Goal: Task Accomplishment & Management: Manage account settings

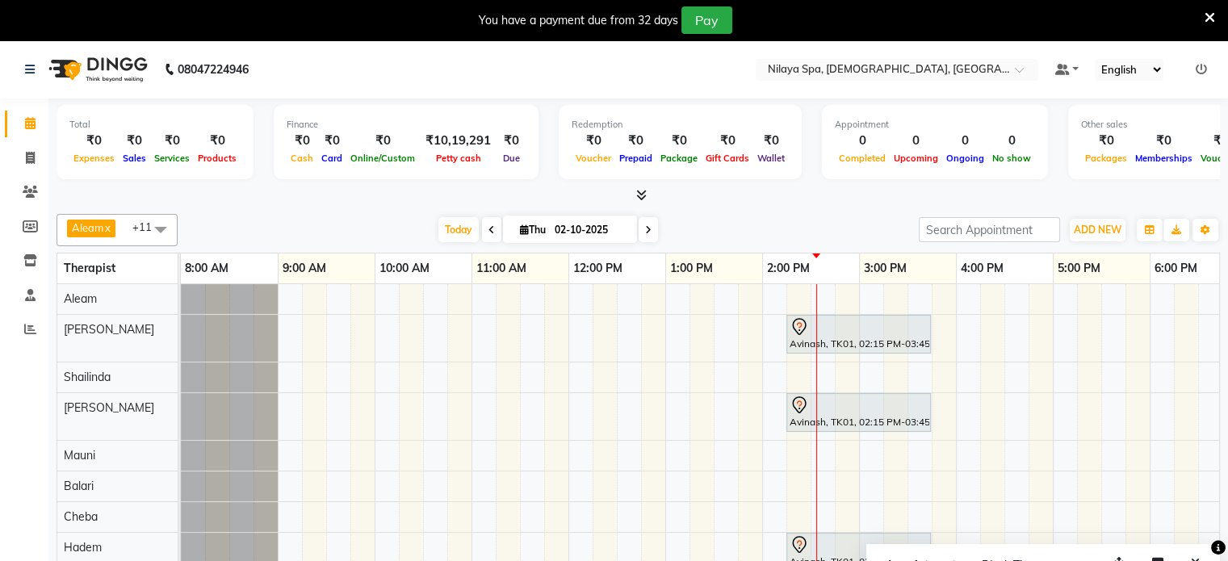
scroll to position [0, 511]
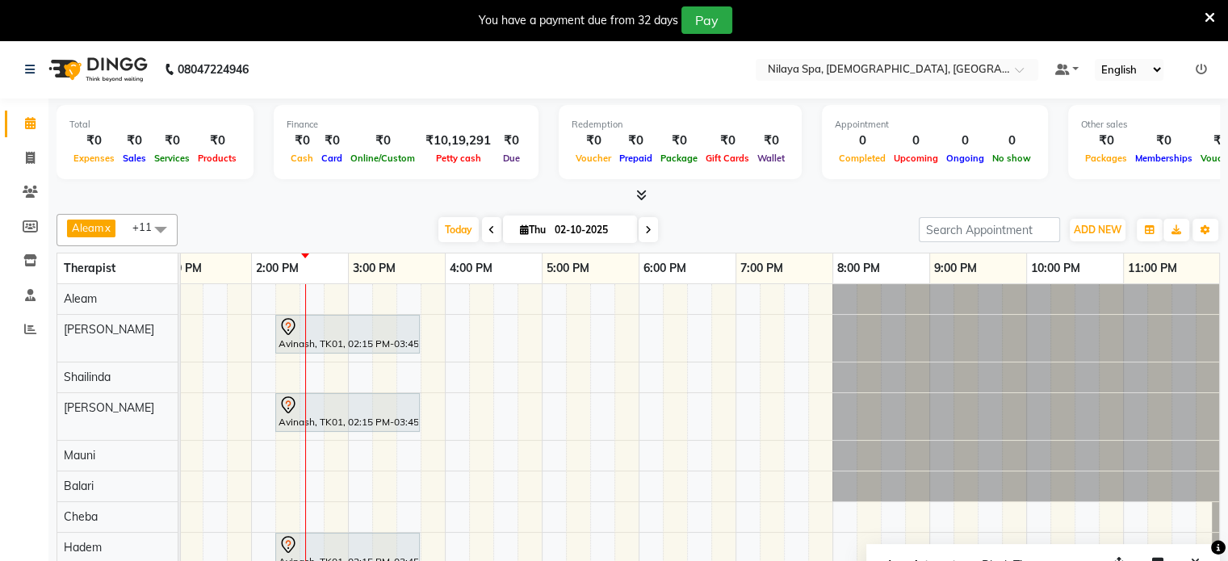
click at [1206, 15] on icon at bounding box center [1209, 17] width 10 height 15
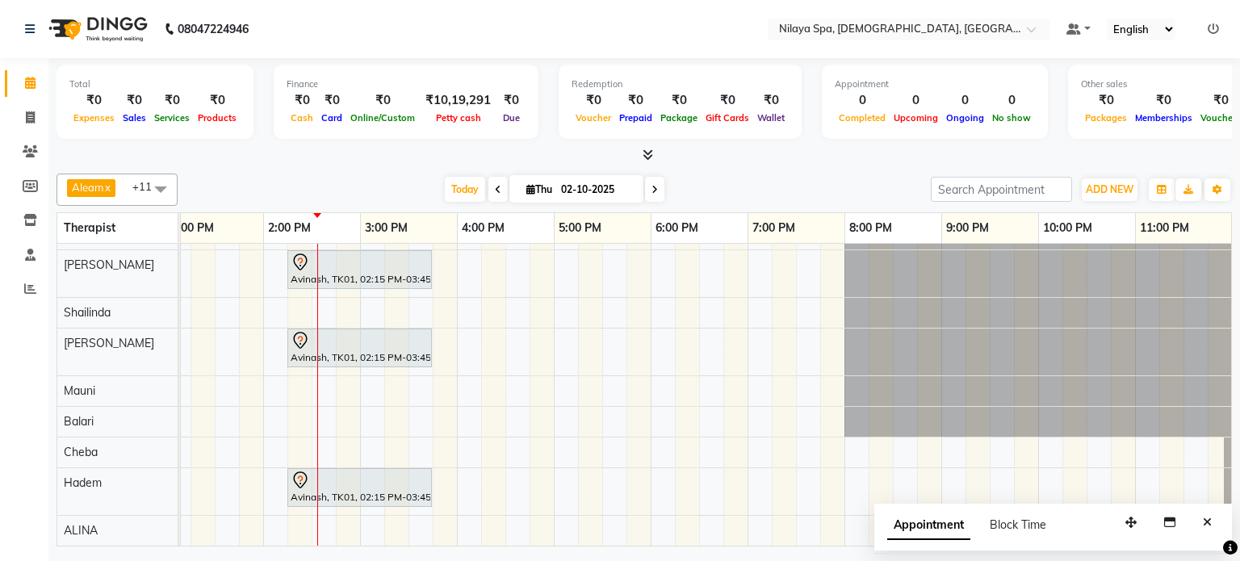
scroll to position [0, 0]
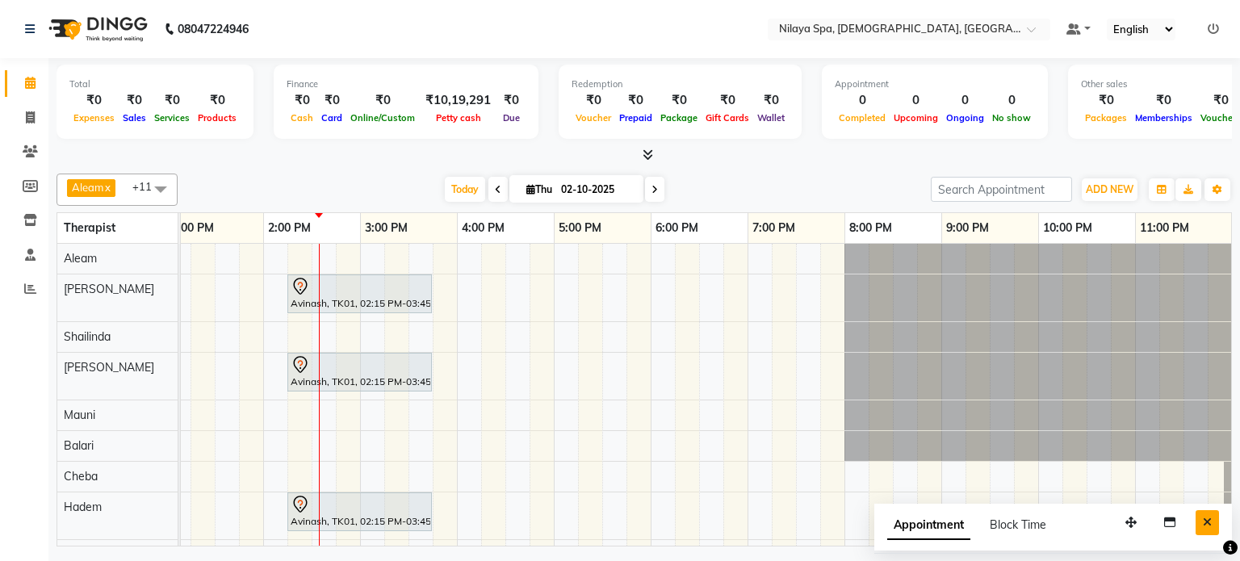
click at [1209, 521] on icon "Close" at bounding box center [1207, 522] width 9 height 11
click at [1209, 521] on td at bounding box center [1220, 407] width 24 height 326
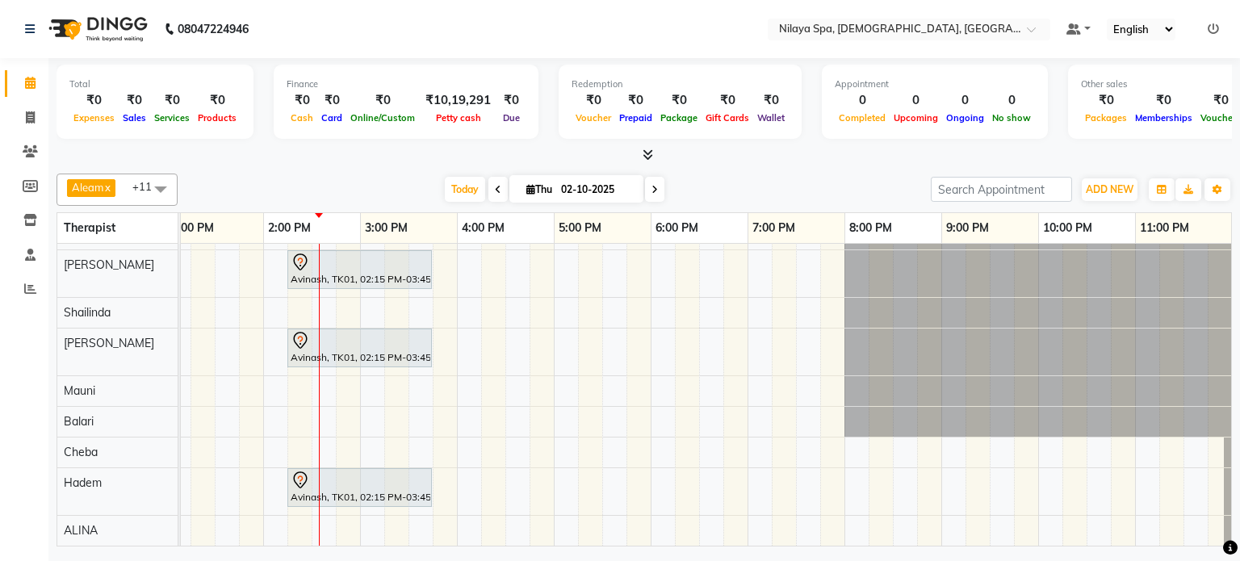
scroll to position [35, 0]
click at [27, 145] on span at bounding box center [30, 152] width 28 height 19
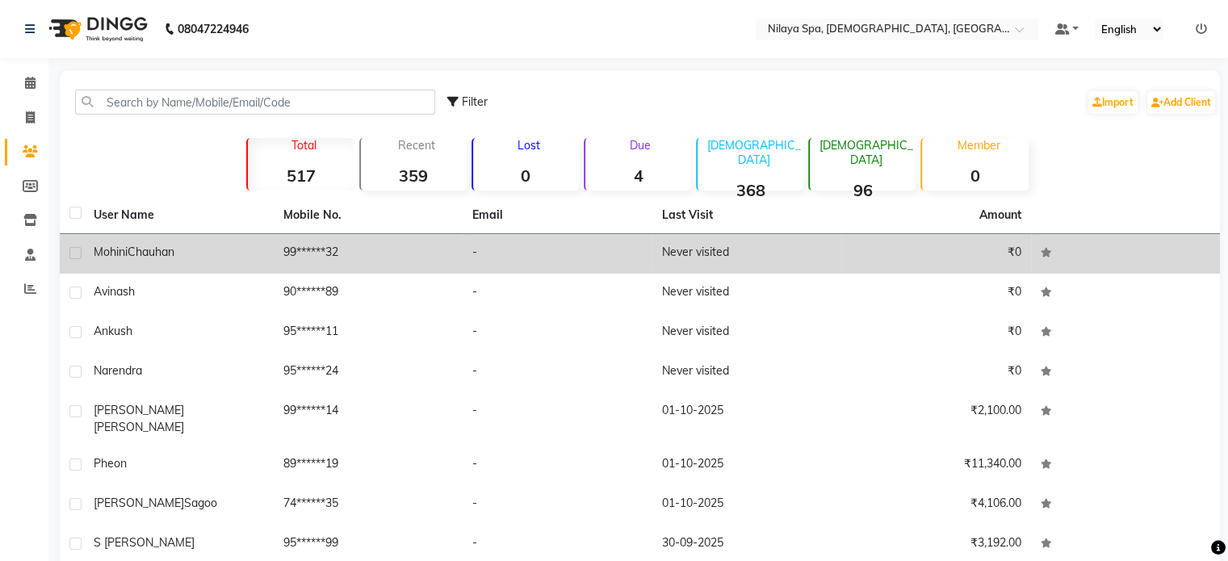
click at [128, 251] on span "Chauhan" at bounding box center [151, 252] width 47 height 15
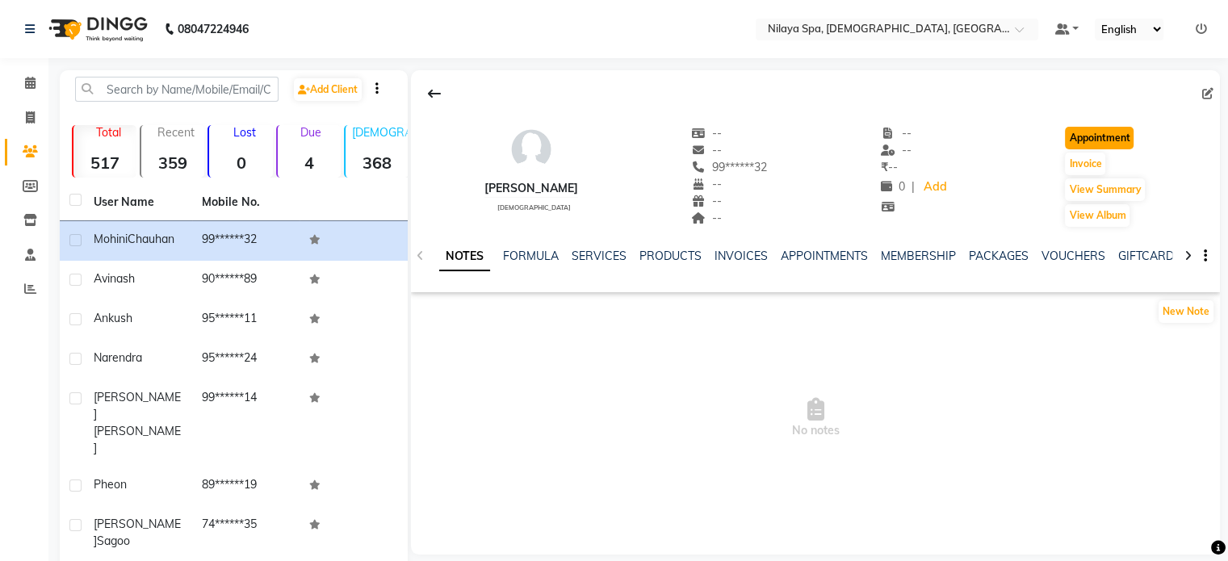
click at [1096, 131] on button "Appointment" at bounding box center [1099, 138] width 69 height 23
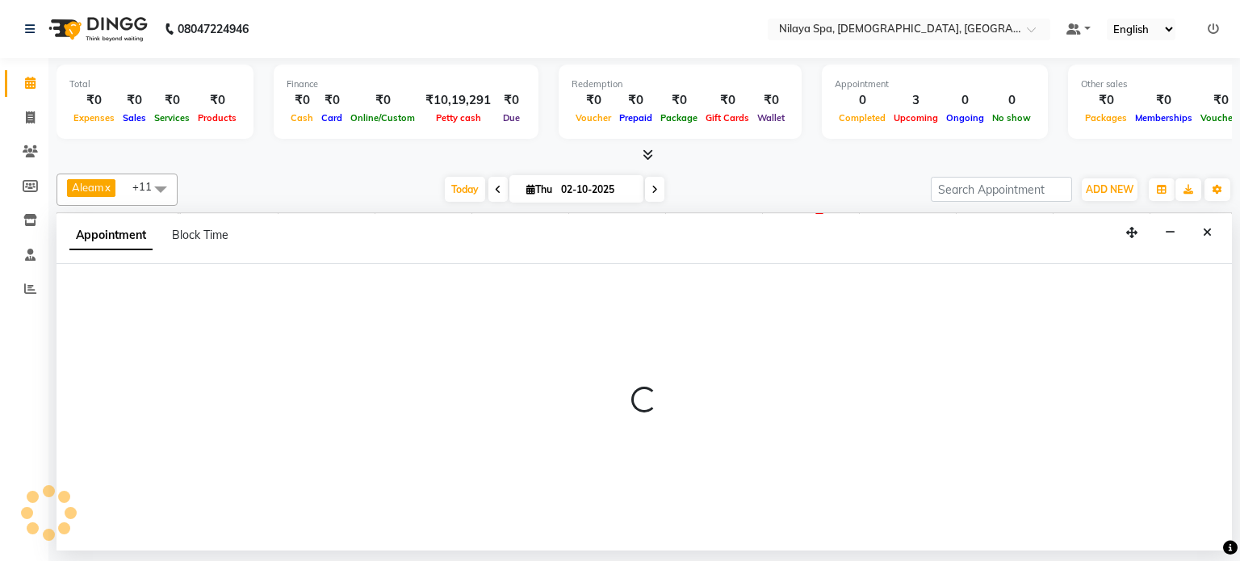
select select "540"
select select "tentative"
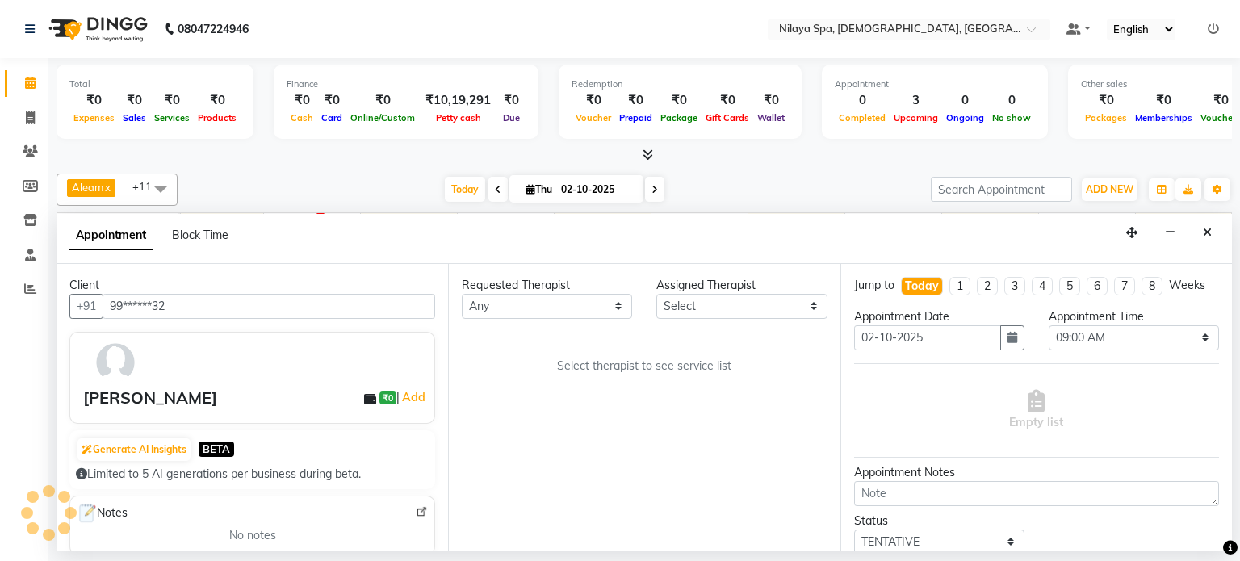
scroll to position [0, 499]
click at [617, 304] on select "Any Aleam [PERSON_NAME] [PERSON_NAME] [PERSON_NAME] [PERSON_NAME] [PERSON_NAME]" at bounding box center [547, 306] width 170 height 25
select select "91634"
click at [462, 294] on select "Any Aleam [PERSON_NAME] [PERSON_NAME] [PERSON_NAME] [PERSON_NAME] [PERSON_NAME]" at bounding box center [547, 306] width 170 height 25
select select "91634"
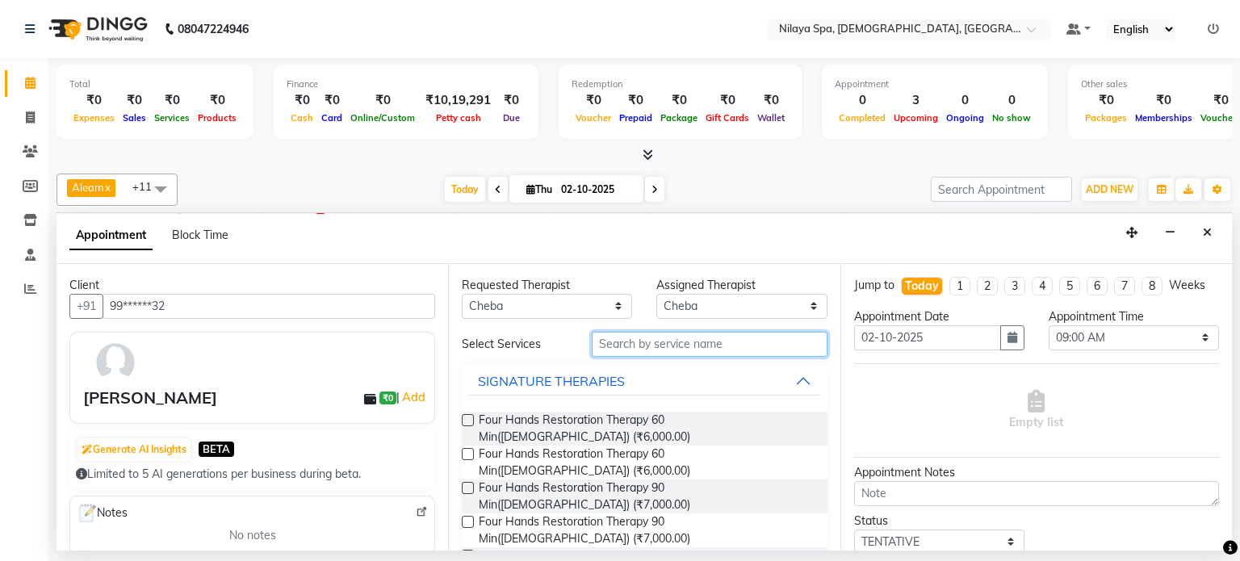
click at [637, 345] on input "text" at bounding box center [710, 344] width 236 height 25
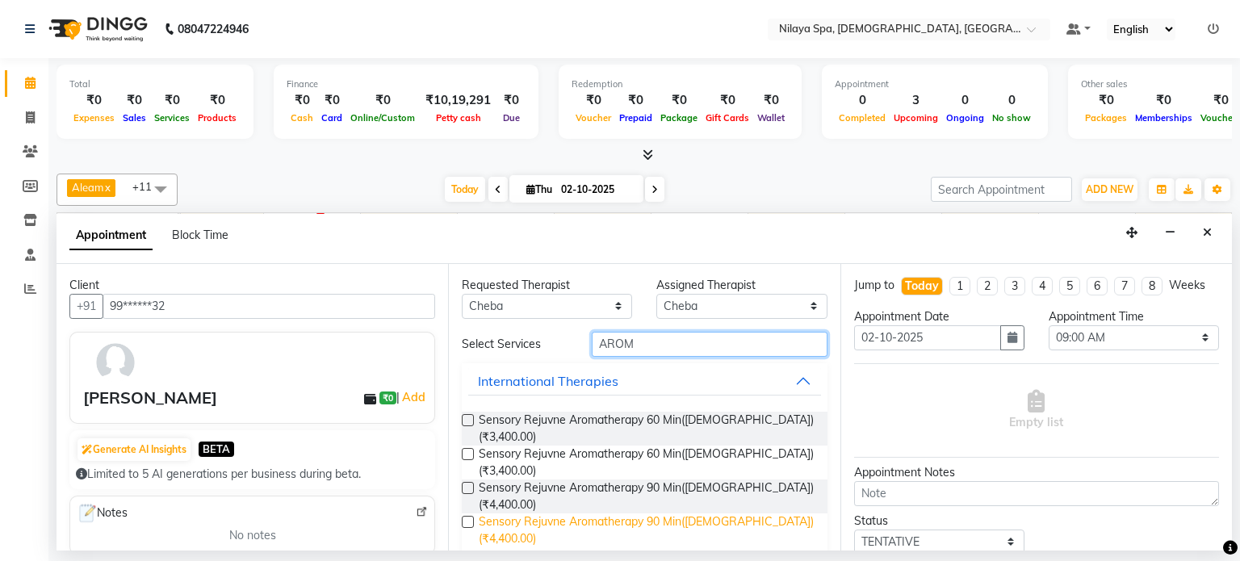
type input "AROM"
click at [691, 513] on span "Sensory Rejuvne Aromatherapy 90 Min([DEMOGRAPHIC_DATA]) (₹4,400.00)" at bounding box center [646, 530] width 335 height 34
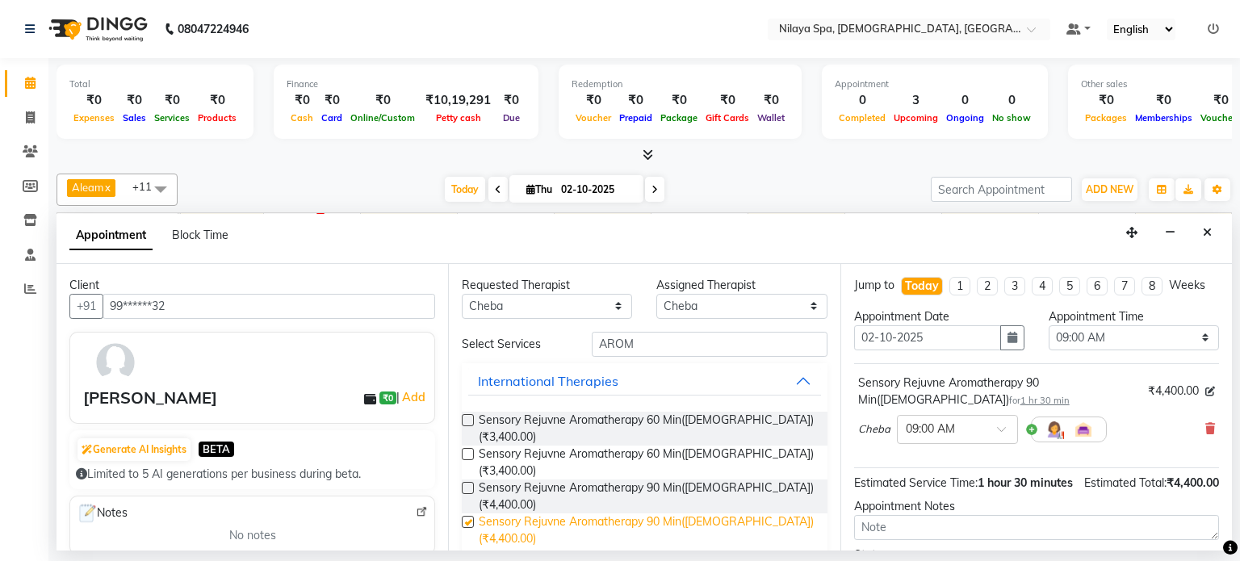
checkbox input "false"
click at [998, 425] on span at bounding box center [1007, 433] width 20 height 17
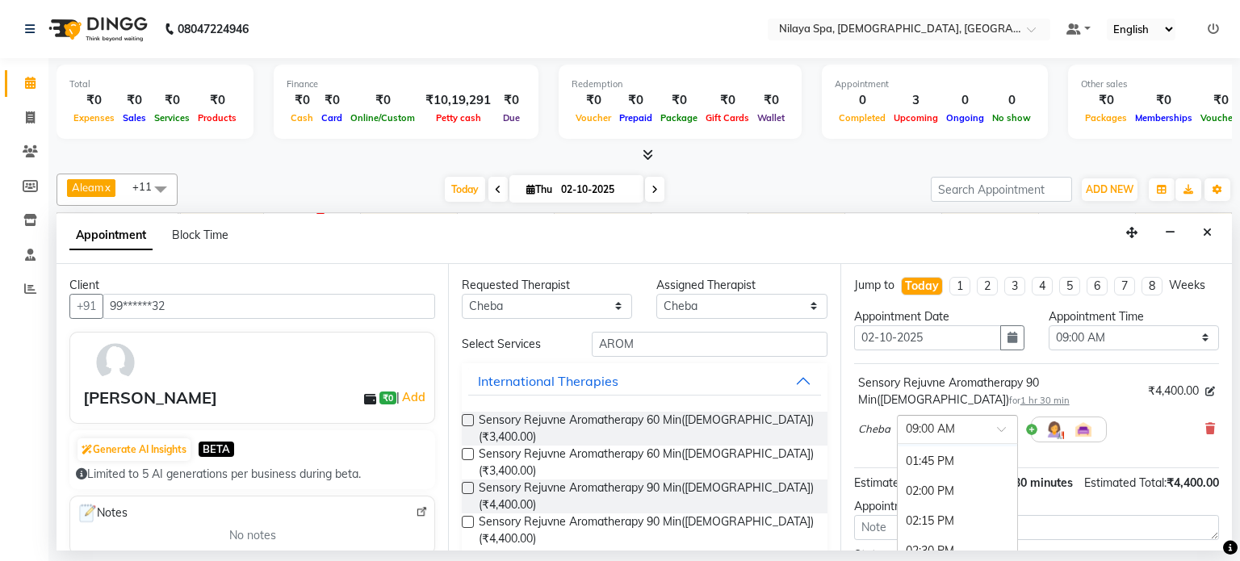
scroll to position [646, 0]
click at [944, 496] on div "02:45 PM" at bounding box center [957, 500] width 119 height 30
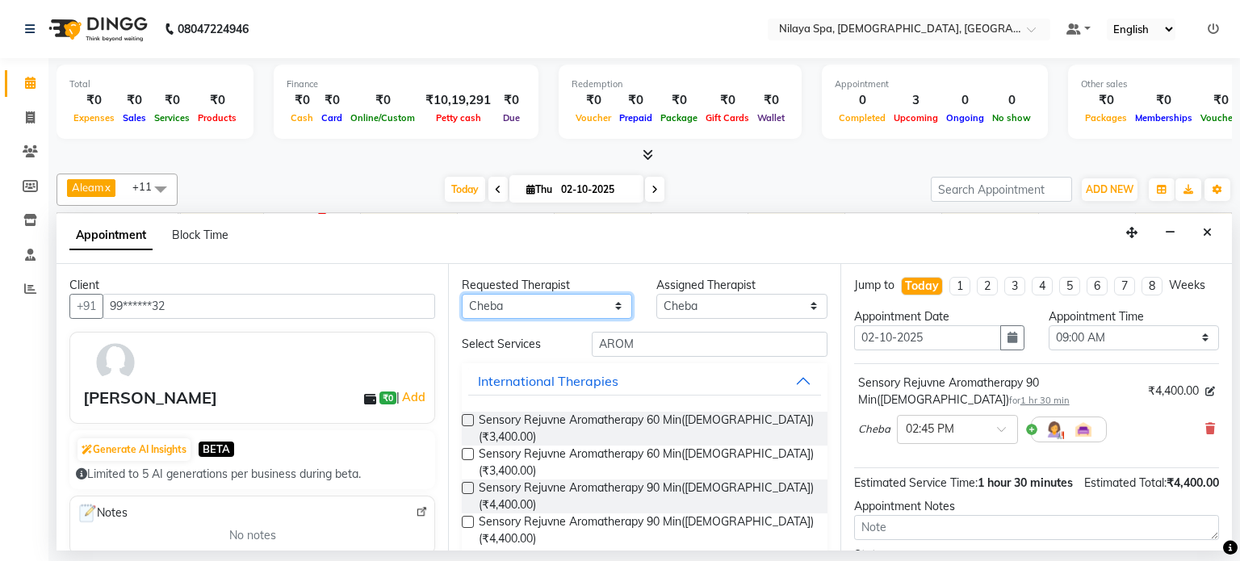
click at [615, 303] on select "Any Aleam [PERSON_NAME] [PERSON_NAME] [PERSON_NAME] [PERSON_NAME] [PERSON_NAME]" at bounding box center [547, 306] width 170 height 25
select select "87839"
click at [462, 294] on select "Any Aleam [PERSON_NAME] [PERSON_NAME] [PERSON_NAME] [PERSON_NAME] [PERSON_NAME]" at bounding box center [547, 306] width 170 height 25
select select "87839"
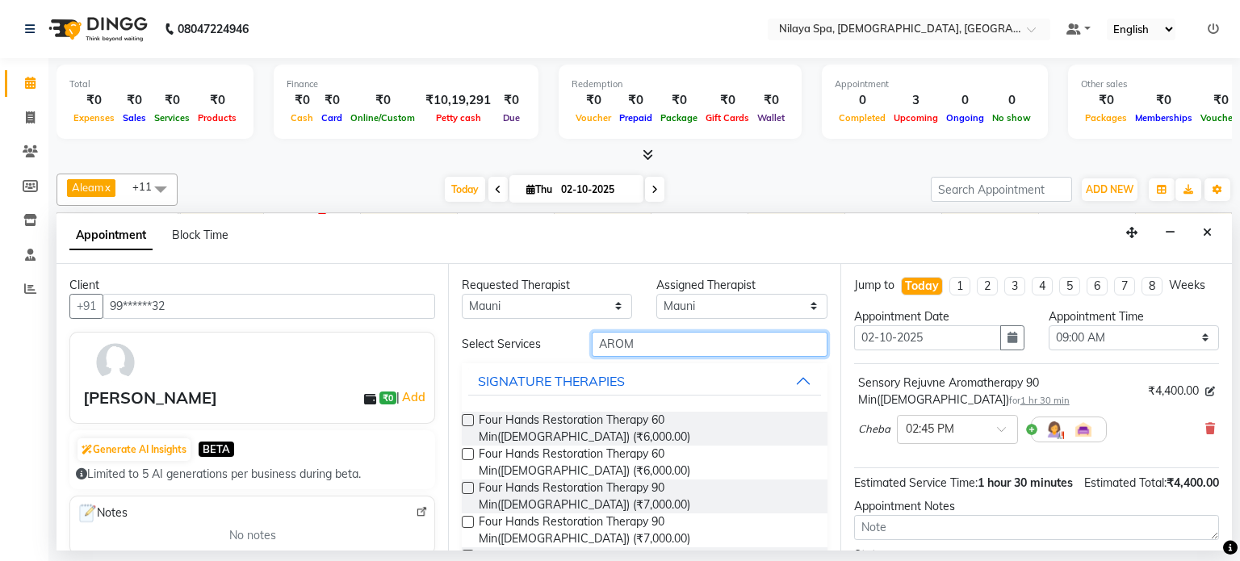
click at [646, 341] on input "AROM" at bounding box center [710, 344] width 236 height 25
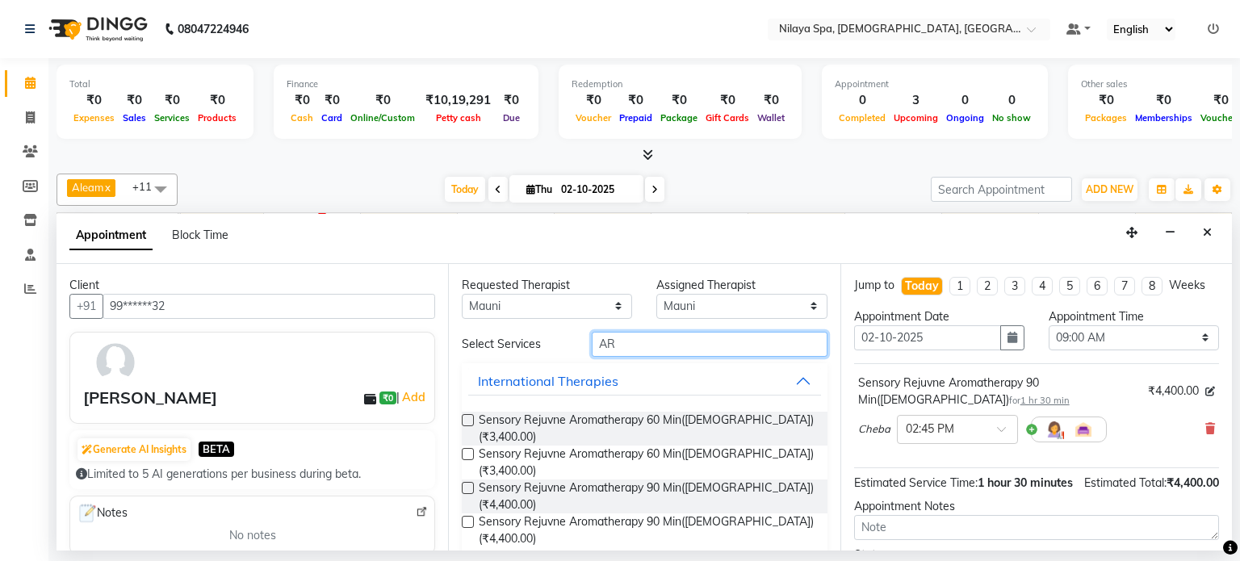
type input "A"
type input "ARO"
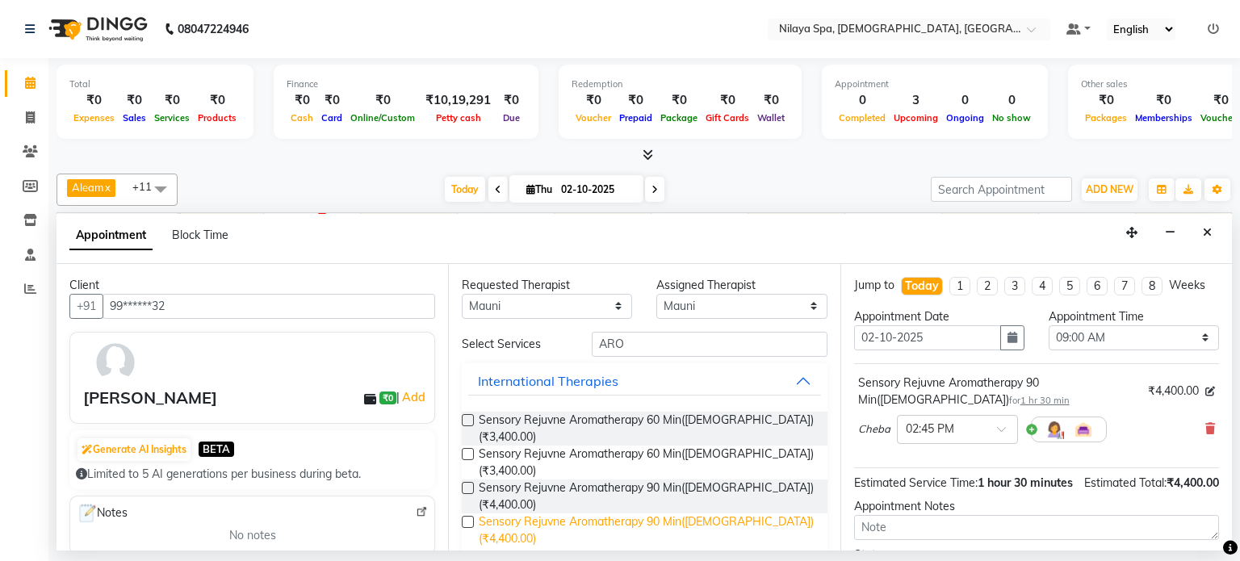
click at [691, 513] on span "Sensory Rejuvne Aromatherapy 90 Min([DEMOGRAPHIC_DATA]) (₹4,400.00)" at bounding box center [646, 530] width 335 height 34
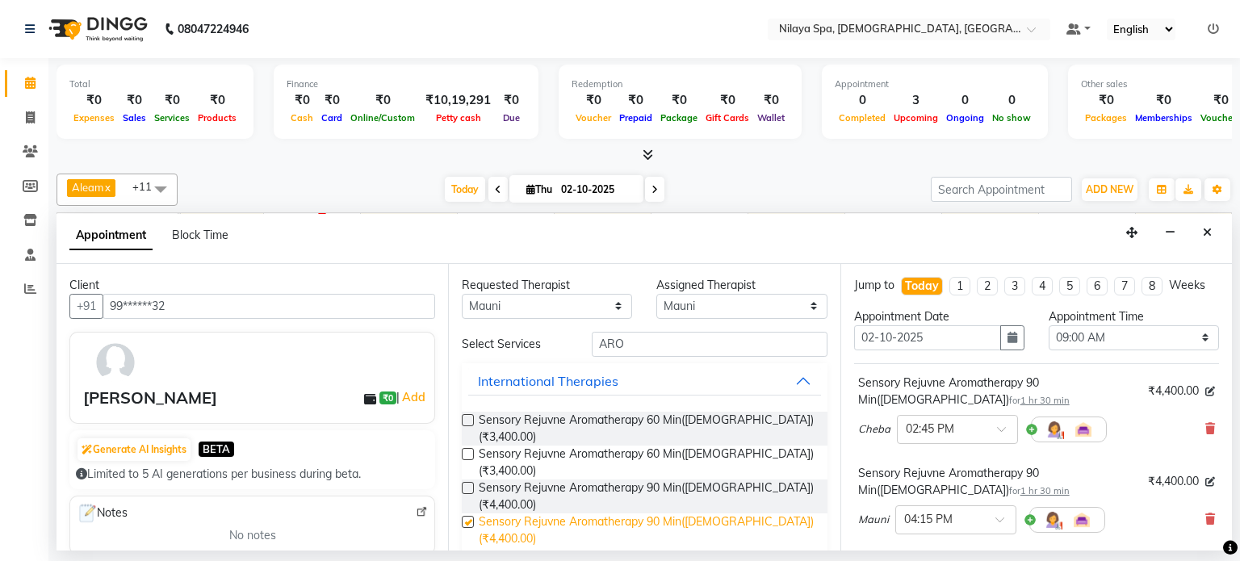
checkbox input "false"
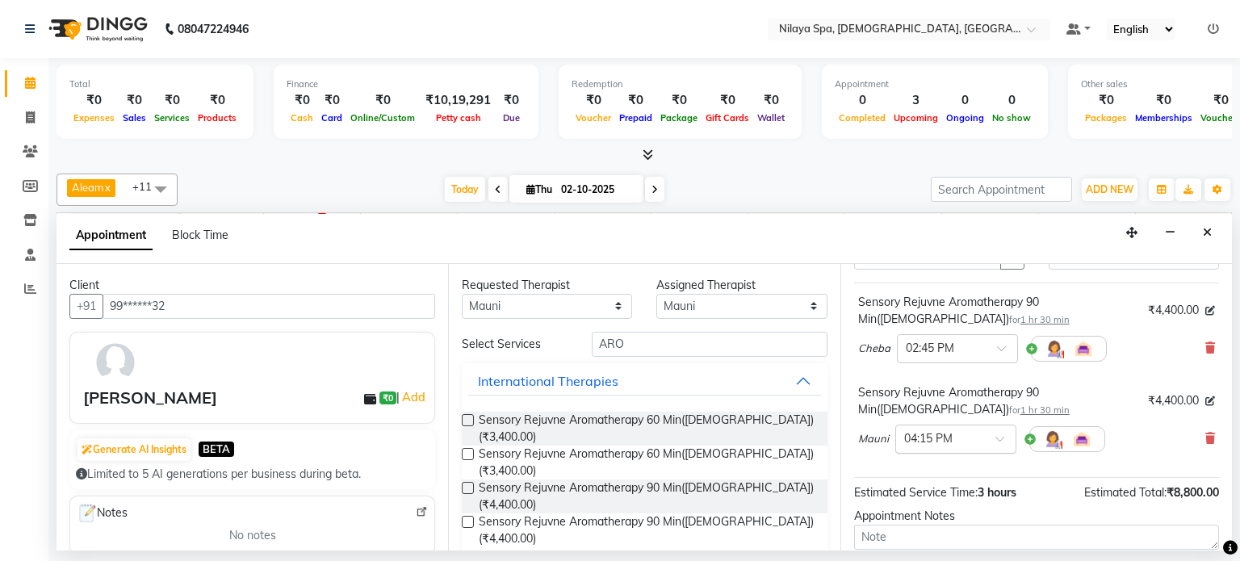
click at [1000, 438] on span at bounding box center [1005, 443] width 20 height 17
click at [931, 527] on div "02:45 PM" at bounding box center [955, 532] width 119 height 30
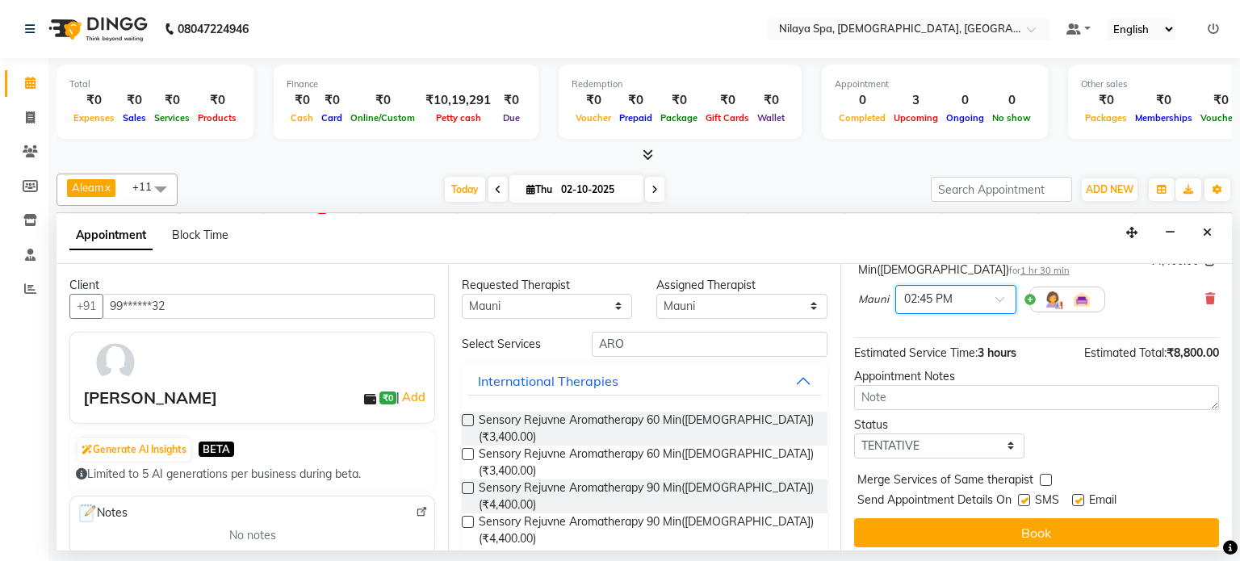
scroll to position [245, 0]
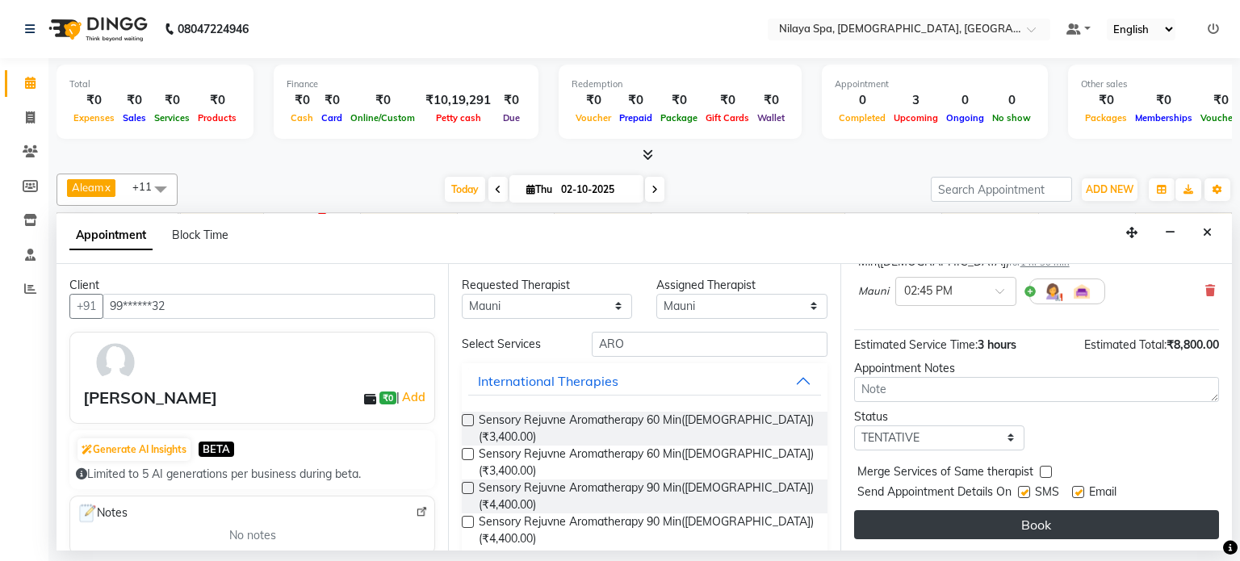
click at [1014, 514] on button "Book" at bounding box center [1036, 524] width 365 height 29
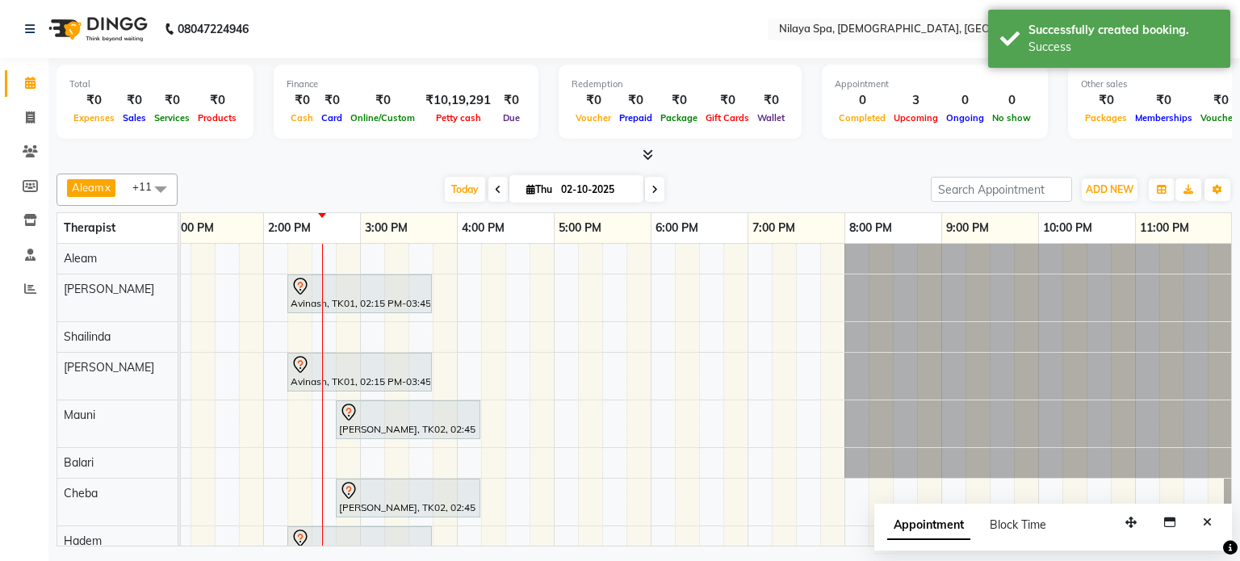
scroll to position [68, 0]
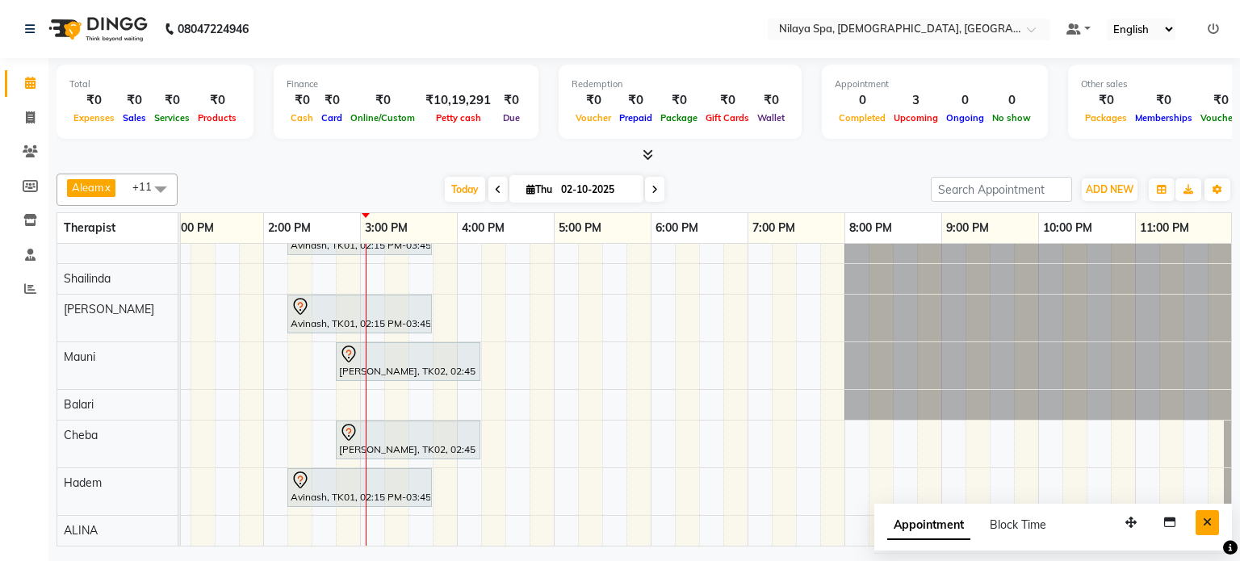
click at [1207, 522] on icon "Close" at bounding box center [1207, 522] width 9 height 11
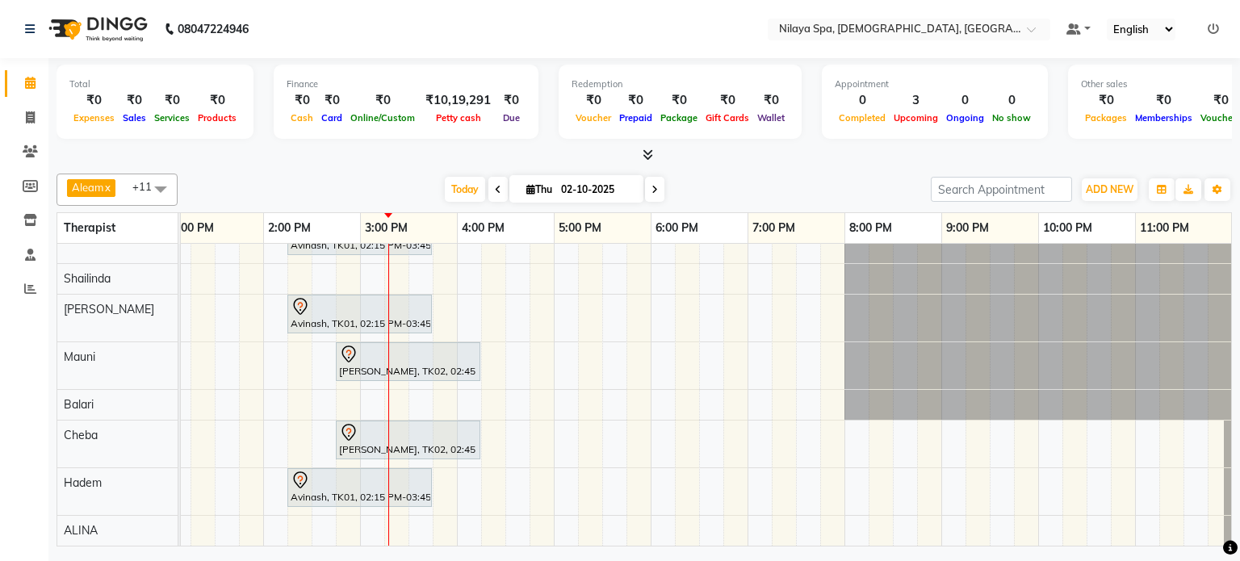
click at [654, 342] on div "Avinash, TK01, 02:15 PM-03:45 PM, Traditional Swedish Relaxation Therapy 90 Min…" at bounding box center [457, 366] width 1550 height 360
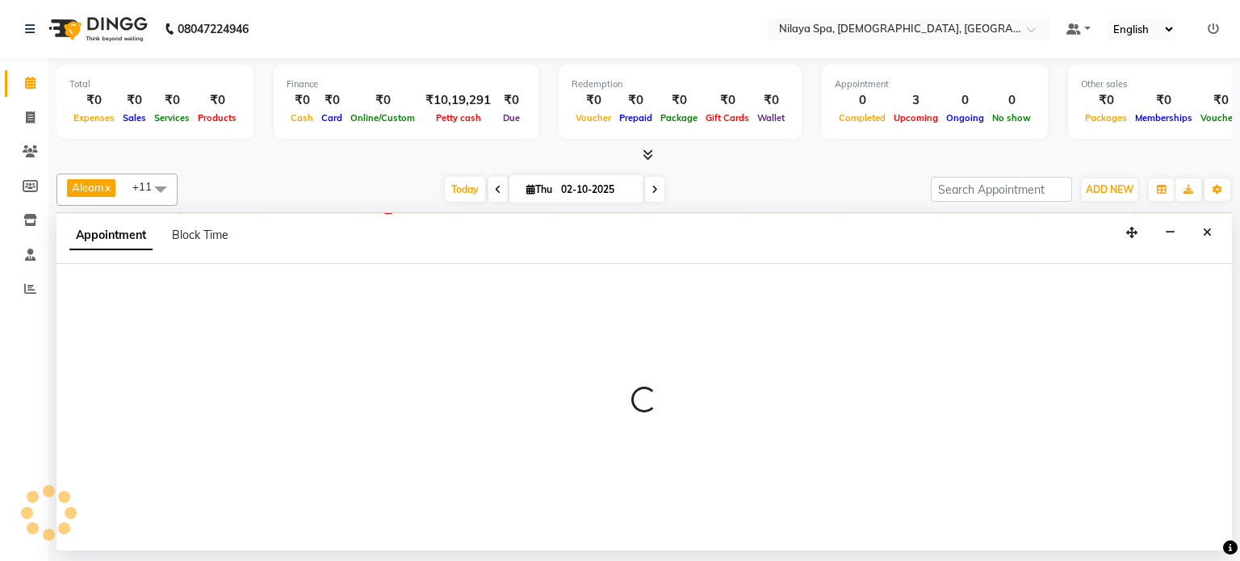
select select "87839"
select select "tentative"
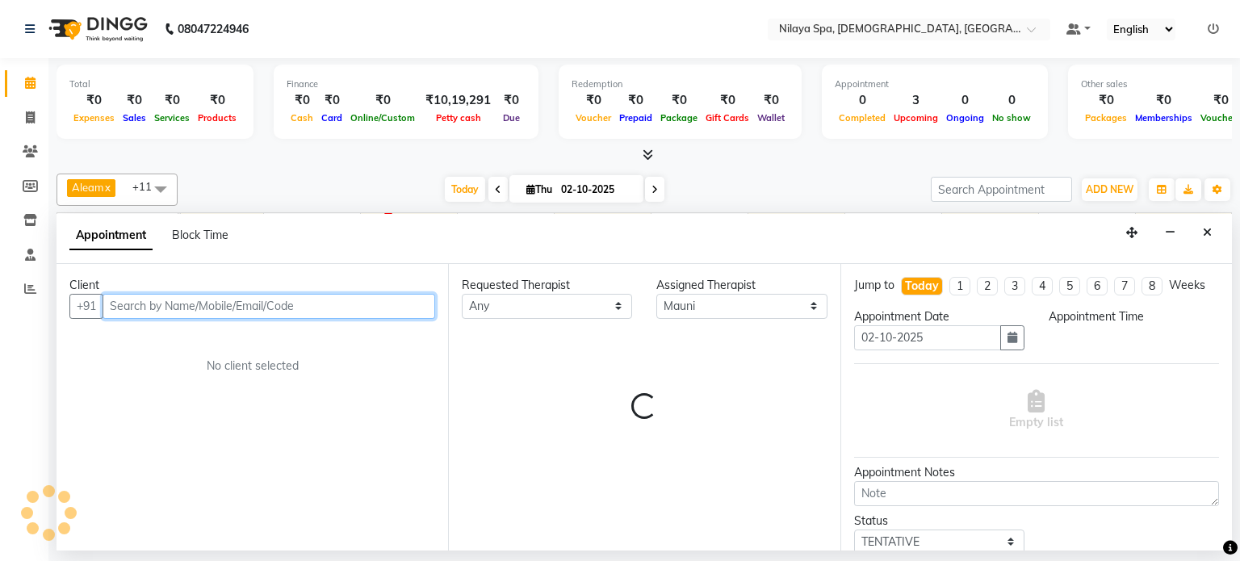
select select "1080"
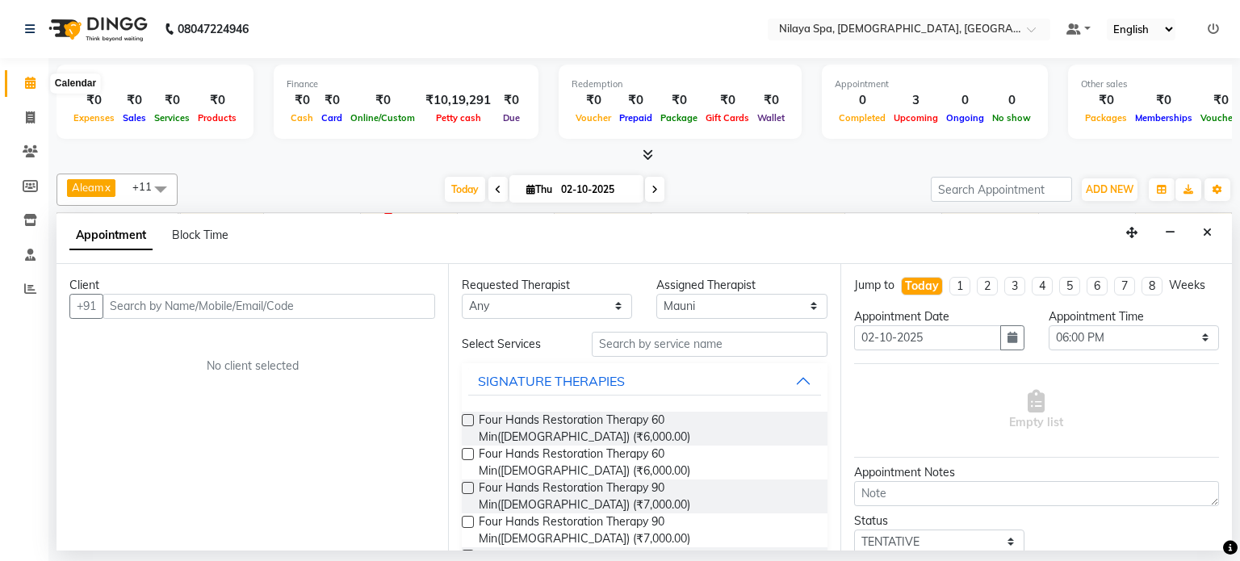
click at [34, 81] on icon at bounding box center [30, 83] width 10 height 12
click at [28, 86] on icon at bounding box center [30, 83] width 10 height 12
click at [27, 119] on icon at bounding box center [30, 117] width 9 height 12
select select "service"
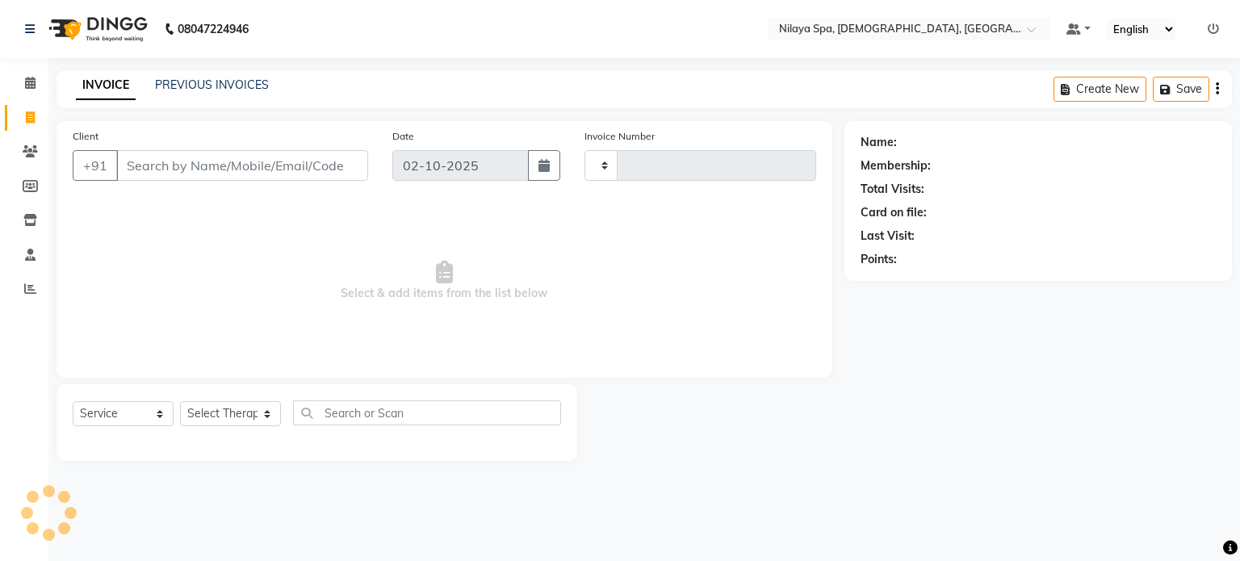
type input "0402"
select select "8694"
click at [29, 82] on icon at bounding box center [30, 83] width 10 height 12
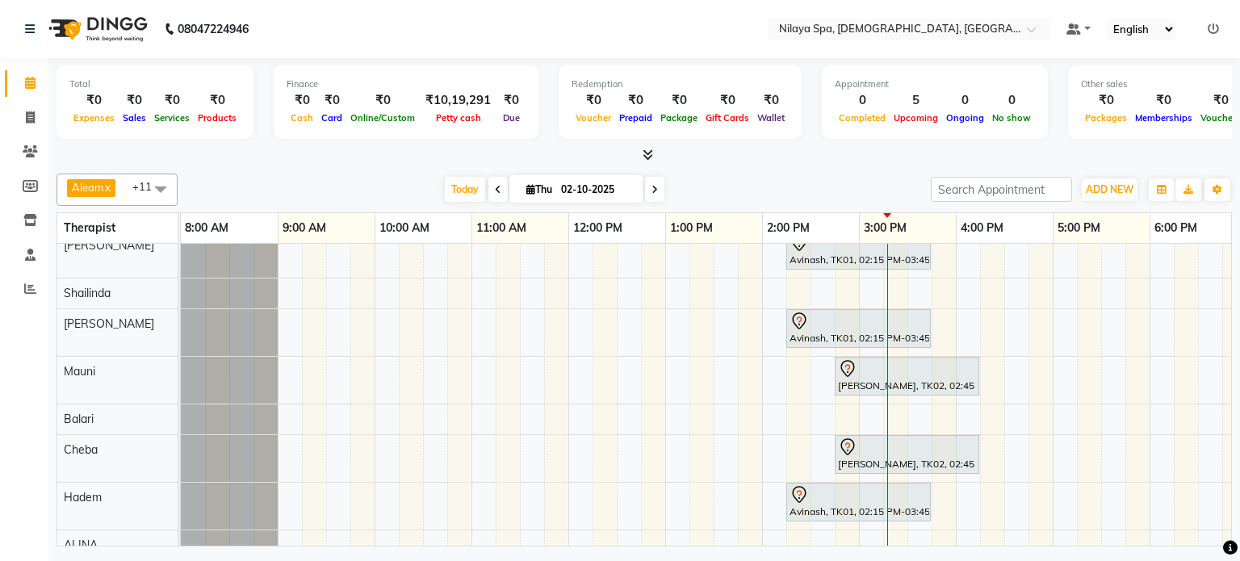
scroll to position [68, 0]
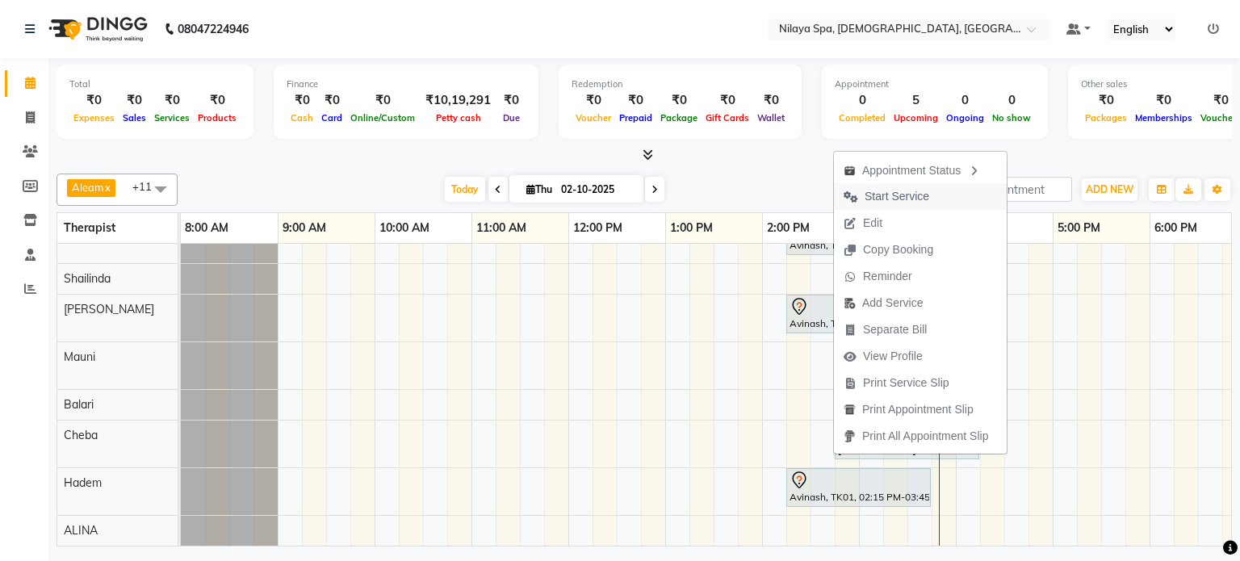
click at [888, 194] on span "Start Service" at bounding box center [897, 196] width 65 height 17
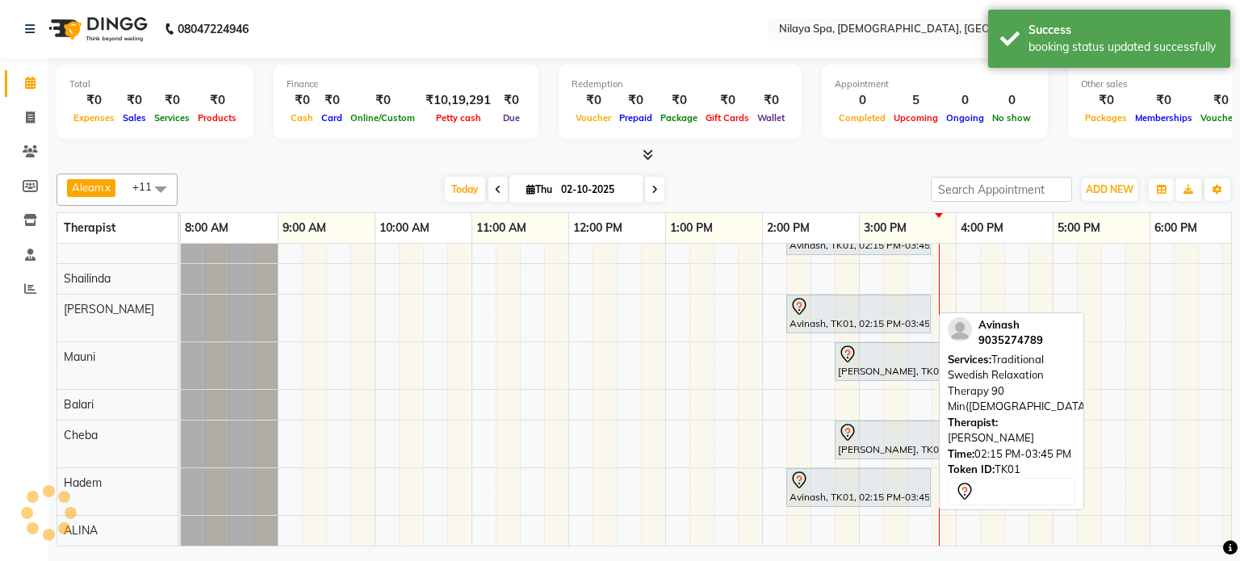
scroll to position [52, 0]
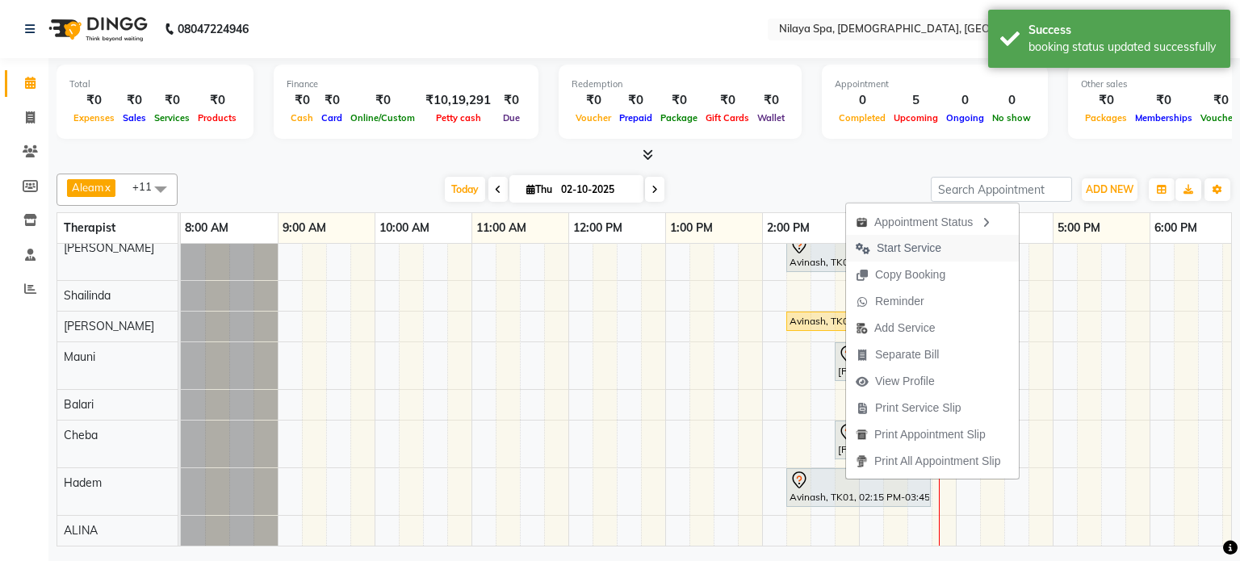
click at [891, 246] on span "Start Service" at bounding box center [909, 248] width 65 height 17
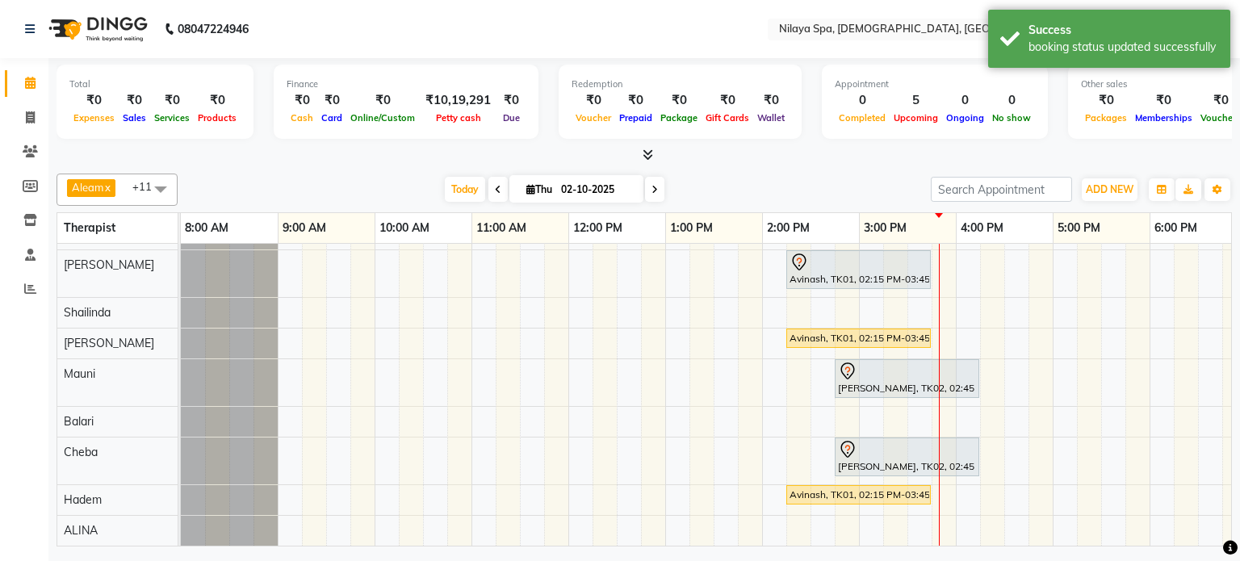
scroll to position [0, 0]
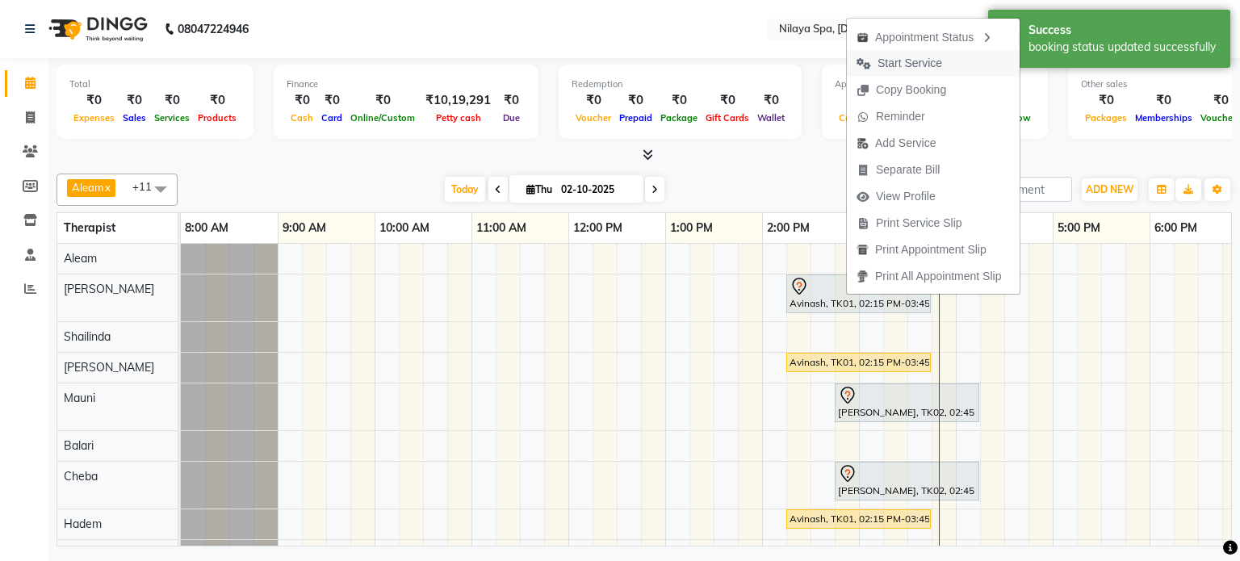
click at [901, 62] on span "Start Service" at bounding box center [910, 63] width 65 height 17
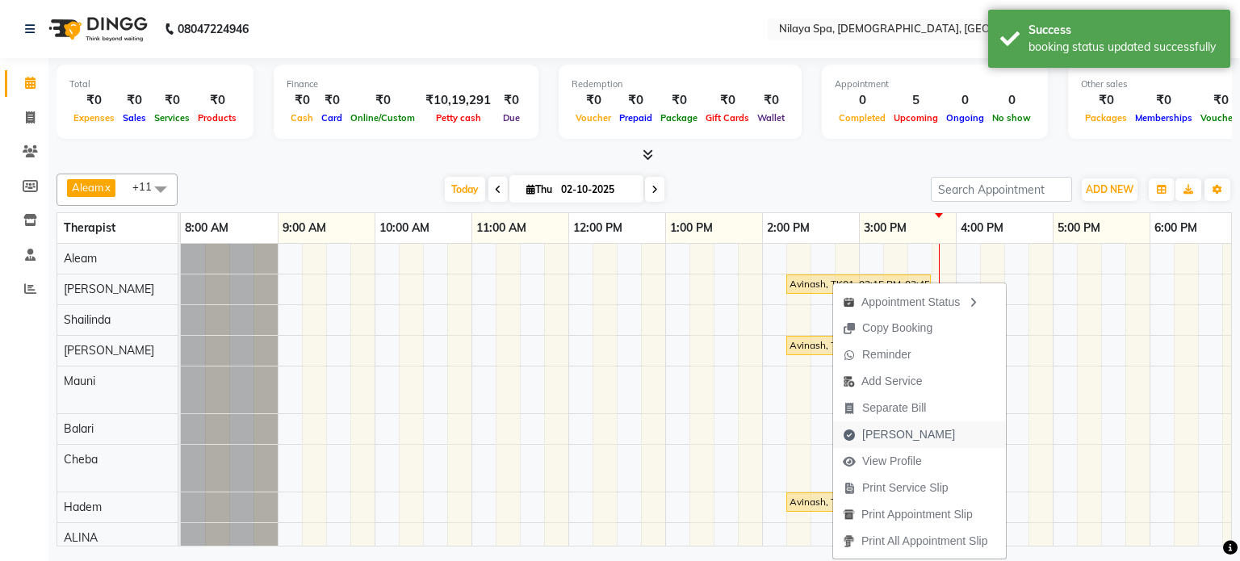
click at [889, 432] on span "[PERSON_NAME]" at bounding box center [908, 434] width 93 height 17
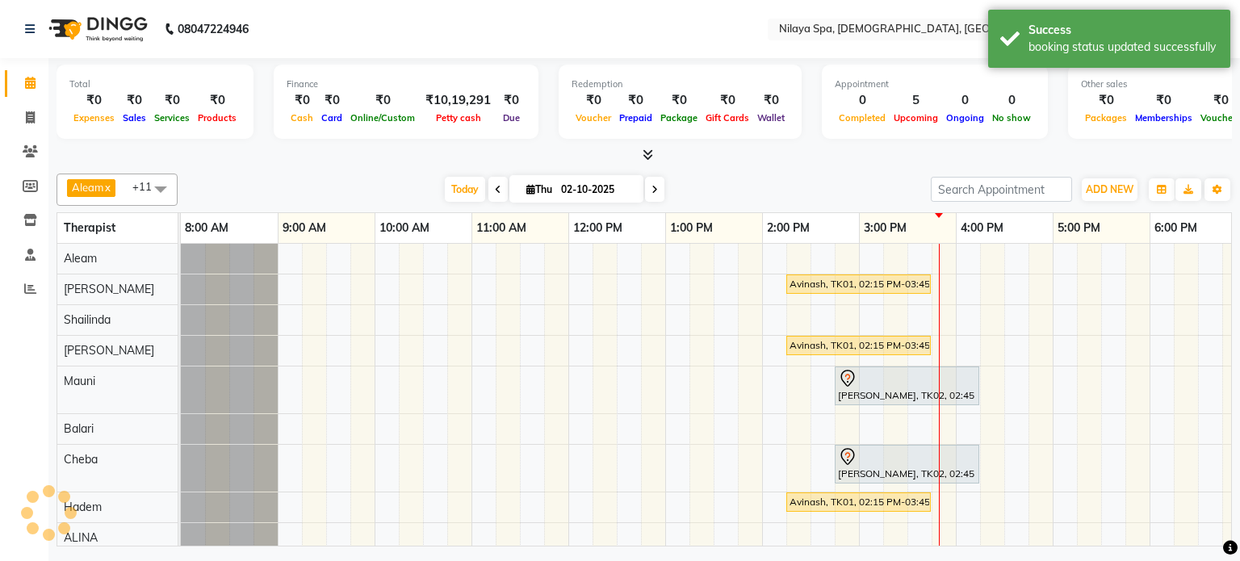
select select "8694"
select select "service"
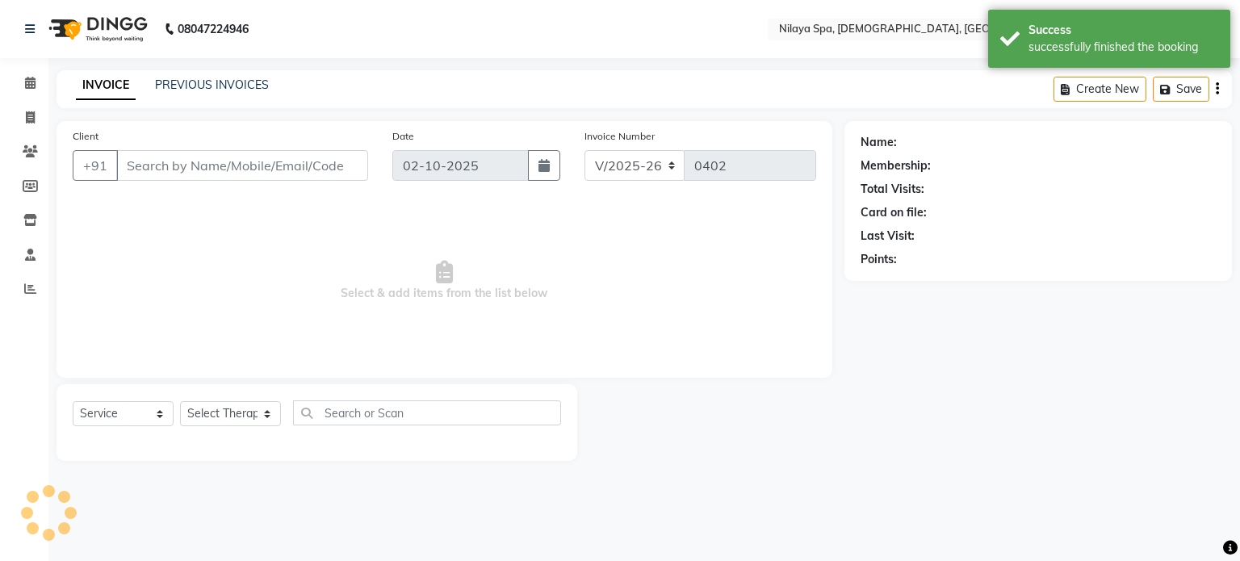
type input "90******89"
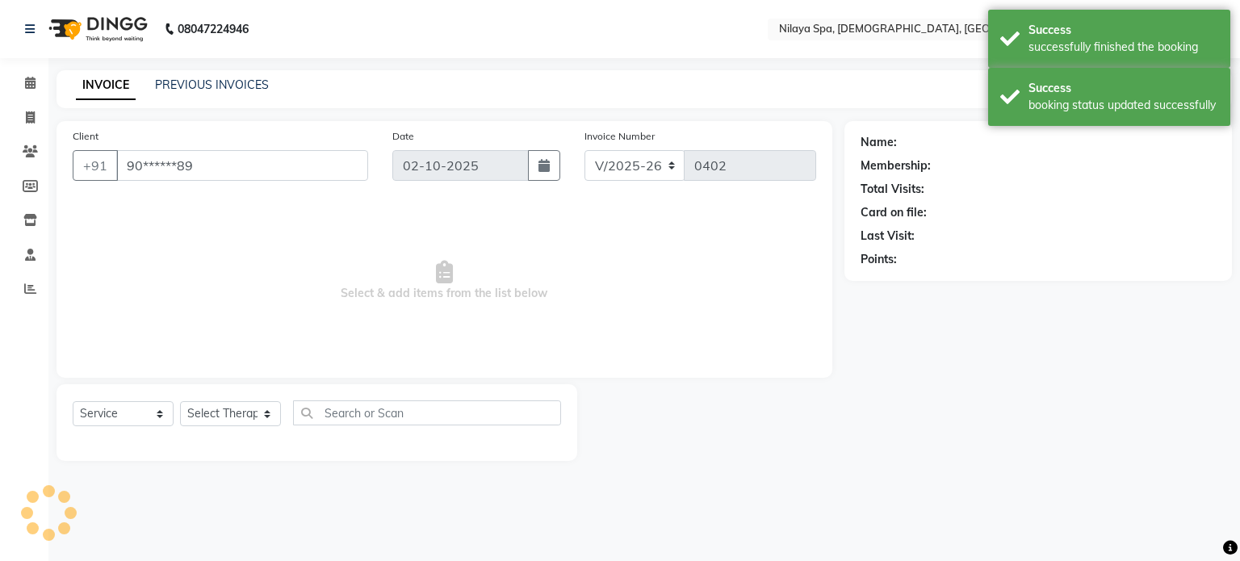
select select "87835"
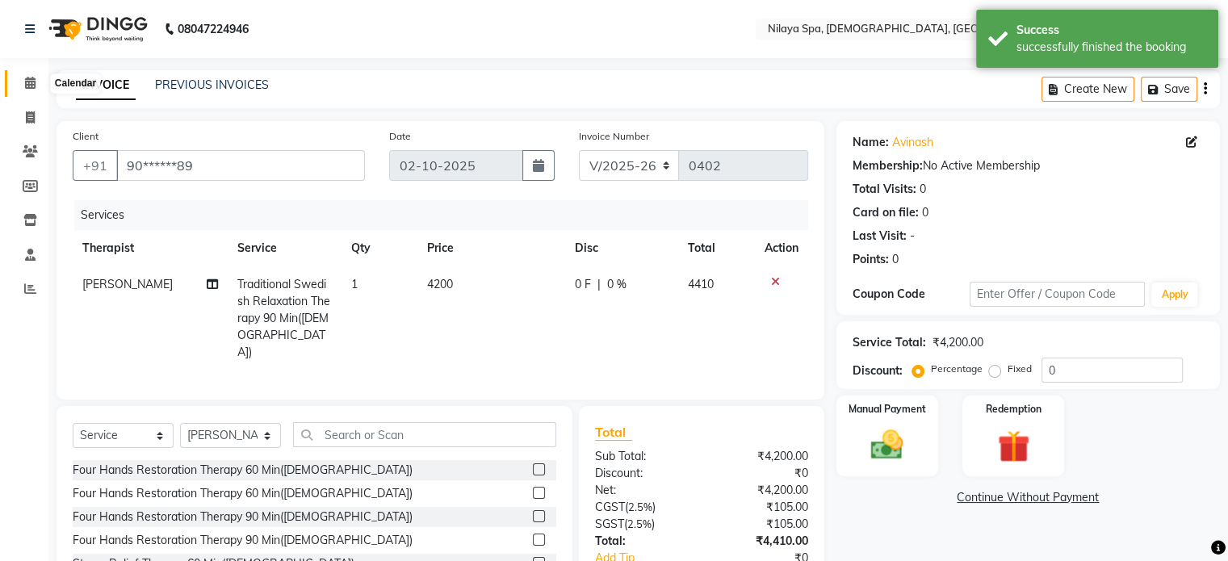
click at [27, 78] on icon at bounding box center [30, 83] width 10 height 12
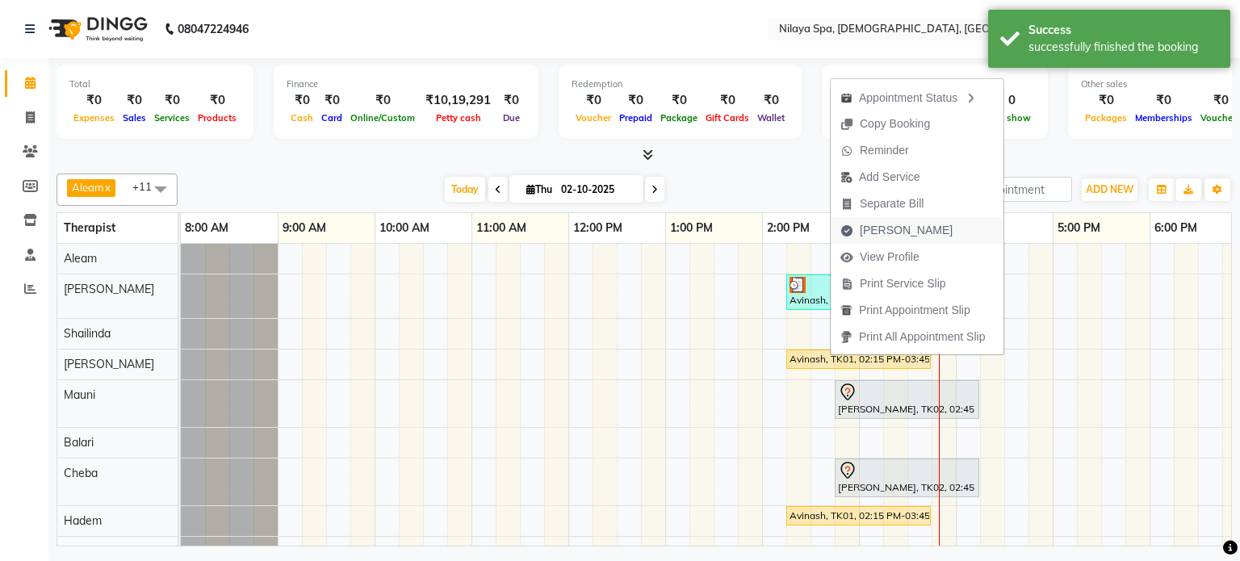
click at [886, 224] on span "[PERSON_NAME]" at bounding box center [906, 230] width 93 height 17
select select "service"
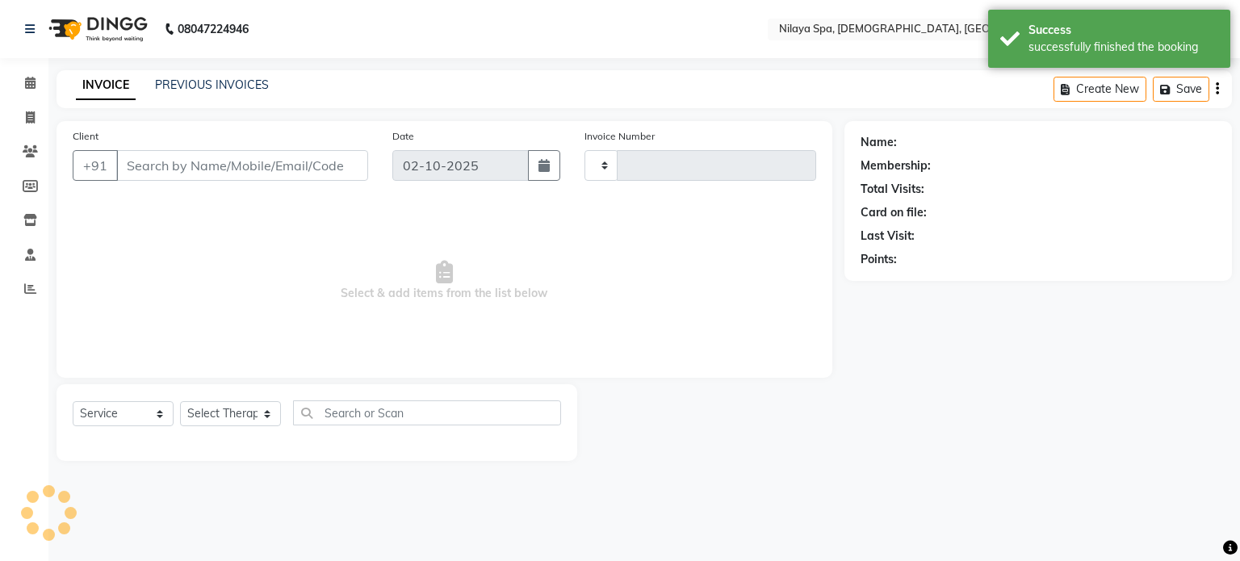
type input "0402"
select select "8694"
type input "90******89"
select select "87837"
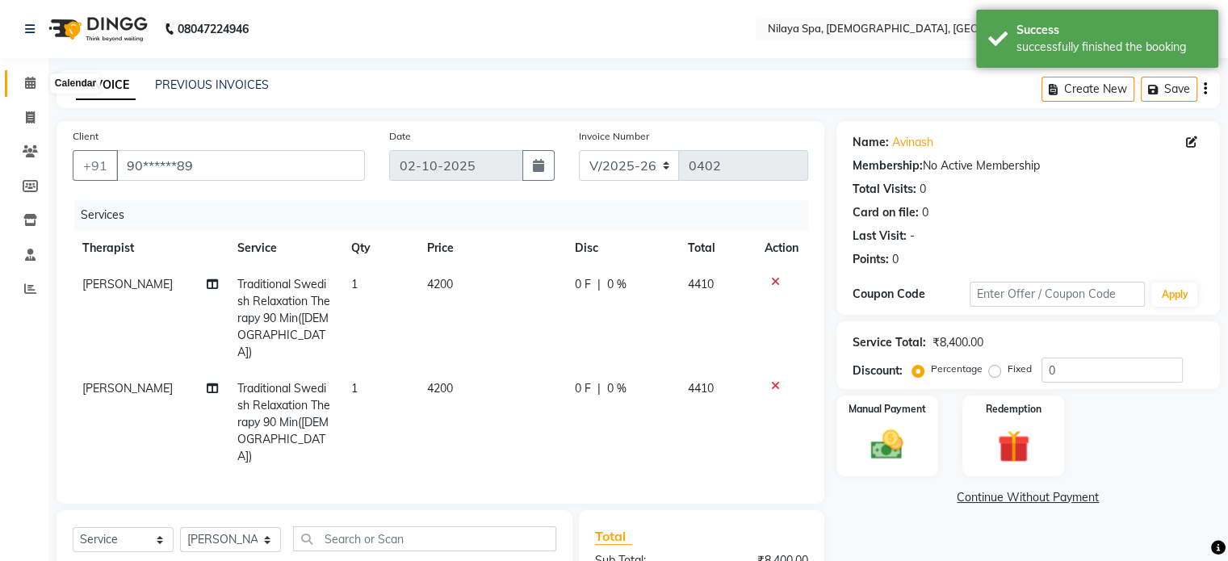
click at [28, 83] on icon at bounding box center [30, 83] width 10 height 12
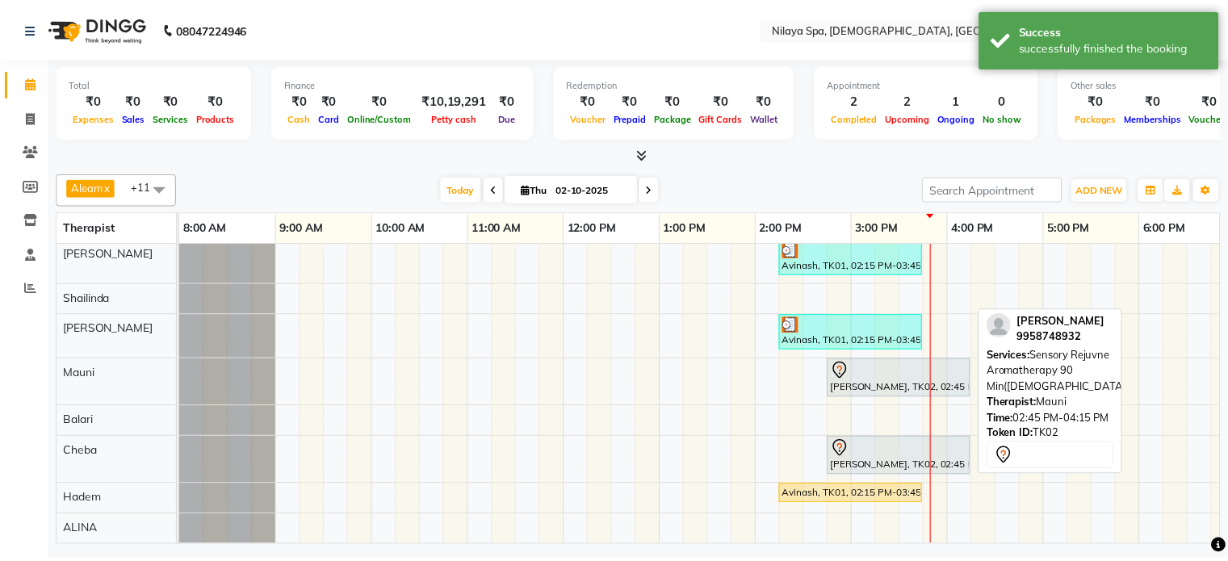
scroll to position [45, 0]
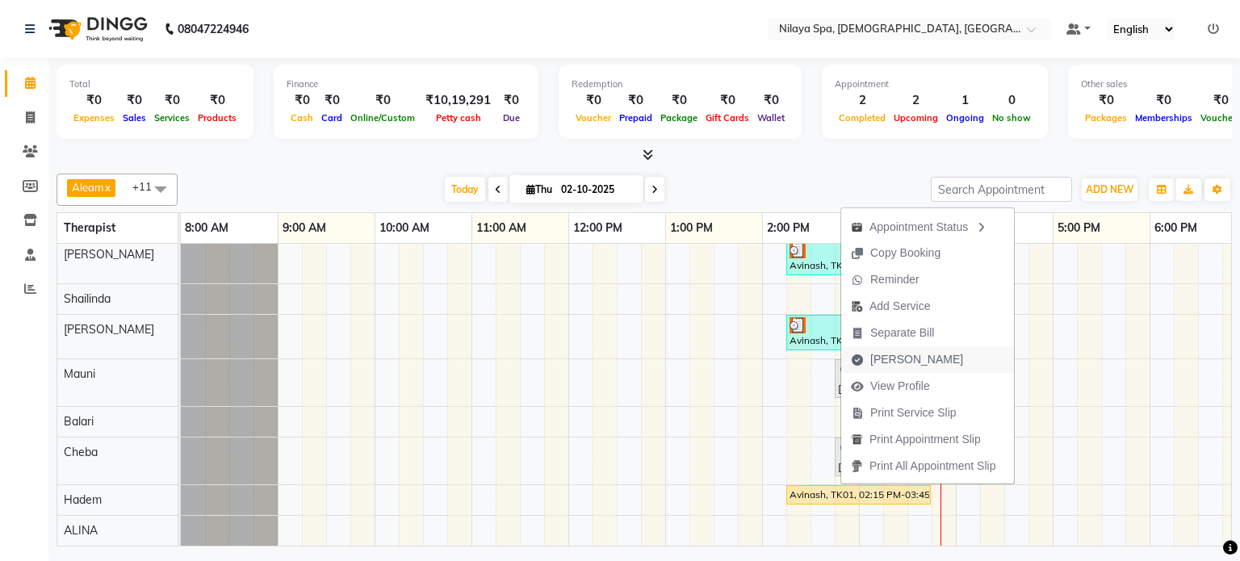
click at [878, 358] on span "[PERSON_NAME]" at bounding box center [916, 359] width 93 height 17
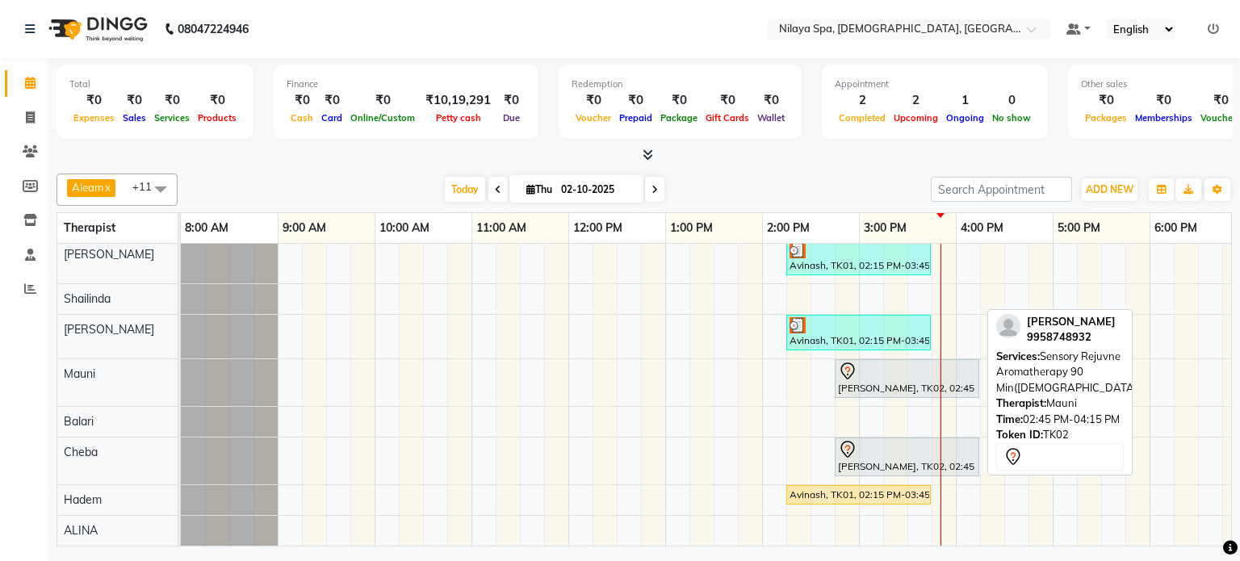
select select "8694"
select select "service"
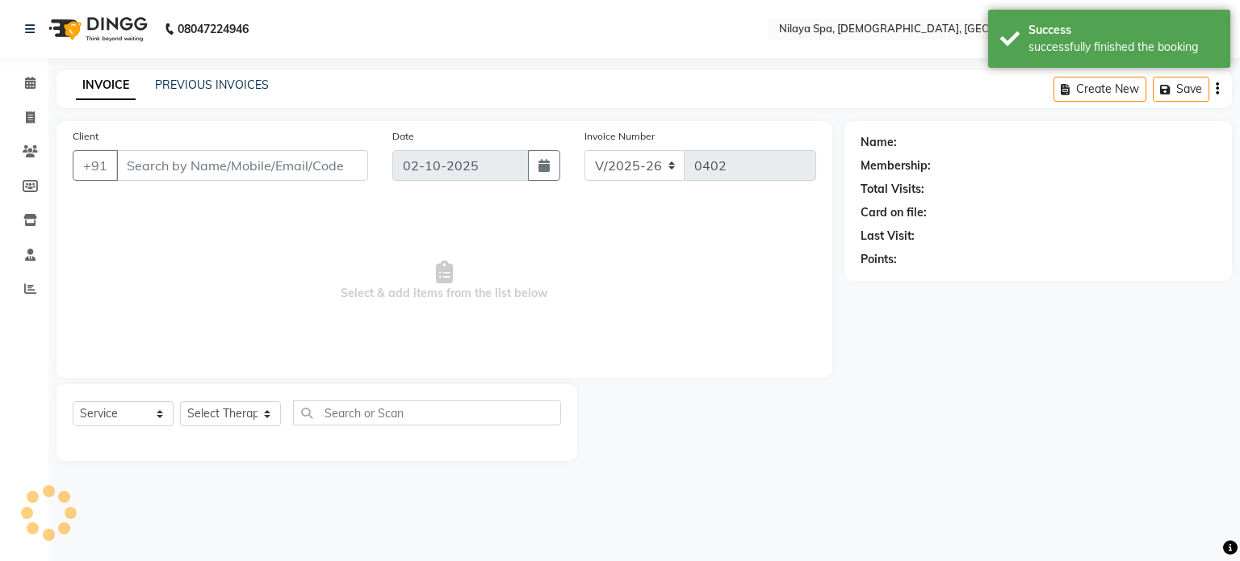
type input "90******89"
select select "92105"
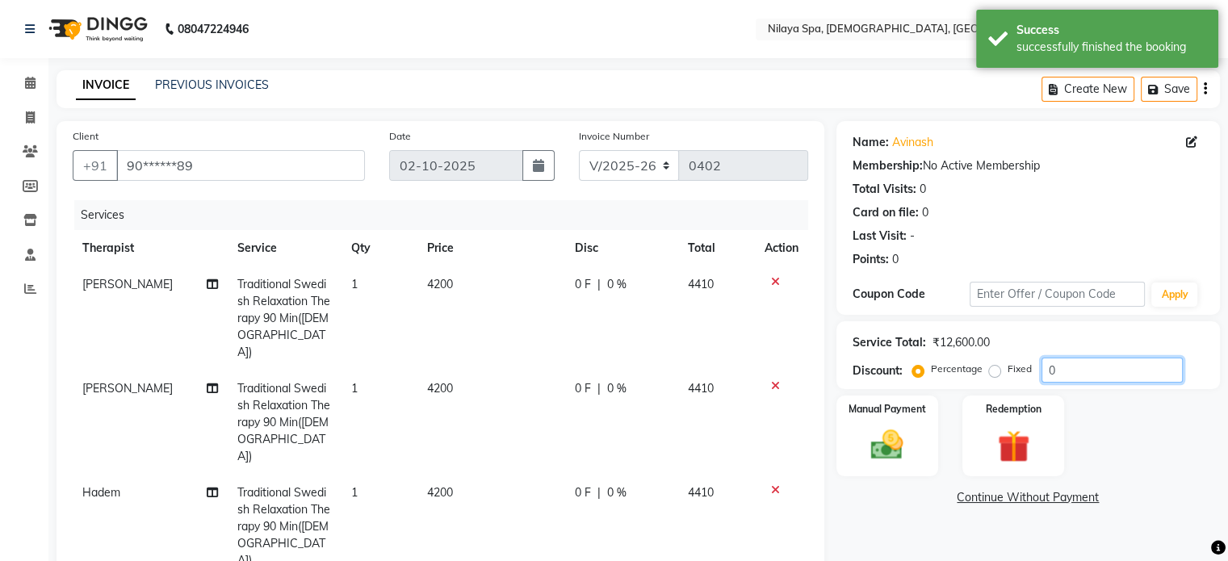
click at [1087, 370] on input "0" at bounding box center [1111, 370] width 141 height 25
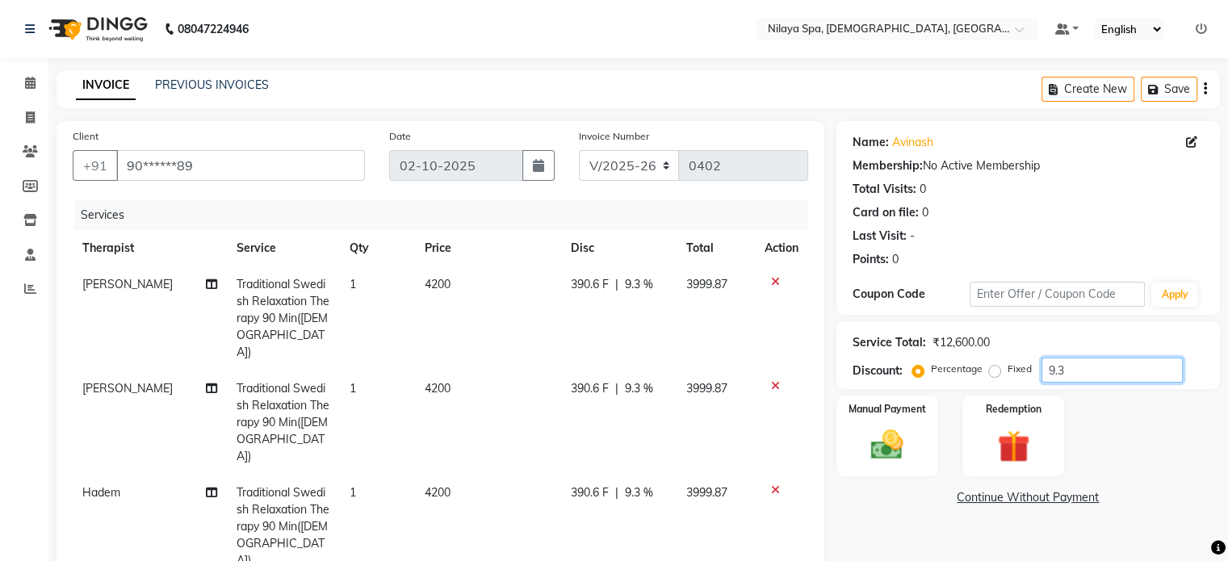
type input "9.3"
click at [713, 500] on td "3999.87" at bounding box center [716, 527] width 78 height 104
select select "92105"
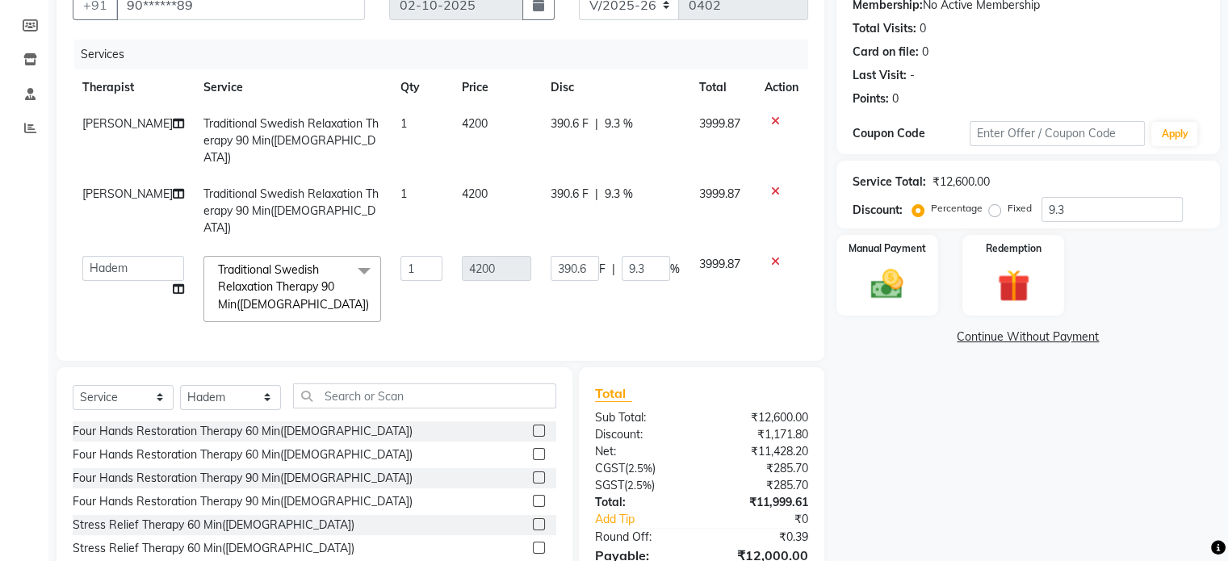
scroll to position [161, 0]
click at [883, 270] on img at bounding box center [887, 284] width 54 height 39
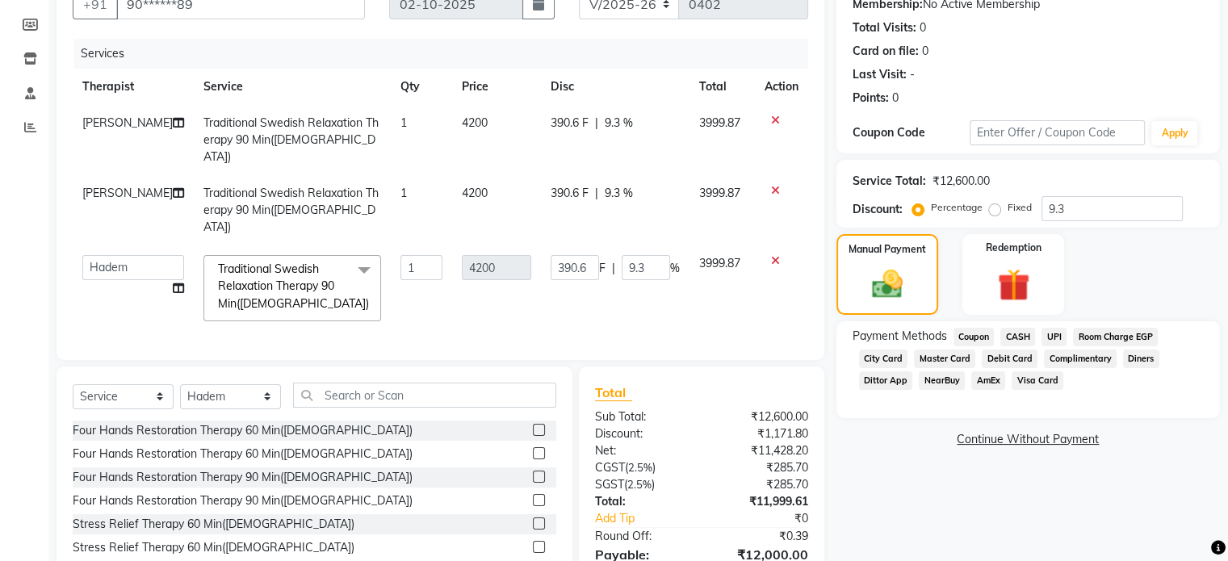
click at [944, 356] on span "Master Card" at bounding box center [944, 359] width 61 height 19
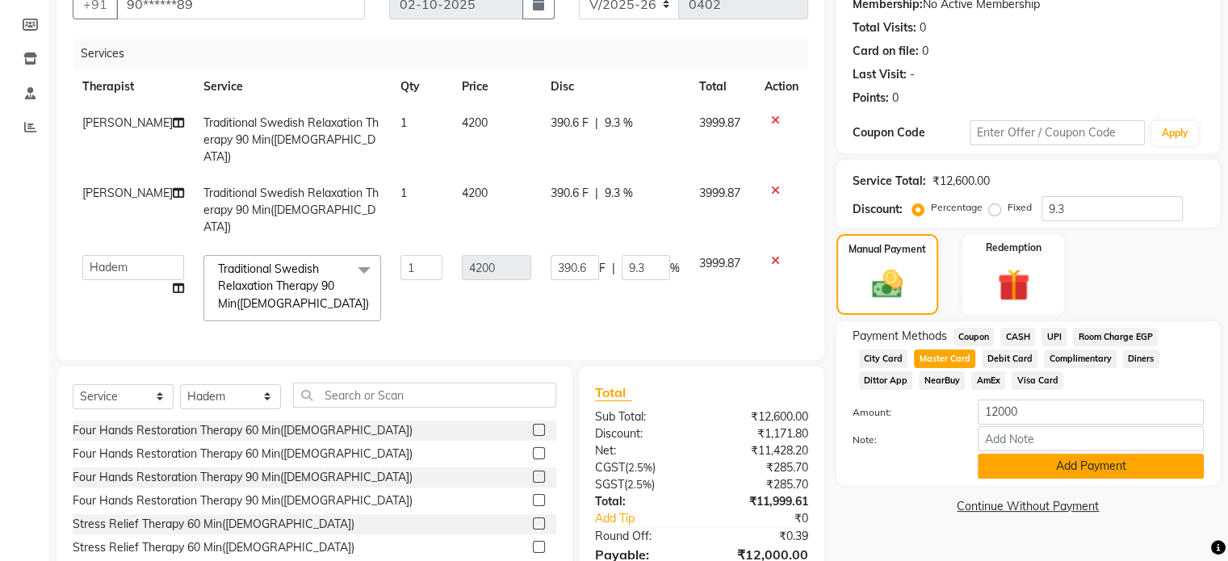
click at [1072, 463] on button "Add Payment" at bounding box center [1091, 466] width 226 height 25
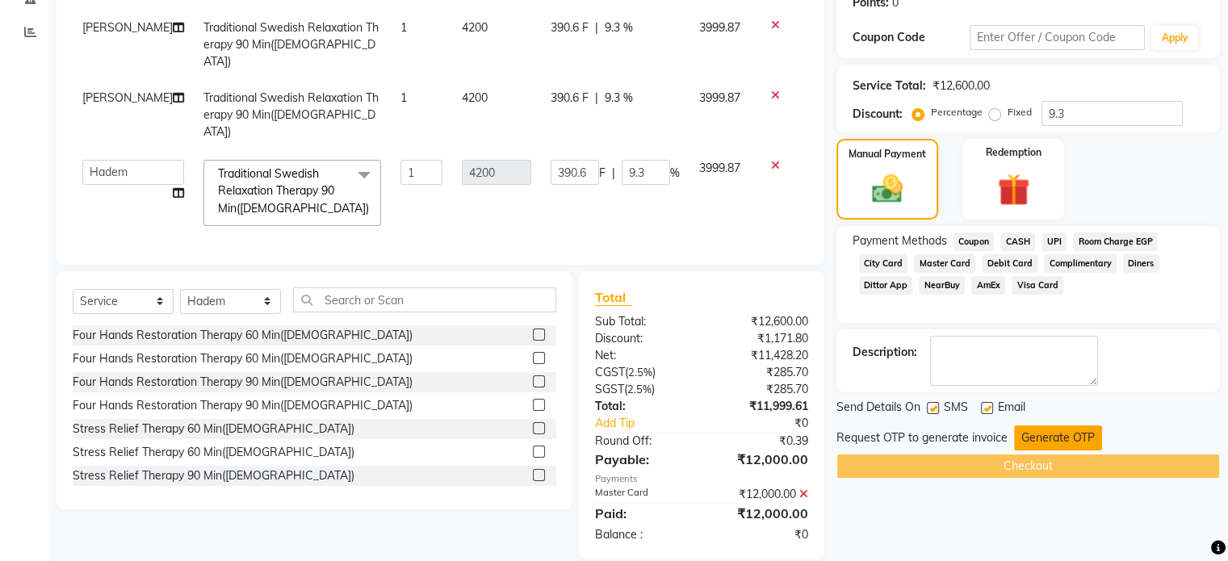
scroll to position [258, 0]
click at [1058, 438] on button "Generate OTP" at bounding box center [1058, 437] width 88 height 25
click at [1058, 438] on div "Request OTP to generate invoice Generate OTP" at bounding box center [1027, 437] width 383 height 25
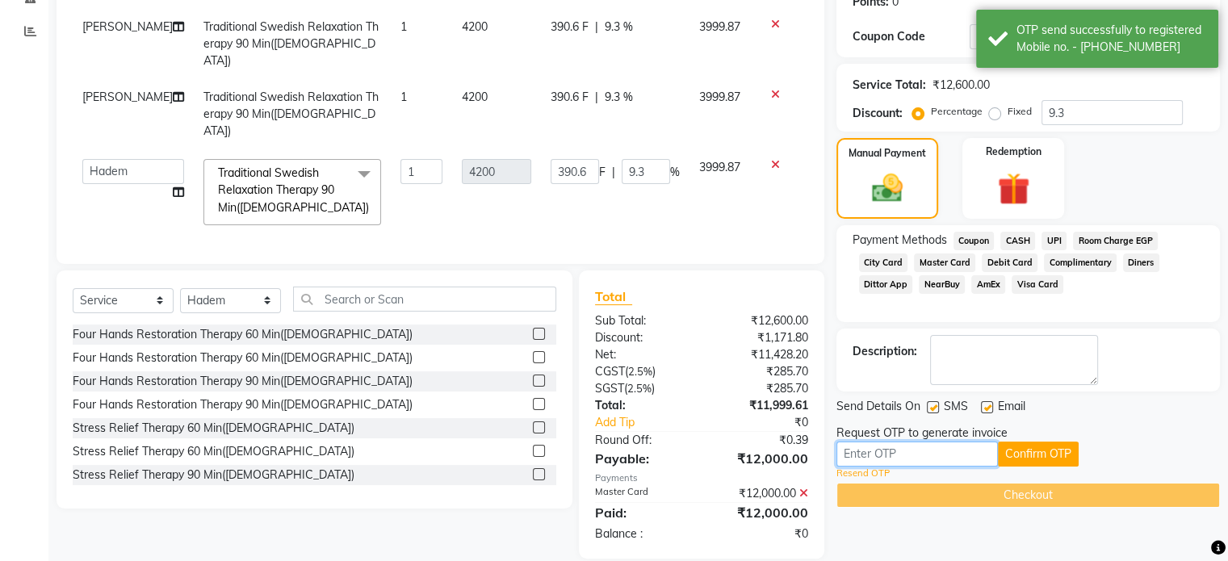
click at [904, 451] on input "text" at bounding box center [916, 454] width 161 height 25
type input "1152"
click at [1033, 451] on button "Confirm OTP" at bounding box center [1038, 454] width 81 height 25
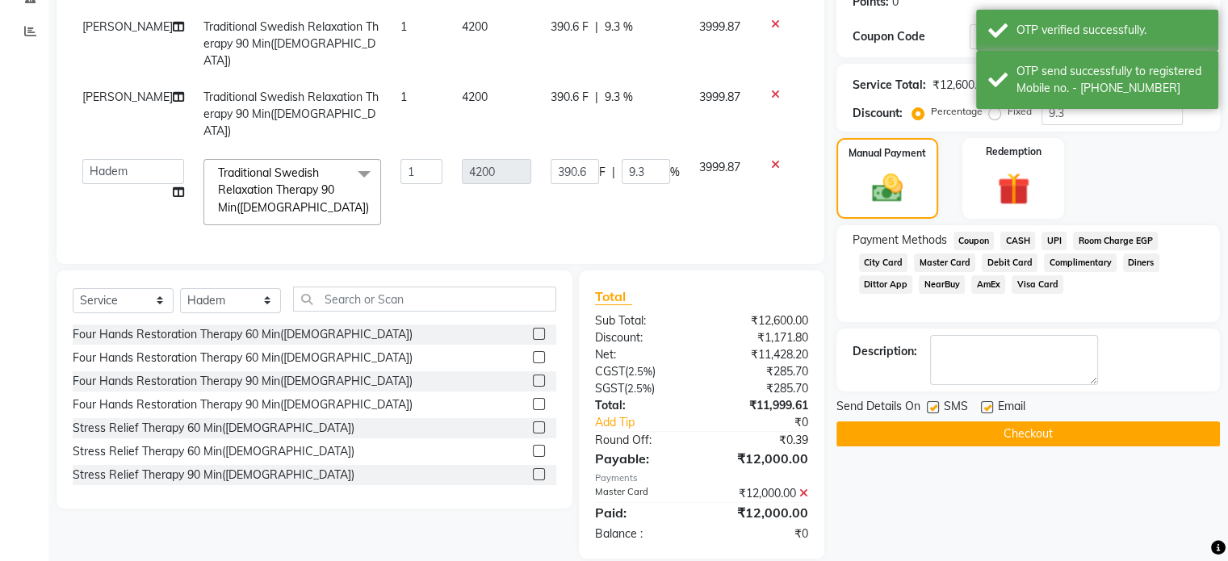
click at [1029, 430] on button "Checkout" at bounding box center [1027, 433] width 383 height 25
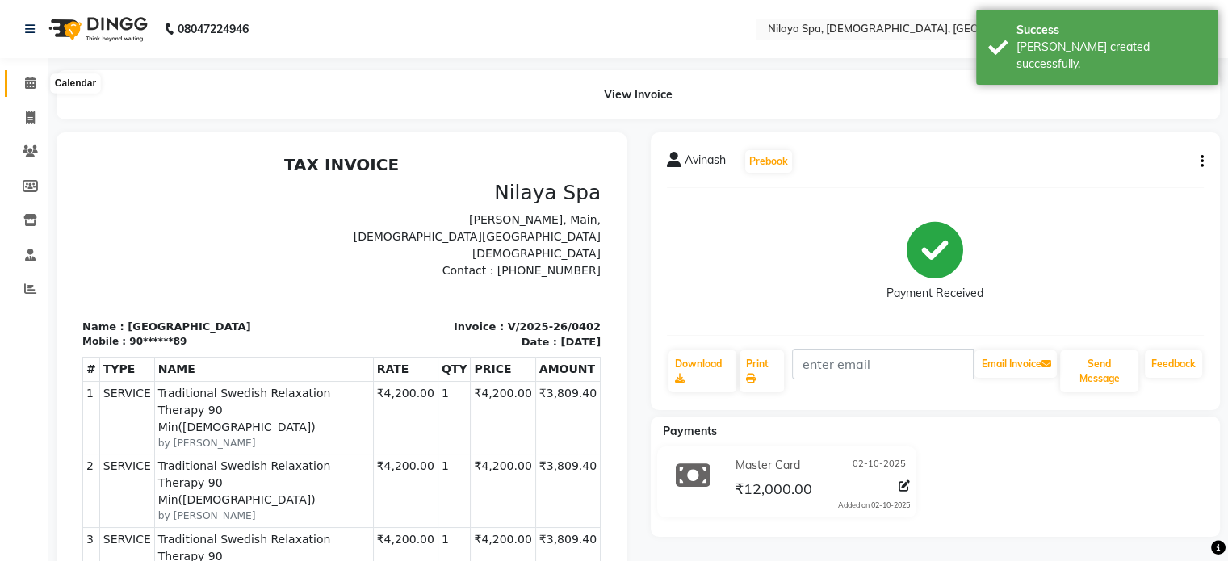
click at [28, 83] on icon at bounding box center [30, 83] width 10 height 12
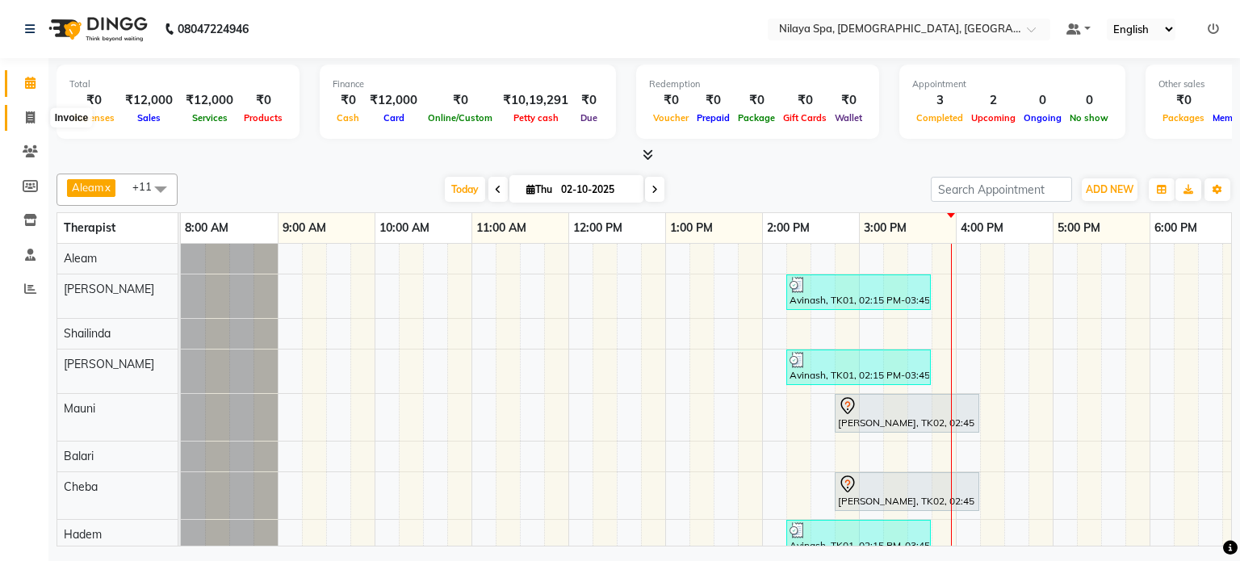
click at [27, 115] on icon at bounding box center [30, 117] width 9 height 12
select select "service"
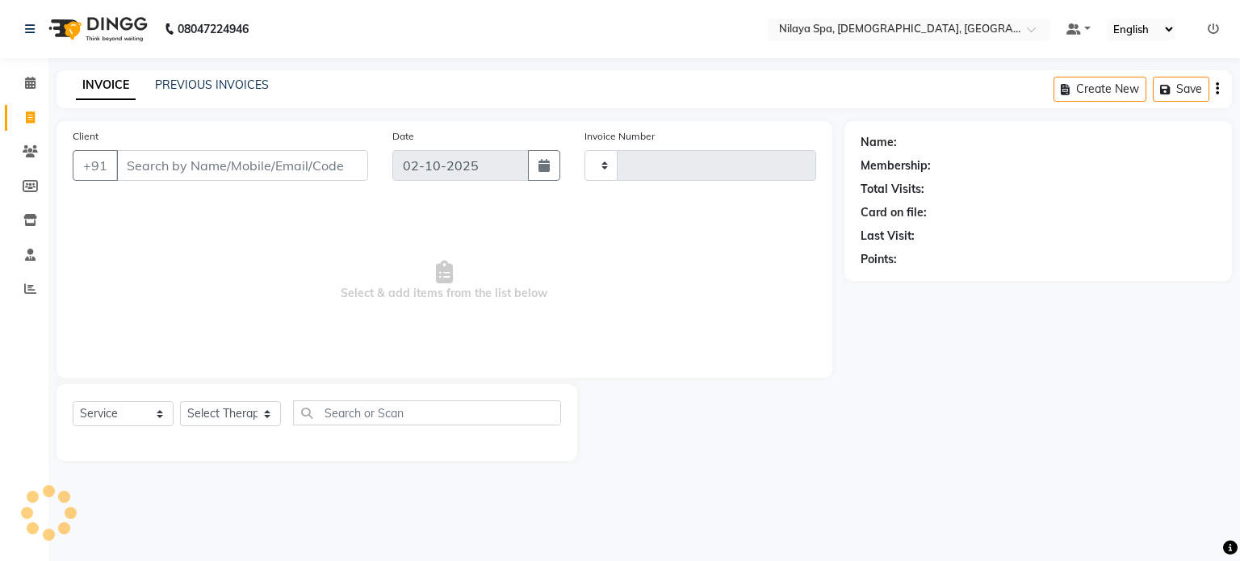
type input "0403"
select select "8694"
click at [197, 81] on link "PREVIOUS INVOICES" at bounding box center [212, 85] width 114 height 15
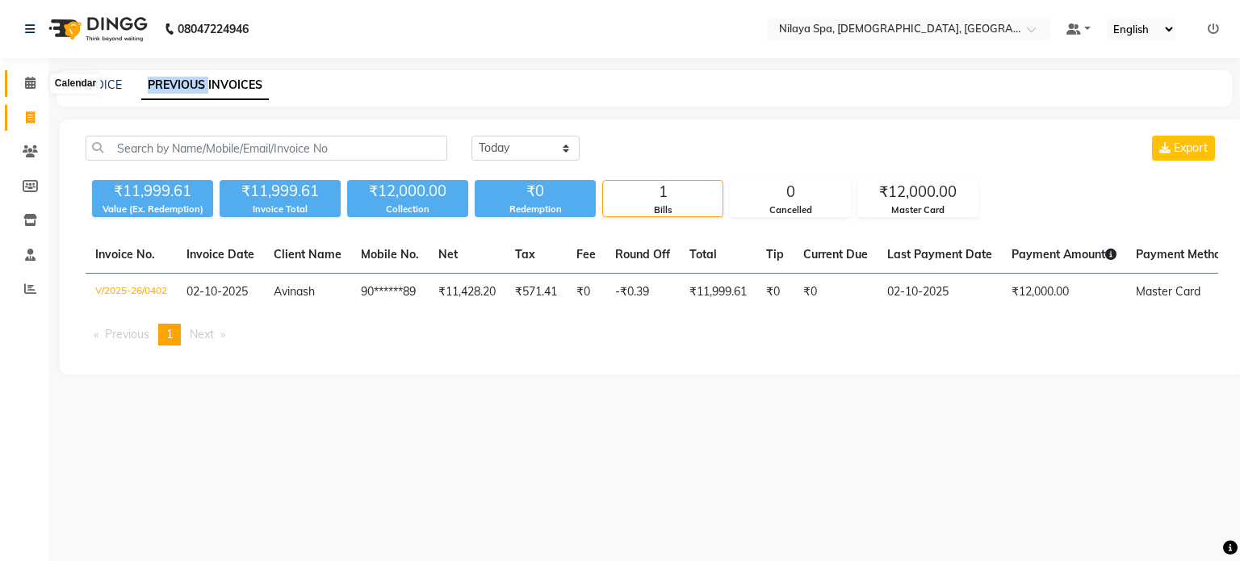
click at [28, 83] on icon at bounding box center [30, 83] width 10 height 12
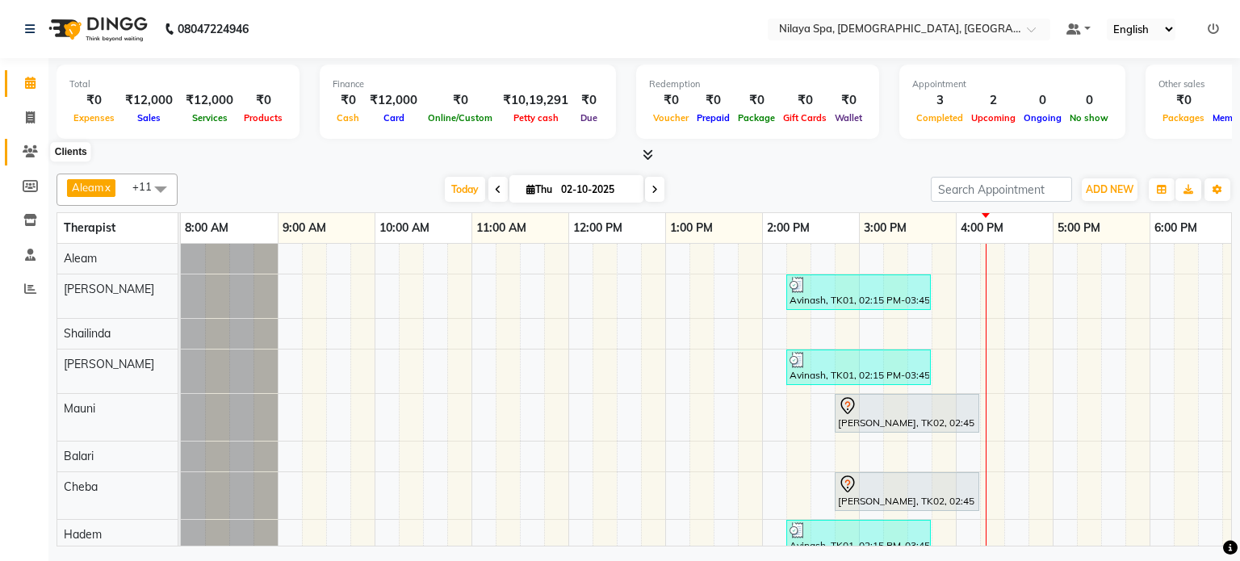
click at [24, 151] on icon at bounding box center [30, 151] width 15 height 12
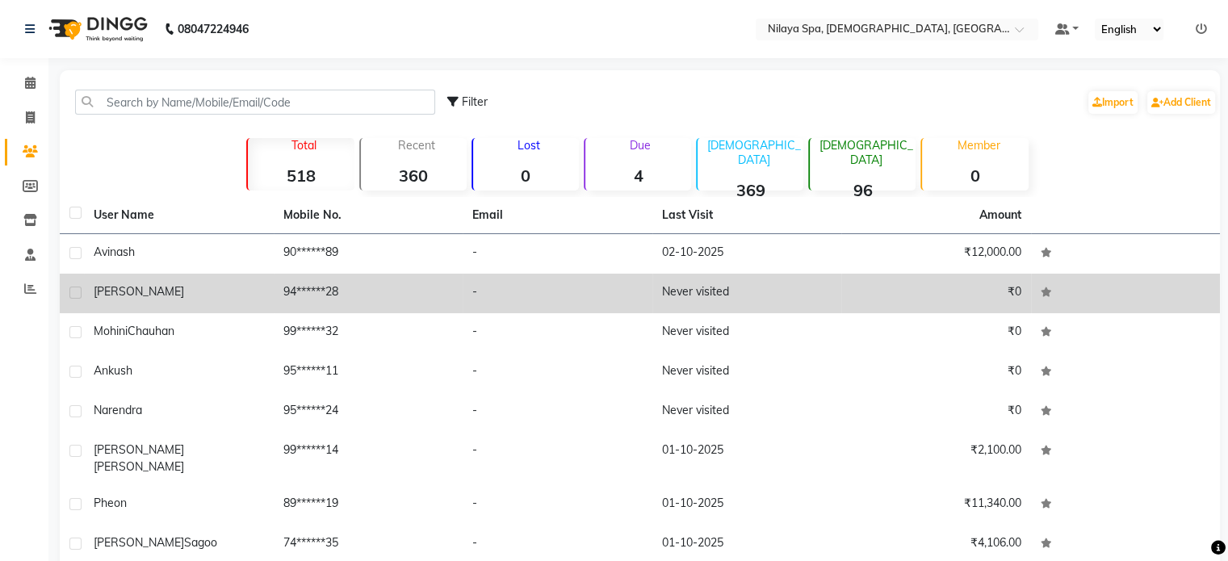
click at [151, 294] on span "[PERSON_NAME]" at bounding box center [139, 291] width 90 height 15
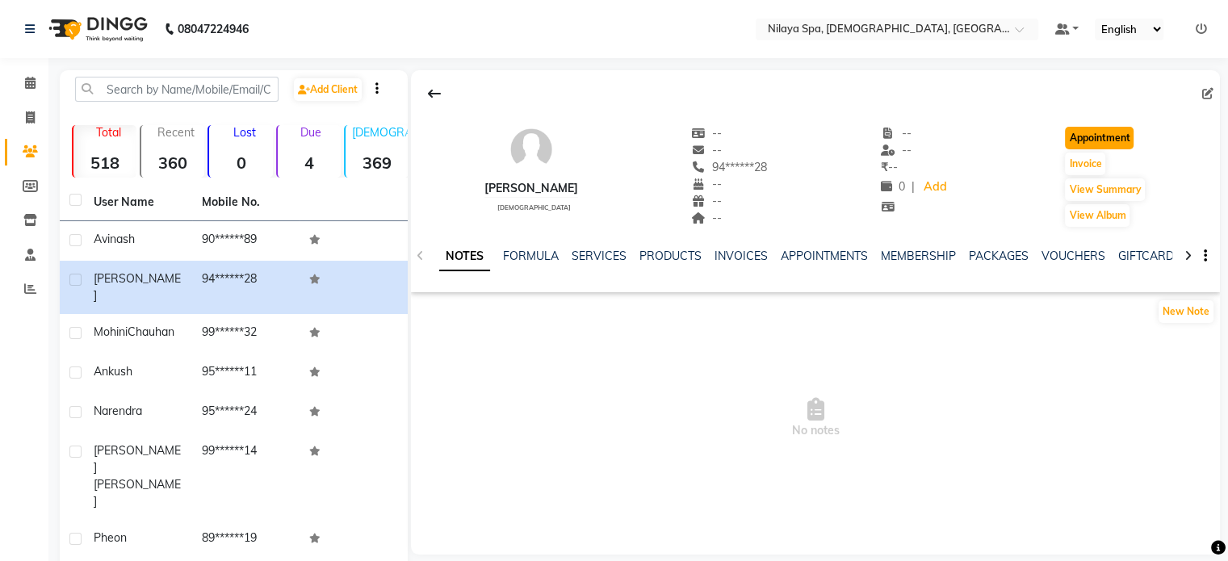
click at [1108, 135] on button "Appointment" at bounding box center [1099, 138] width 69 height 23
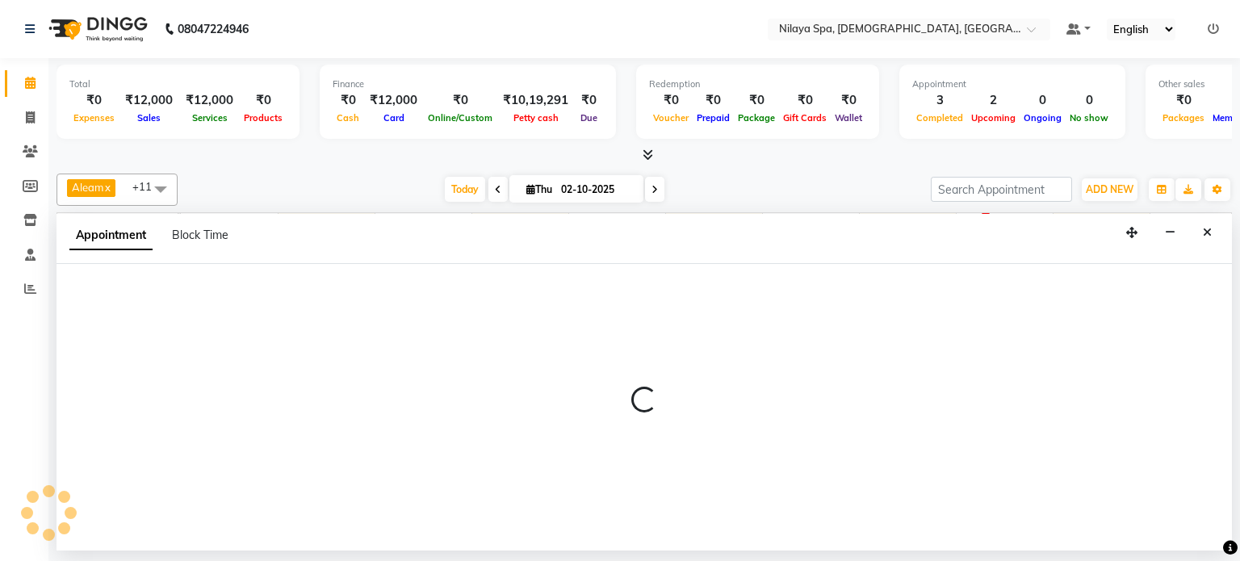
scroll to position [0, 511]
select select "540"
select select "tentative"
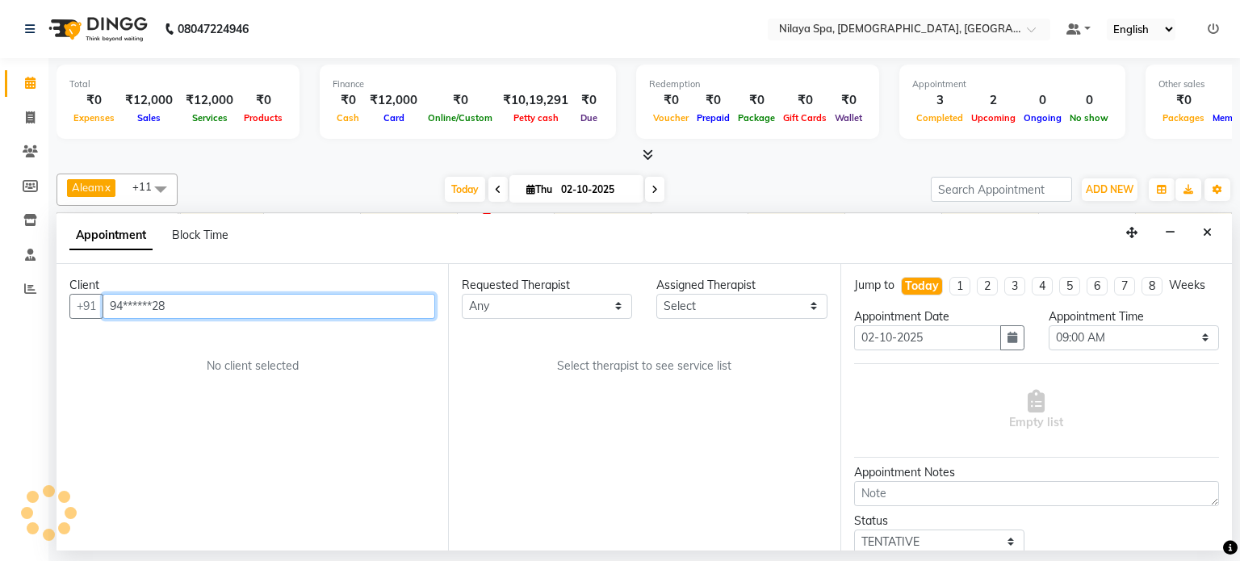
scroll to position [0, 499]
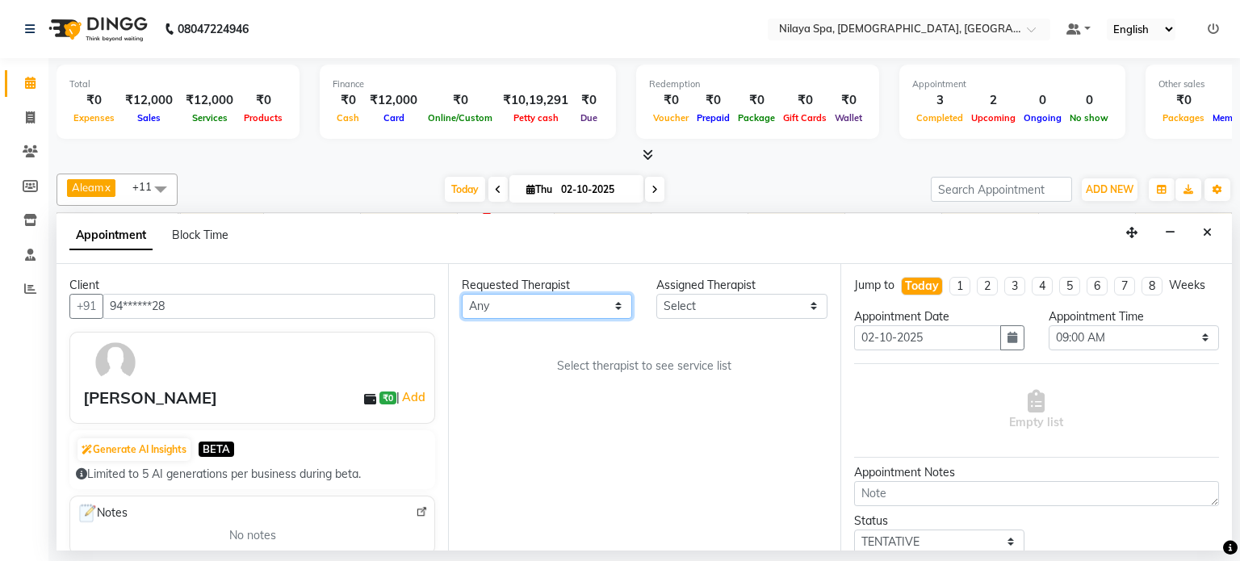
click at [618, 300] on select "Any Aleam [PERSON_NAME] [PERSON_NAME] [PERSON_NAME] [PERSON_NAME] [PERSON_NAME]" at bounding box center [547, 306] width 170 height 25
select select "87835"
click at [462, 294] on select "Any Aleam [PERSON_NAME] [PERSON_NAME] [PERSON_NAME] [PERSON_NAME] [PERSON_NAME]" at bounding box center [547, 306] width 170 height 25
select select "87835"
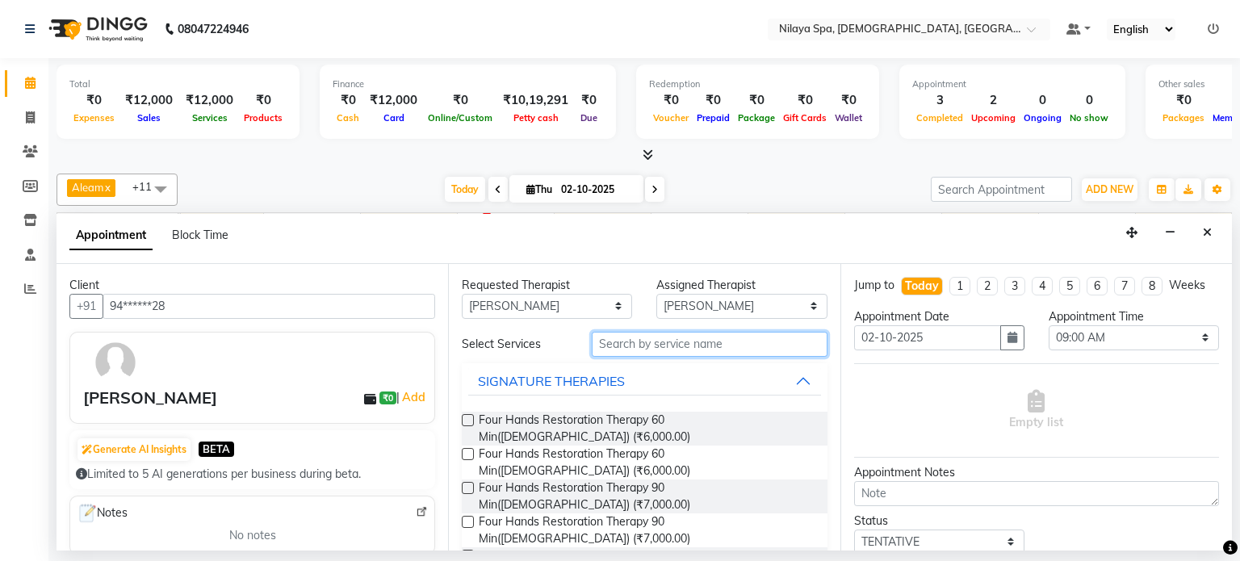
click at [641, 341] on input "text" at bounding box center [710, 344] width 236 height 25
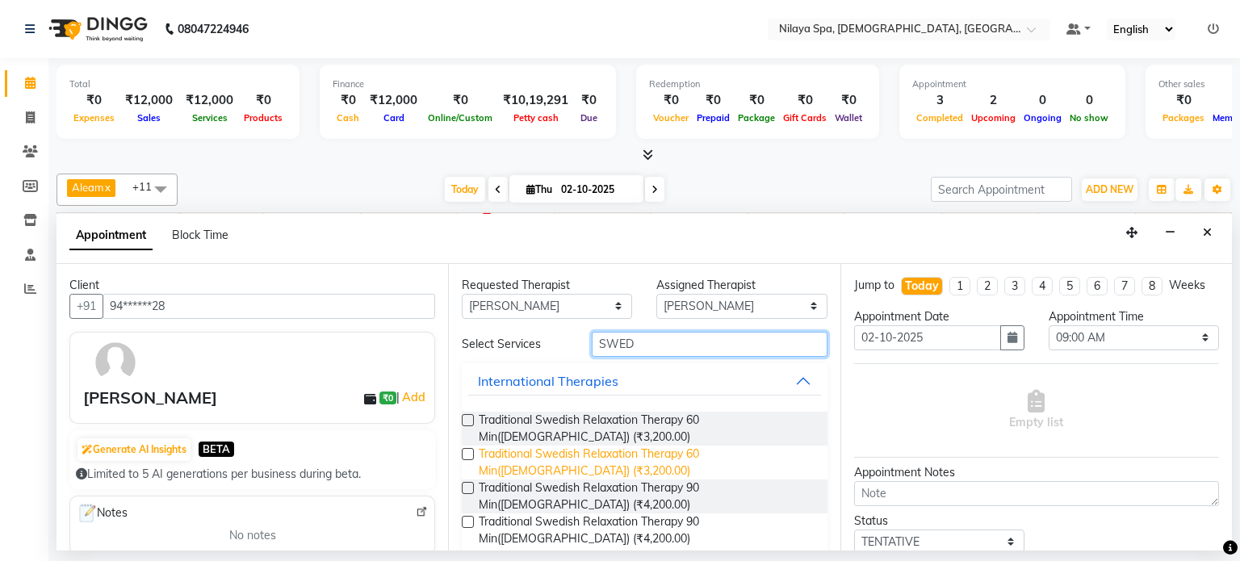
type input "SWED"
click at [651, 451] on span "Traditional Swedish Relaxation Therapy 60 Min([DEMOGRAPHIC_DATA]) (₹3,200.00)" at bounding box center [646, 463] width 335 height 34
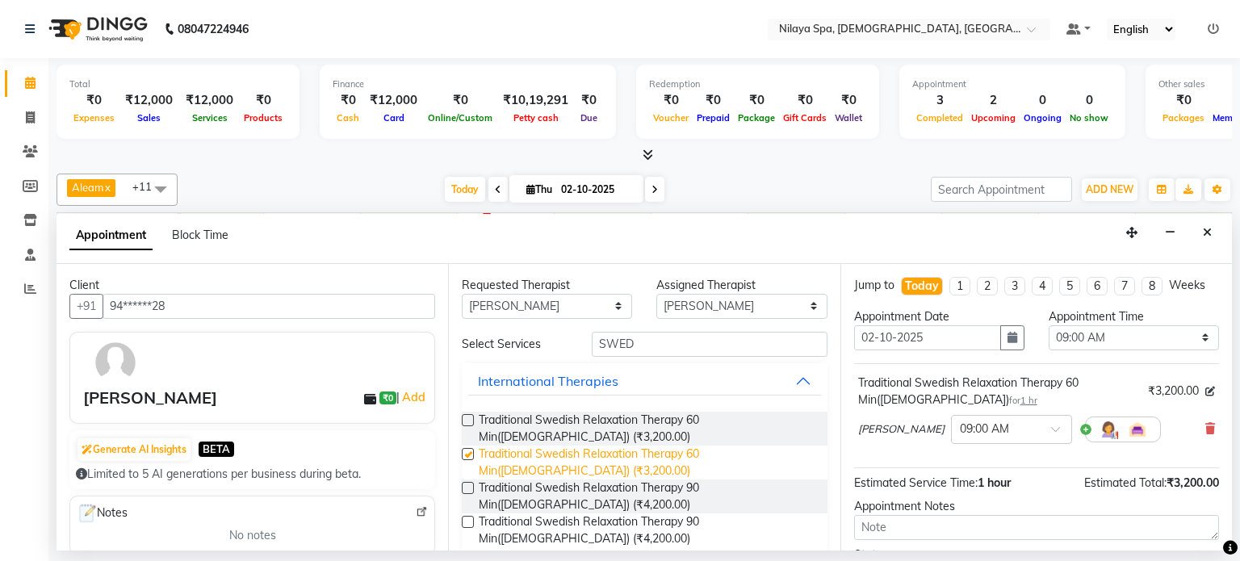
checkbox input "false"
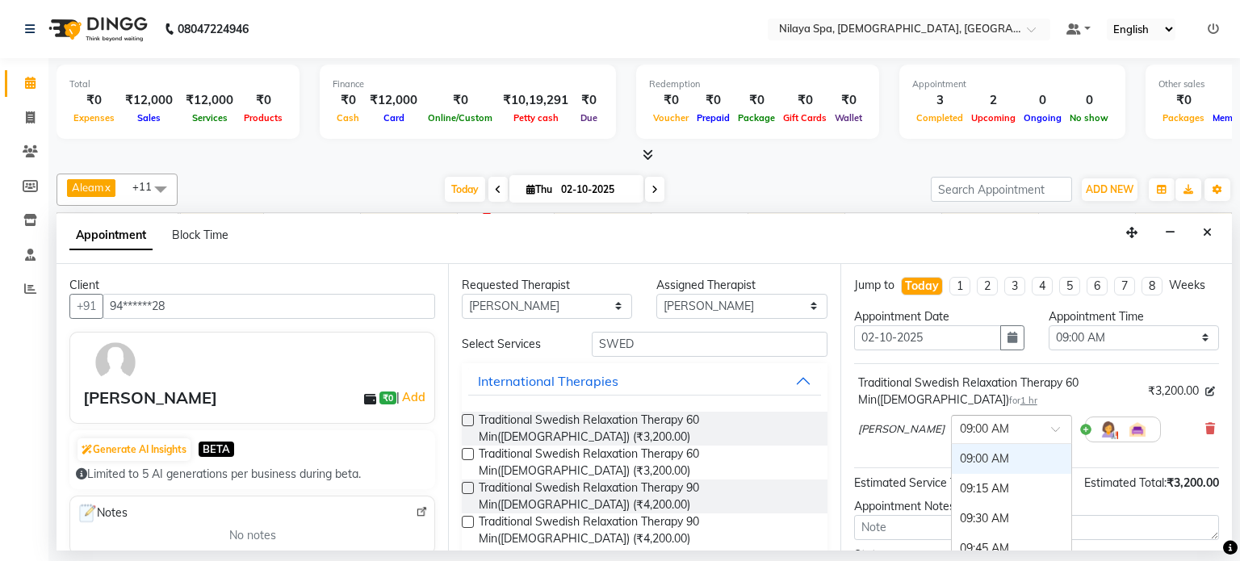
click at [1051, 425] on span at bounding box center [1061, 433] width 20 height 17
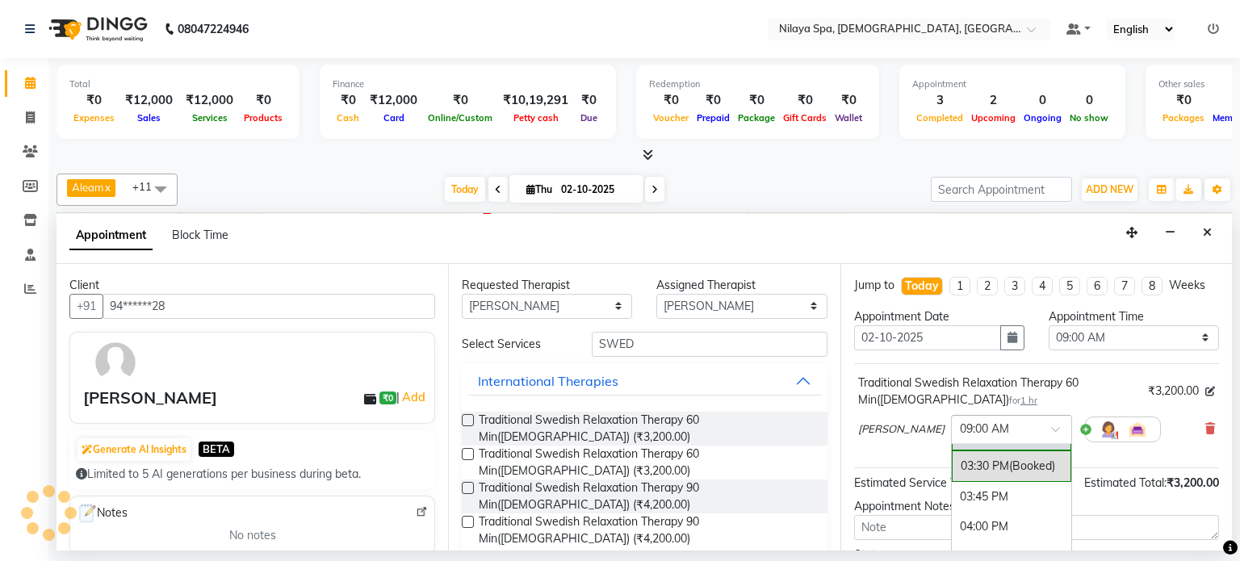
scroll to position [807, 0]
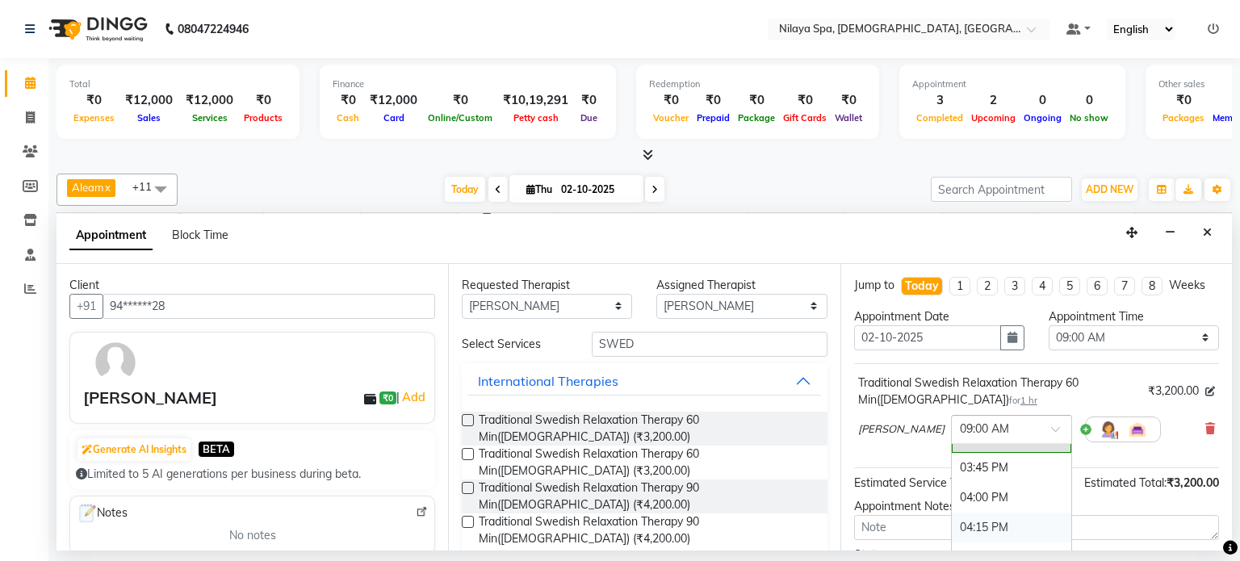
click at [952, 523] on div "04:15 PM" at bounding box center [1011, 528] width 119 height 30
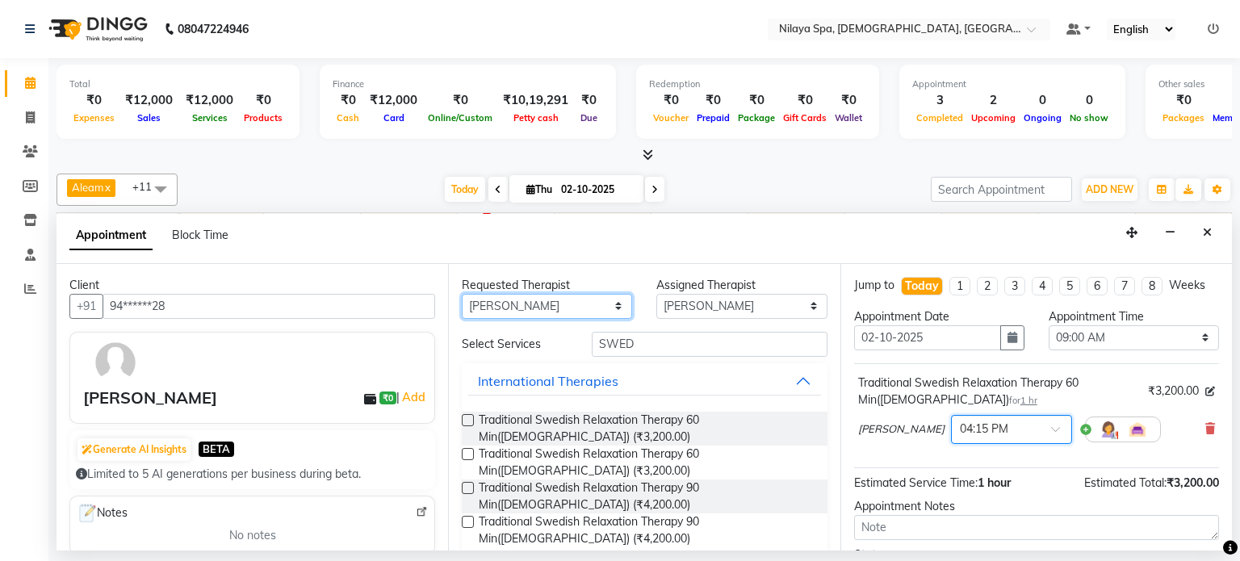
click at [613, 301] on select "Any Aleam [PERSON_NAME] [PERSON_NAME] [PERSON_NAME] [PERSON_NAME] [PERSON_NAME]" at bounding box center [547, 306] width 170 height 25
select select "92105"
click at [462, 294] on select "Any Aleam [PERSON_NAME] [PERSON_NAME] [PERSON_NAME] [PERSON_NAME] [PERSON_NAME]" at bounding box center [547, 306] width 170 height 25
select select "92105"
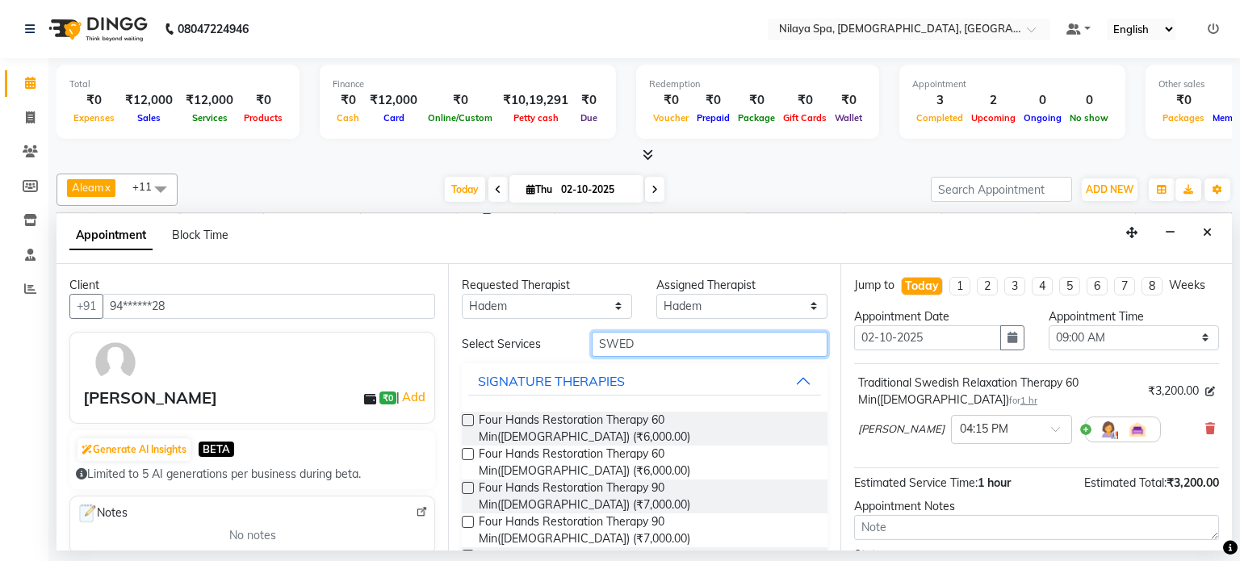
click at [659, 332] on input "SWED" at bounding box center [710, 344] width 236 height 25
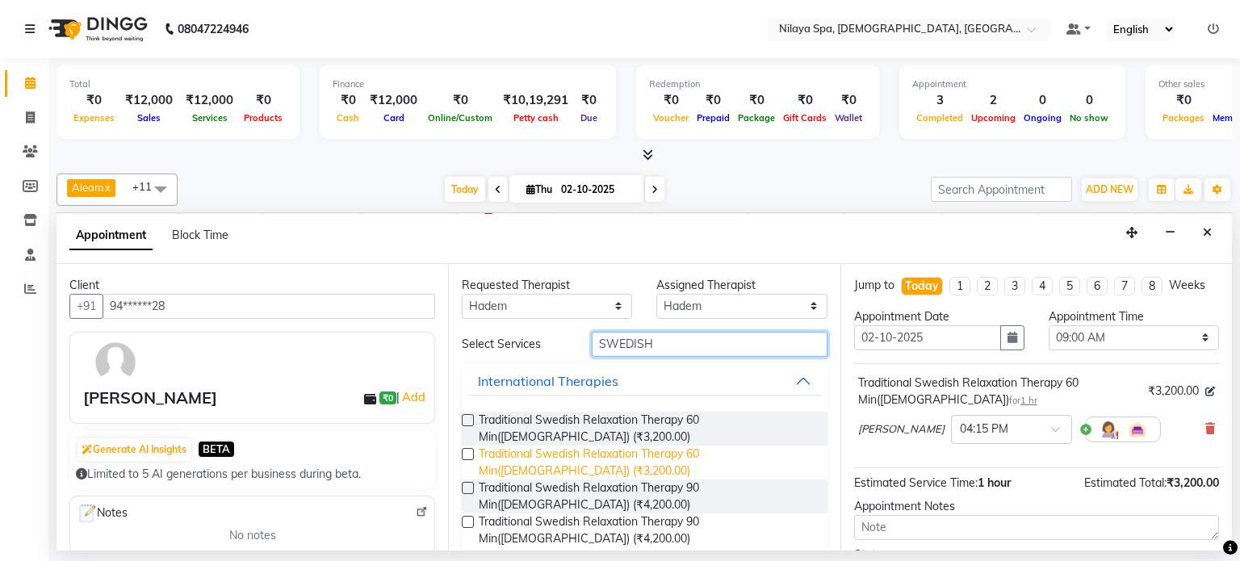
type input "SWEDISH"
click at [655, 448] on span "Traditional Swedish Relaxation Therapy 60 Min([DEMOGRAPHIC_DATA]) (₹3,200.00)" at bounding box center [646, 463] width 335 height 34
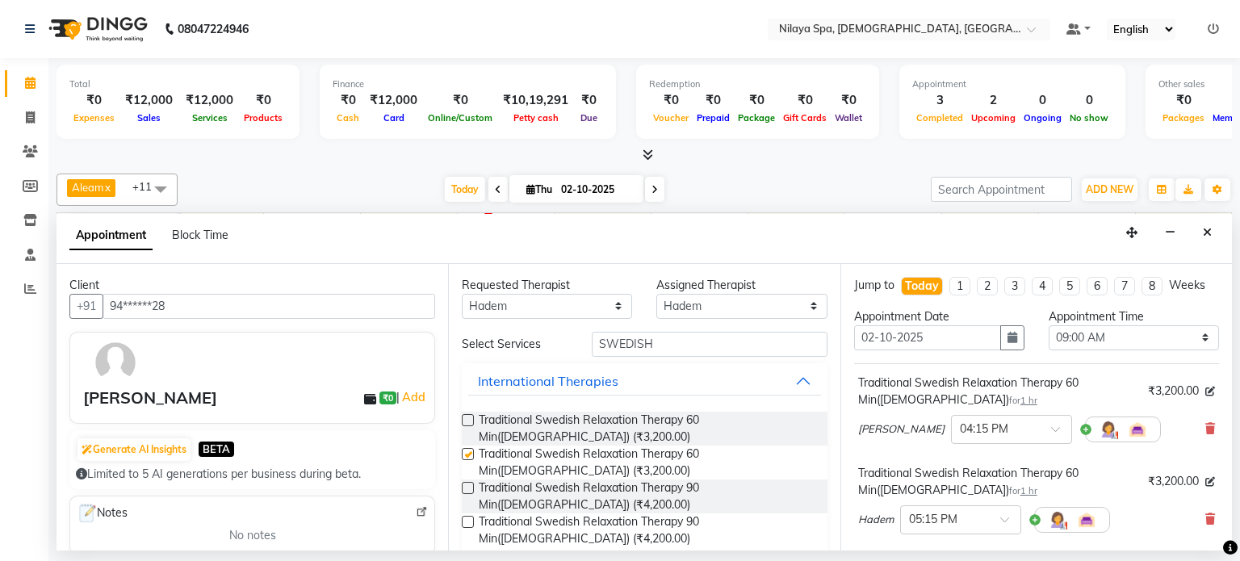
checkbox input "false"
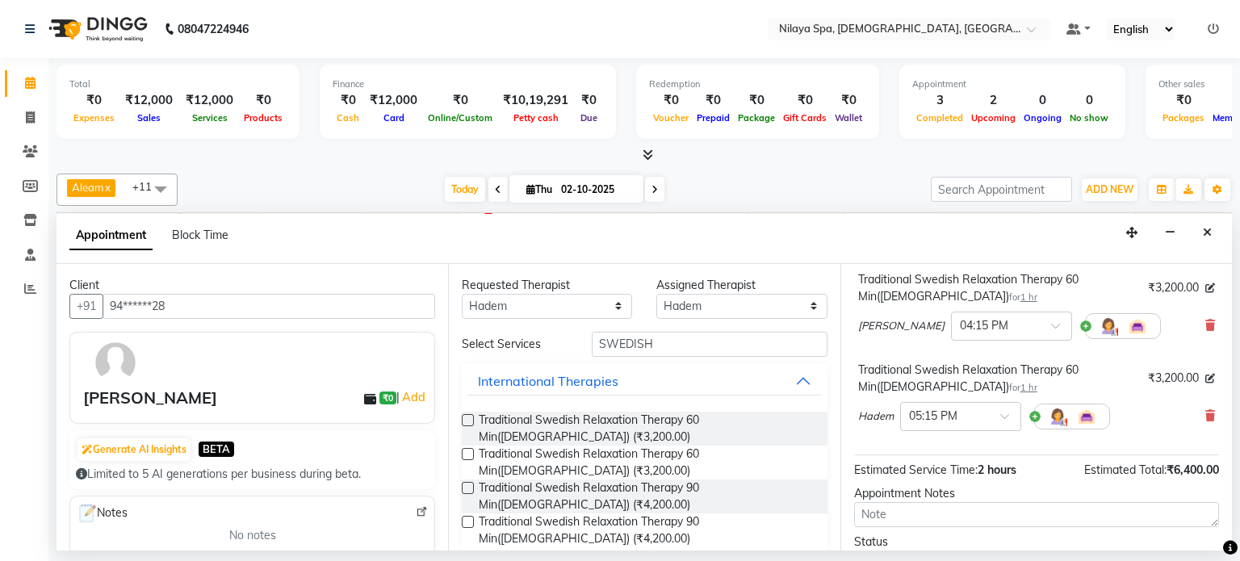
scroll to position [81, 0]
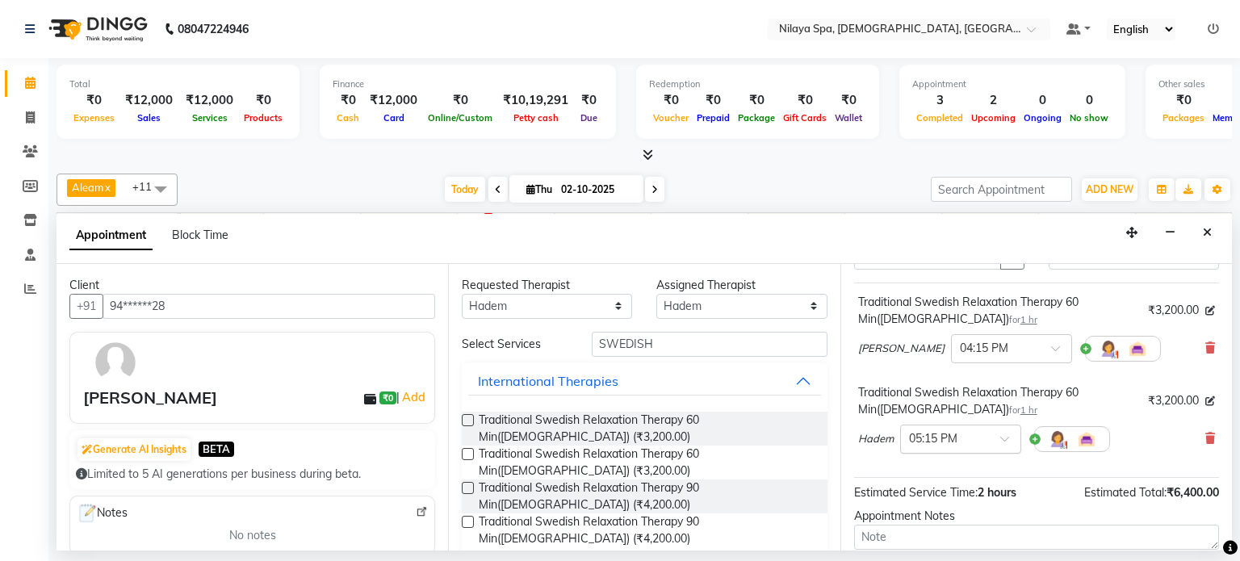
click at [1005, 437] on span at bounding box center [1010, 443] width 20 height 17
click at [945, 508] on div "04:15 PM" at bounding box center [960, 512] width 119 height 30
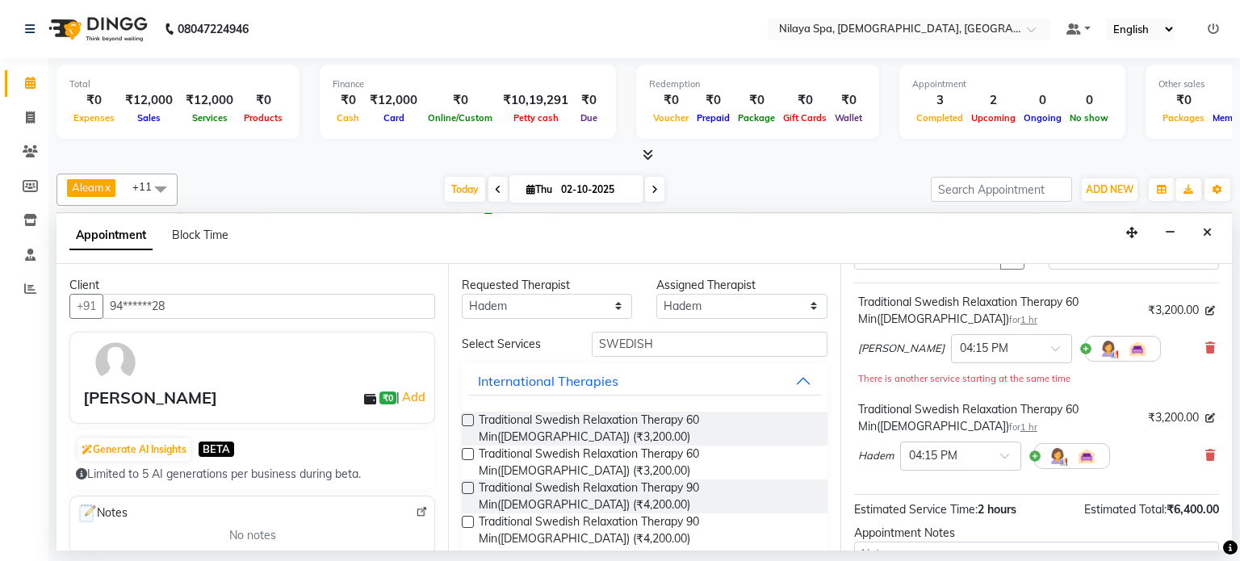
click at [945, 508] on span "Estimated Service Time:" at bounding box center [916, 509] width 124 height 15
click at [614, 302] on select "Any Aleam [PERSON_NAME] [PERSON_NAME] [PERSON_NAME] [PERSON_NAME] [PERSON_NAME]" at bounding box center [547, 306] width 170 height 25
click at [610, 304] on select "Any Aleam [PERSON_NAME] [PERSON_NAME] [PERSON_NAME] [PERSON_NAME] [PERSON_NAME]" at bounding box center [547, 306] width 170 height 25
select select "87837"
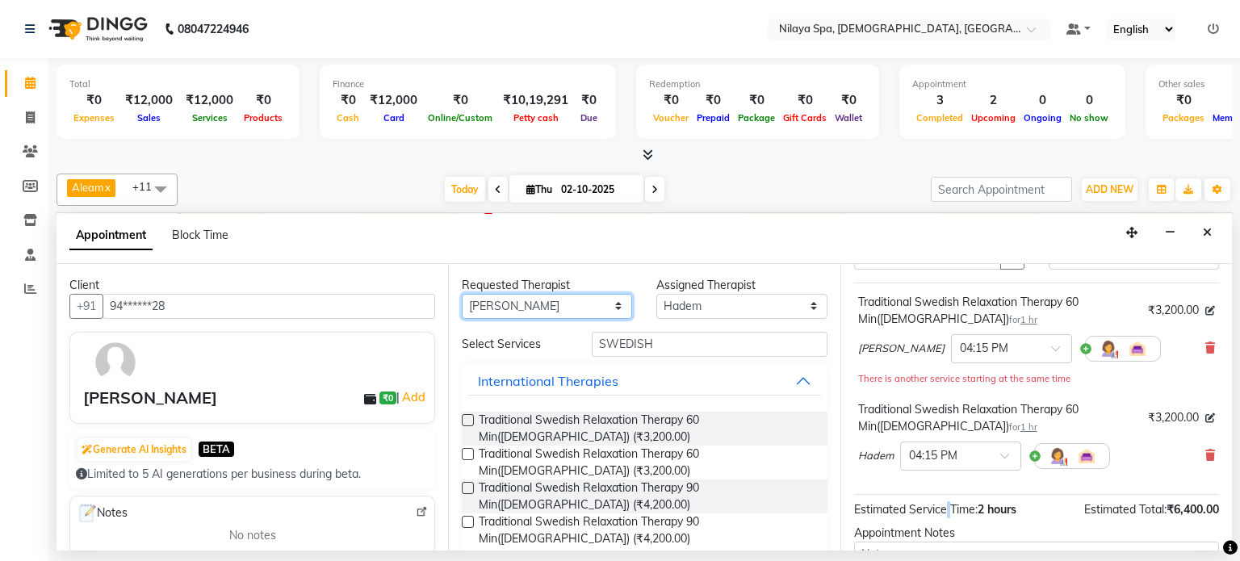
click at [462, 294] on select "Any Aleam [PERSON_NAME] [PERSON_NAME] [PERSON_NAME] [PERSON_NAME] [PERSON_NAME]" at bounding box center [547, 306] width 170 height 25
select select "87837"
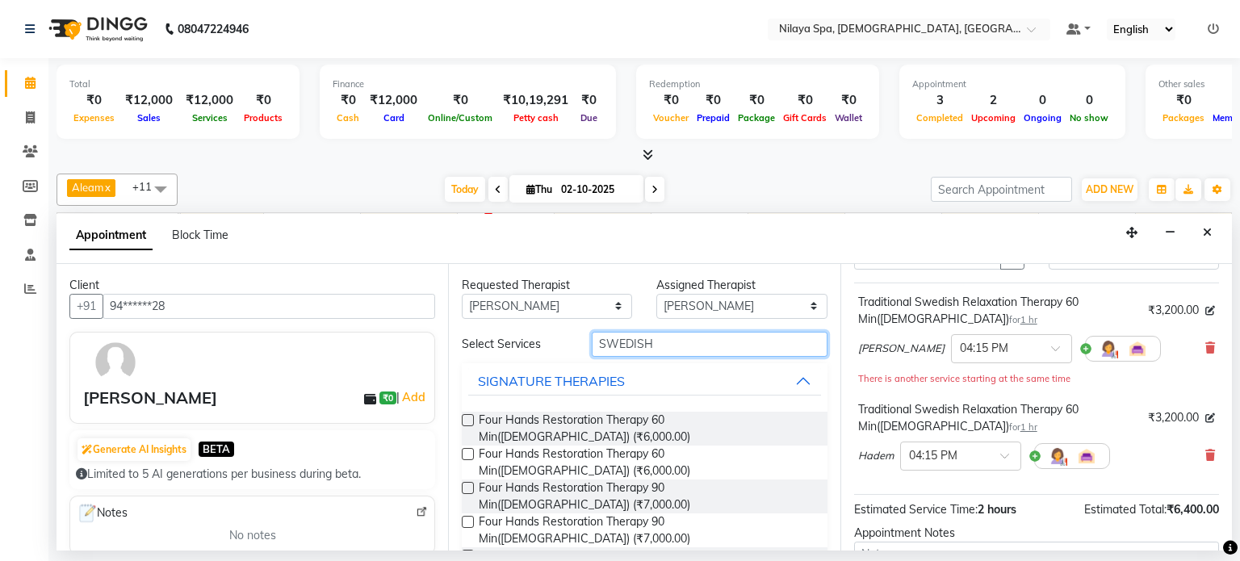
click at [664, 345] on input "SWEDISH" at bounding box center [710, 344] width 236 height 25
type input "S"
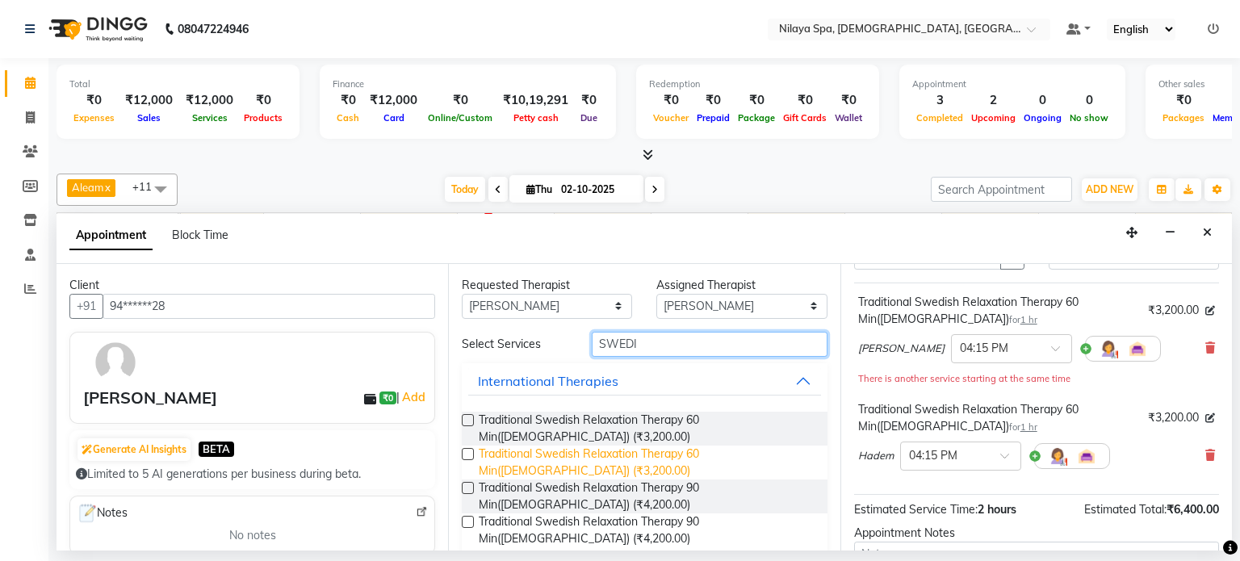
type input "SWEDI"
click at [659, 452] on span "Traditional Swedish Relaxation Therapy 60 Min([DEMOGRAPHIC_DATA]) (₹3,200.00)" at bounding box center [646, 463] width 335 height 34
checkbox input "false"
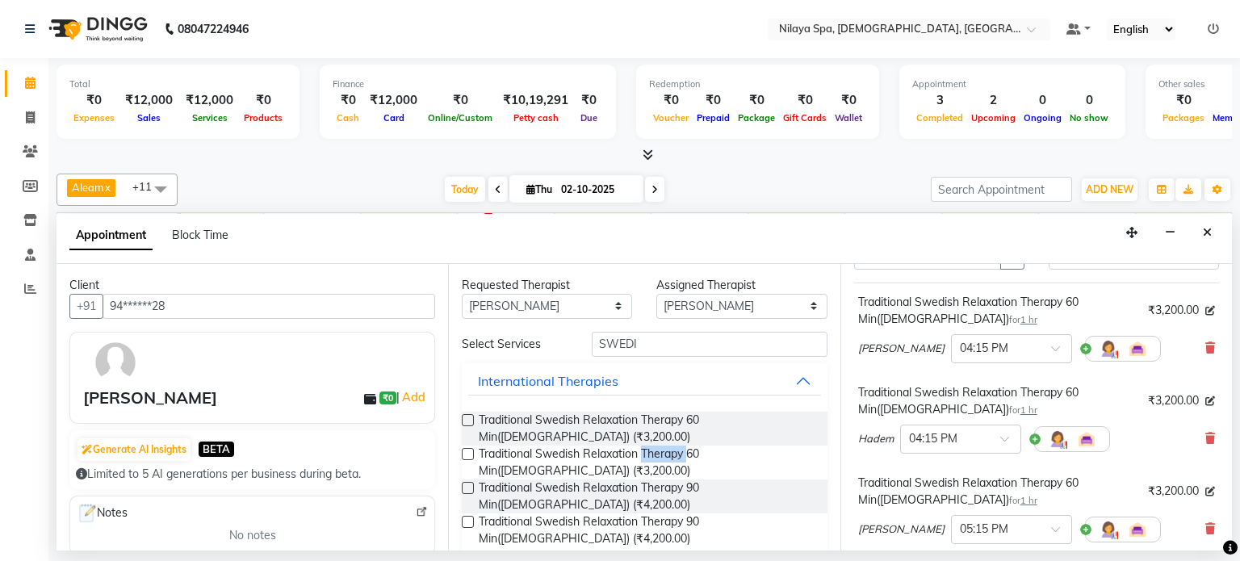
scroll to position [242, 0]
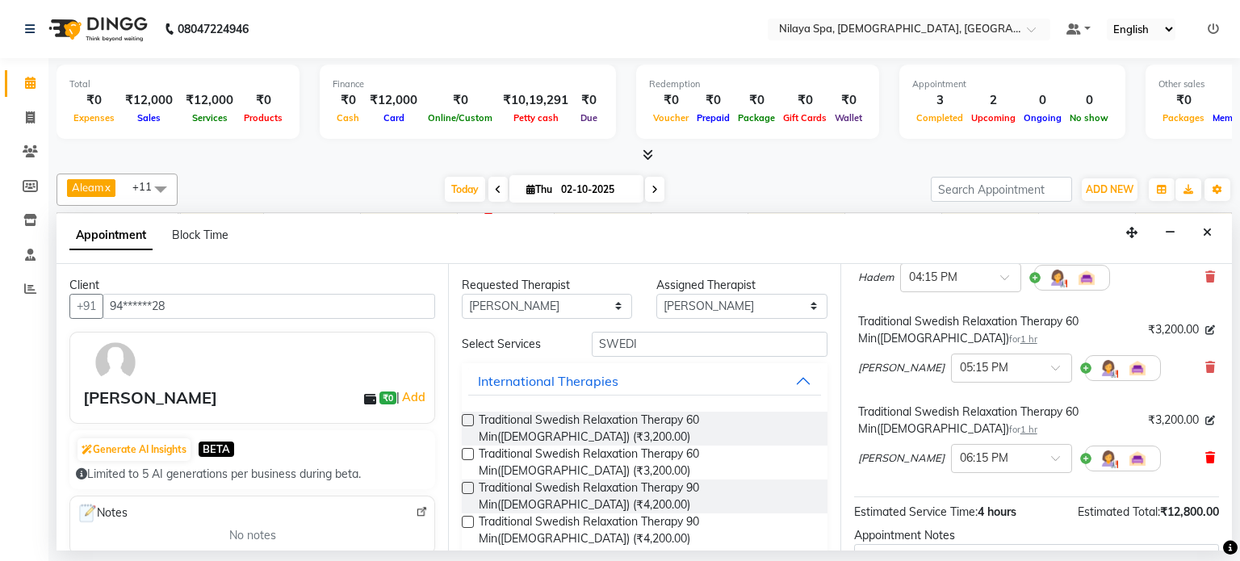
click at [1205, 456] on icon at bounding box center [1210, 457] width 10 height 11
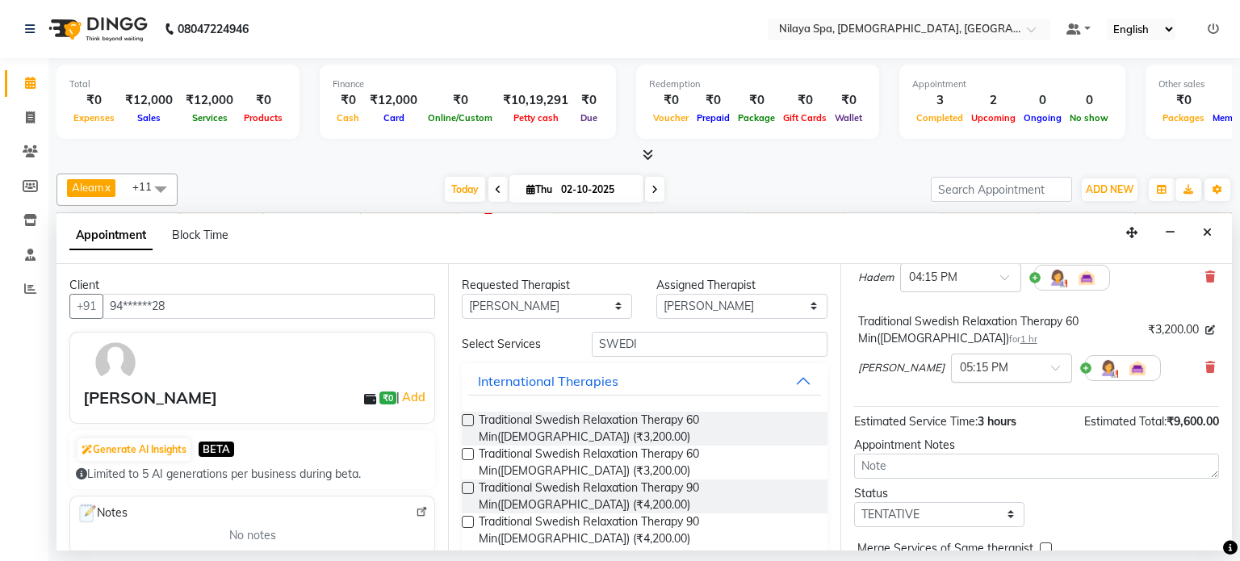
click at [1051, 365] on span at bounding box center [1061, 372] width 20 height 17
click at [1051, 364] on span at bounding box center [1061, 372] width 20 height 17
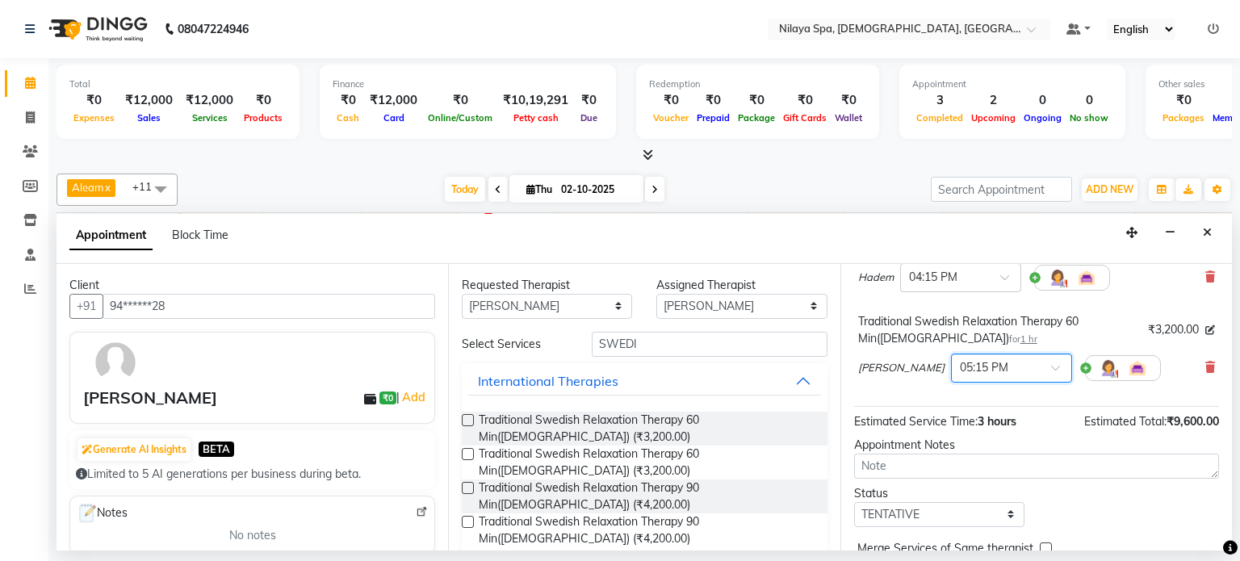
click at [1051, 364] on span at bounding box center [1061, 372] width 20 height 17
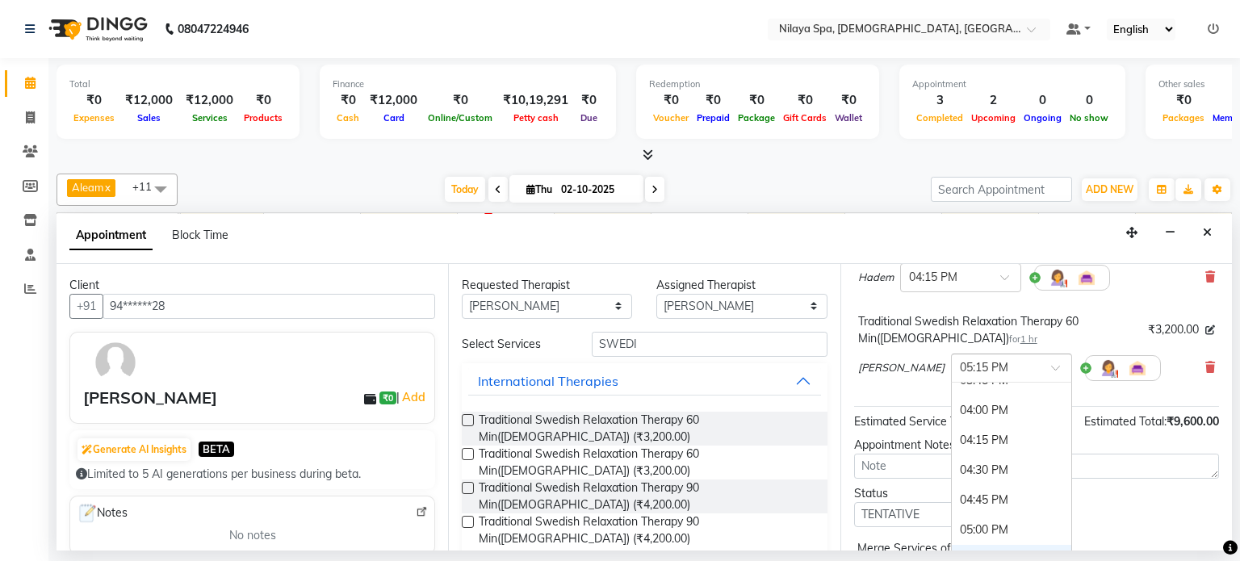
scroll to position [832, 0]
click at [952, 436] on div "04:15 PM" at bounding box center [1011, 441] width 119 height 30
click at [920, 437] on div "Appointment Notes" at bounding box center [1036, 445] width 365 height 17
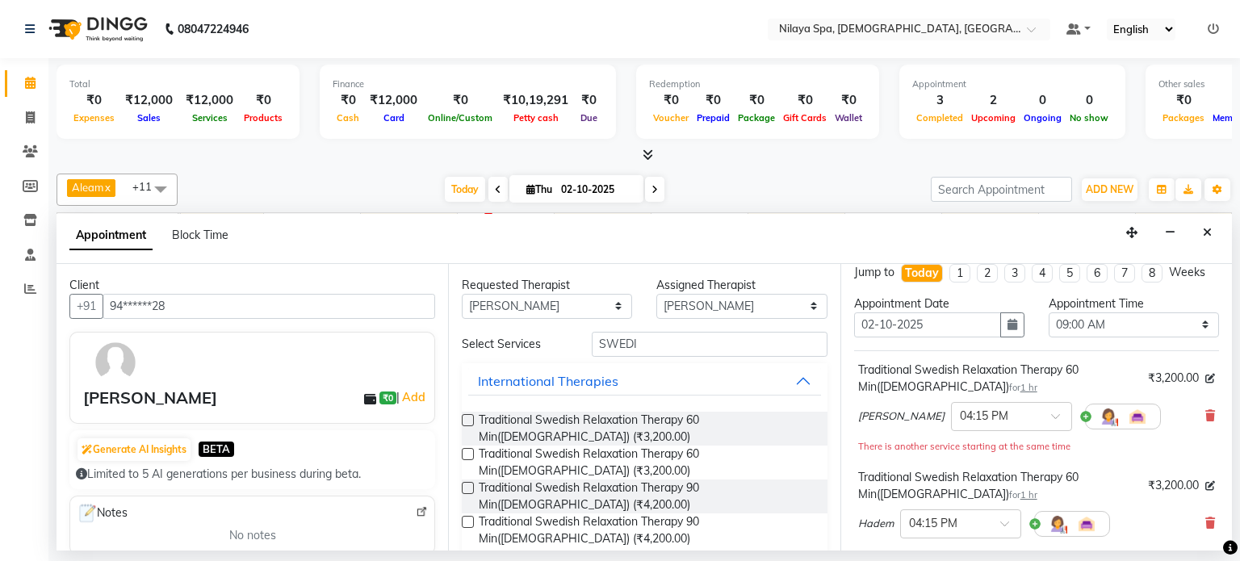
scroll to position [336, 0]
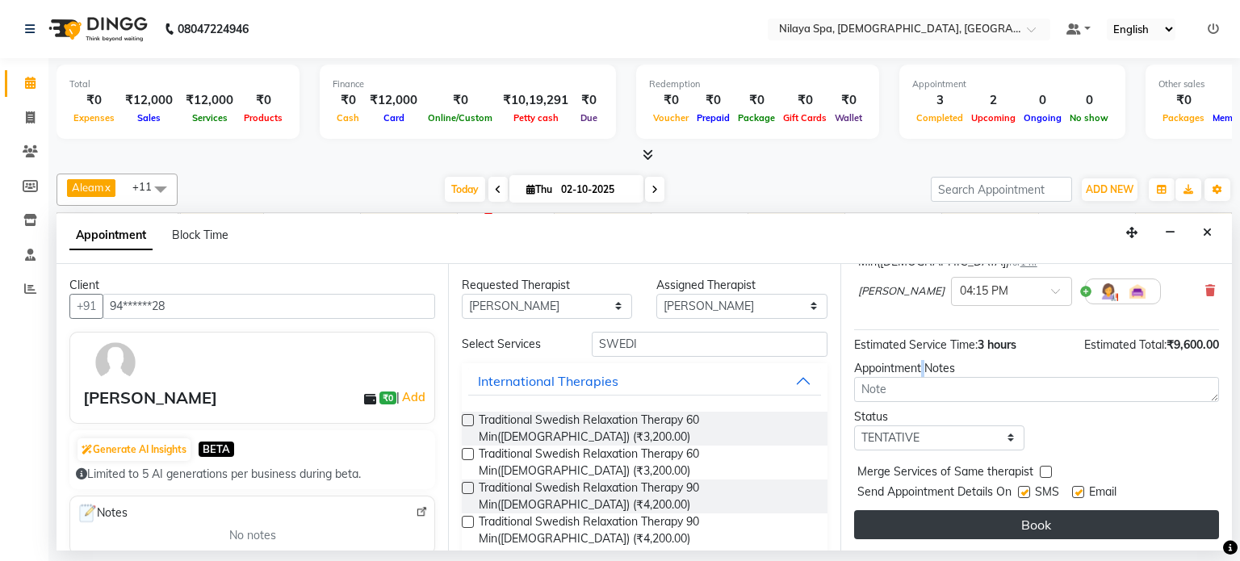
click at [1003, 522] on button "Book" at bounding box center [1036, 524] width 365 height 29
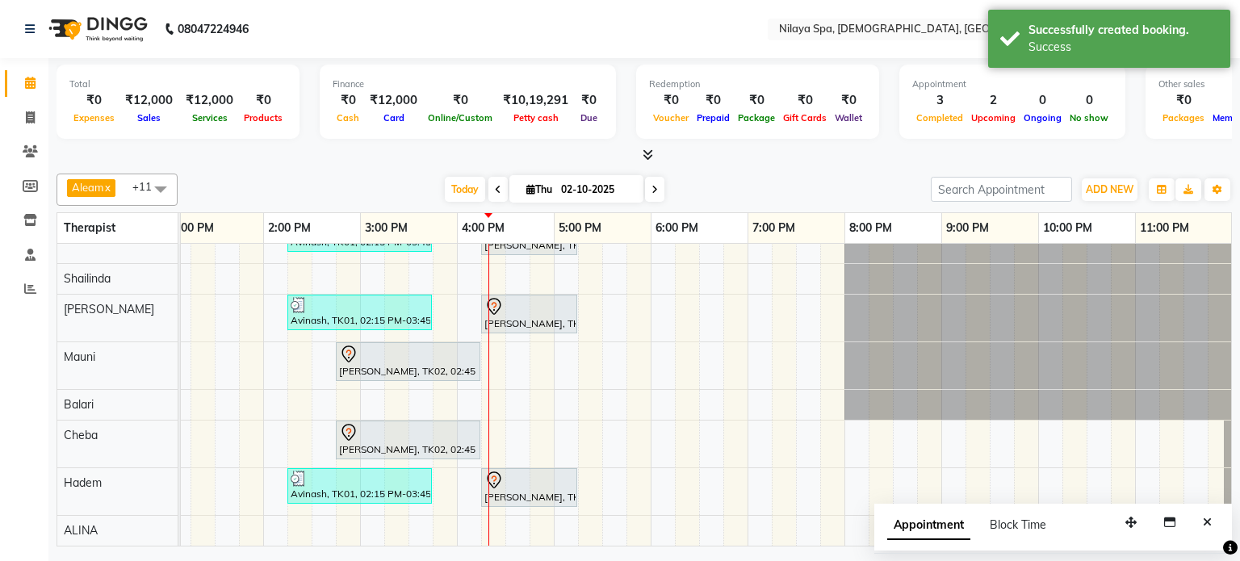
scroll to position [0, 0]
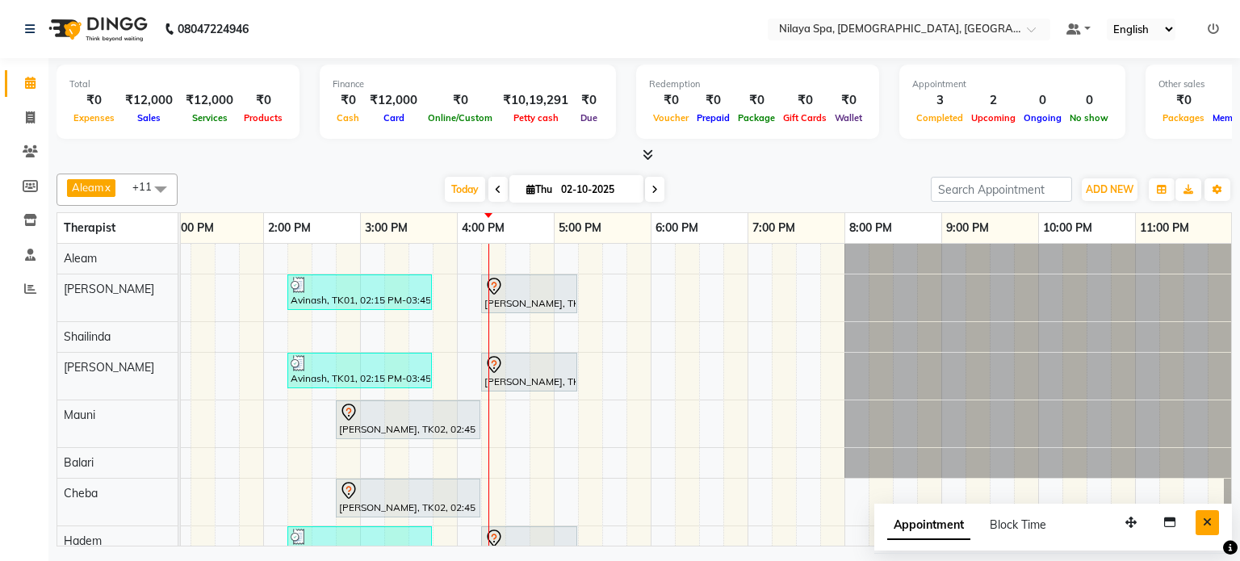
click at [1209, 519] on icon "Close" at bounding box center [1207, 522] width 9 height 11
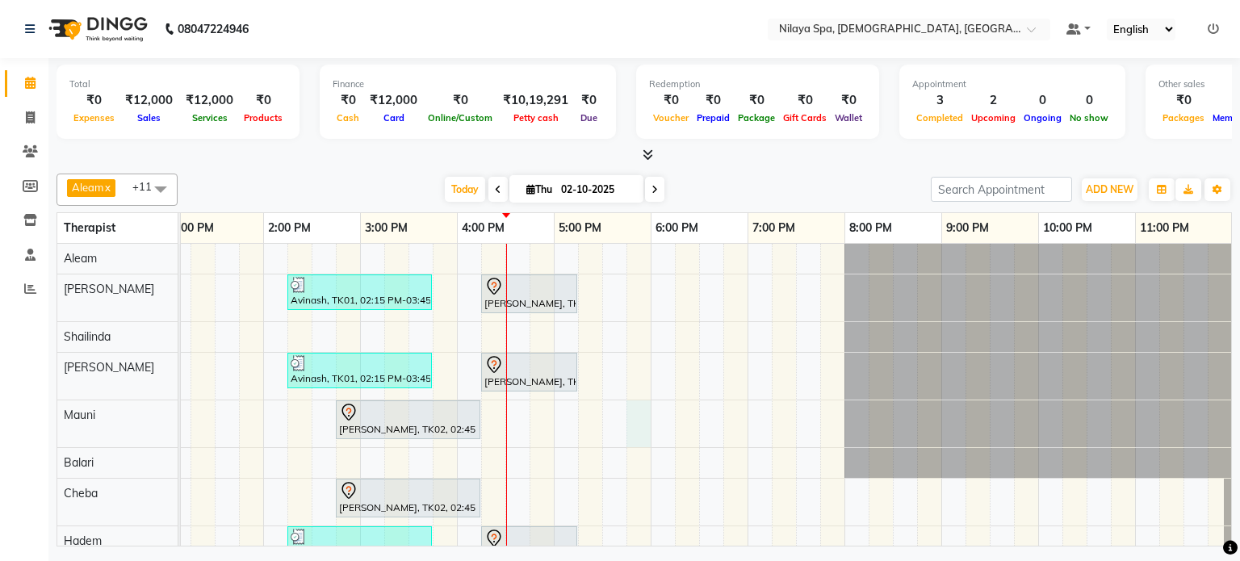
click at [626, 414] on div "Avinash, TK01, 02:15 PM-03:45 PM, Traditional Swedish Relaxation Therapy 90 Min…" at bounding box center [457, 424] width 1550 height 360
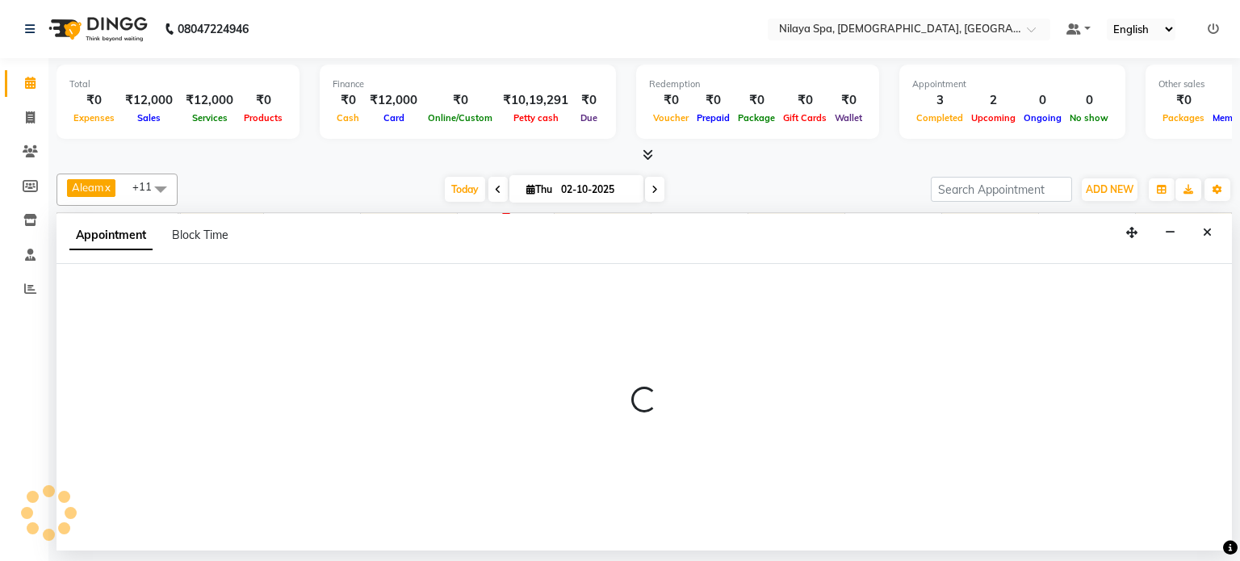
select select "87839"
select select "1065"
select select "tentative"
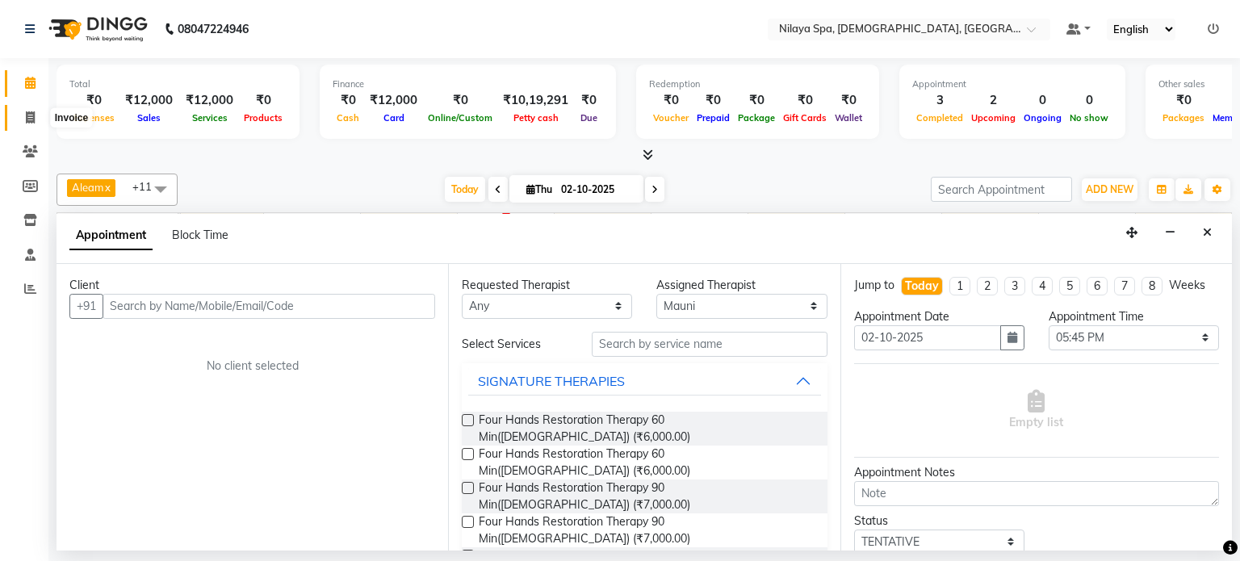
click at [30, 122] on icon at bounding box center [30, 117] width 9 height 12
select select "8694"
select select "service"
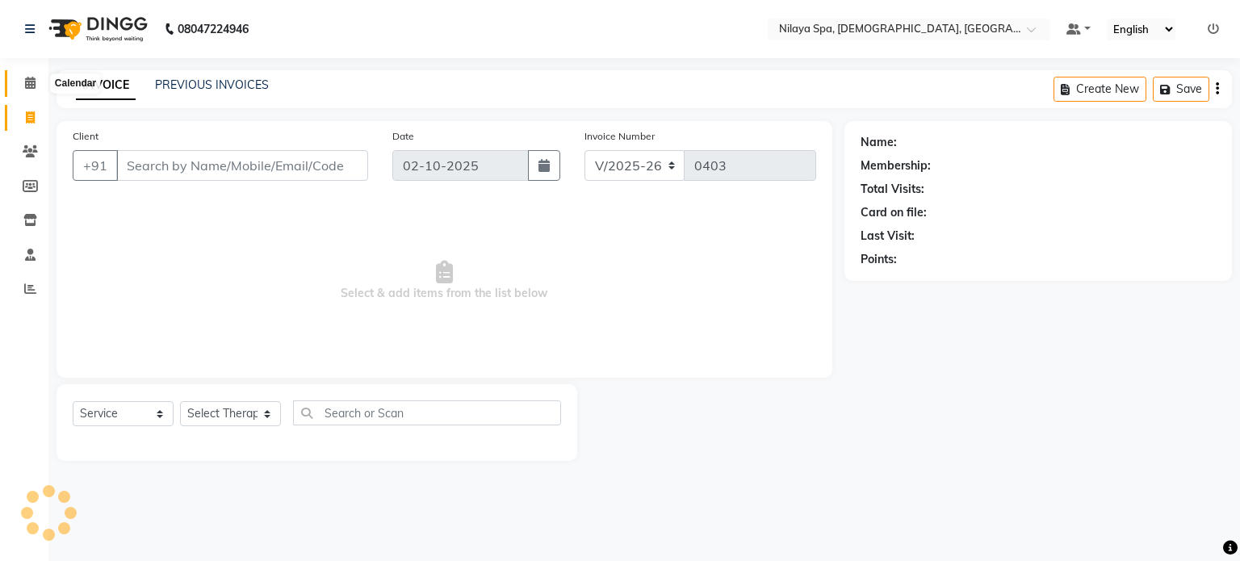
click at [28, 87] on icon at bounding box center [30, 83] width 10 height 12
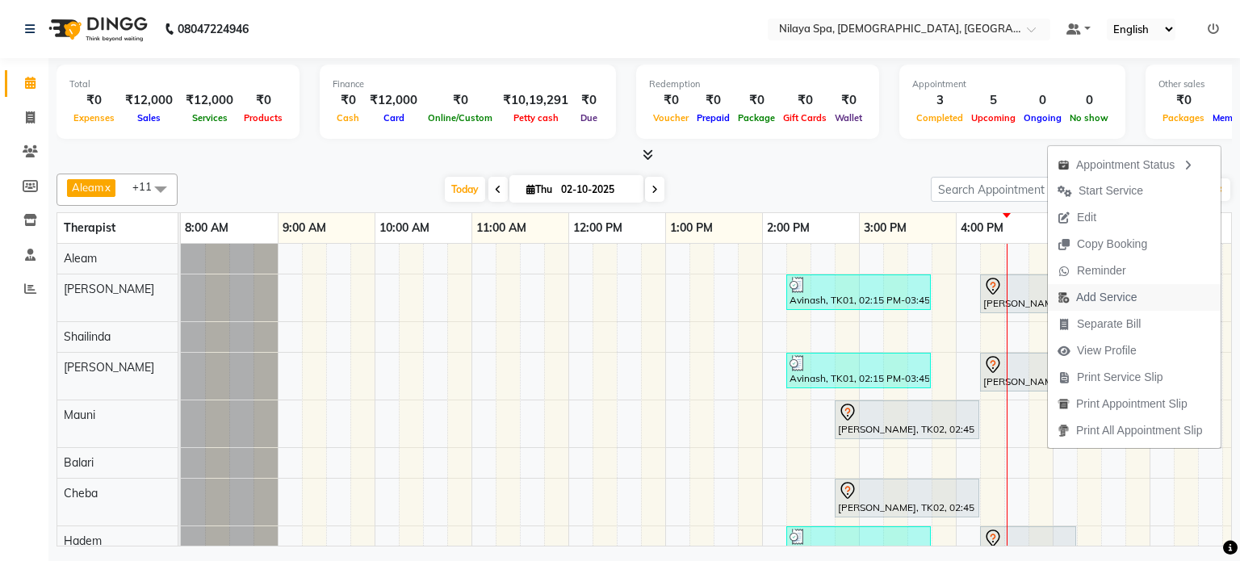
click at [1116, 296] on span "Add Service" at bounding box center [1106, 297] width 61 height 17
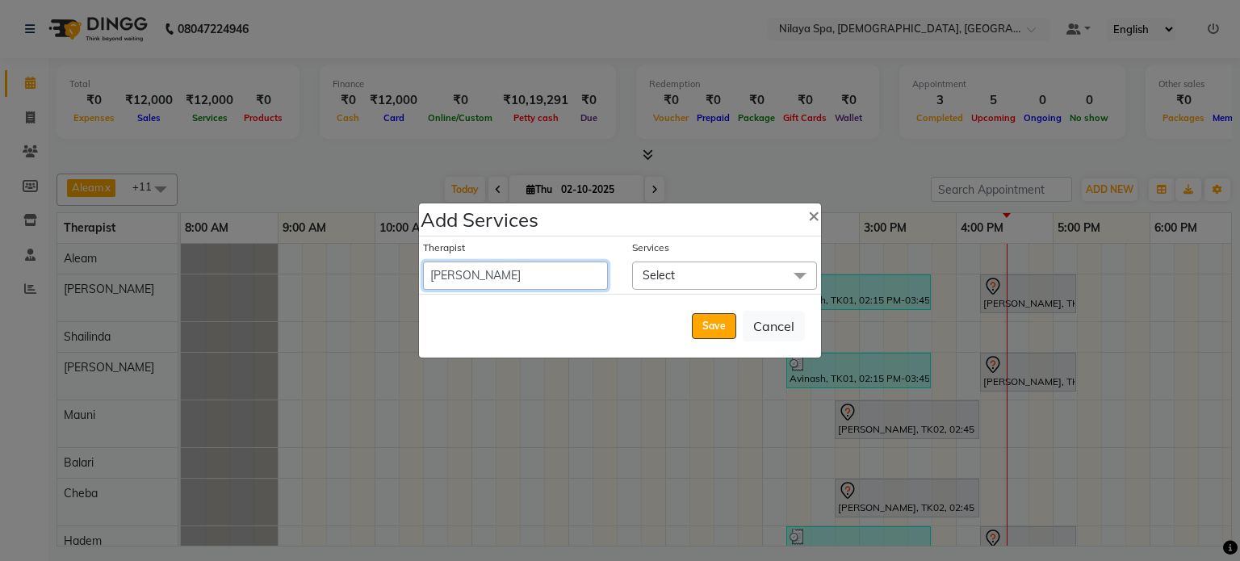
click at [568, 277] on select "Aleam [PERSON_NAME] [PERSON_NAME] Cheba [PERSON_NAME] [PERSON_NAME] [PERSON_NAM…" at bounding box center [515, 276] width 185 height 28
select select "91634"
click at [423, 262] on select "Aleam [PERSON_NAME] [PERSON_NAME] Cheba [PERSON_NAME] [PERSON_NAME] [PERSON_NAM…" at bounding box center [515, 276] width 185 height 28
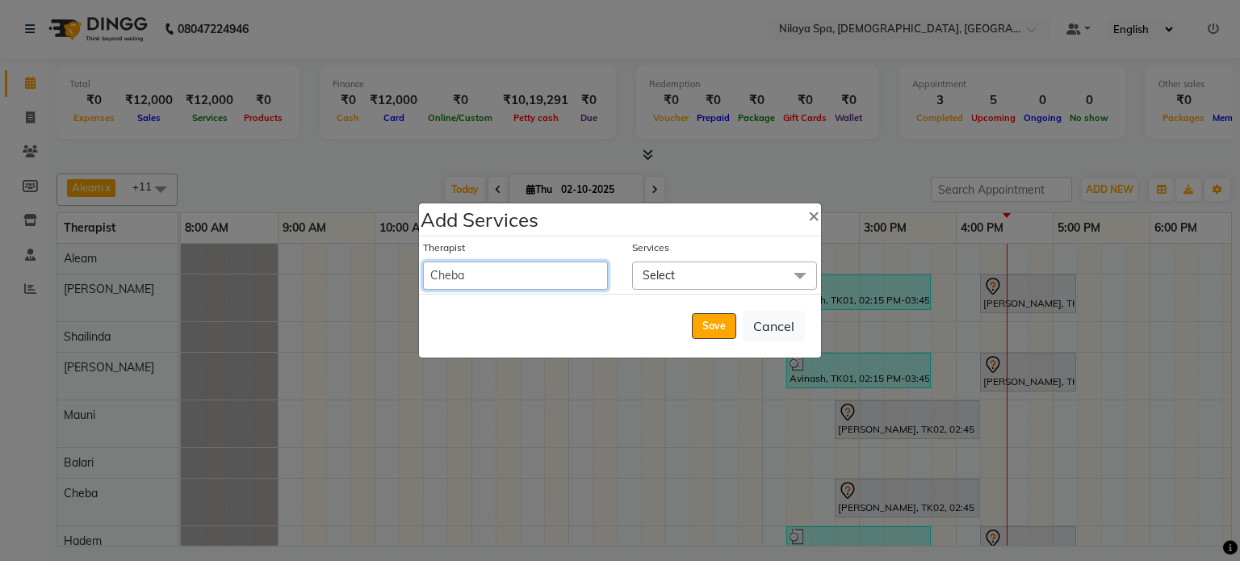
select select "1035"
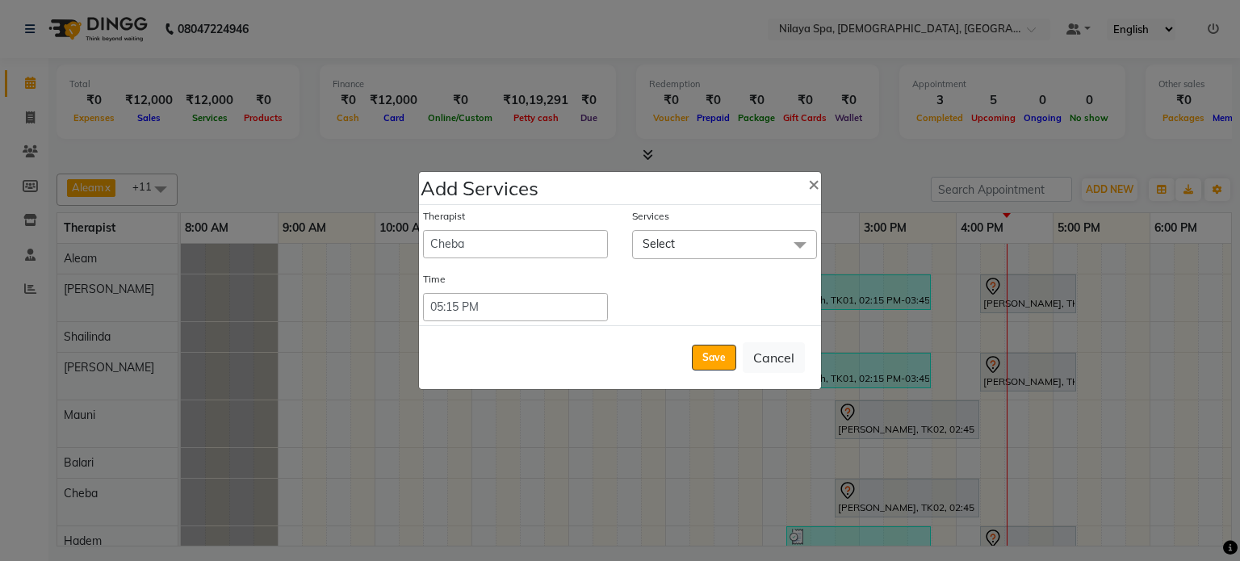
click at [796, 249] on span at bounding box center [800, 245] width 32 height 31
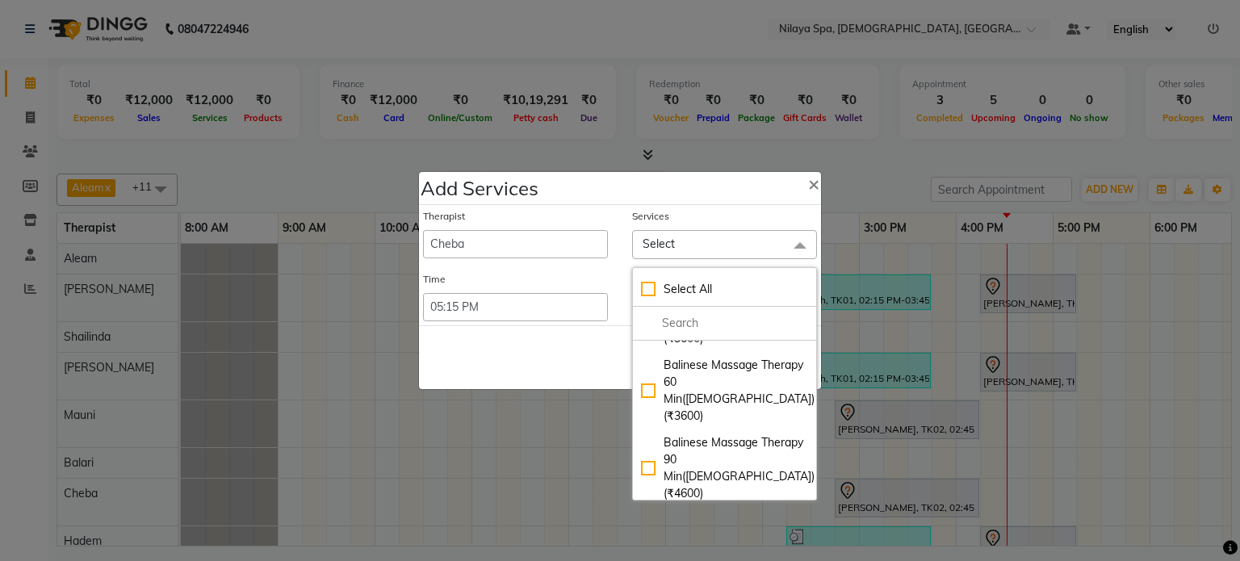
scroll to position [1372, 0]
checkbox input "true"
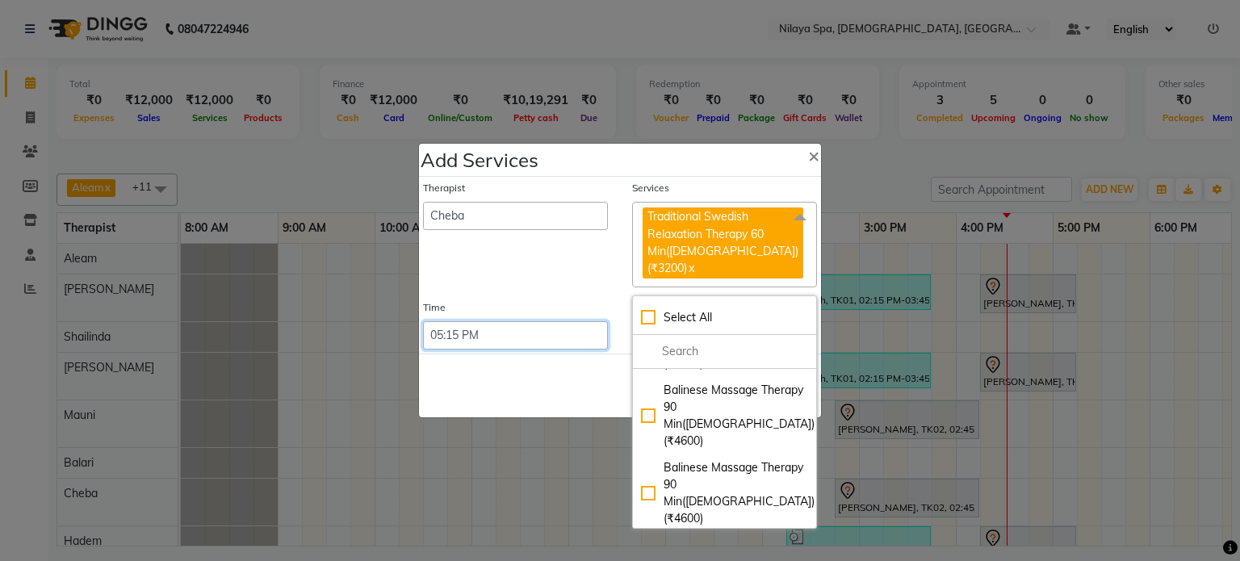
click at [484, 321] on select "Select 09:00 AM 09:15 AM 09:30 AM 09:45 AM 10:00 AM 10:15 AM 10:30 AM 10:45 AM …" at bounding box center [515, 335] width 185 height 28
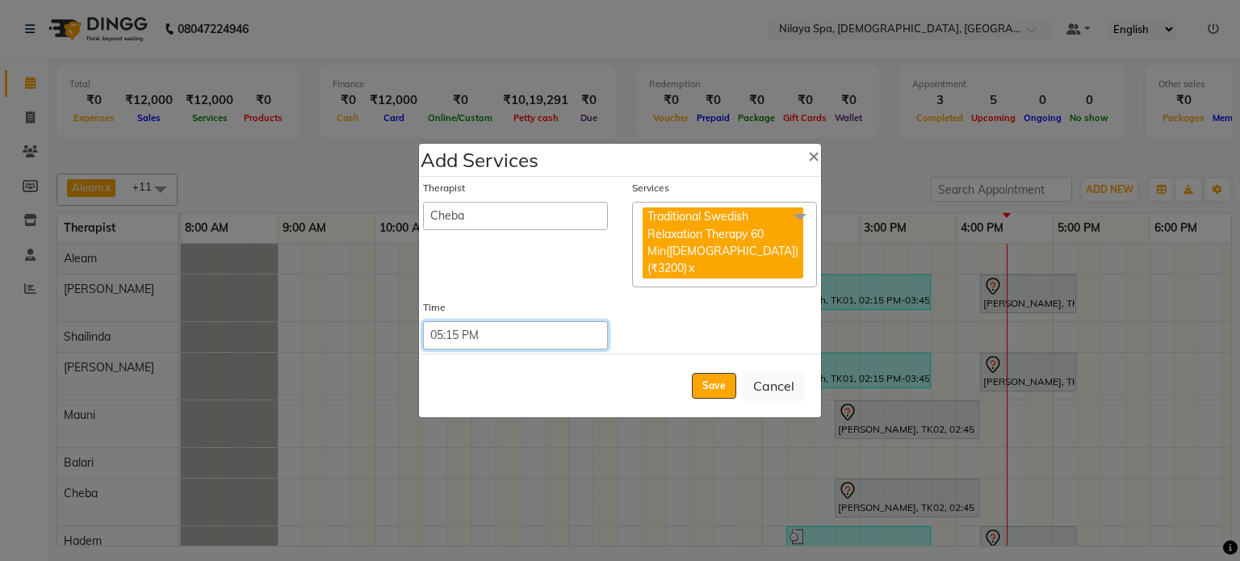
select select "990"
click at [423, 321] on select "Select 09:00 AM 09:15 AM 09:30 AM 09:45 AM 10:00 AM 10:15 AM 10:30 AM 10:45 AM …" at bounding box center [515, 335] width 185 height 28
click at [717, 379] on button "Save" at bounding box center [714, 386] width 44 height 26
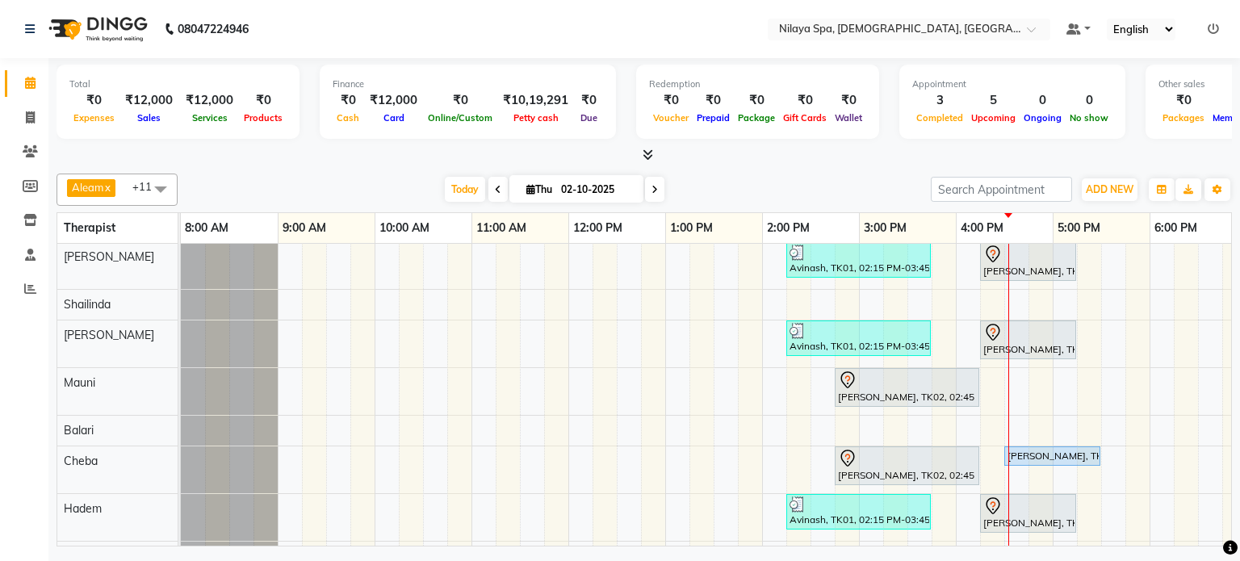
scroll to position [0, 0]
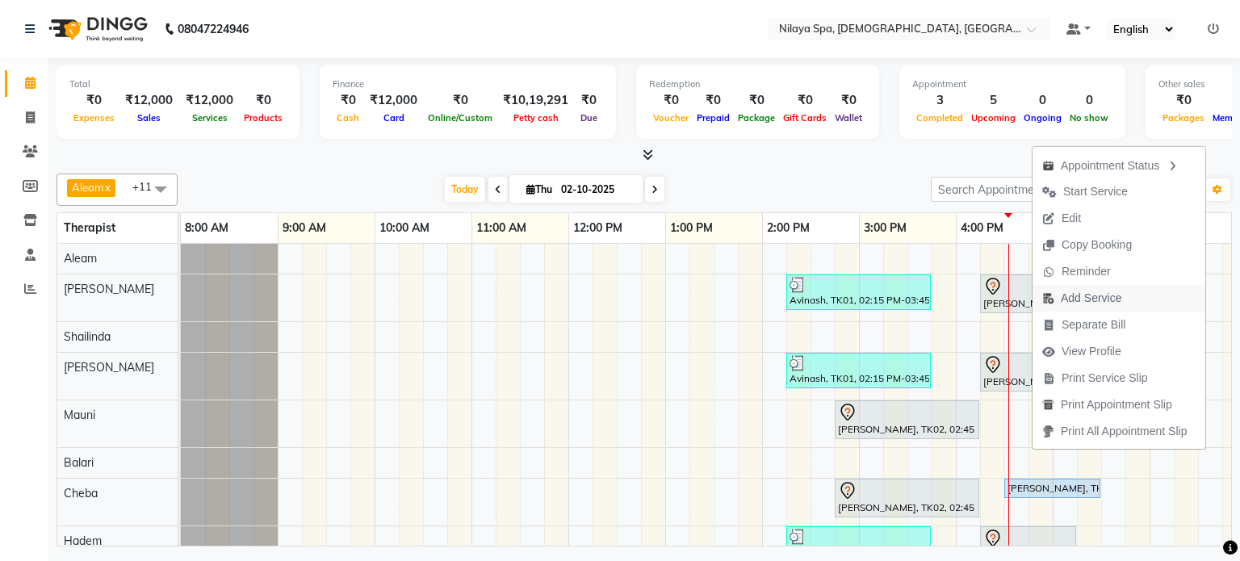
click at [1104, 296] on span "Add Service" at bounding box center [1091, 298] width 61 height 17
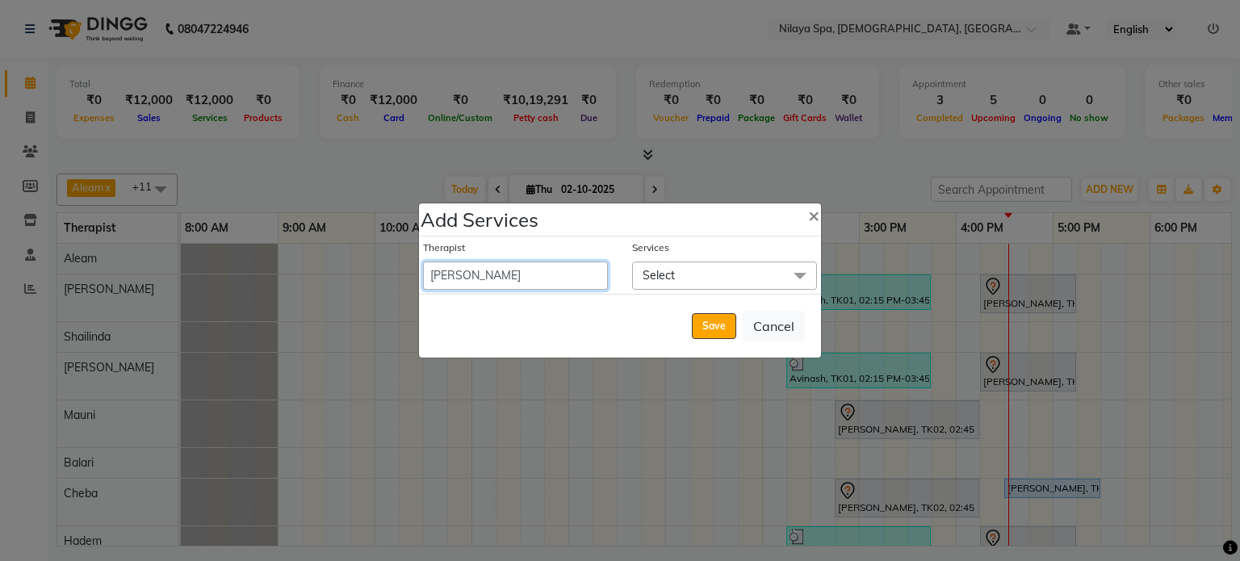
click at [550, 277] on select "Aleam [PERSON_NAME] [PERSON_NAME] Cheba [PERSON_NAME] [PERSON_NAME] [PERSON_NAM…" at bounding box center [515, 276] width 185 height 28
select select "87839"
click at [423, 262] on select "Aleam [PERSON_NAME] [PERSON_NAME] Cheba [PERSON_NAME] [PERSON_NAME] [PERSON_NAM…" at bounding box center [515, 276] width 185 height 28
select select "1035"
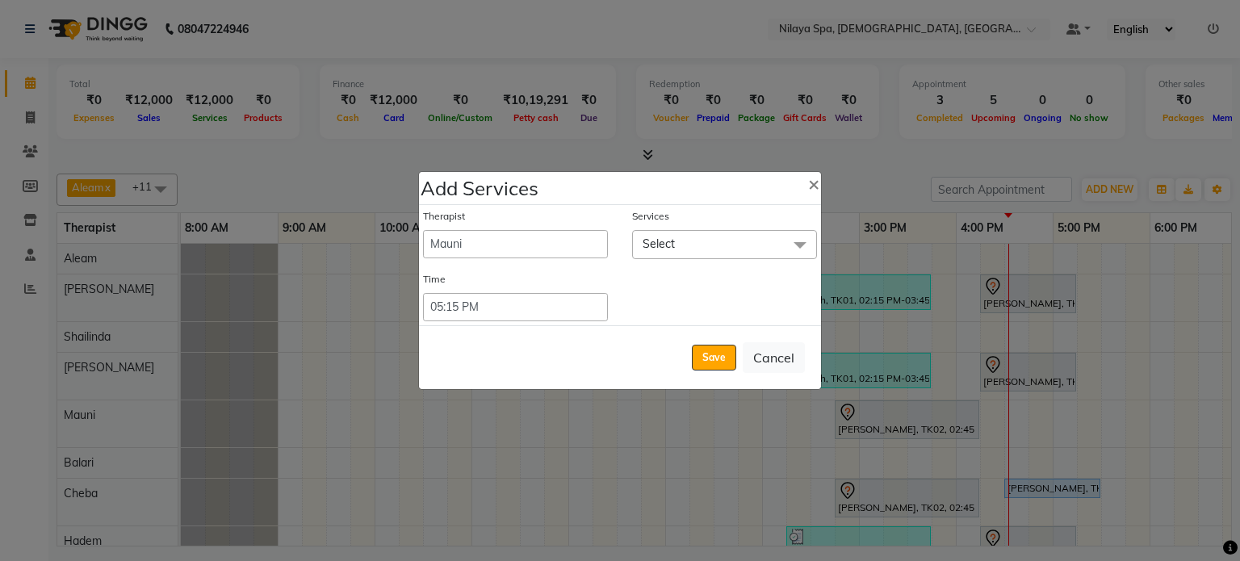
click at [798, 246] on span at bounding box center [800, 245] width 32 height 31
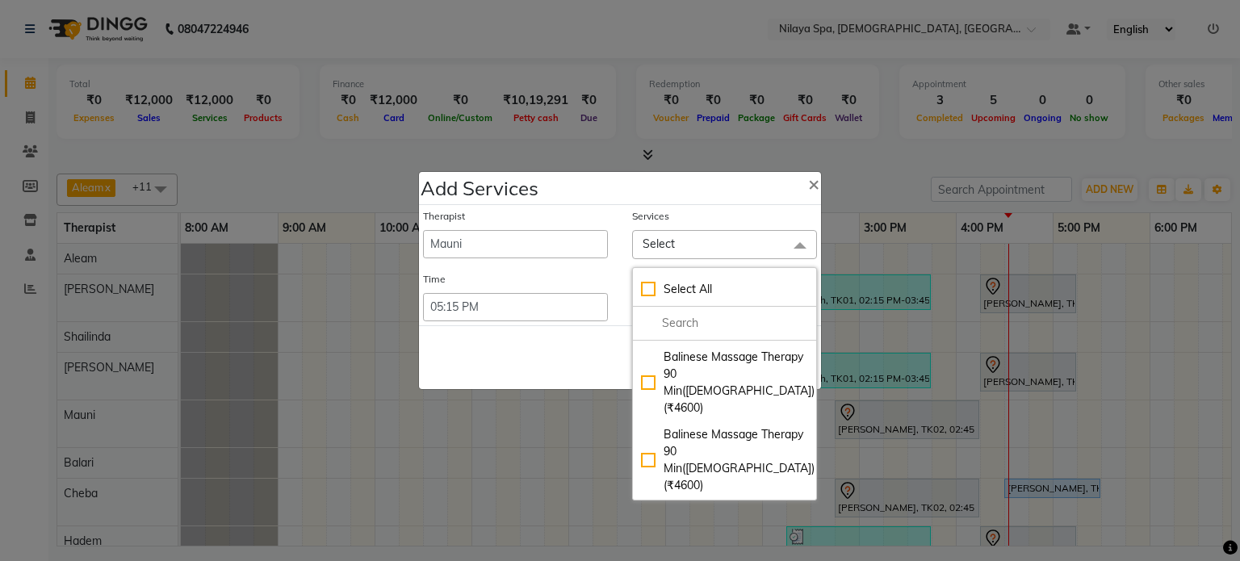
scroll to position [1453, 0]
checkbox input "true"
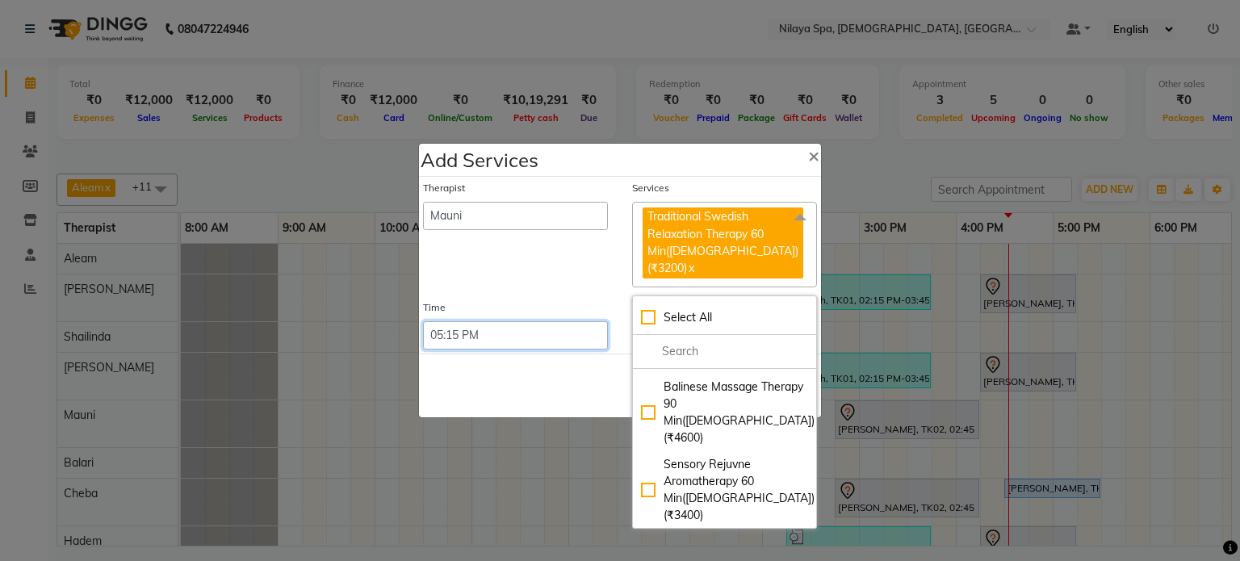
click at [501, 322] on select "Select 09:00 AM 09:15 AM 09:30 AM 09:45 AM 10:00 AM 10:15 AM 10:30 AM 10:45 AM …" at bounding box center [515, 335] width 185 height 28
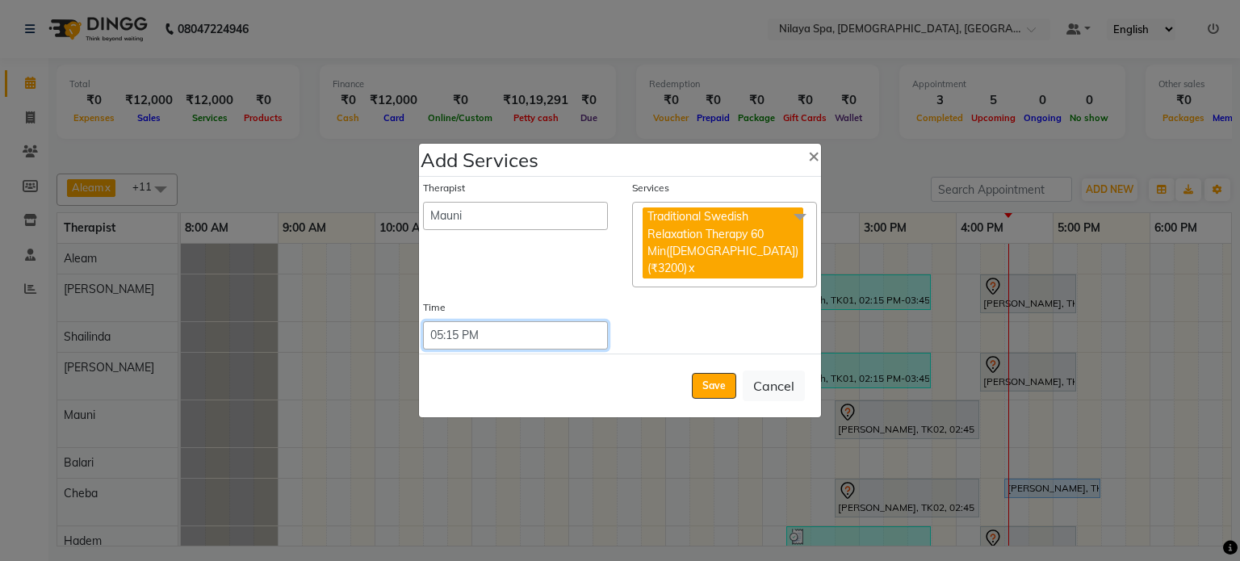
click at [501, 322] on select "Select 09:00 AM 09:15 AM 09:30 AM 09:45 AM 10:00 AM 10:15 AM 10:30 AM 10:45 AM …" at bounding box center [515, 335] width 185 height 28
select select "990"
click at [423, 321] on select "Select 09:00 AM 09:15 AM 09:30 AM 09:45 AM 10:00 AM 10:15 AM 10:30 AM 10:45 AM …" at bounding box center [515, 335] width 185 height 28
click at [716, 377] on button "Save" at bounding box center [714, 386] width 44 height 26
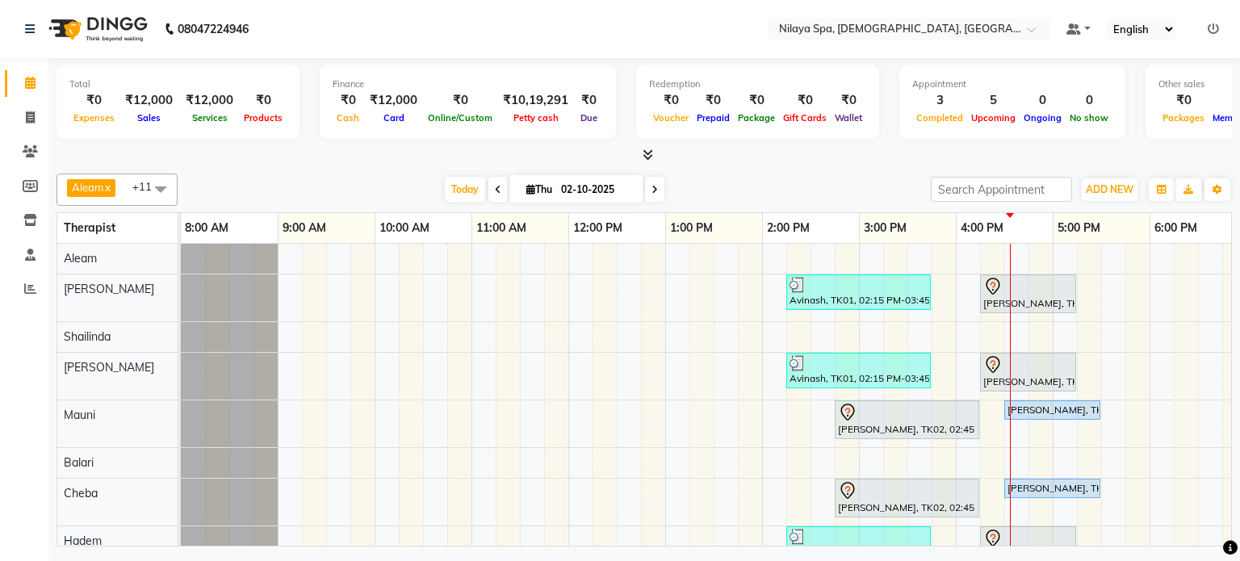
scroll to position [68, 0]
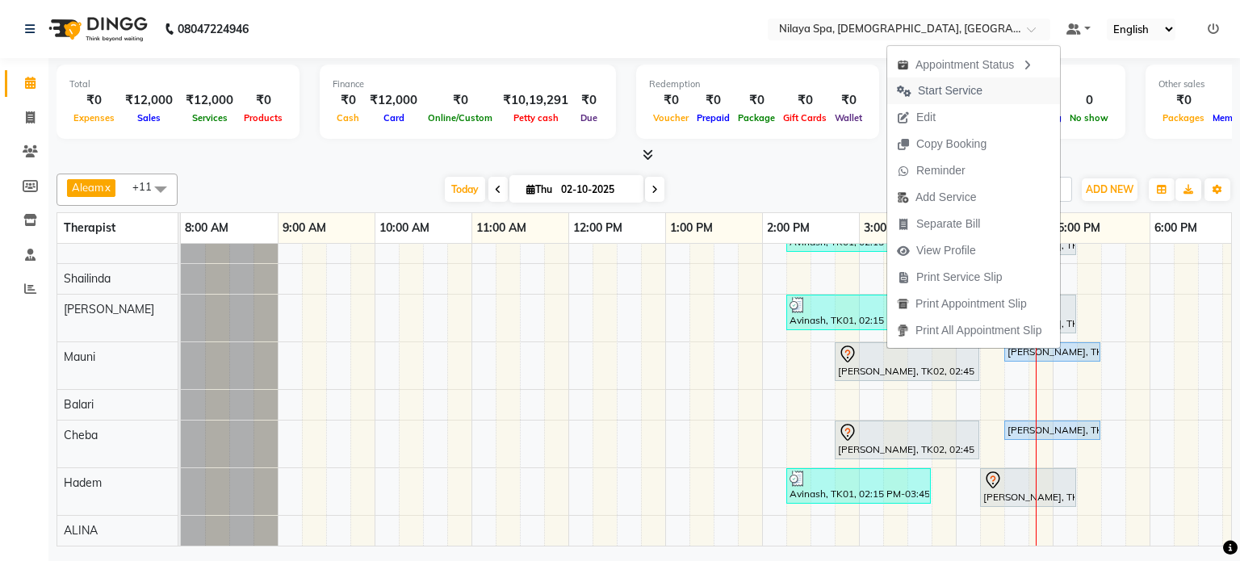
click at [960, 91] on span "Start Service" at bounding box center [950, 90] width 65 height 17
click at [967, 91] on div "5" at bounding box center [993, 100] width 52 height 19
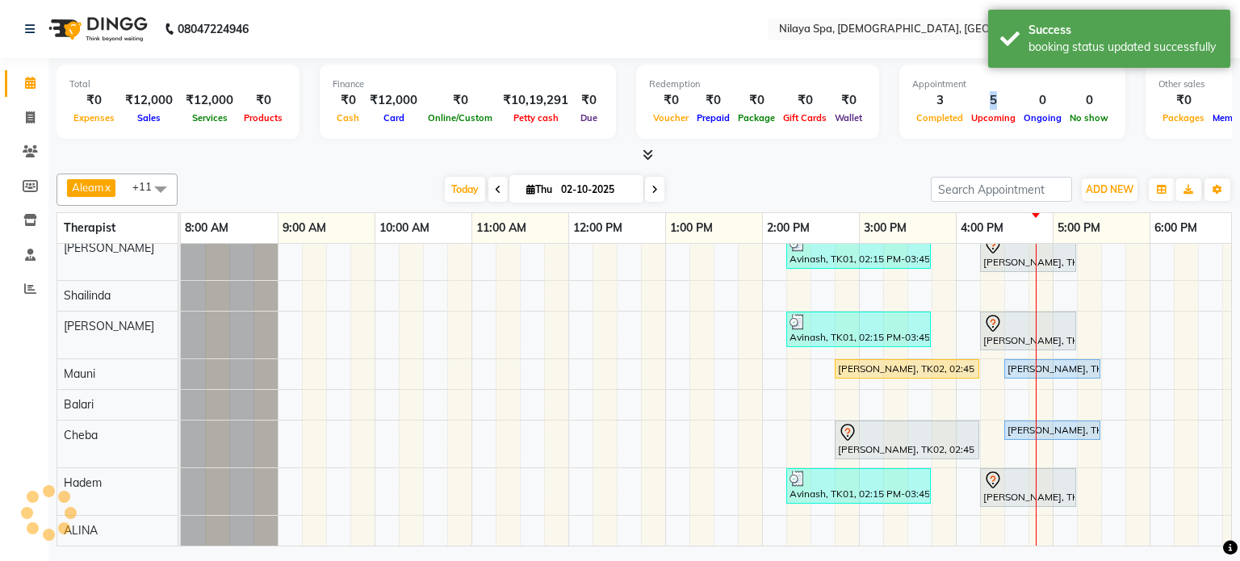
scroll to position [52, 0]
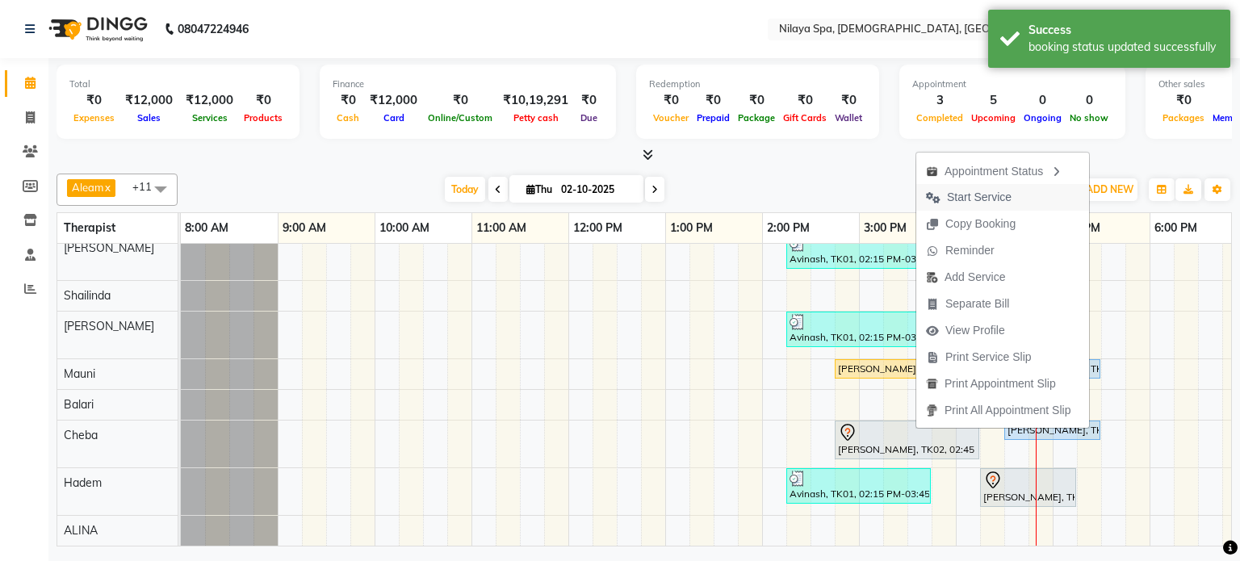
click at [973, 196] on span "Start Service" at bounding box center [979, 197] width 65 height 17
click at [973, 196] on input "search" at bounding box center [1001, 189] width 141 height 25
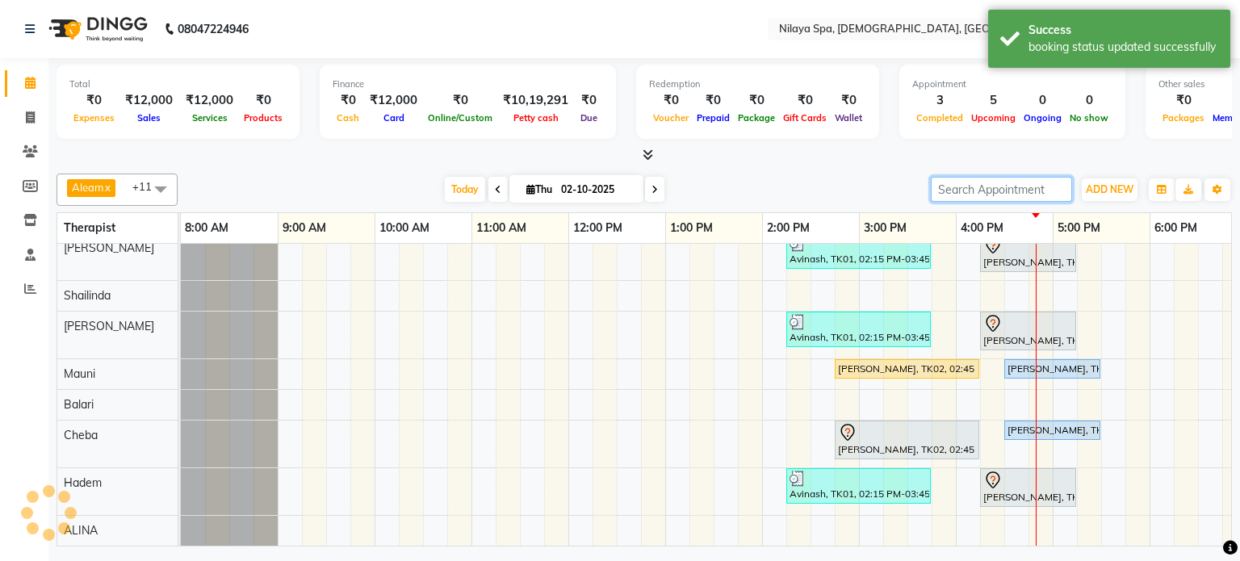
scroll to position [35, 0]
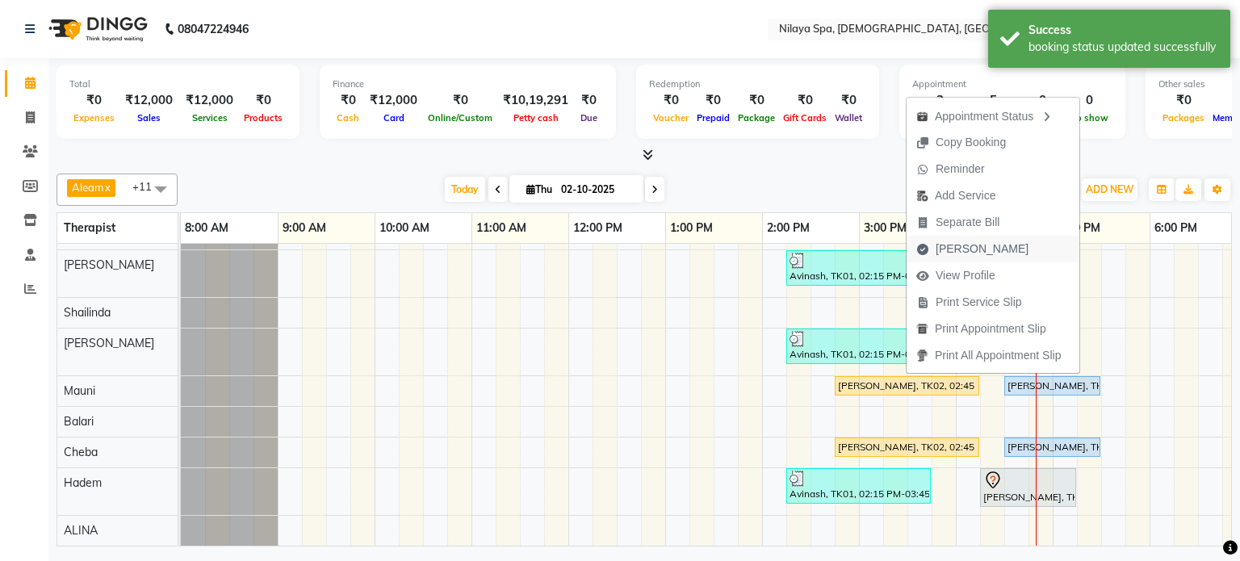
click at [962, 248] on span "[PERSON_NAME]" at bounding box center [982, 249] width 93 height 17
click at [962, 248] on div "Avinash, TK01, 02:15 PM-03:45 PM, Traditional Swedish Relaxation Therapy 90 Min…" at bounding box center [956, 383] width 1550 height 326
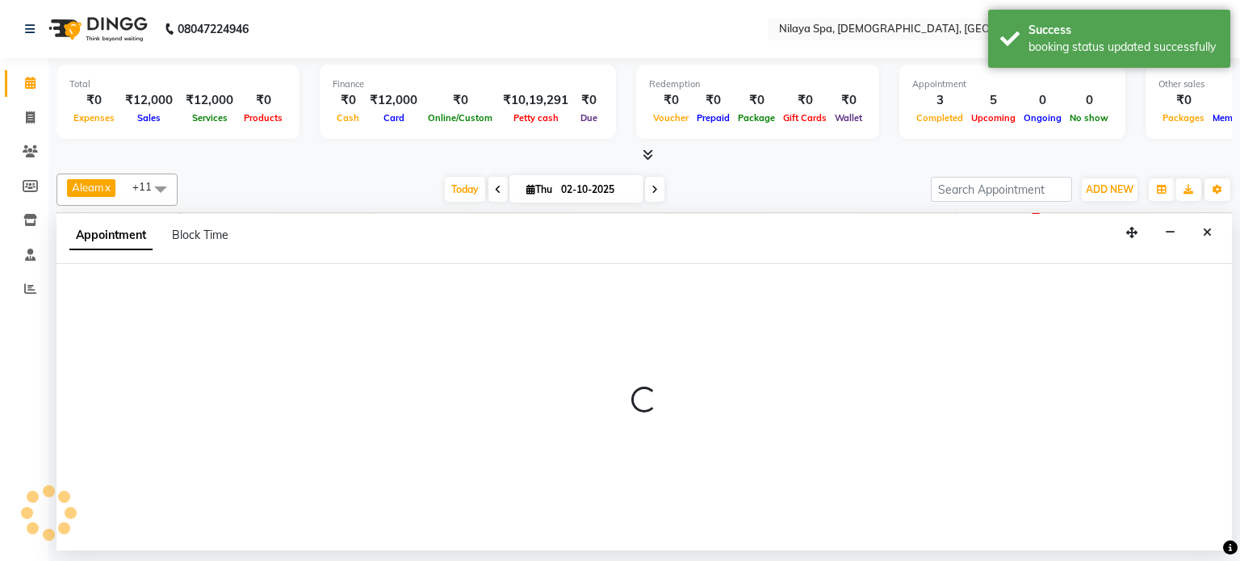
select select "8694"
select select "service"
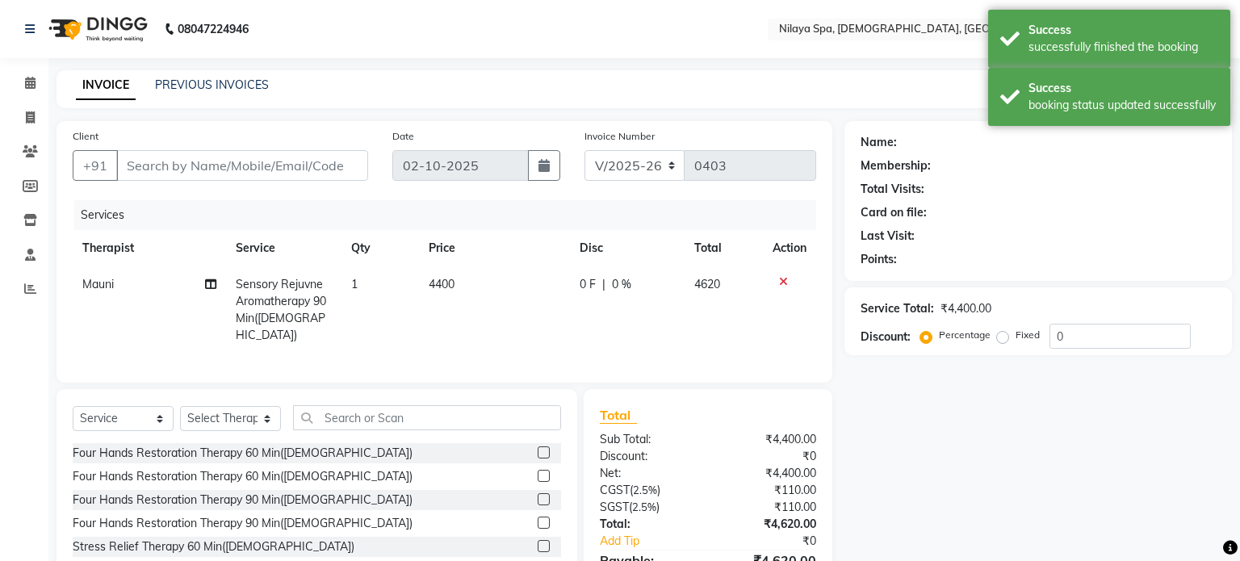
type input "99******32"
select select "87839"
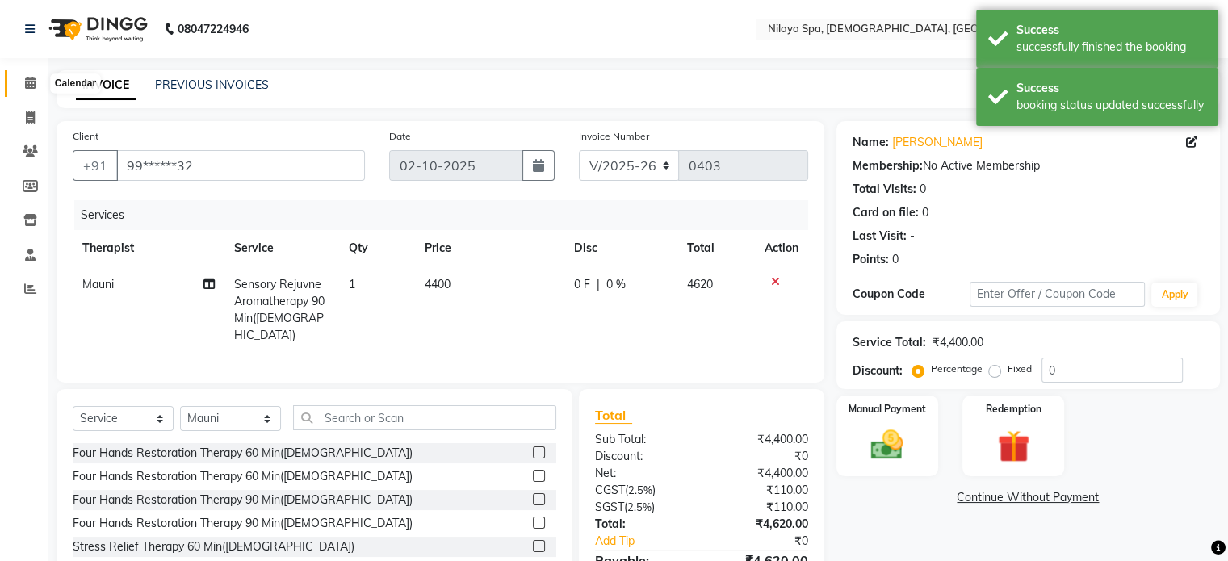
click at [26, 84] on icon at bounding box center [30, 83] width 10 height 12
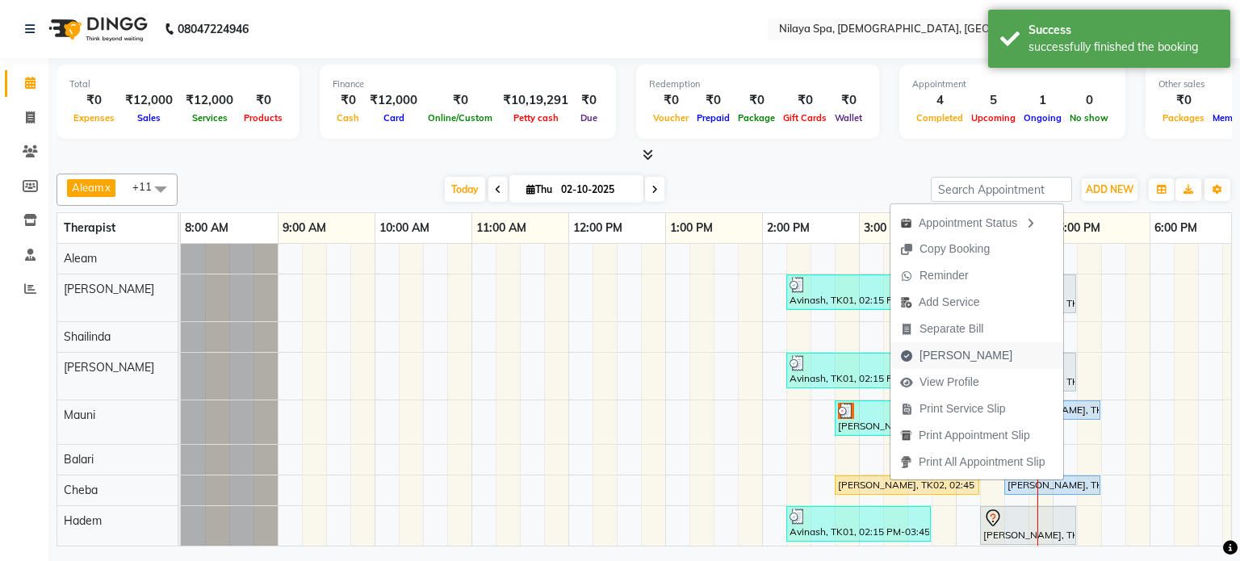
click at [941, 356] on span "[PERSON_NAME]" at bounding box center [966, 355] width 93 height 17
select select "service"
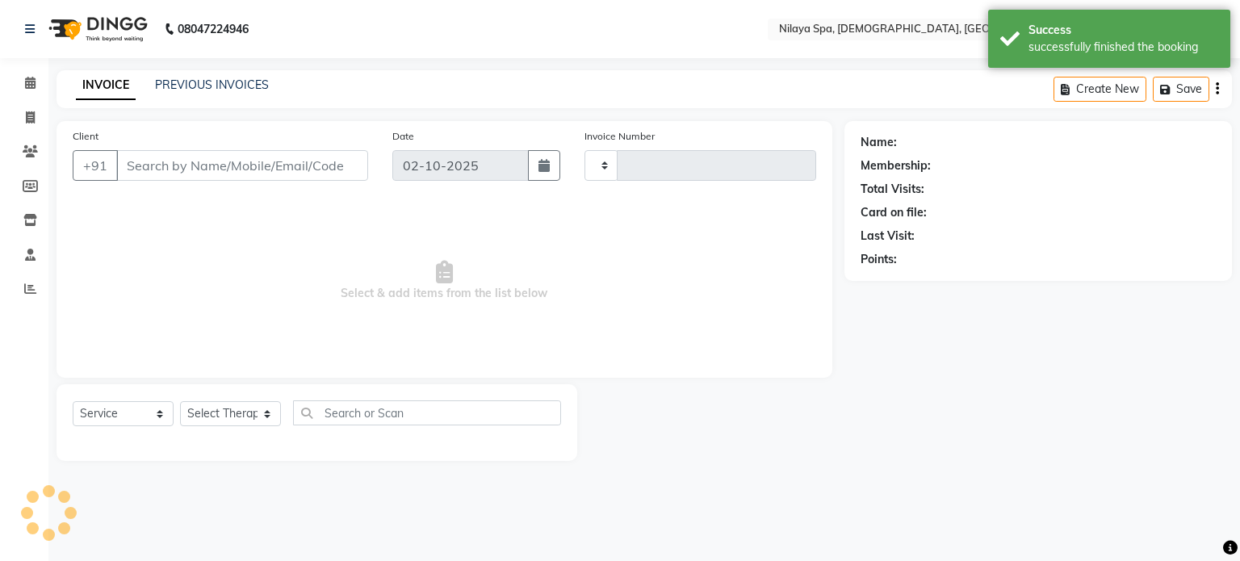
type input "0403"
select select "8694"
type input "99******32"
select select "91634"
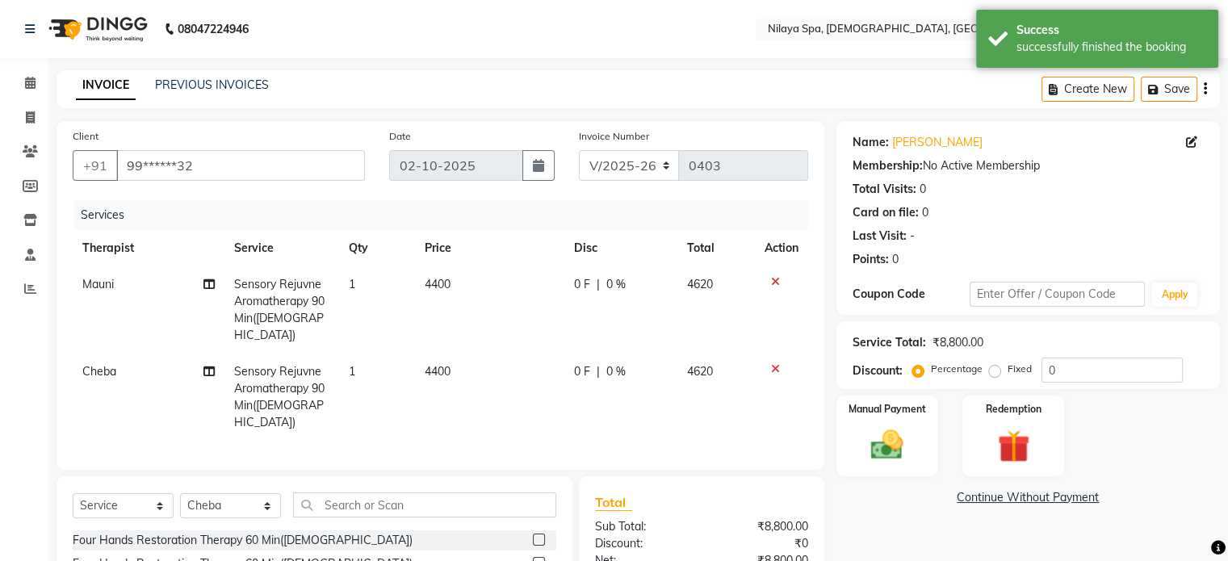
scroll to position [156, 0]
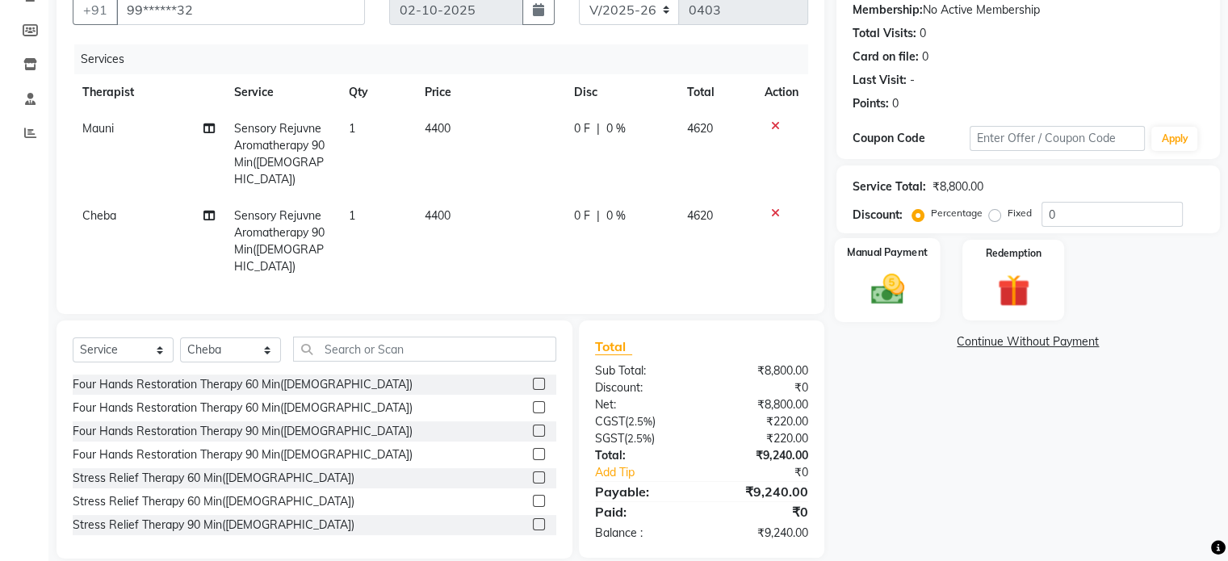
click at [884, 267] on div "Manual Payment" at bounding box center [887, 279] width 106 height 83
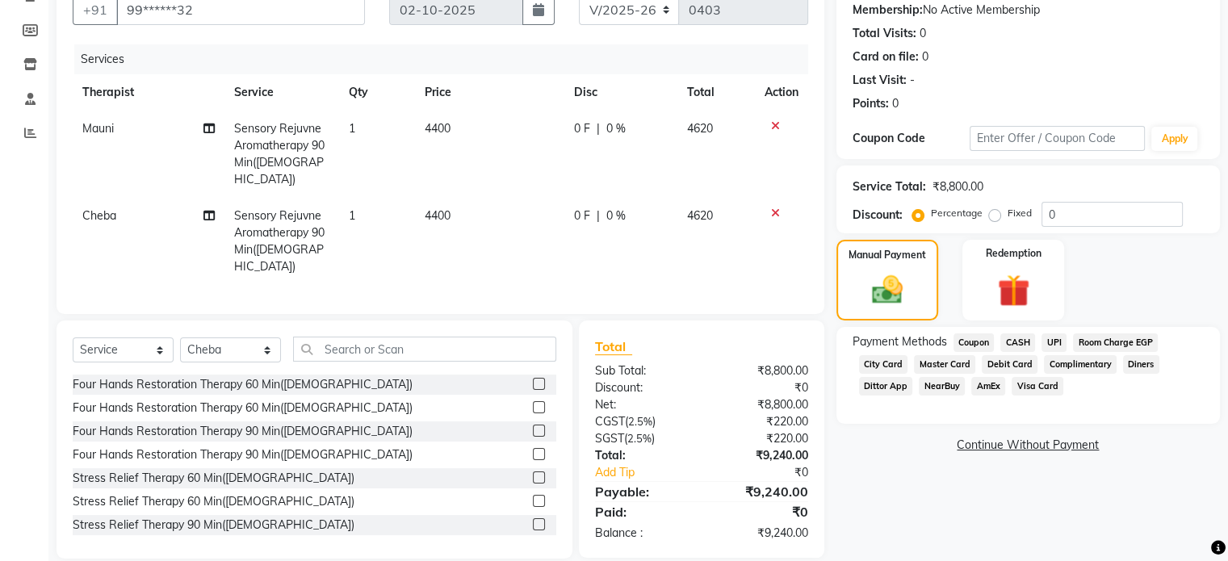
click at [936, 361] on span "Master Card" at bounding box center [944, 364] width 61 height 19
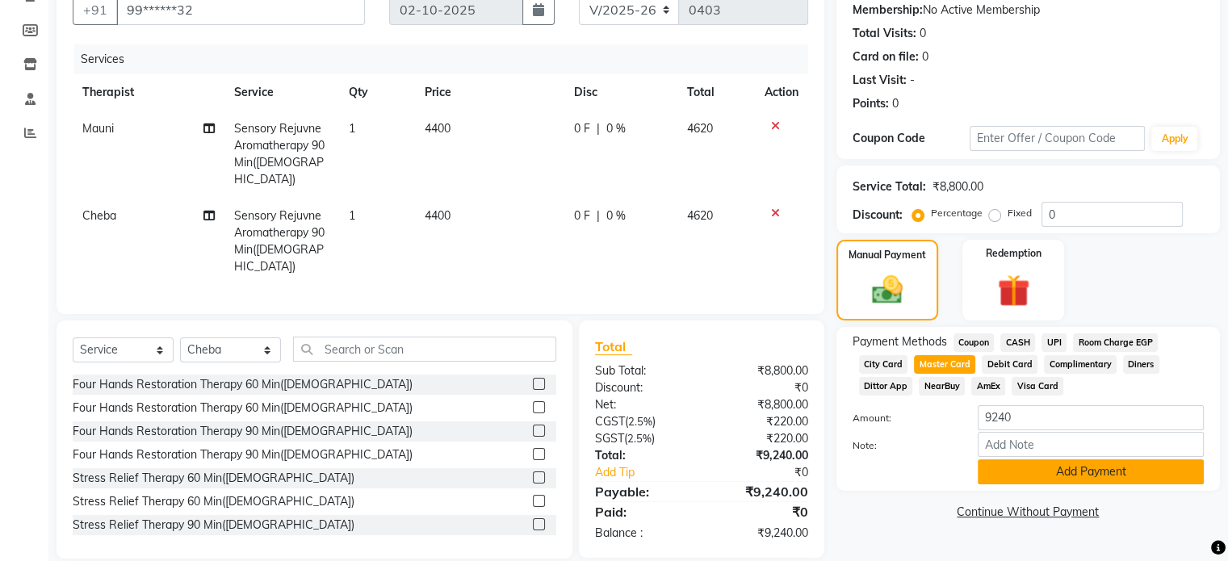
click at [1068, 475] on button "Add Payment" at bounding box center [1091, 471] width 226 height 25
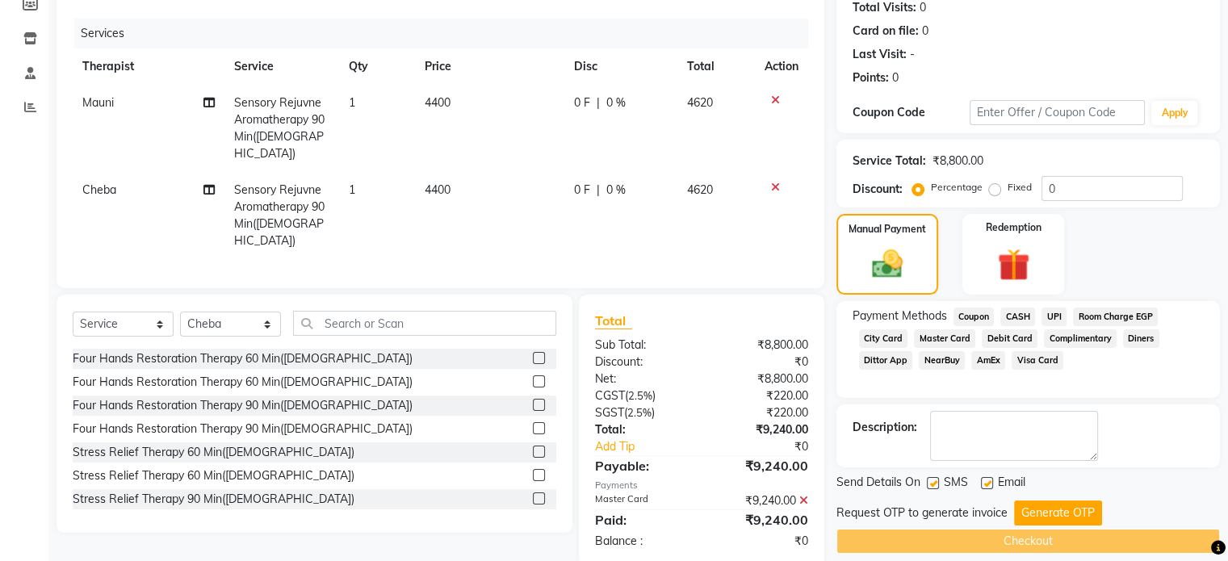
scroll to position [197, 0]
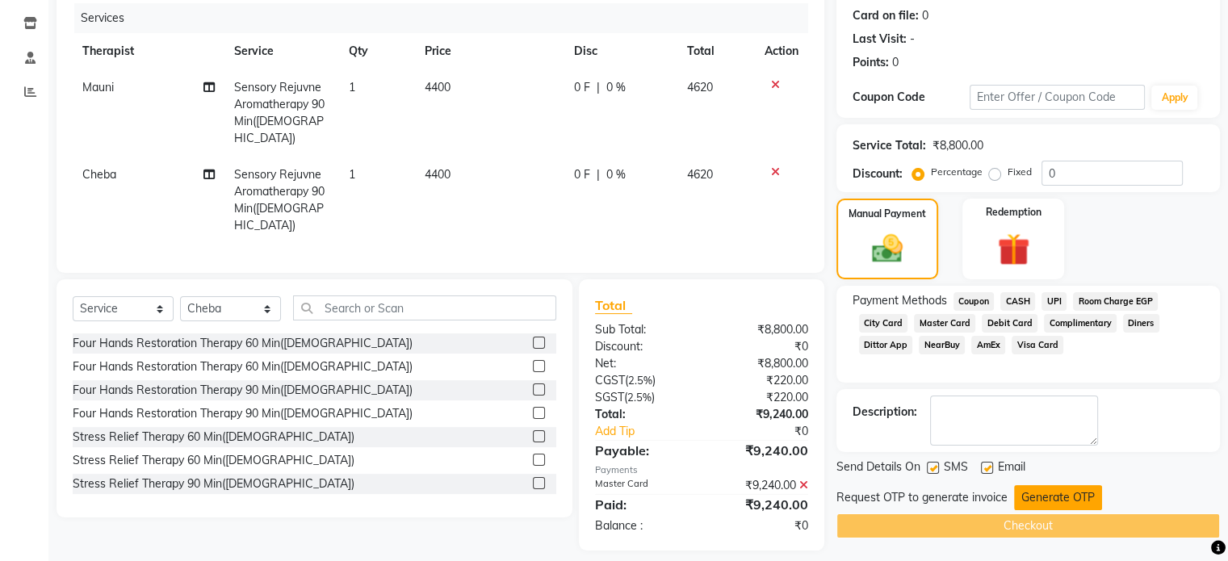
click at [1066, 490] on button "Generate OTP" at bounding box center [1058, 497] width 88 height 25
click at [1066, 490] on div "Request OTP to generate invoice Generate OTP" at bounding box center [1027, 497] width 383 height 25
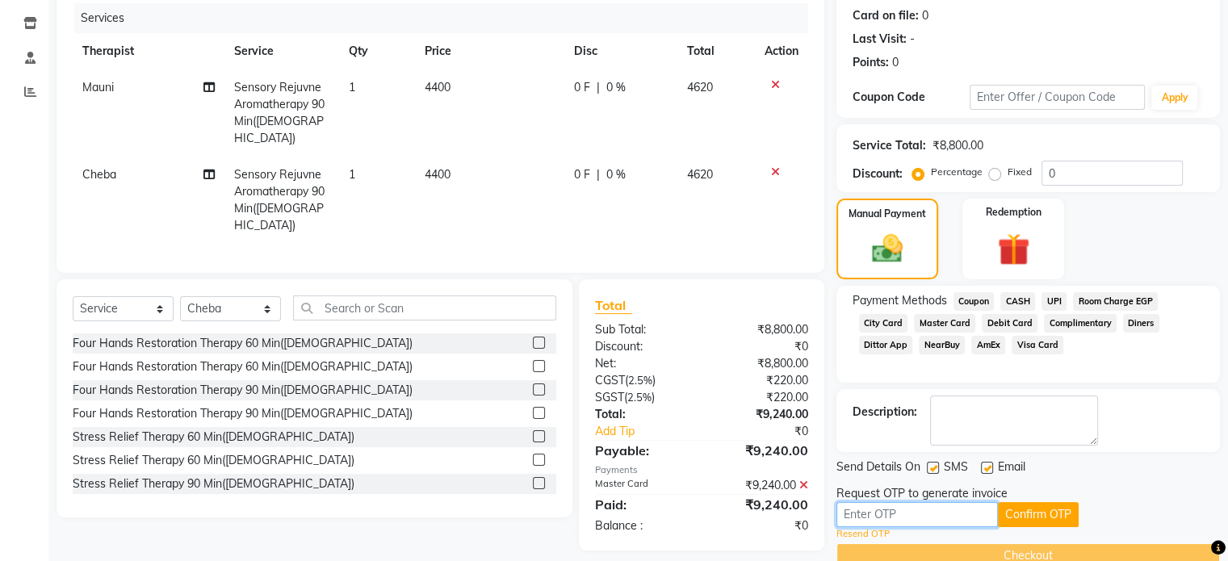
click at [863, 513] on input "text" at bounding box center [916, 514] width 161 height 25
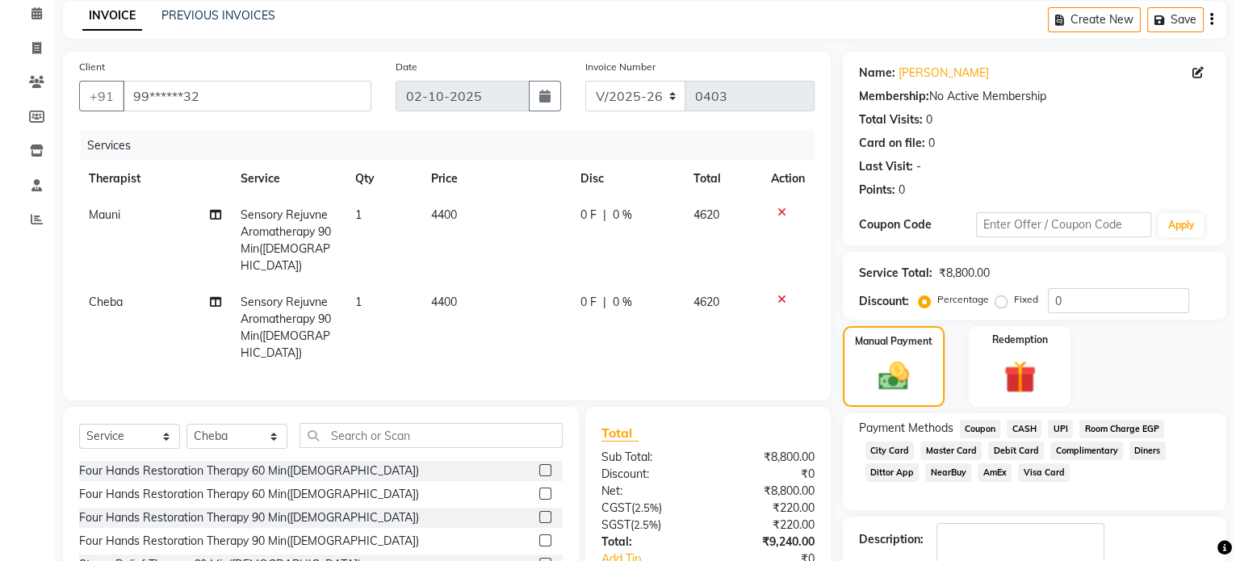
scroll to position [0, 0]
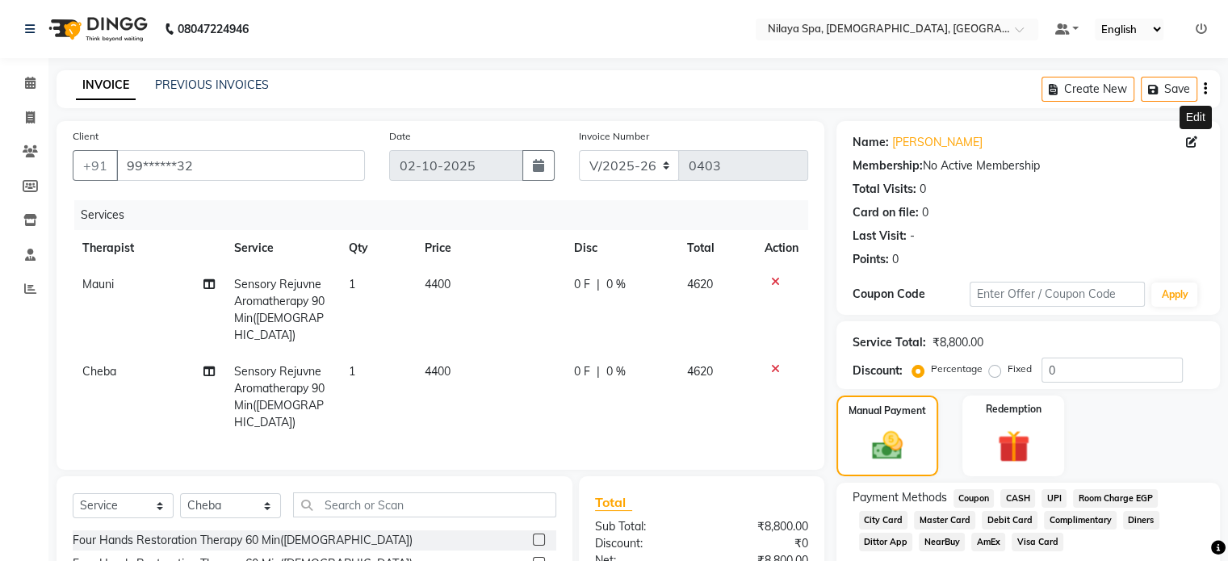
click at [1191, 138] on icon at bounding box center [1191, 141] width 11 height 11
select select "[DEMOGRAPHIC_DATA]"
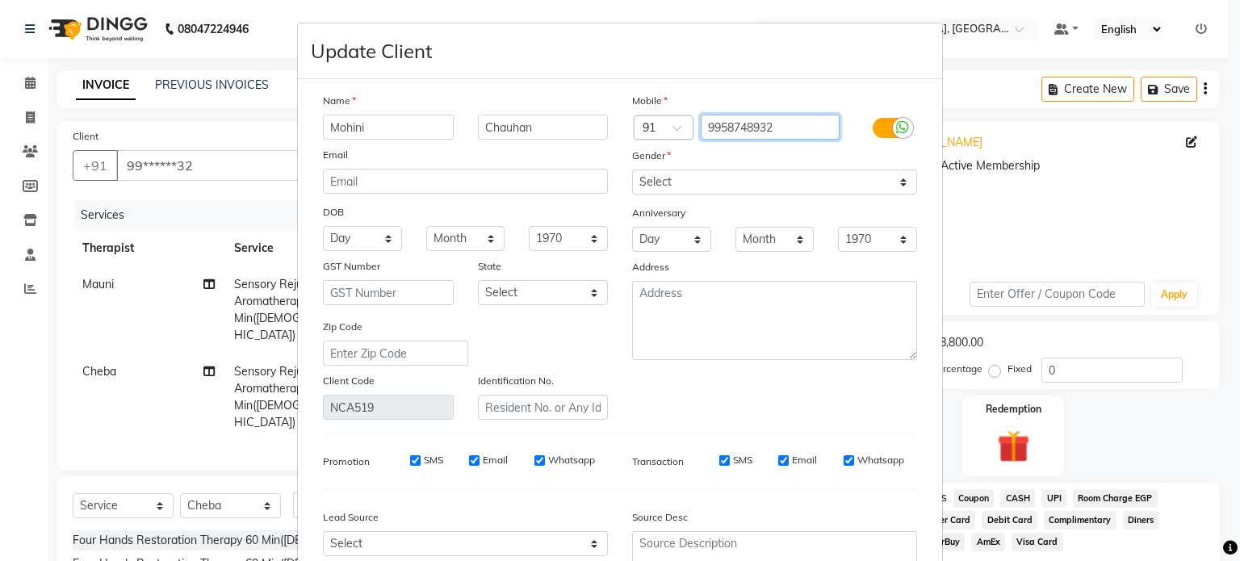
click at [791, 132] on input "9958748932" at bounding box center [771, 127] width 140 height 25
type input "9"
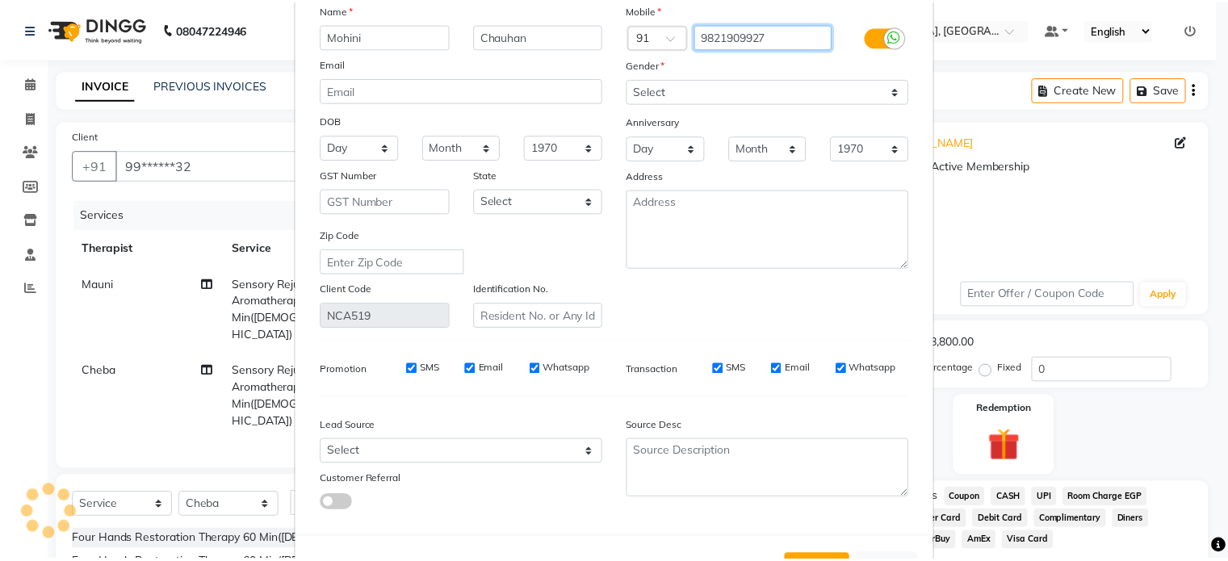
scroll to position [163, 0]
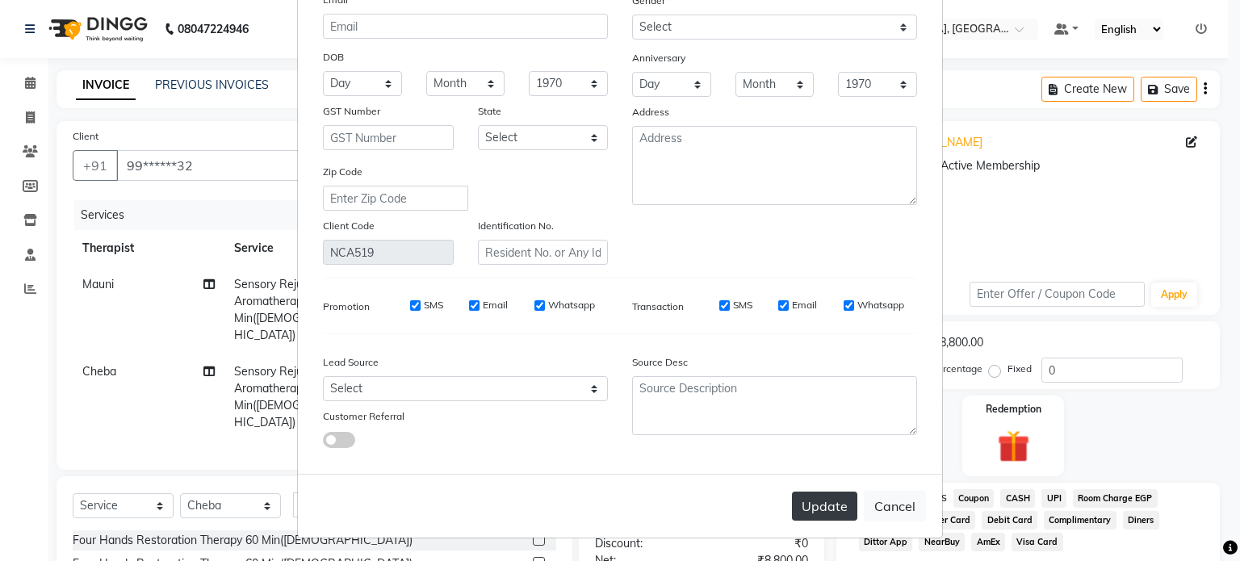
type input "9821909927"
click at [821, 505] on button "Update" at bounding box center [824, 506] width 65 height 29
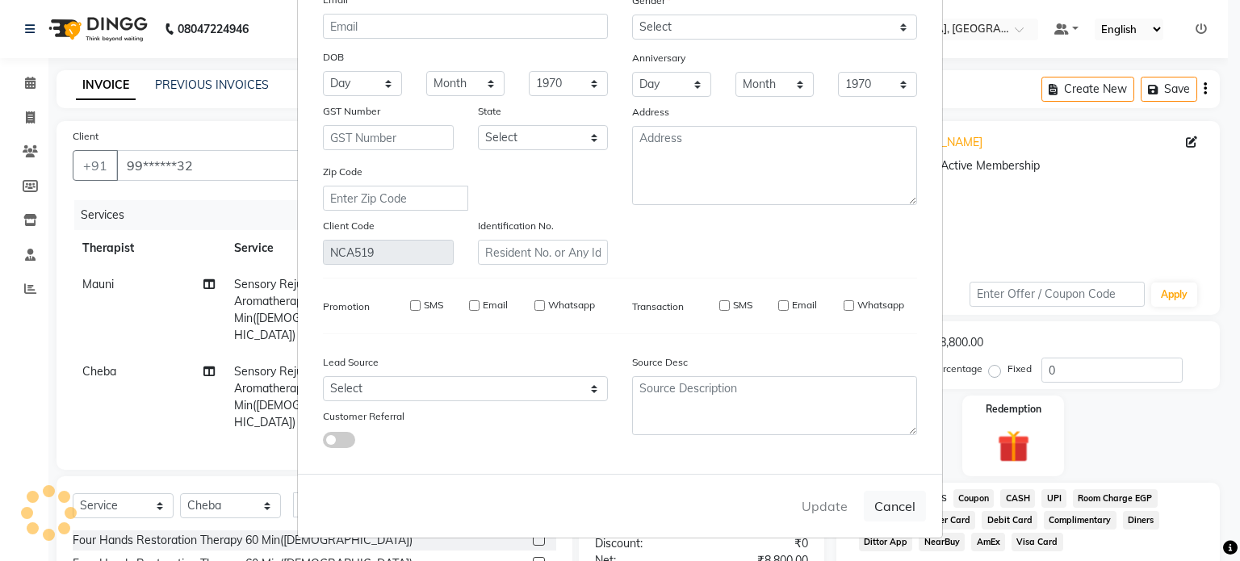
type input "98******27"
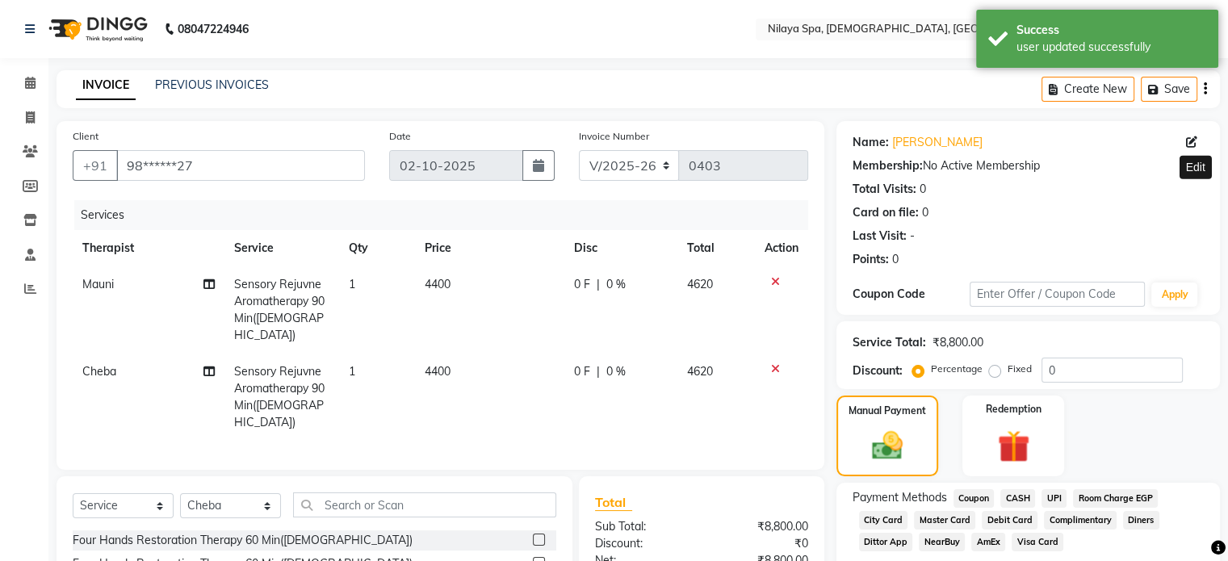
scroll to position [228, 0]
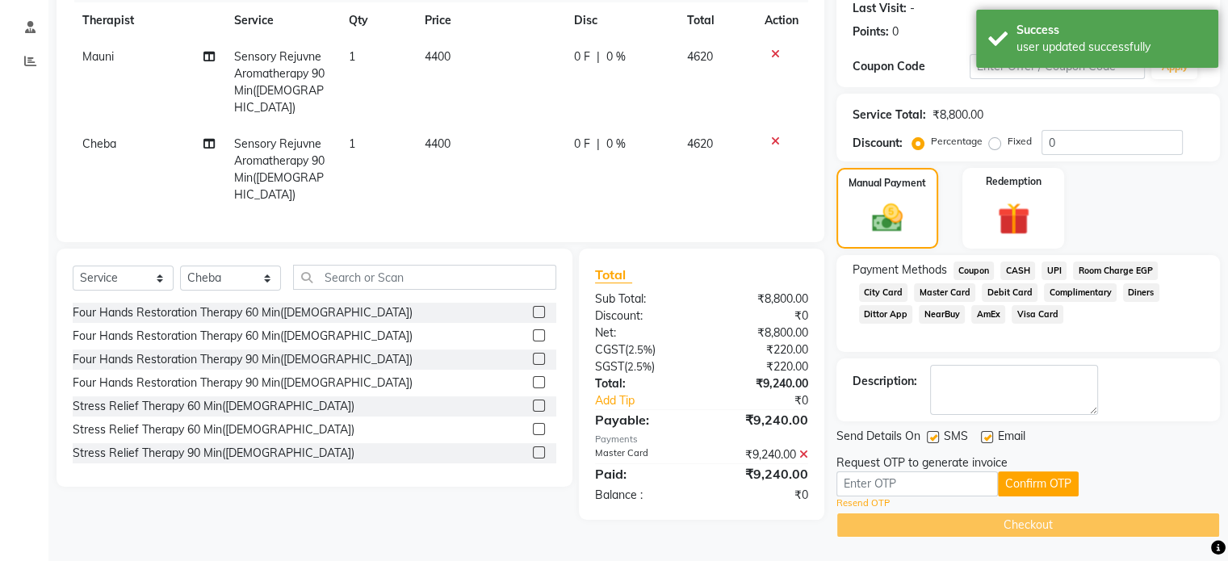
click at [870, 496] on link "Resend OTP" at bounding box center [862, 503] width 53 height 14
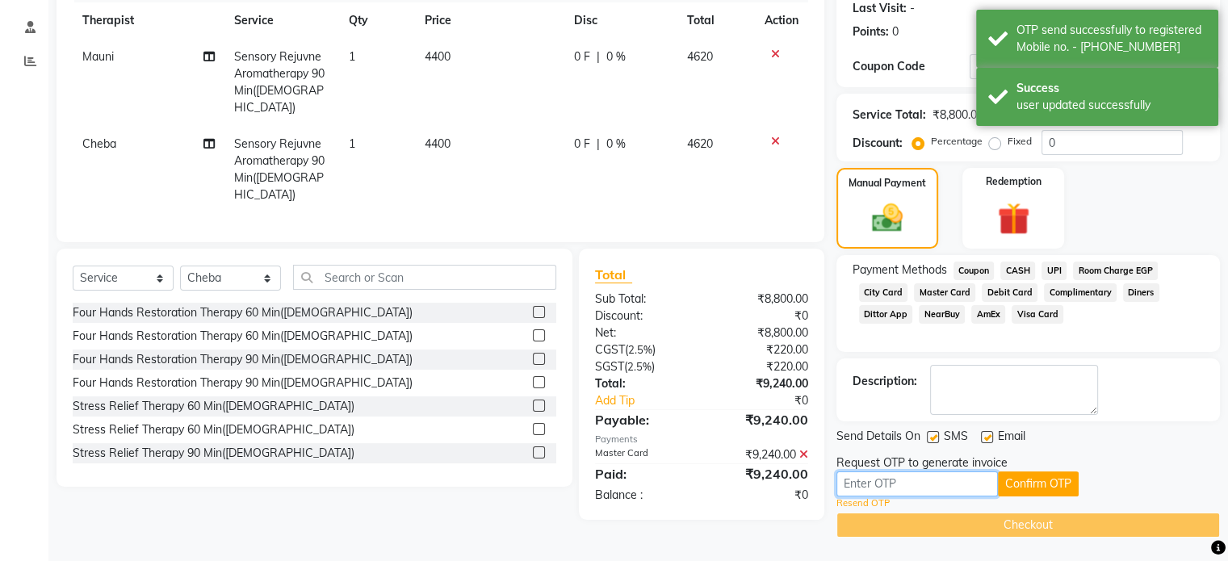
click at [882, 486] on input "text" at bounding box center [916, 483] width 161 height 25
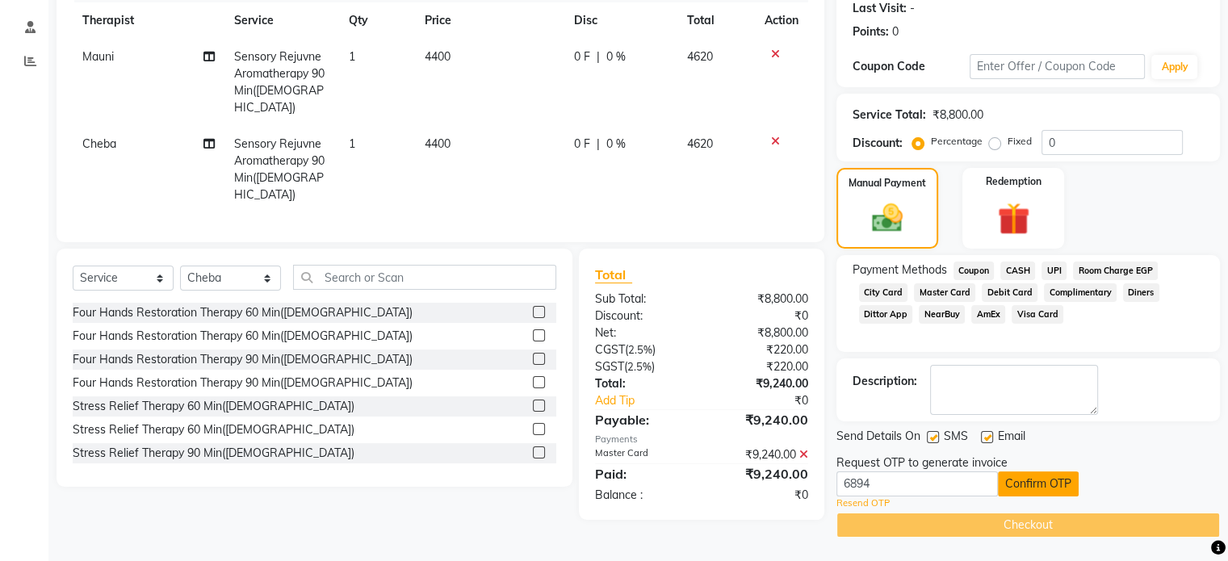
click at [1024, 484] on button "Confirm OTP" at bounding box center [1038, 483] width 81 height 25
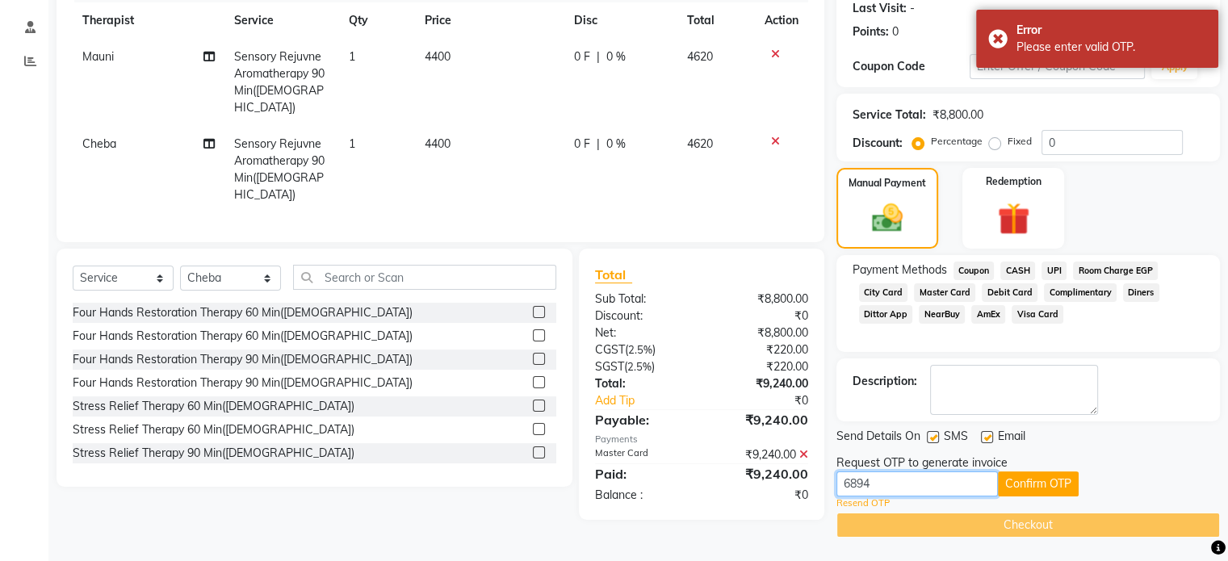
click at [904, 475] on input "6894" at bounding box center [916, 483] width 161 height 25
type input "6895"
click at [1027, 482] on button "Confirm OTP" at bounding box center [1038, 483] width 81 height 25
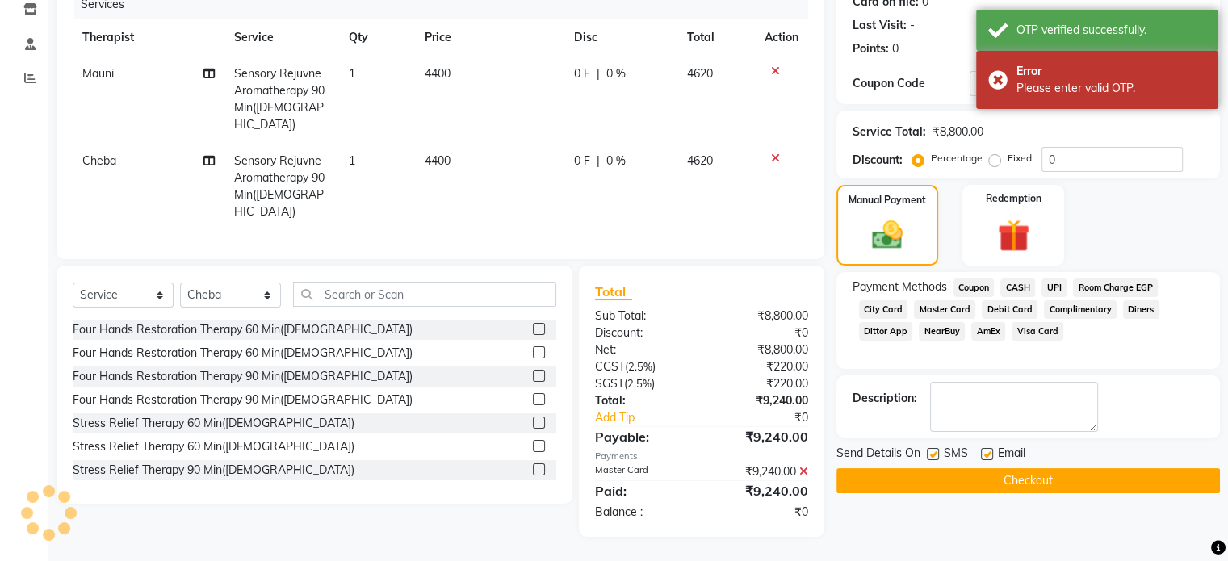
scroll to position [189, 0]
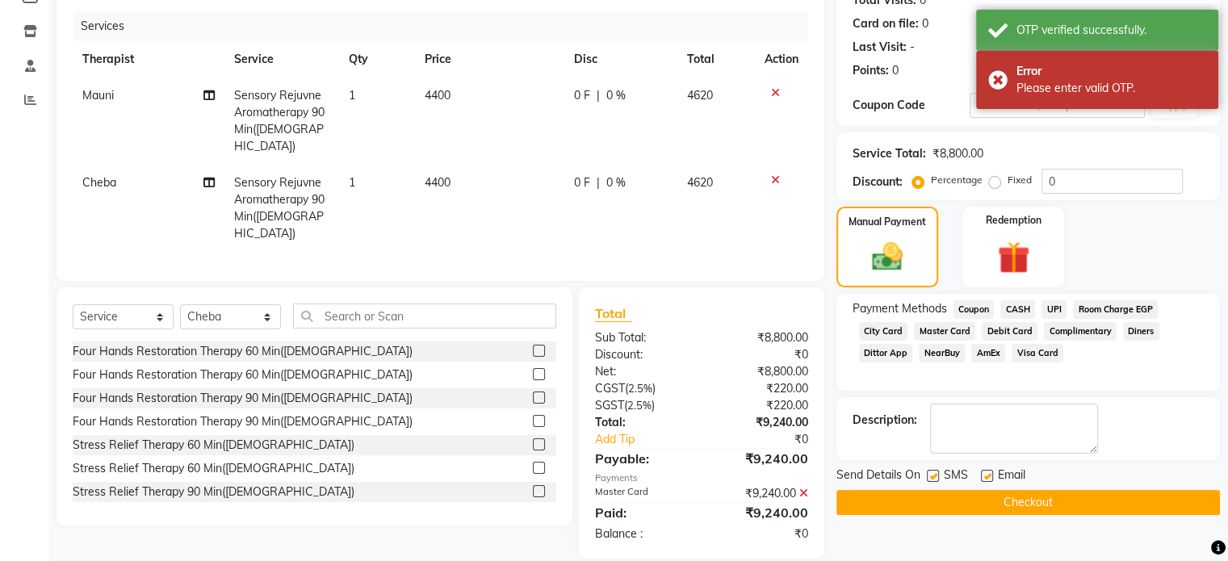
click at [1015, 504] on button "Checkout" at bounding box center [1027, 502] width 383 height 25
click at [1015, 504] on div "Checkout" at bounding box center [1027, 502] width 383 height 25
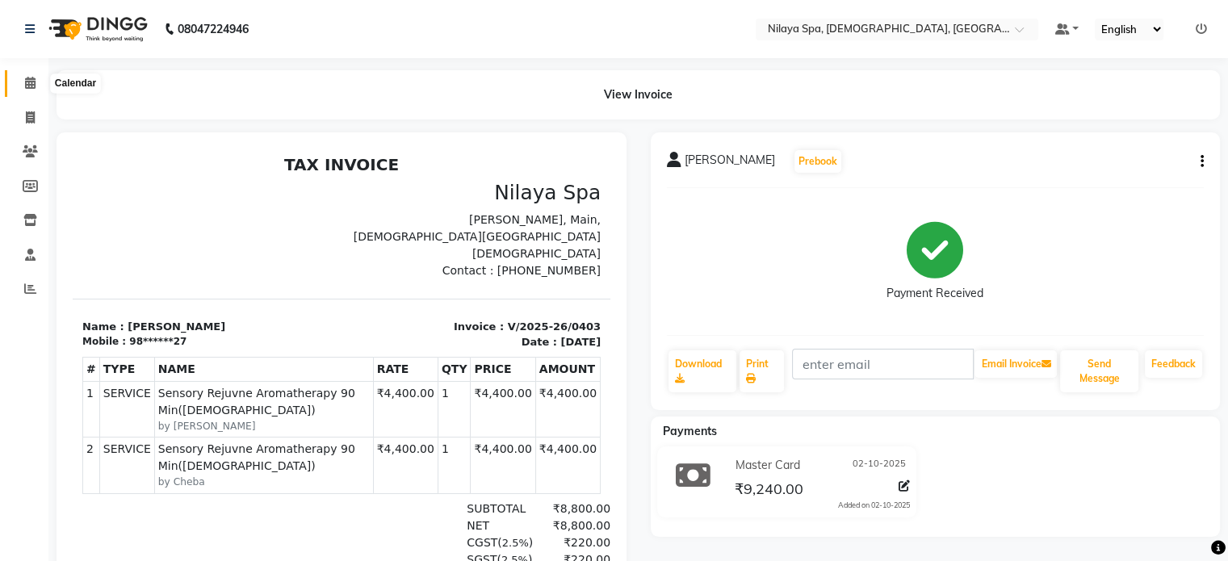
click at [28, 80] on icon at bounding box center [30, 83] width 10 height 12
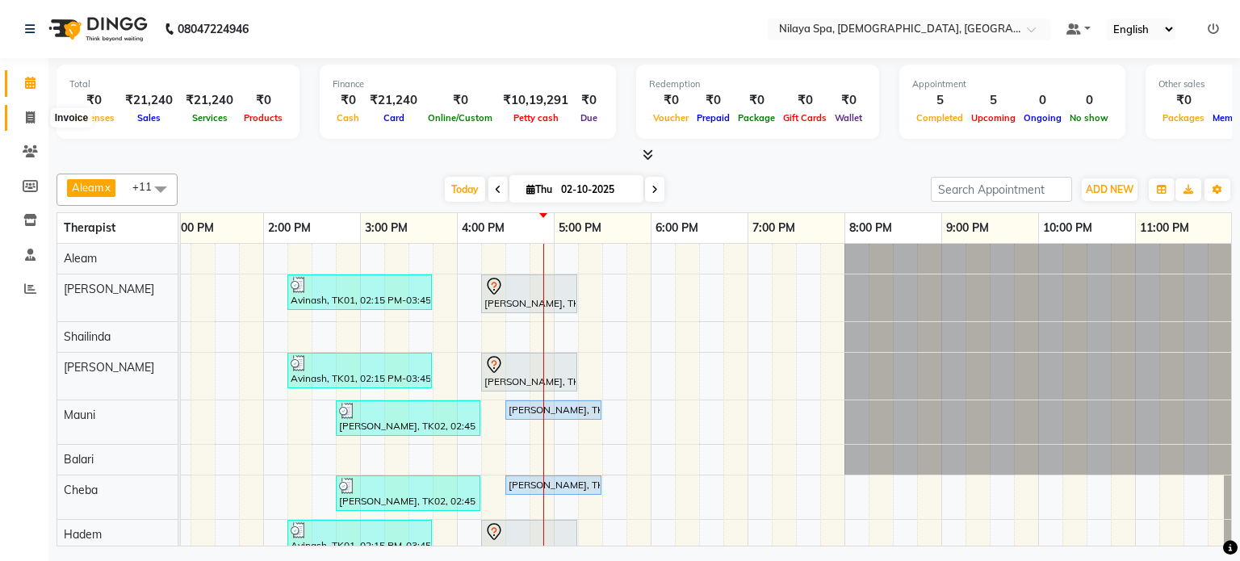
click at [31, 117] on icon at bounding box center [30, 117] width 9 height 12
select select "service"
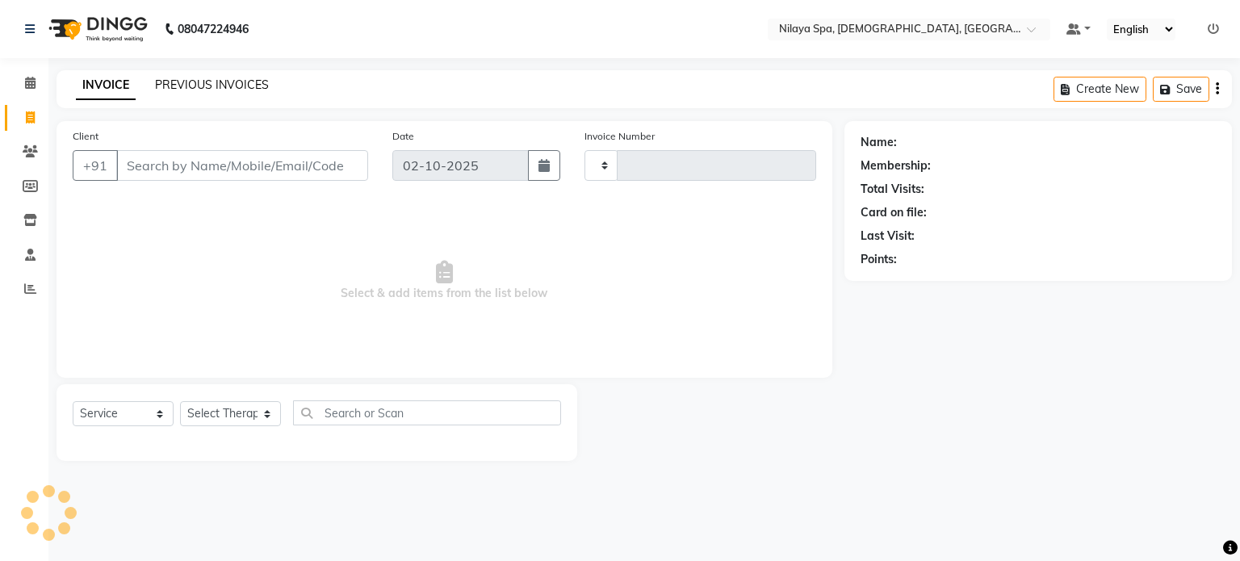
click at [182, 87] on link "PREVIOUS INVOICES" at bounding box center [212, 85] width 114 height 15
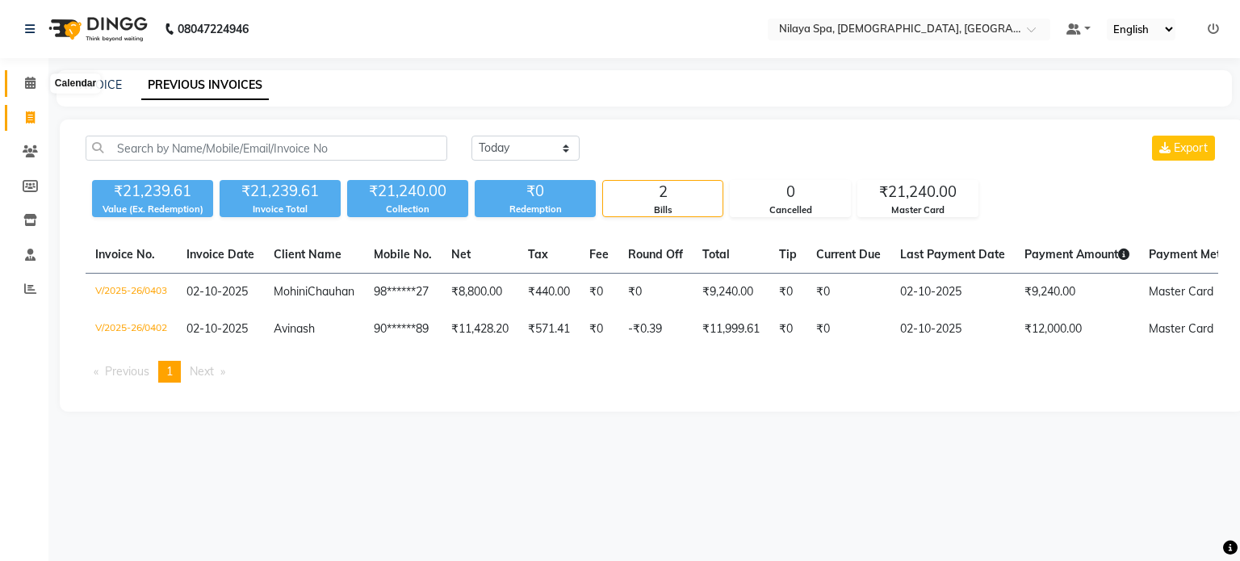
click at [26, 78] on icon at bounding box center [30, 83] width 10 height 12
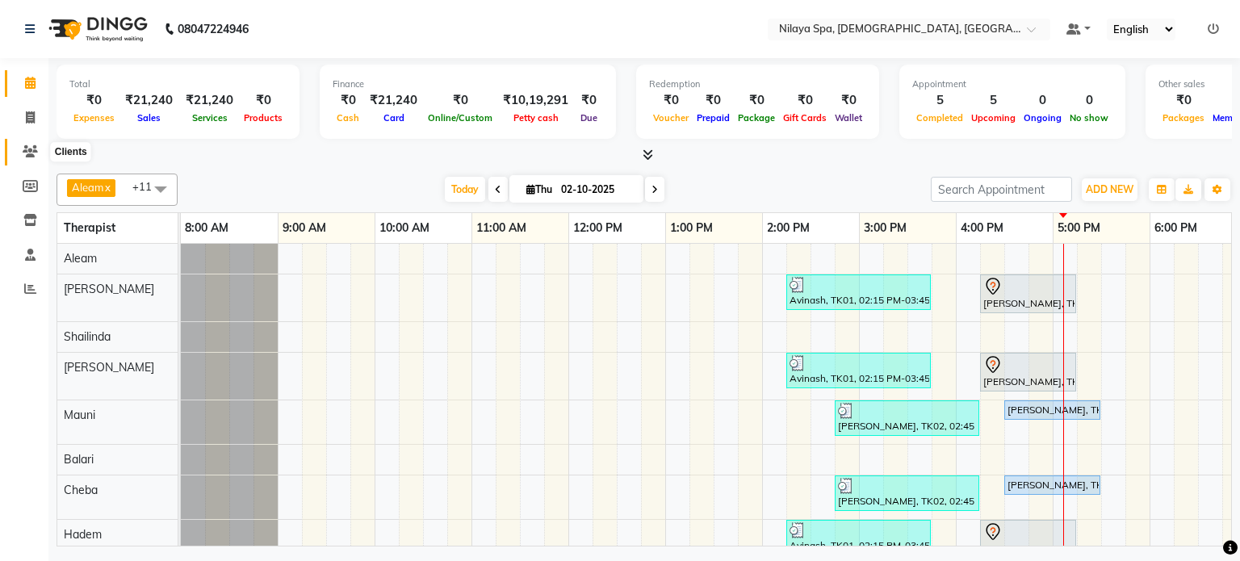
click at [29, 148] on icon at bounding box center [30, 151] width 15 height 12
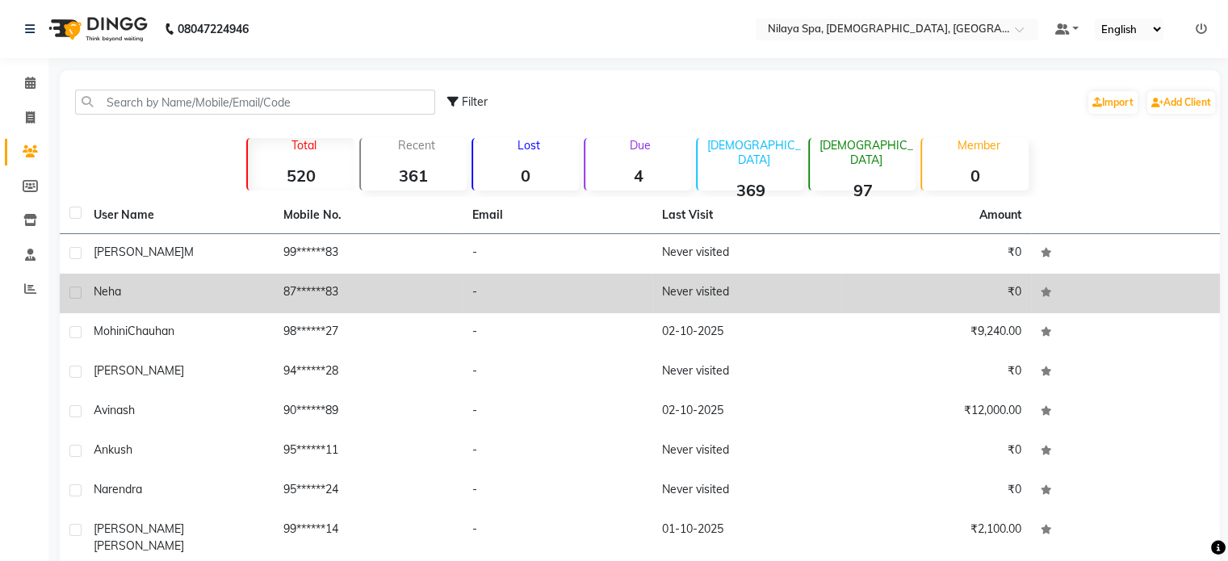
click at [102, 290] on span "Neha" at bounding box center [107, 291] width 27 height 15
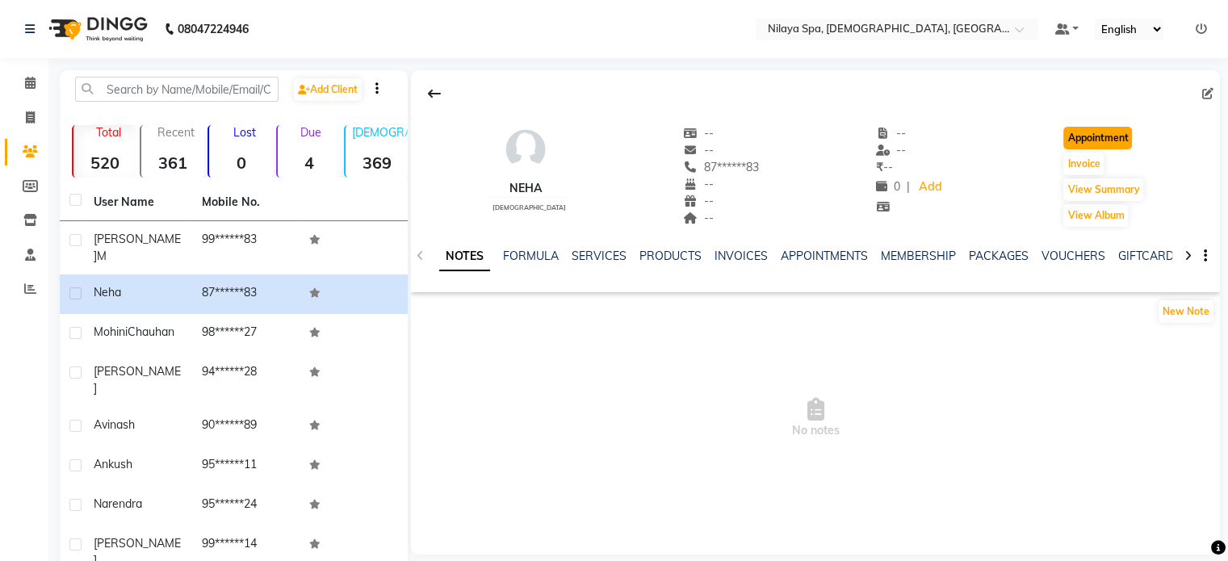
click at [1083, 133] on button "Appointment" at bounding box center [1097, 138] width 69 height 23
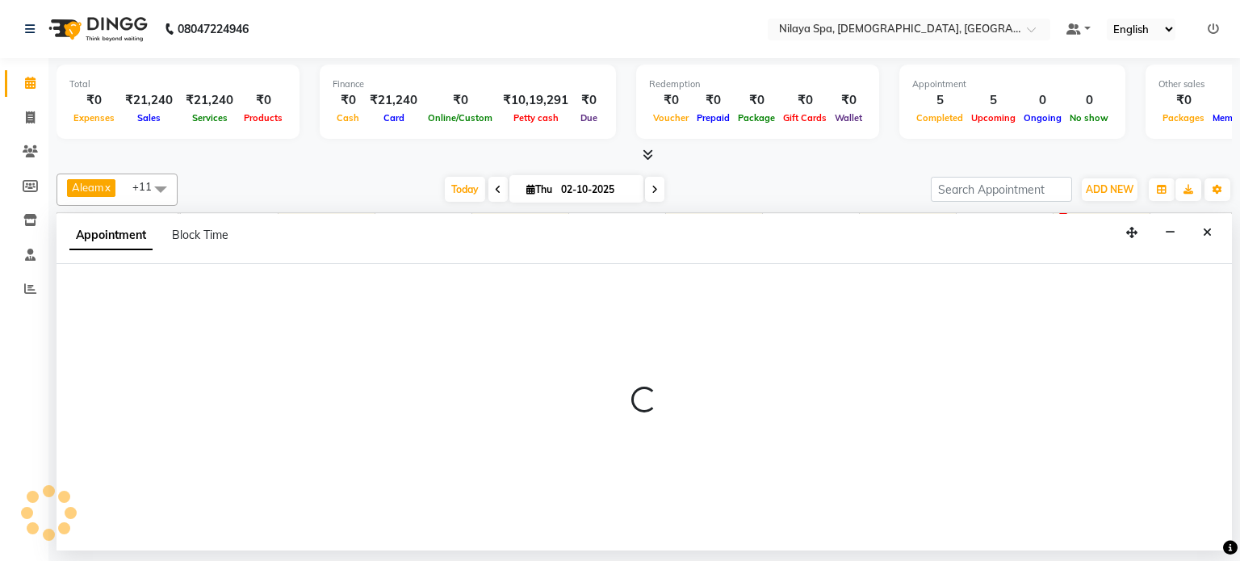
select select "540"
select select "tentative"
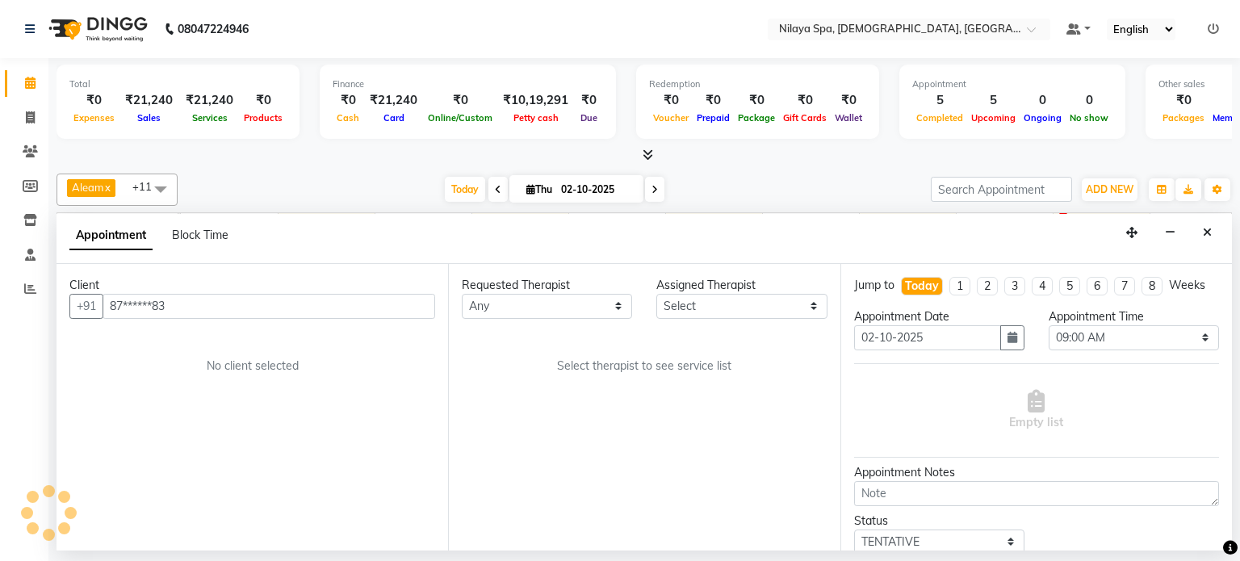
scroll to position [0, 499]
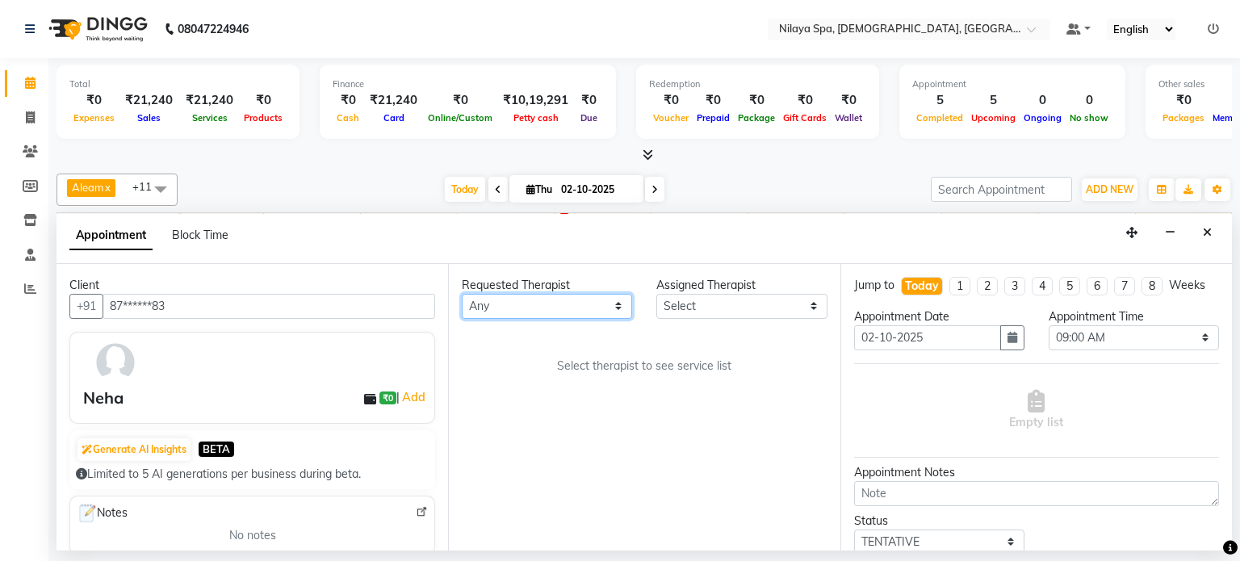
click at [617, 302] on select "Any Aleam [PERSON_NAME] [PERSON_NAME] [PERSON_NAME] [PERSON_NAME] [PERSON_NAME]" at bounding box center [547, 306] width 170 height 25
click at [619, 302] on select "Any Aleam [PERSON_NAME] [PERSON_NAME] [PERSON_NAME] [PERSON_NAME] [PERSON_NAME]" at bounding box center [547, 306] width 170 height 25
select select "87834"
click at [462, 294] on select "Any Aleam [PERSON_NAME] [PERSON_NAME] [PERSON_NAME] [PERSON_NAME] [PERSON_NAME]" at bounding box center [547, 306] width 170 height 25
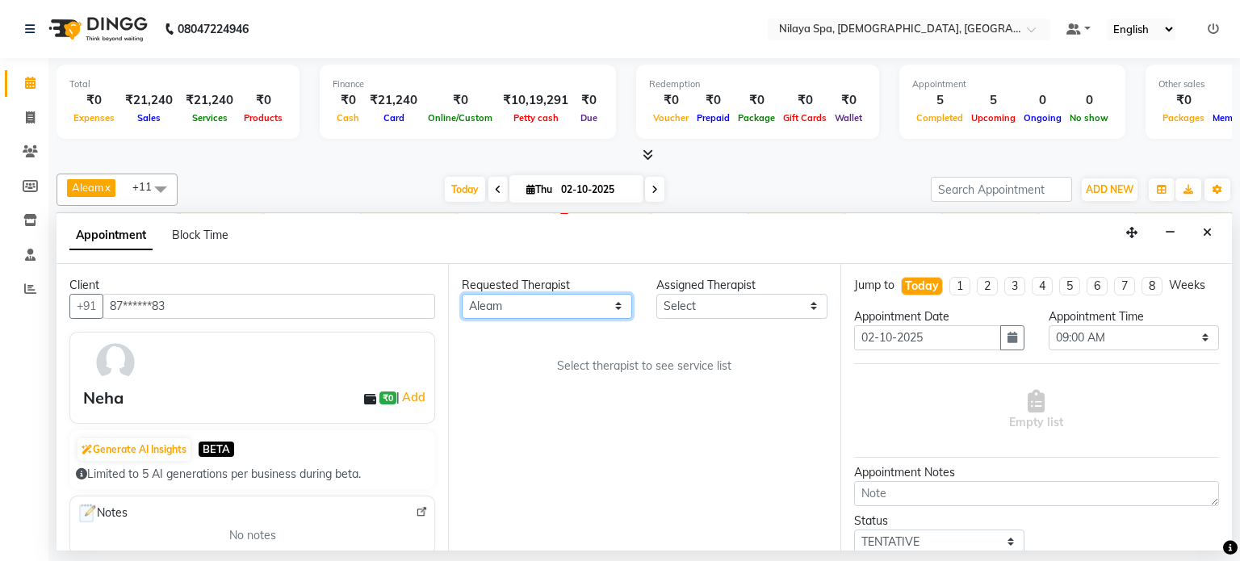
select select "87834"
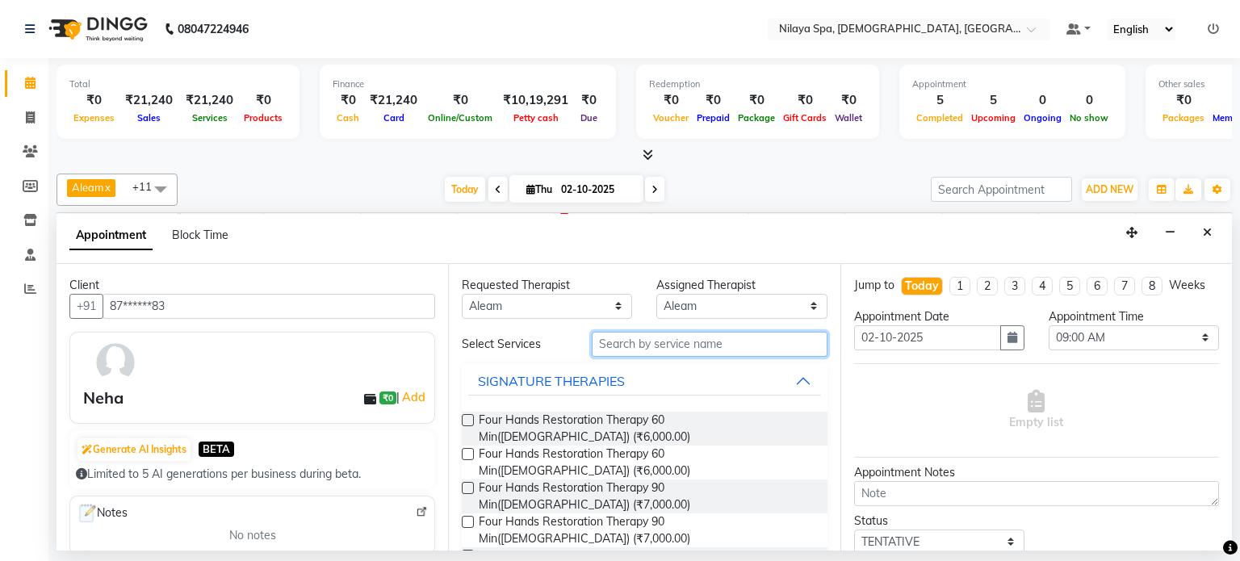
click at [653, 338] on input "text" at bounding box center [710, 344] width 236 height 25
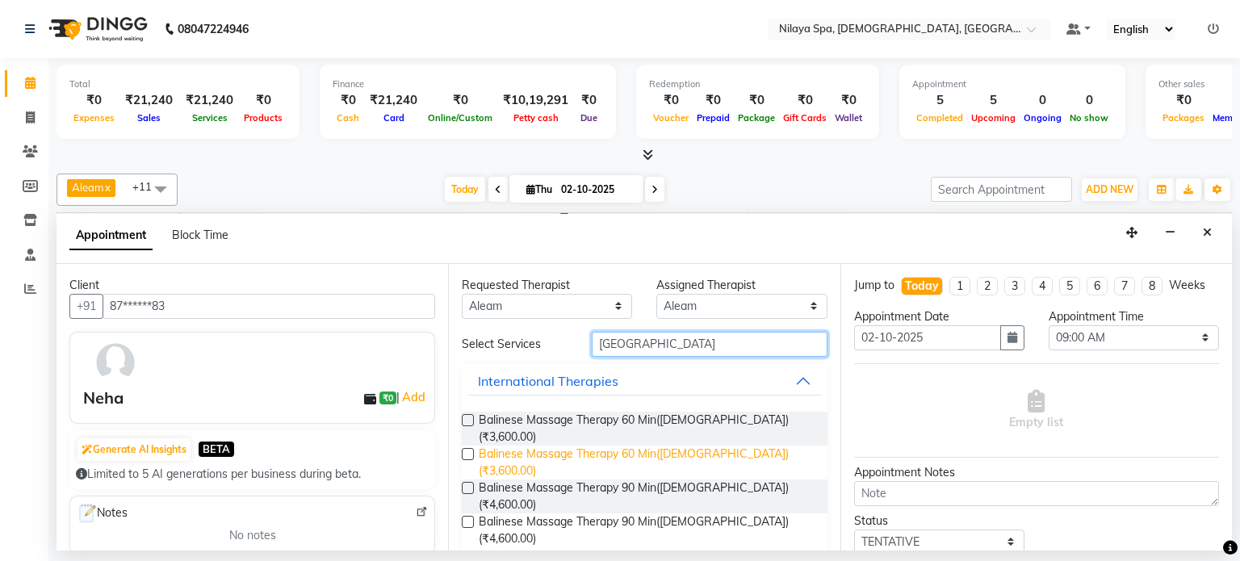
type input "[GEOGRAPHIC_DATA]"
click at [672, 446] on span "Balinese Massage Therapy 60 Min([DEMOGRAPHIC_DATA]) (₹3,600.00)" at bounding box center [646, 463] width 335 height 34
checkbox input "false"
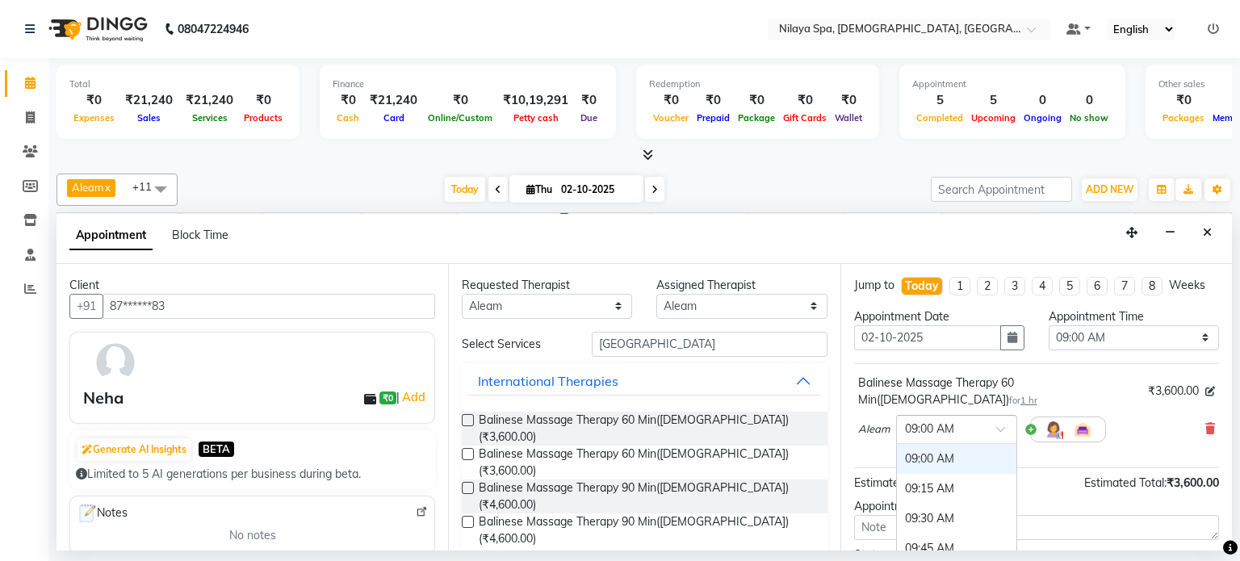
click at [1000, 425] on span at bounding box center [1006, 433] width 20 height 17
click at [942, 461] on div "05:15 PM" at bounding box center [956, 476] width 119 height 30
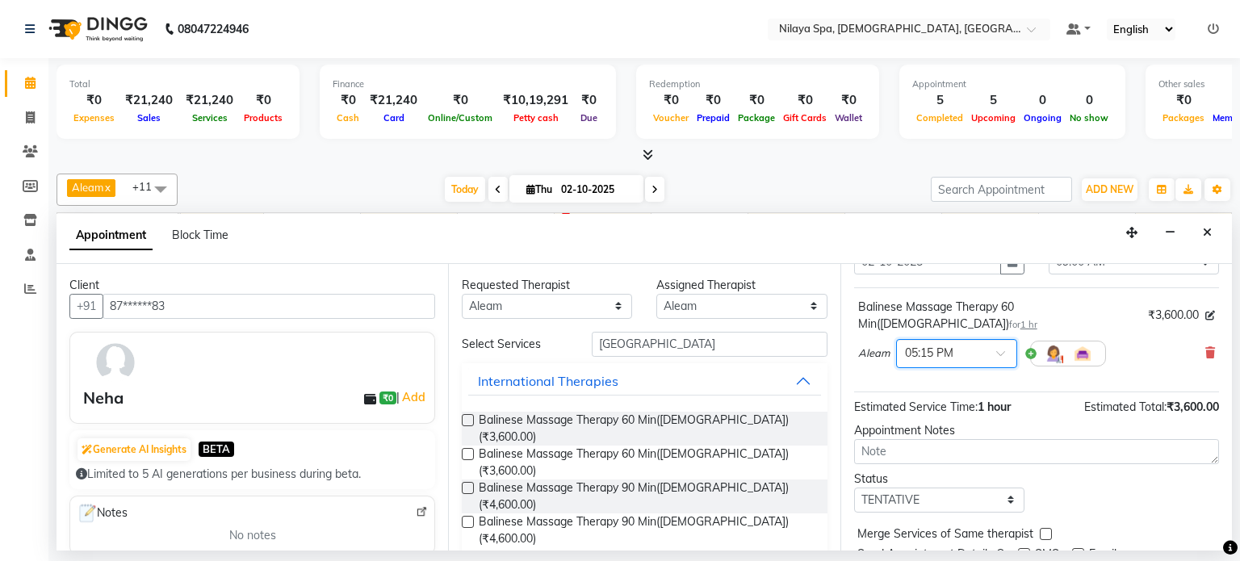
scroll to position [122, 0]
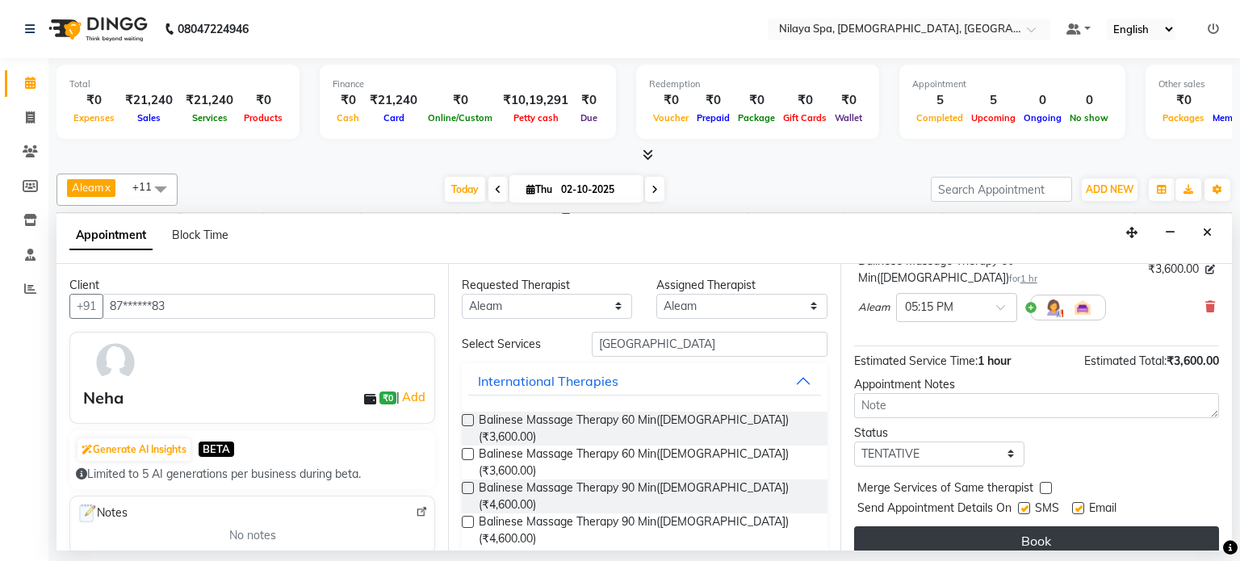
click at [1001, 526] on button "Book" at bounding box center [1036, 540] width 365 height 29
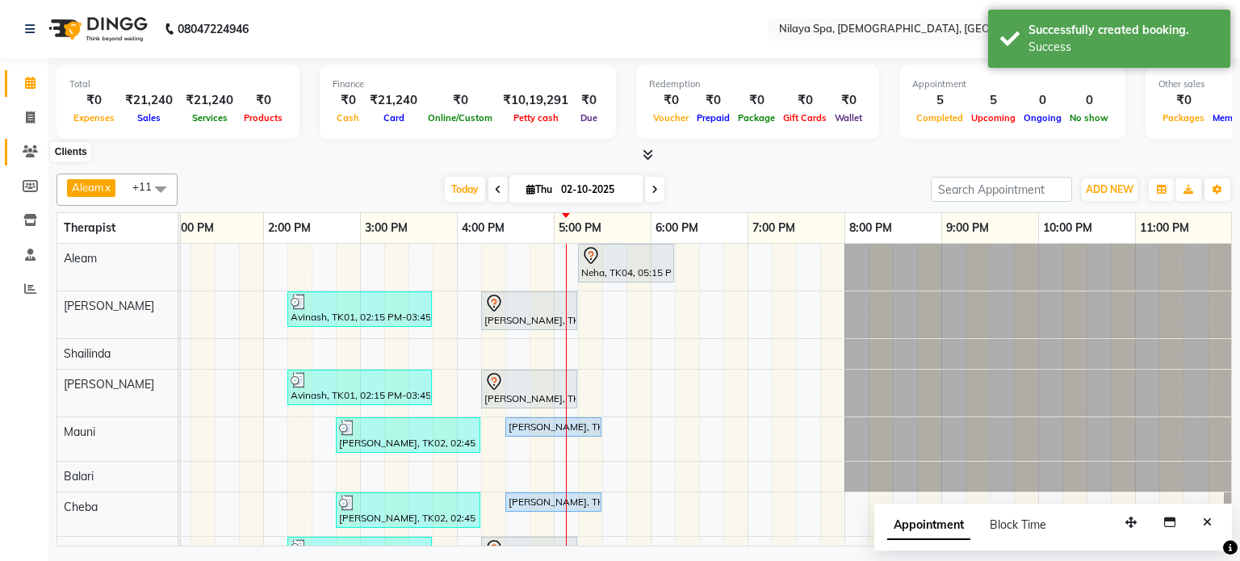
click at [23, 149] on icon at bounding box center [30, 151] width 15 height 12
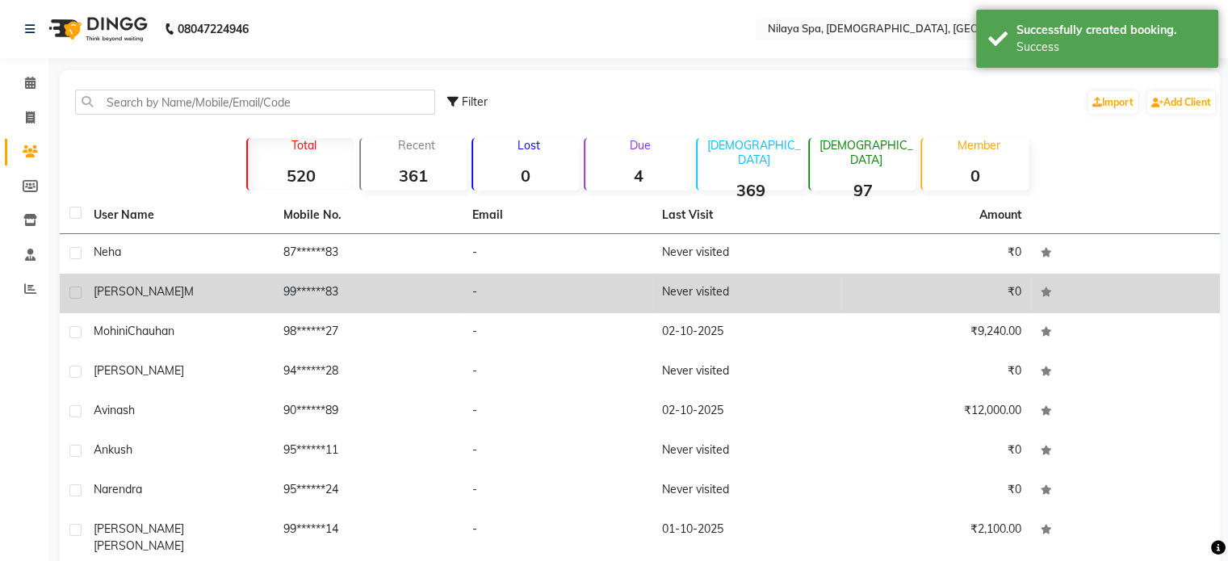
click at [115, 287] on span "[PERSON_NAME]" at bounding box center [139, 291] width 90 height 15
click at [115, 287] on td "[PERSON_NAME] M" at bounding box center [179, 294] width 190 height 40
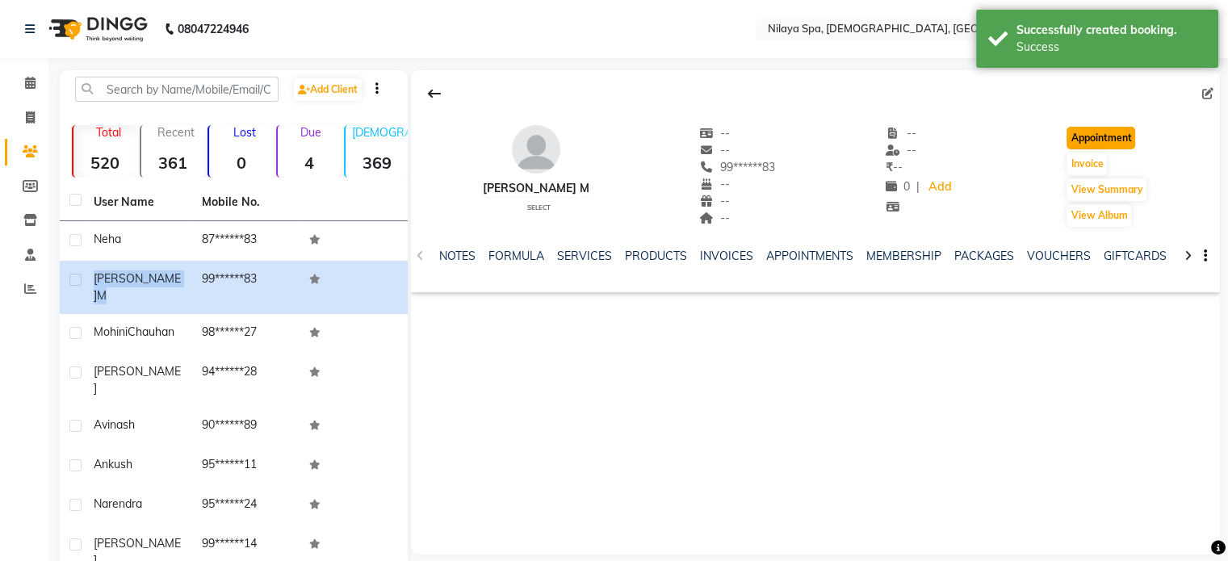
click at [1101, 137] on button "Appointment" at bounding box center [1100, 138] width 69 height 23
select select "tentative"
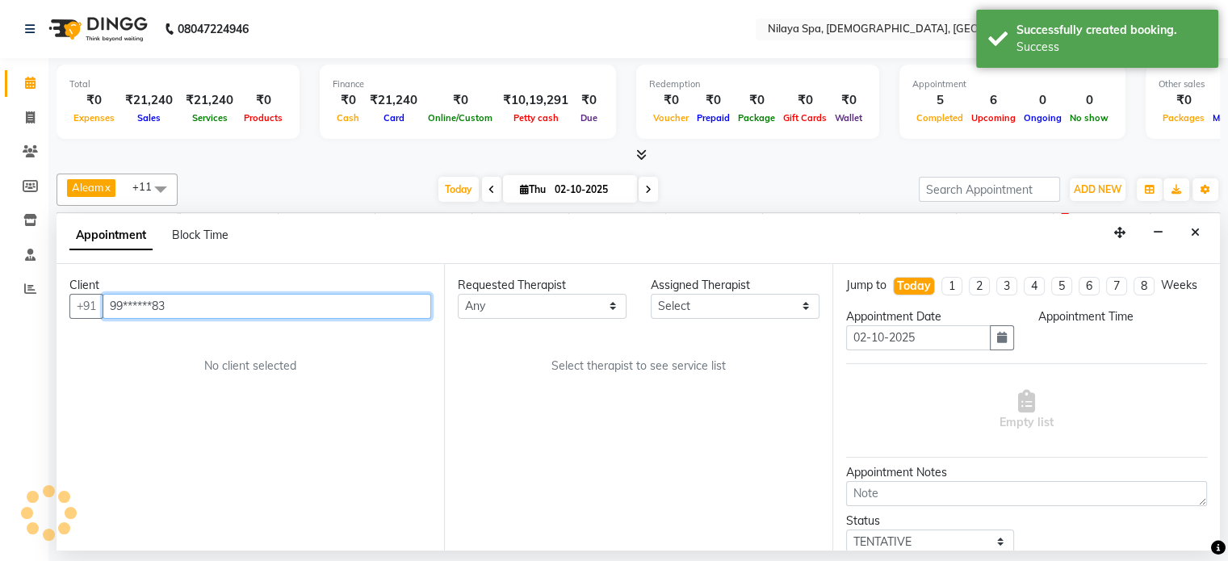
select select "540"
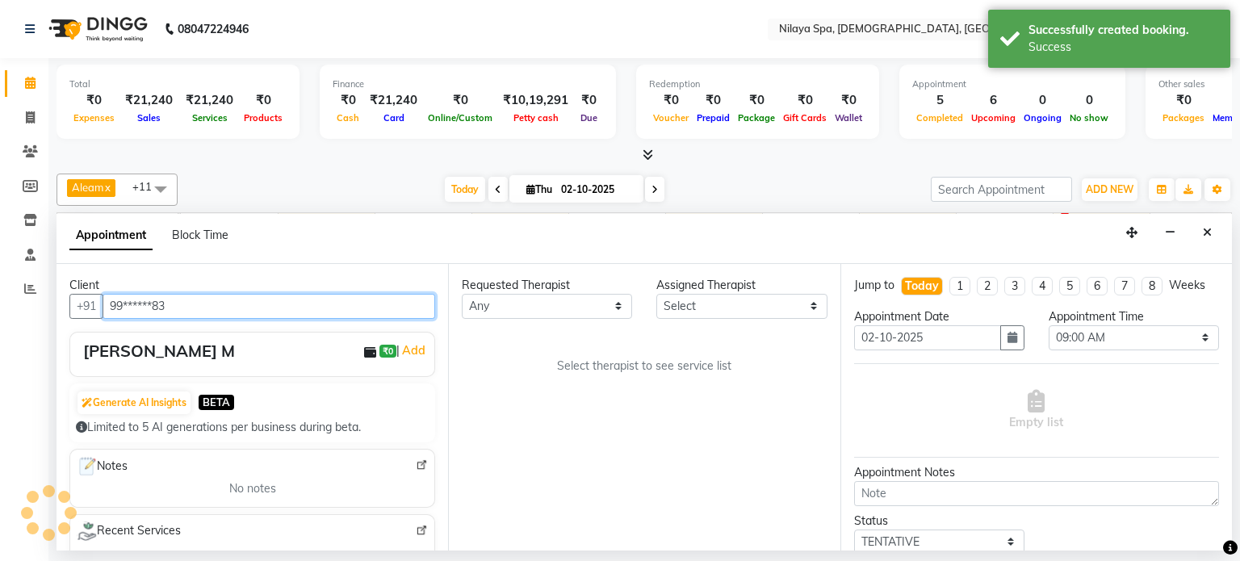
scroll to position [0, 499]
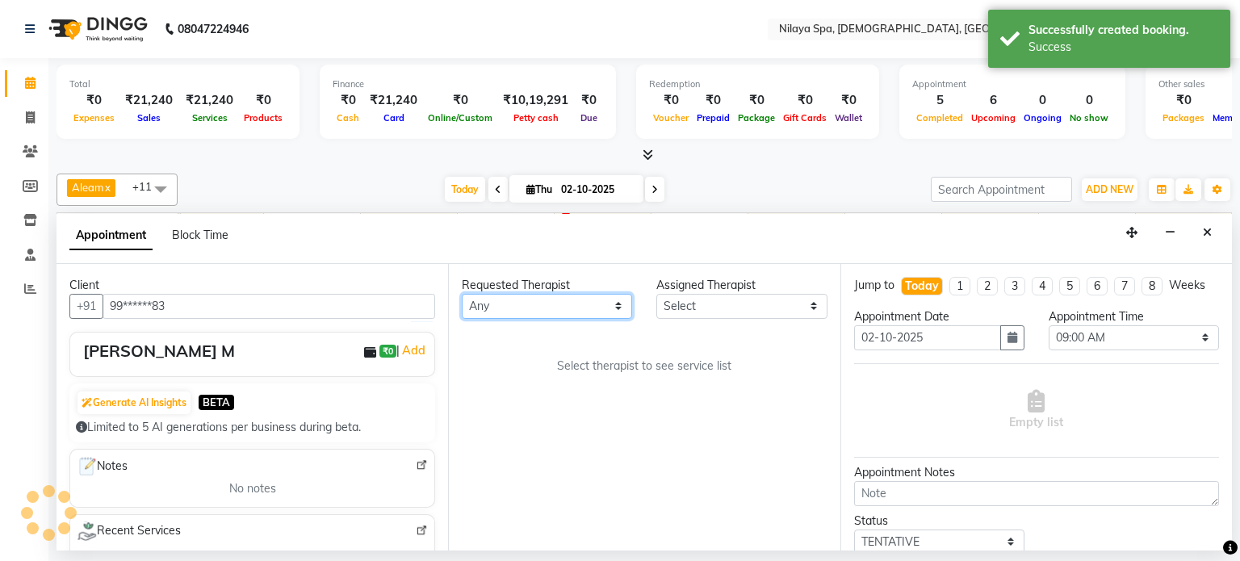
click at [618, 302] on select "Any Aleam [PERSON_NAME] [PERSON_NAME] [PERSON_NAME] [PERSON_NAME] [PERSON_NAME]" at bounding box center [547, 306] width 170 height 25
select select "87840"
click at [462, 294] on select "Any Aleam [PERSON_NAME] [PERSON_NAME] [PERSON_NAME] [PERSON_NAME] [PERSON_NAME]" at bounding box center [547, 306] width 170 height 25
select select "87840"
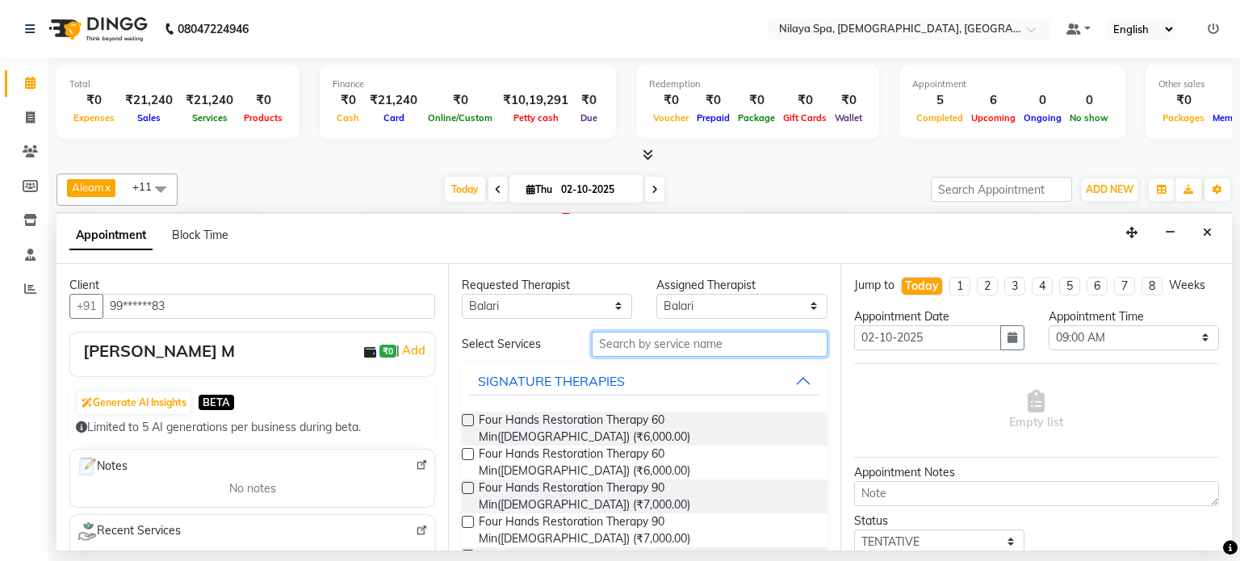
click at [652, 345] on input "text" at bounding box center [710, 344] width 236 height 25
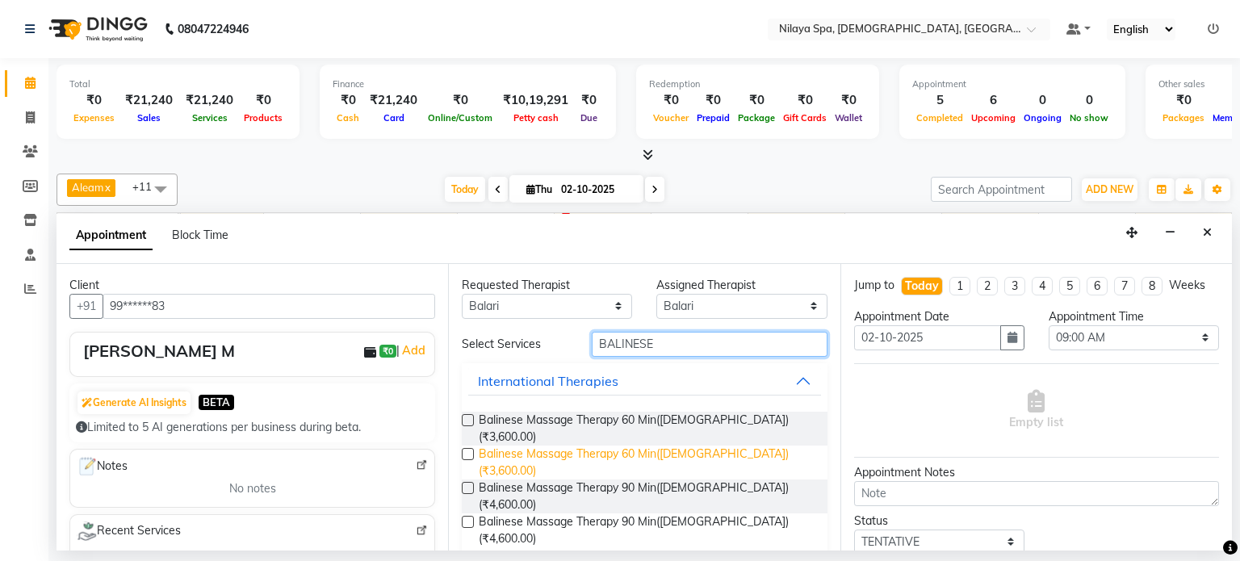
type input "BALINESE"
click at [642, 446] on span "Balinese Massage Therapy 60 Min([DEMOGRAPHIC_DATA]) (₹3,600.00)" at bounding box center [646, 463] width 335 height 34
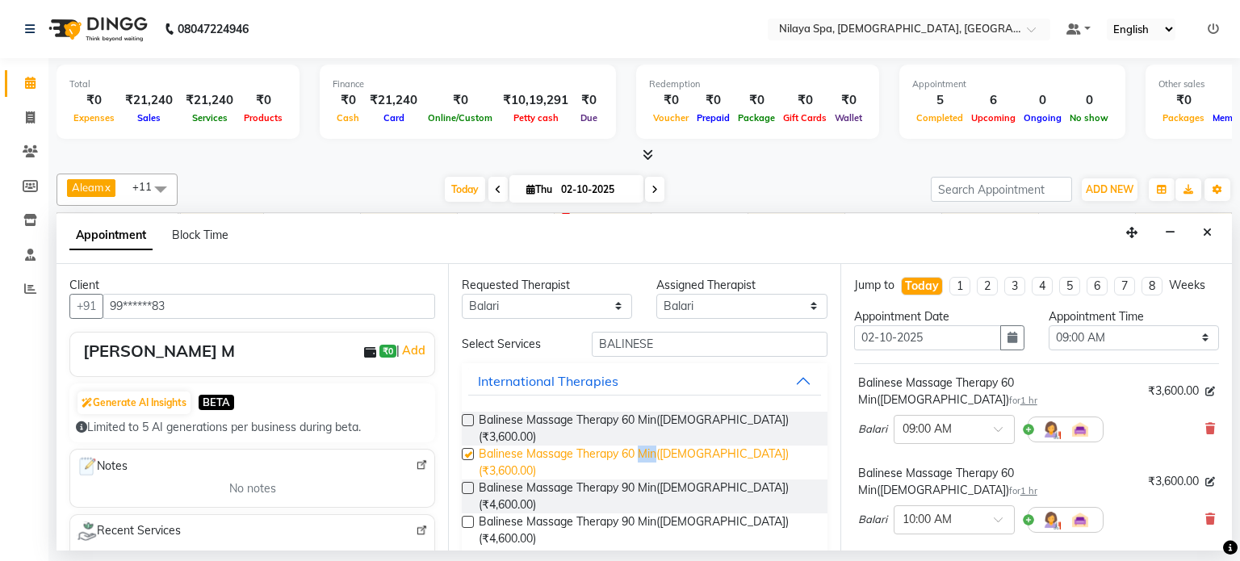
checkbox input "false"
click at [1205, 513] on icon at bounding box center [1210, 518] width 10 height 11
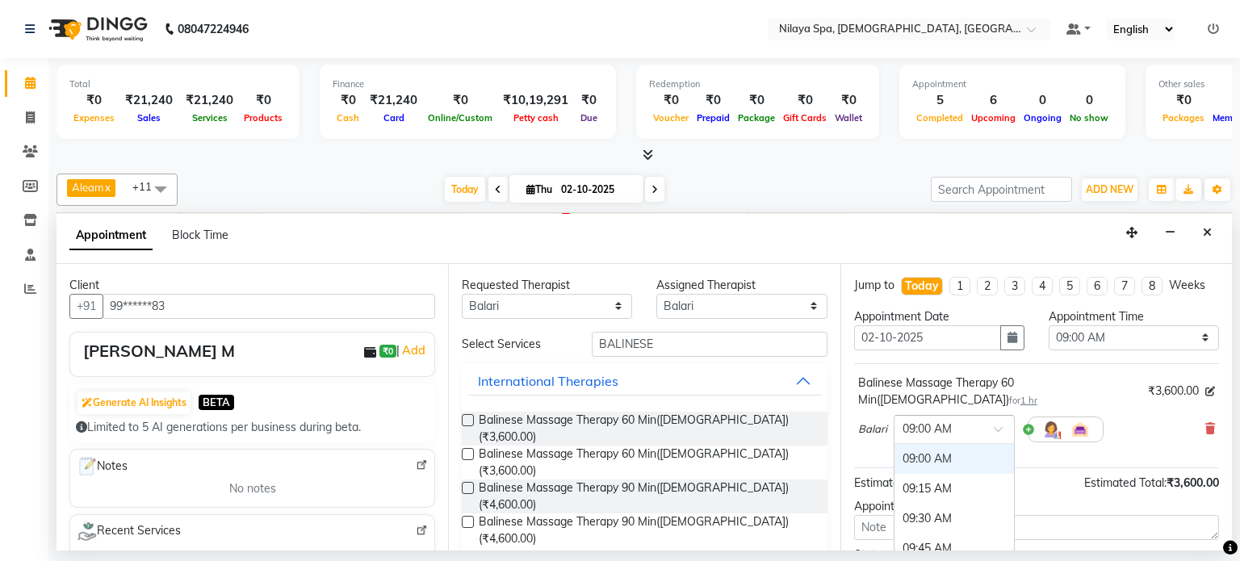
click at [999, 425] on span at bounding box center [1004, 433] width 20 height 17
click at [931, 542] on div "05:15 PM" at bounding box center [953, 557] width 119 height 30
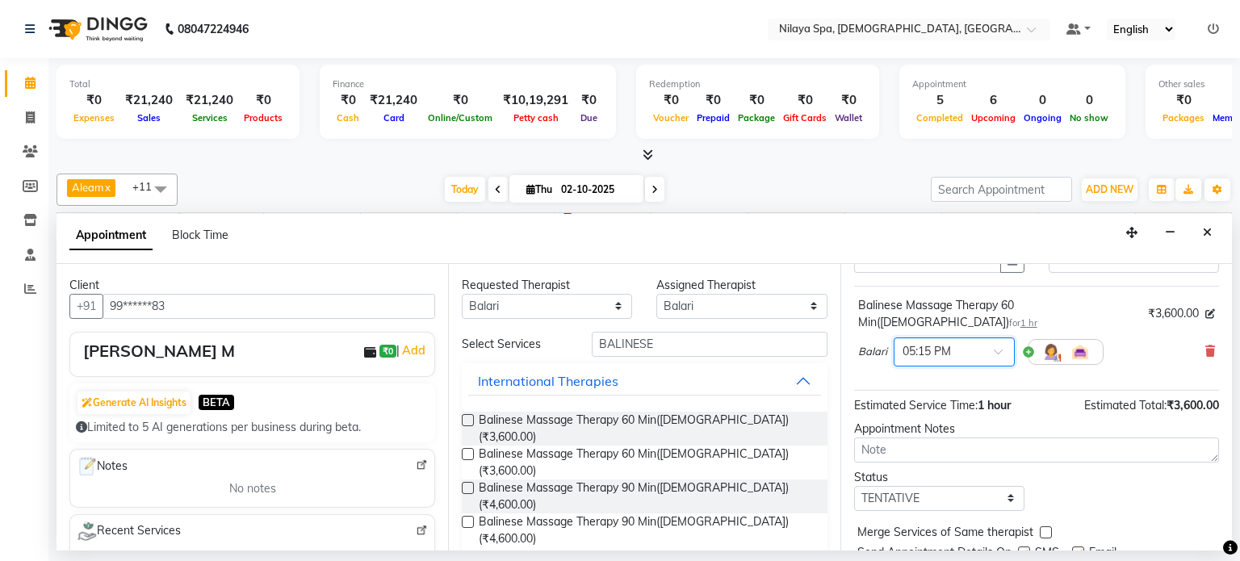
scroll to position [122, 0]
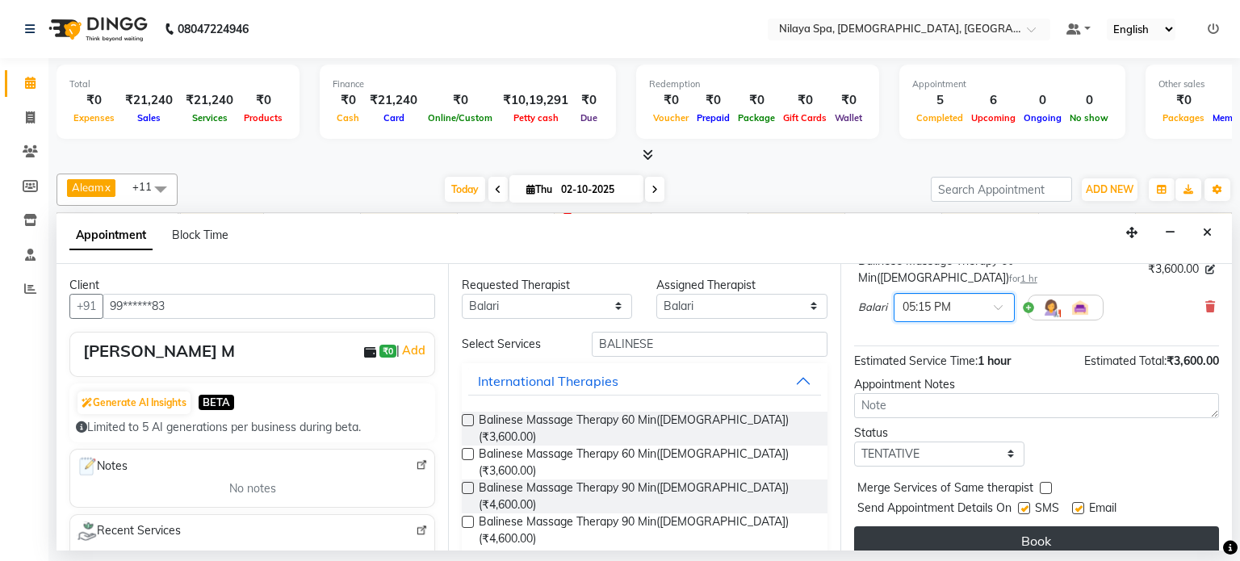
click at [1028, 526] on button "Book" at bounding box center [1036, 540] width 365 height 29
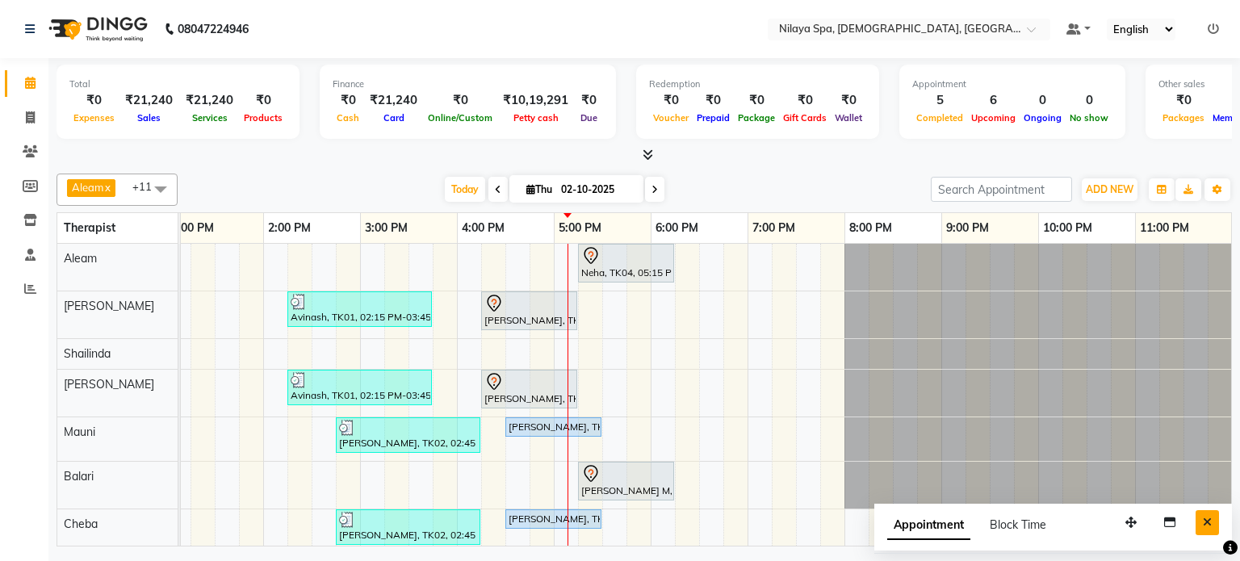
click at [1207, 522] on icon "Close" at bounding box center [1207, 522] width 9 height 11
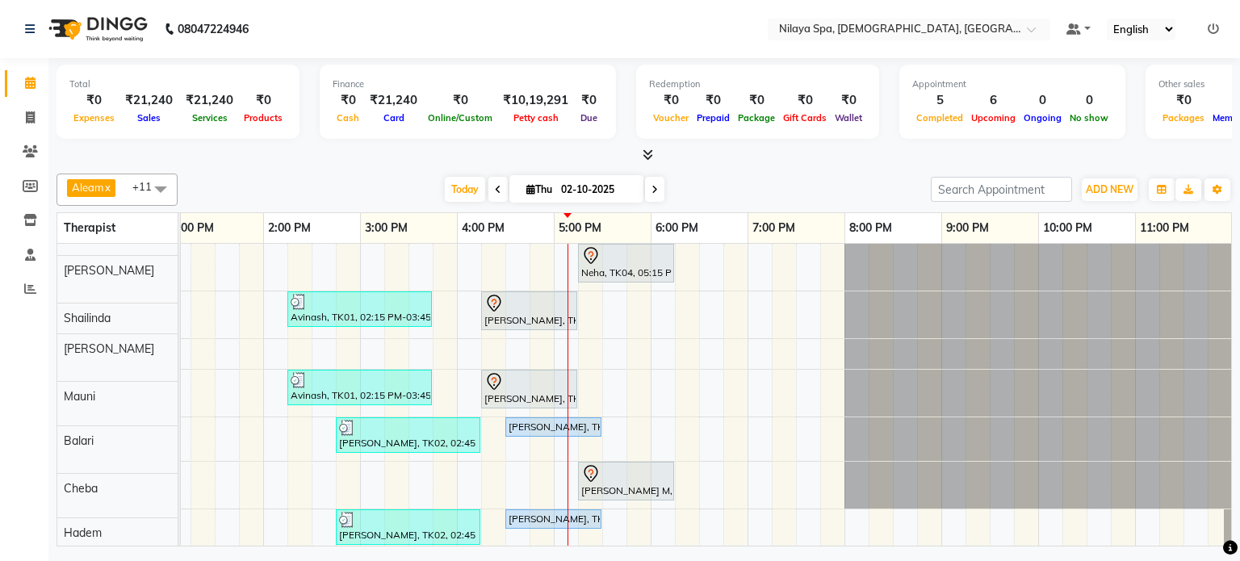
scroll to position [0, 0]
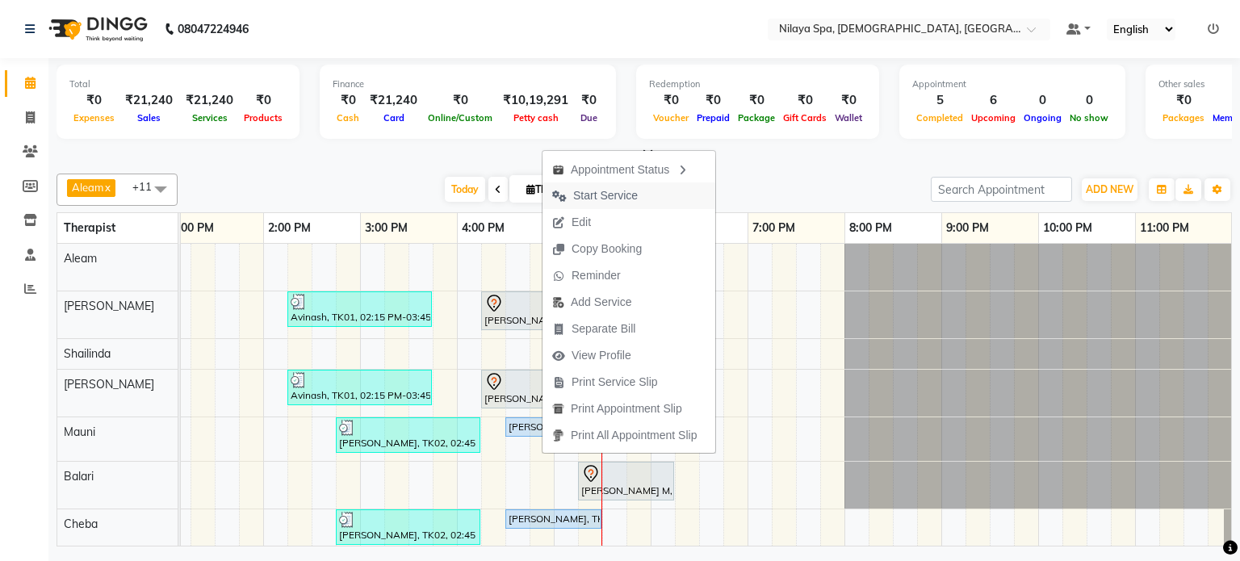
click at [593, 193] on span "Start Service" at bounding box center [605, 195] width 65 height 17
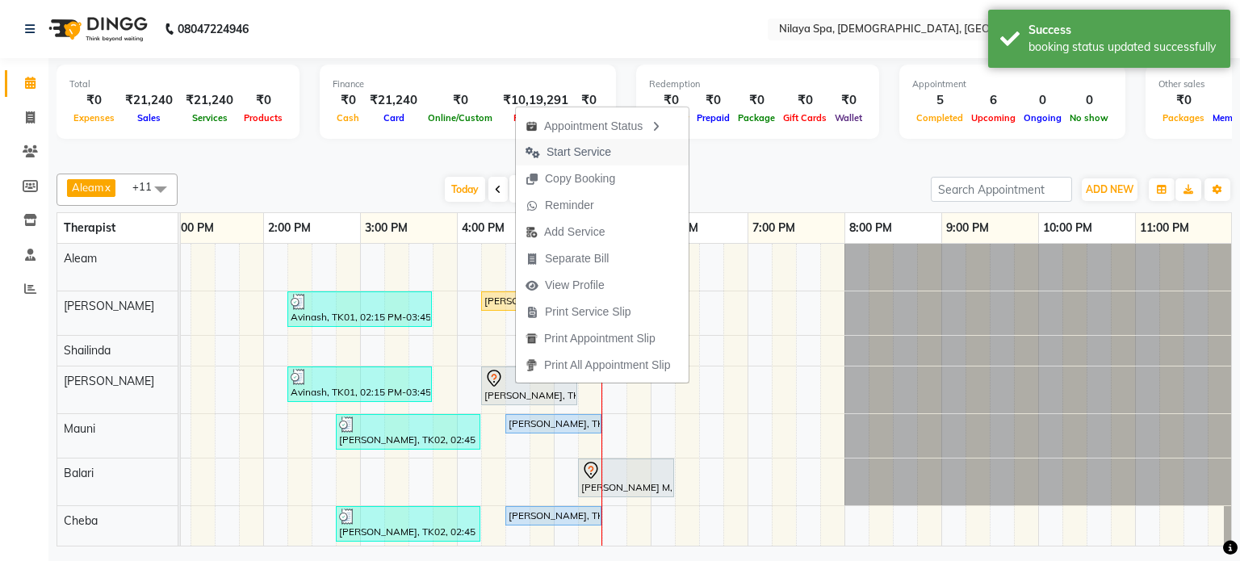
click at [575, 152] on span "Start Service" at bounding box center [579, 152] width 65 height 17
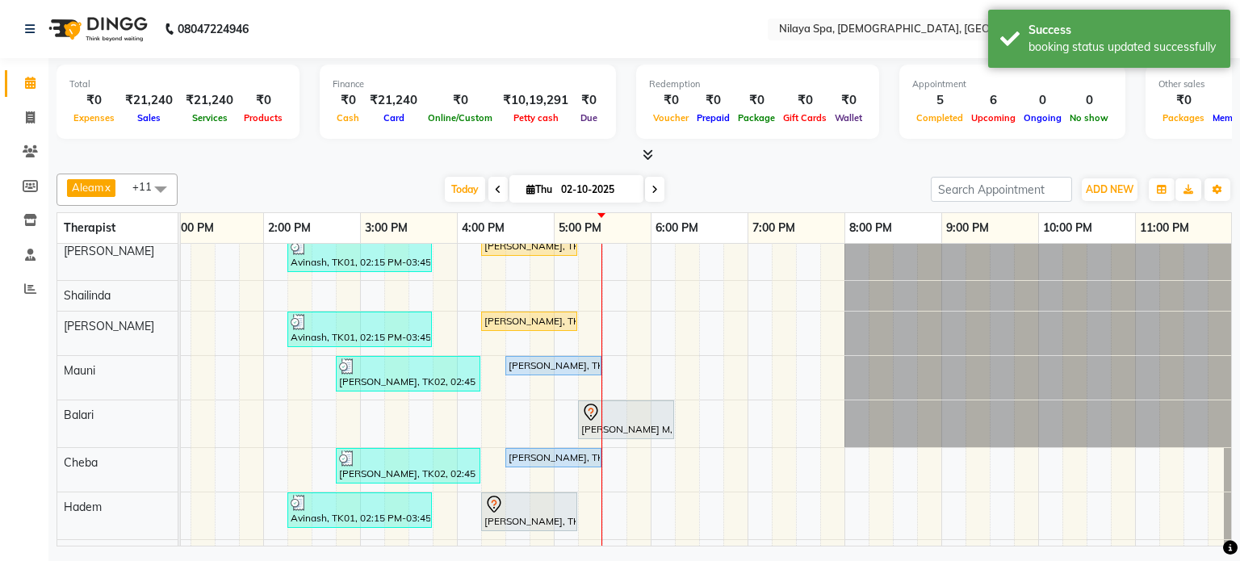
scroll to position [81, 0]
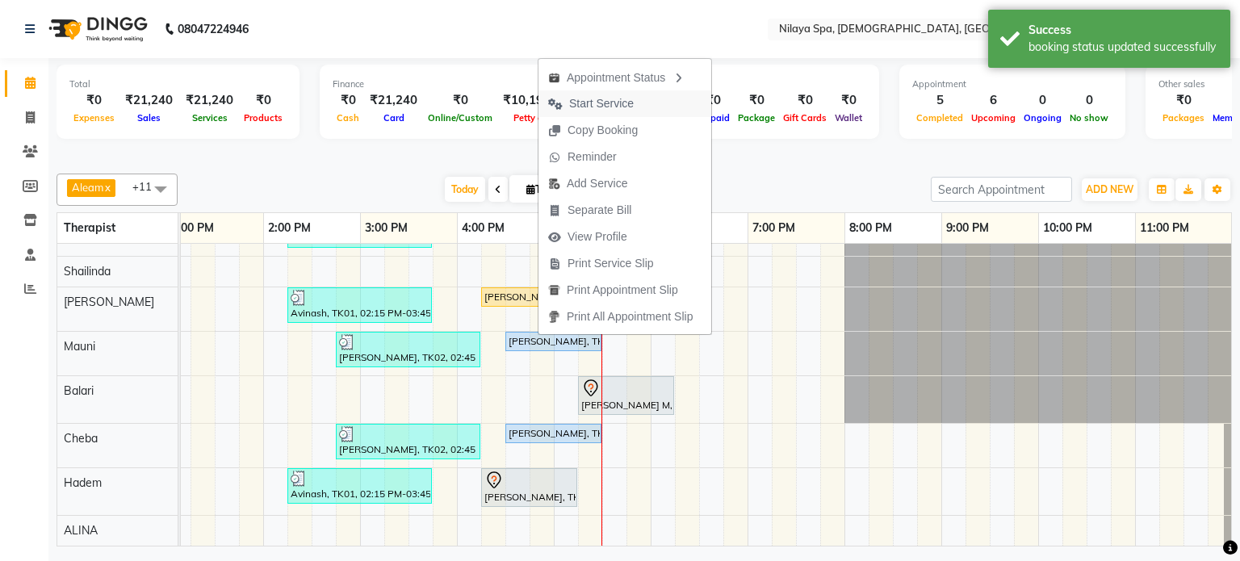
click at [597, 100] on span "Start Service" at bounding box center [601, 103] width 65 height 17
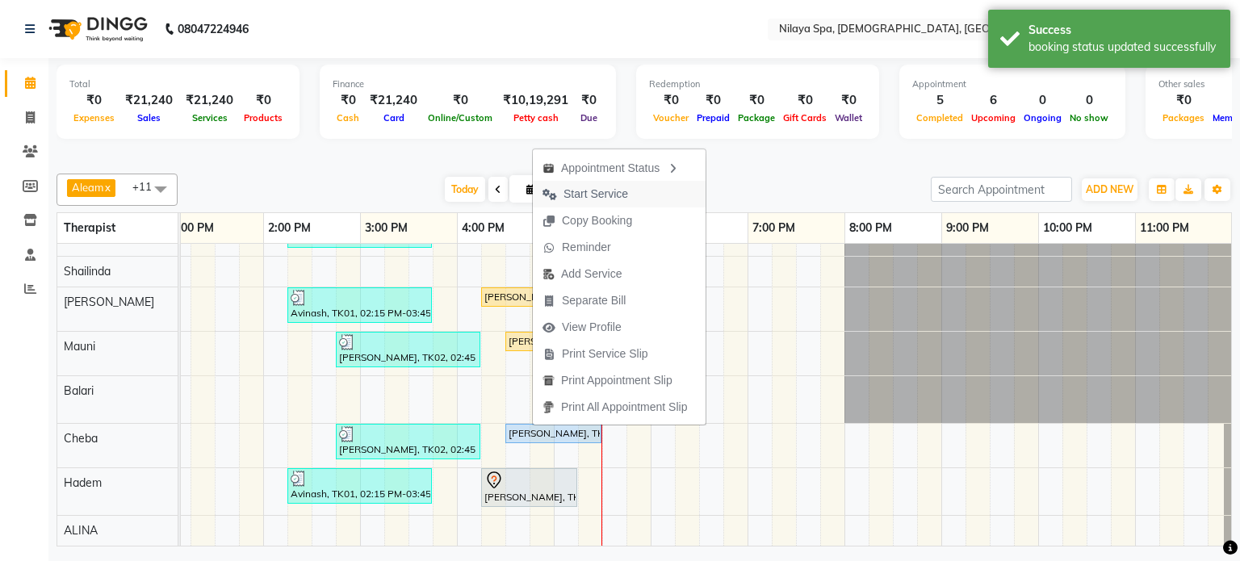
click at [604, 186] on span "Start Service" at bounding box center [595, 194] width 65 height 17
click at [604, 186] on input "02-10-2025" at bounding box center [596, 190] width 81 height 24
select select "10"
select select "2025"
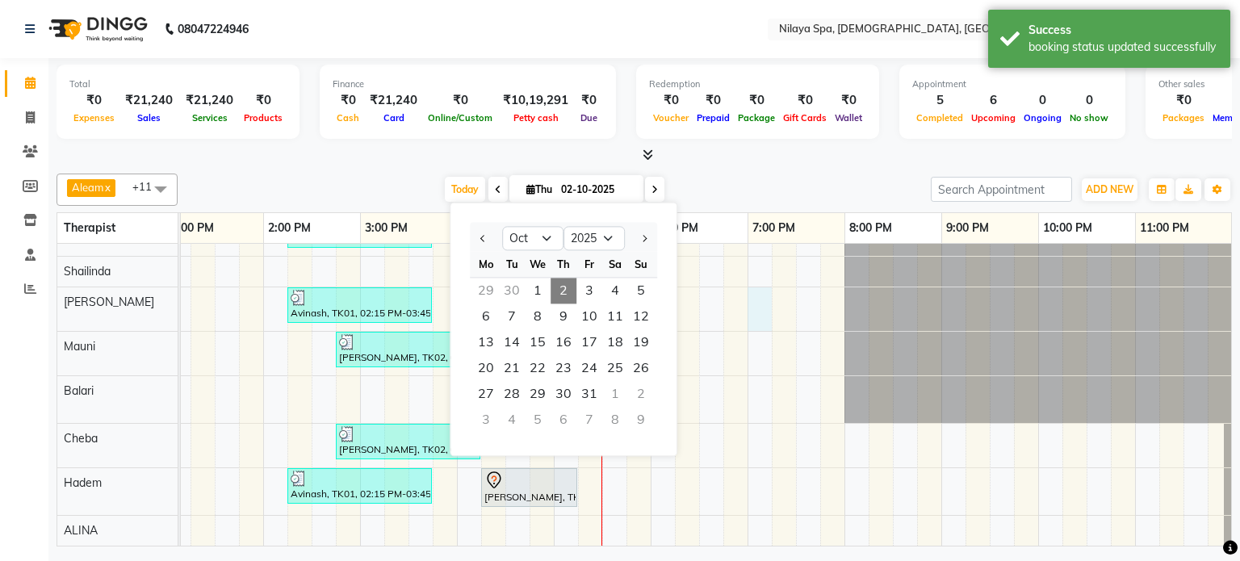
click at [770, 327] on td at bounding box center [760, 355] width 24 height 381
select select "87837"
select select "tentative"
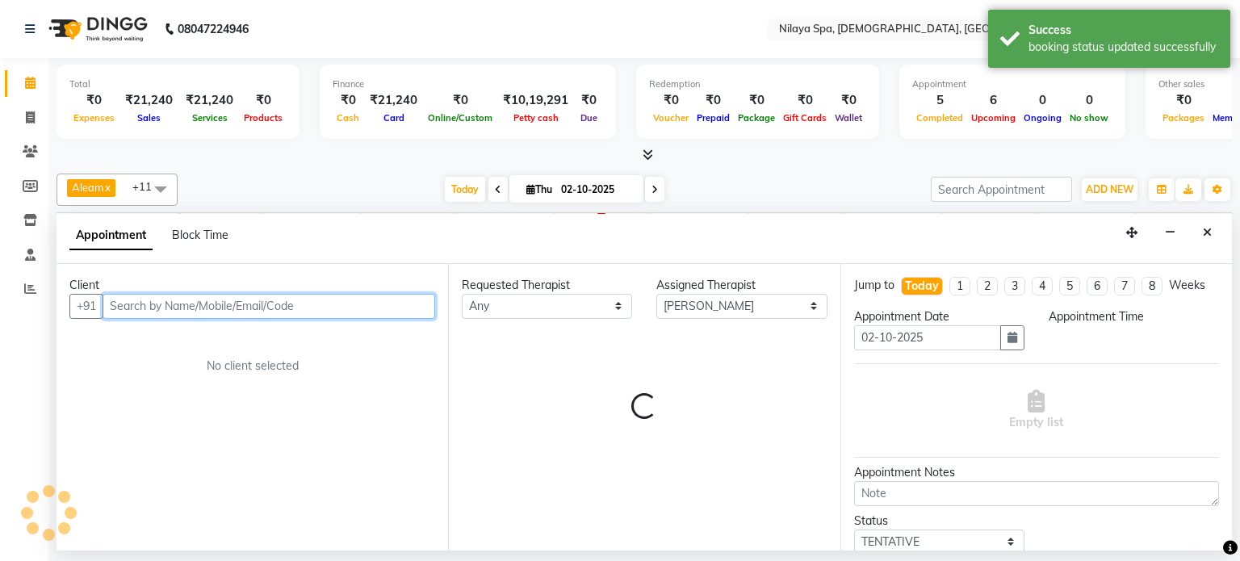
select select "1140"
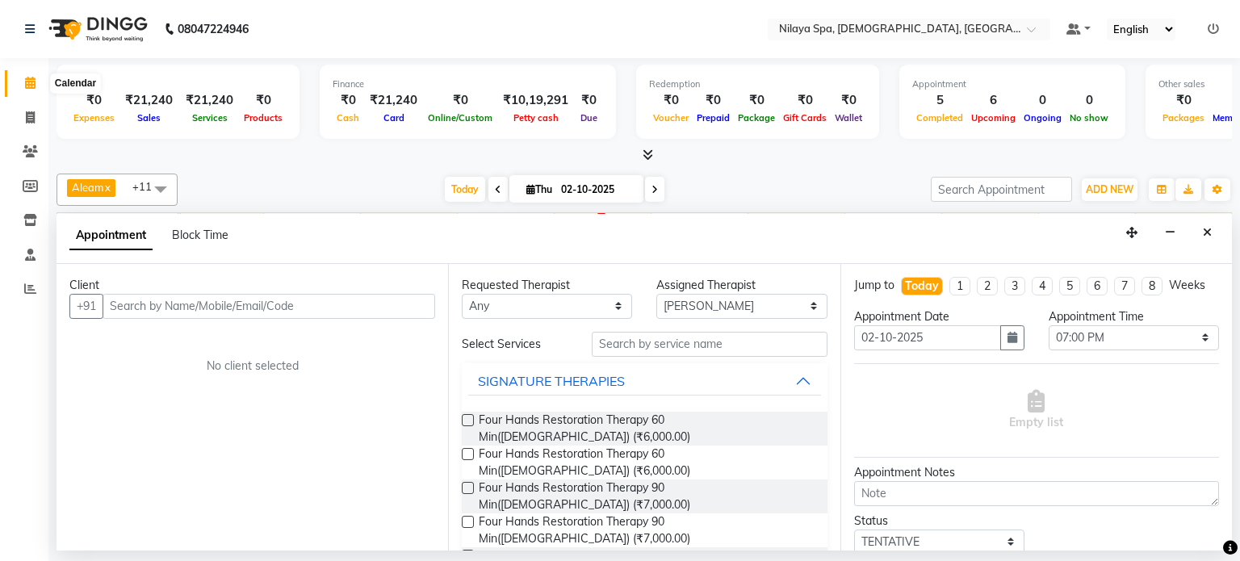
click at [31, 87] on icon at bounding box center [30, 83] width 10 height 12
click at [32, 115] on icon at bounding box center [30, 117] width 9 height 12
select select "service"
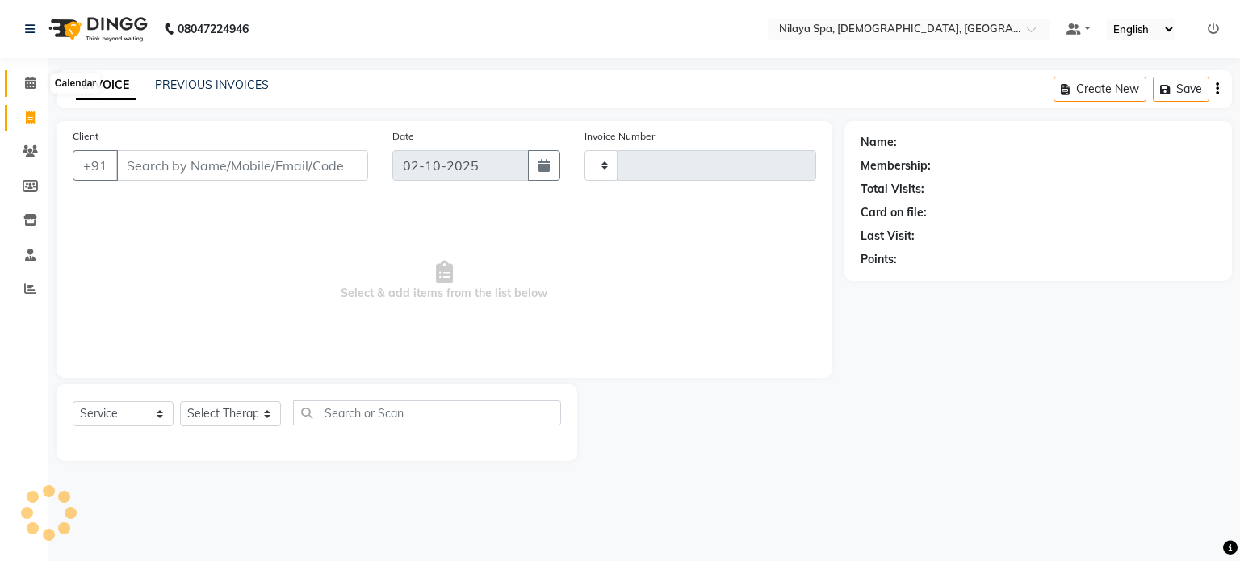
click at [25, 86] on icon at bounding box center [30, 83] width 10 height 12
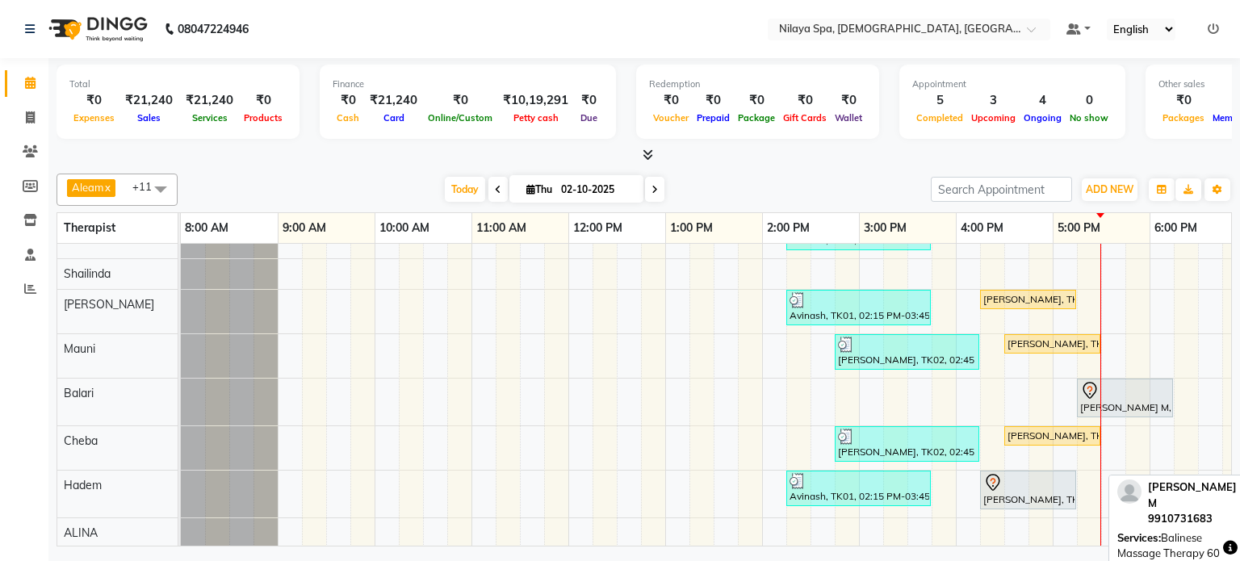
scroll to position [90, 0]
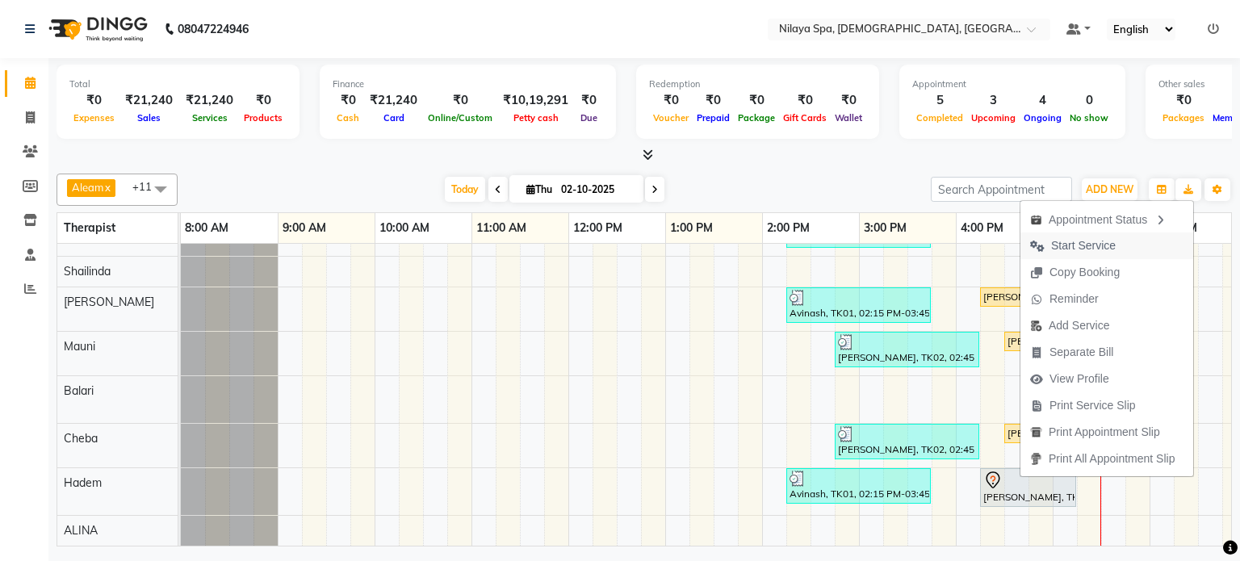
click at [1062, 244] on span "Start Service" at bounding box center [1083, 245] width 65 height 17
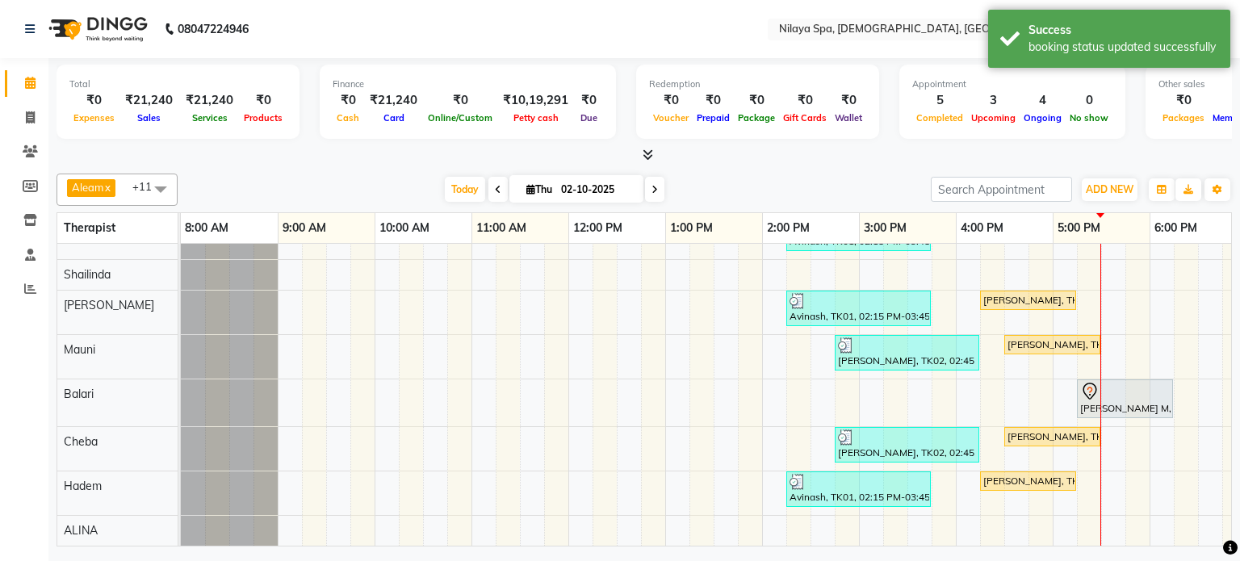
scroll to position [0, 0]
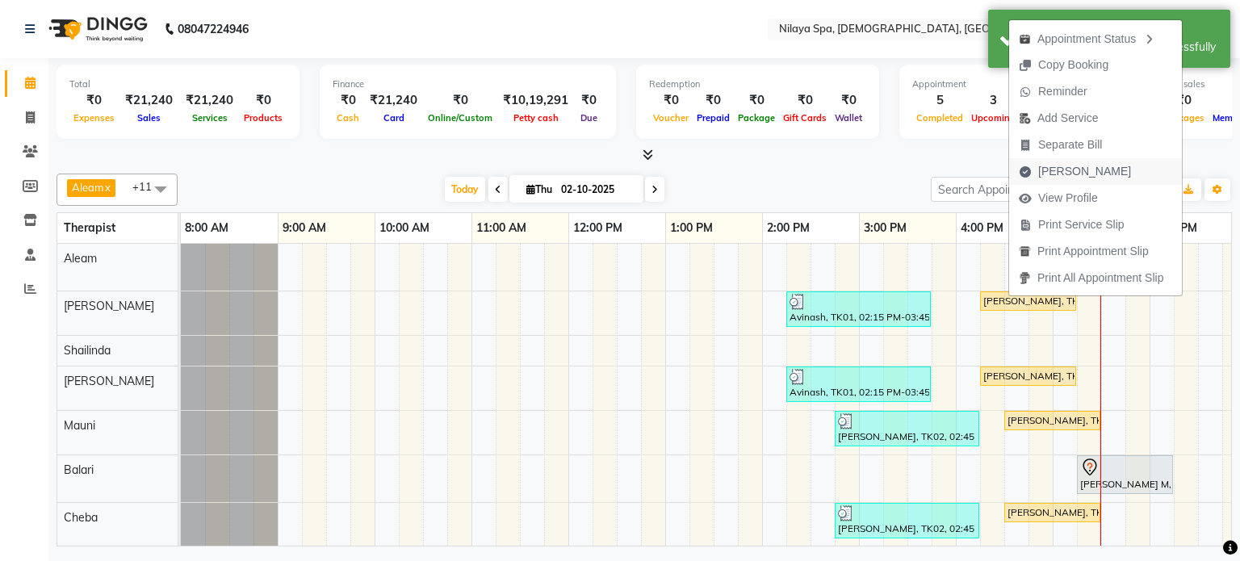
click at [1062, 165] on span "[PERSON_NAME]" at bounding box center [1084, 171] width 93 height 17
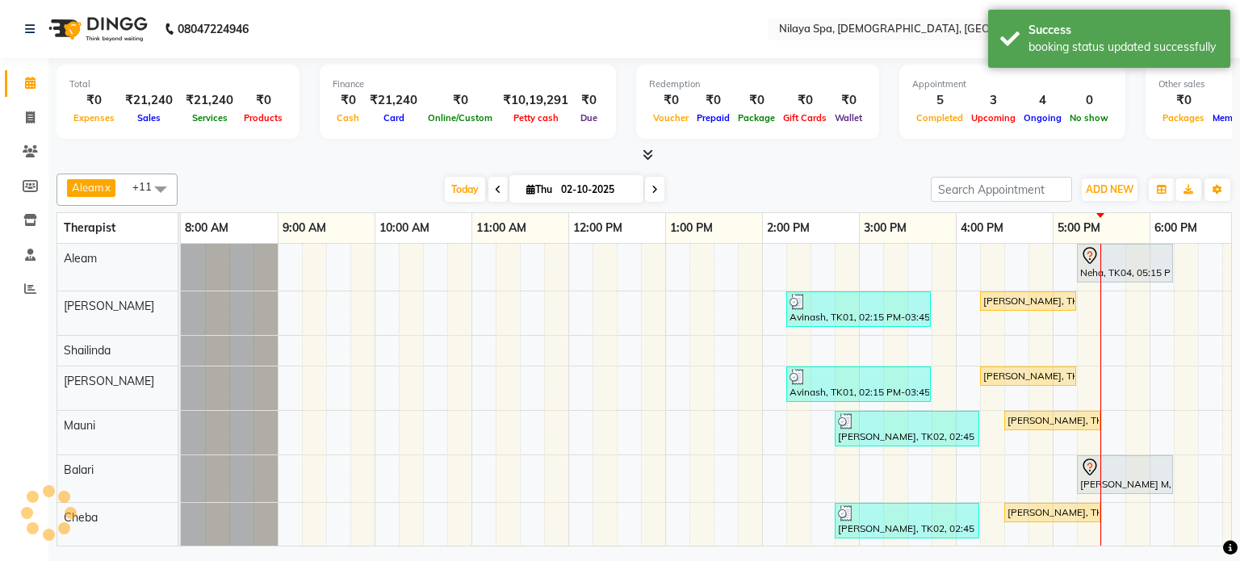
select select "8694"
select select "service"
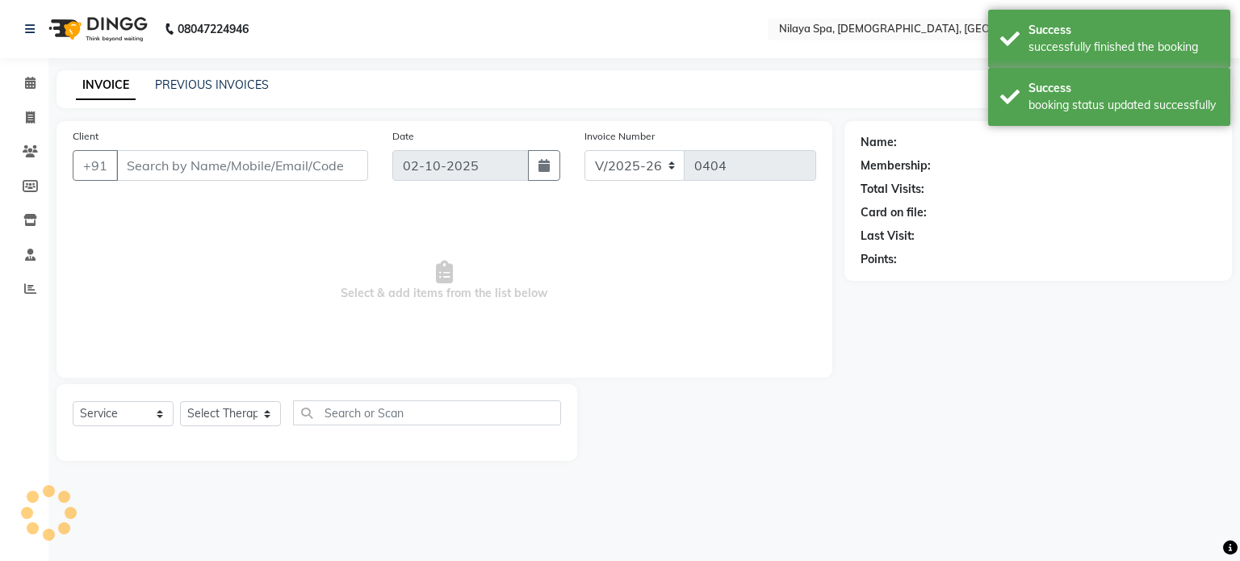
type input "94******28"
select select "87835"
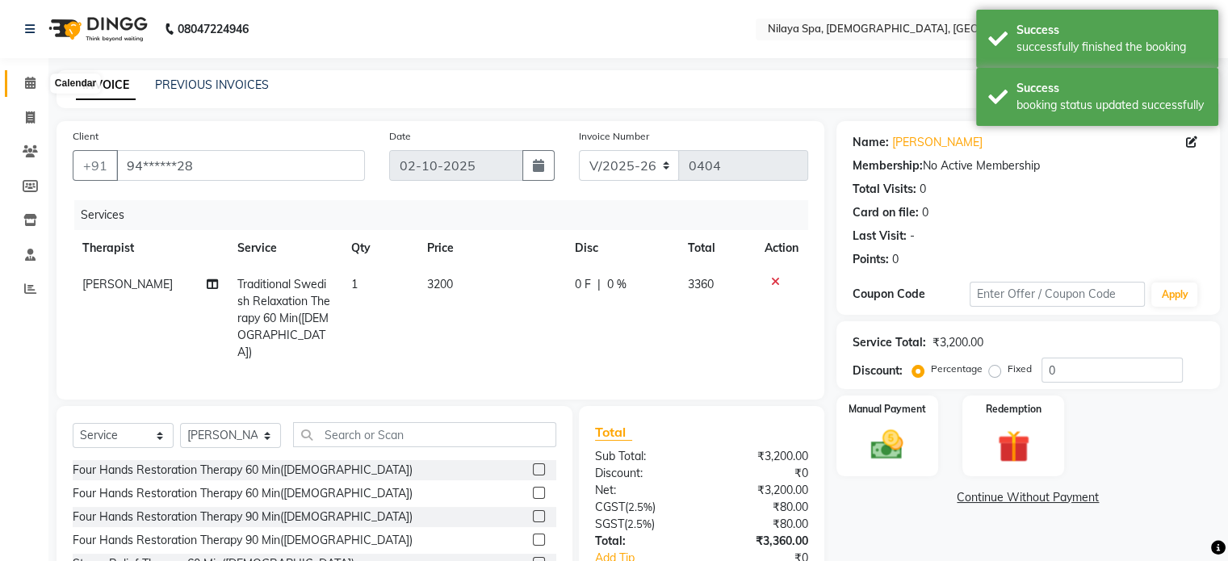
click at [29, 82] on icon at bounding box center [30, 83] width 10 height 12
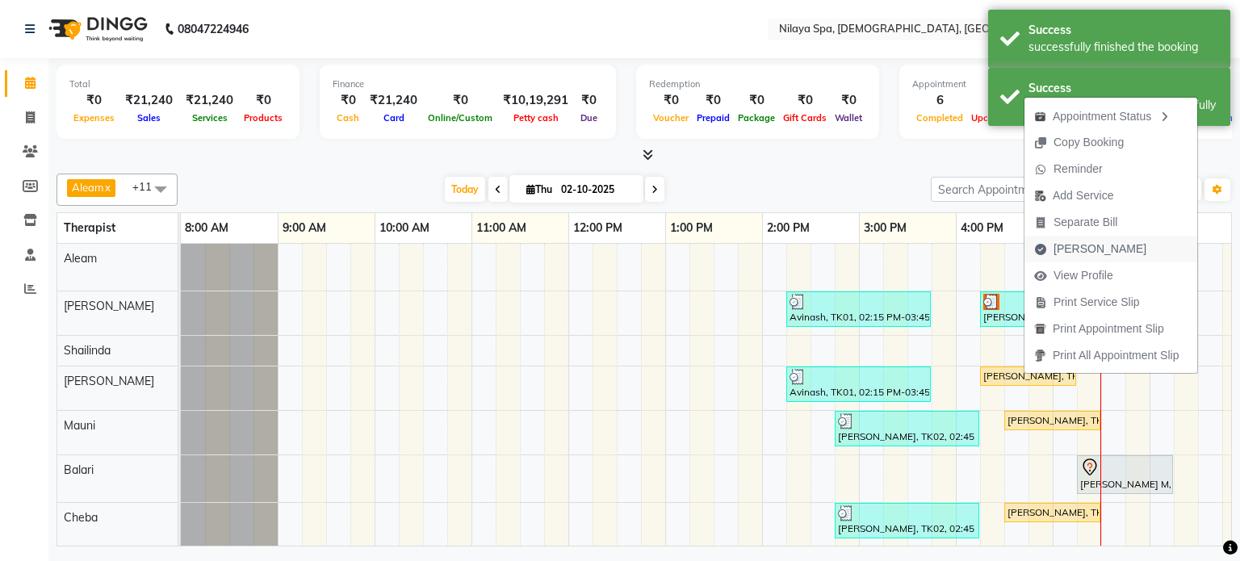
click at [1083, 247] on span "[PERSON_NAME]" at bounding box center [1100, 249] width 93 height 17
click at [1083, 247] on icon at bounding box center [1089, 255] width 19 height 19
select select "service"
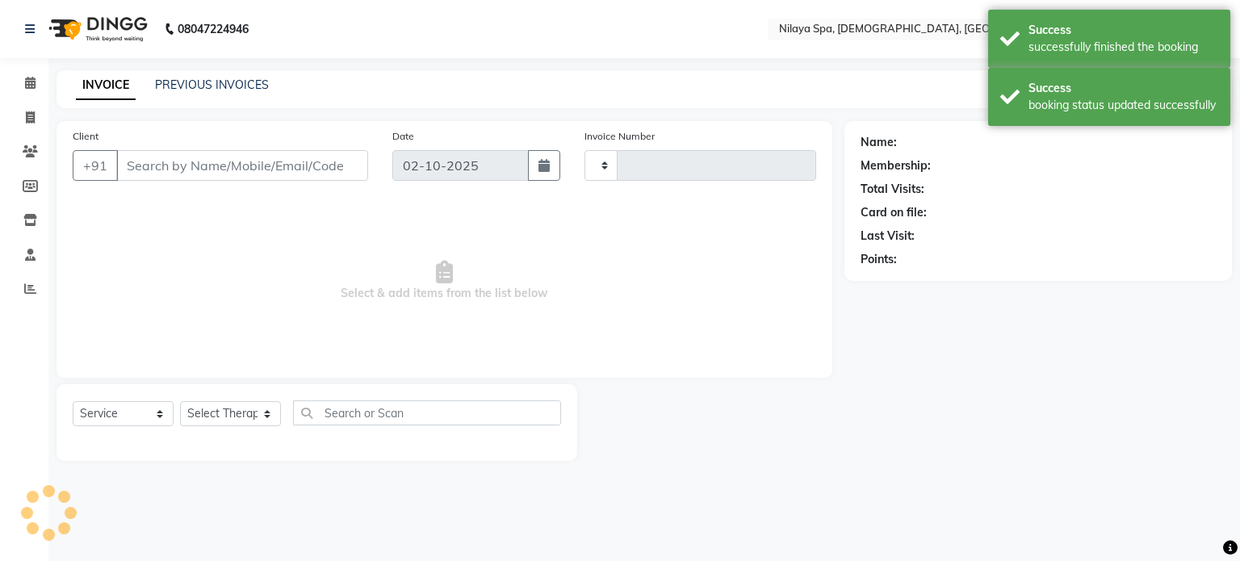
type input "0404"
select select "7"
select select "8694"
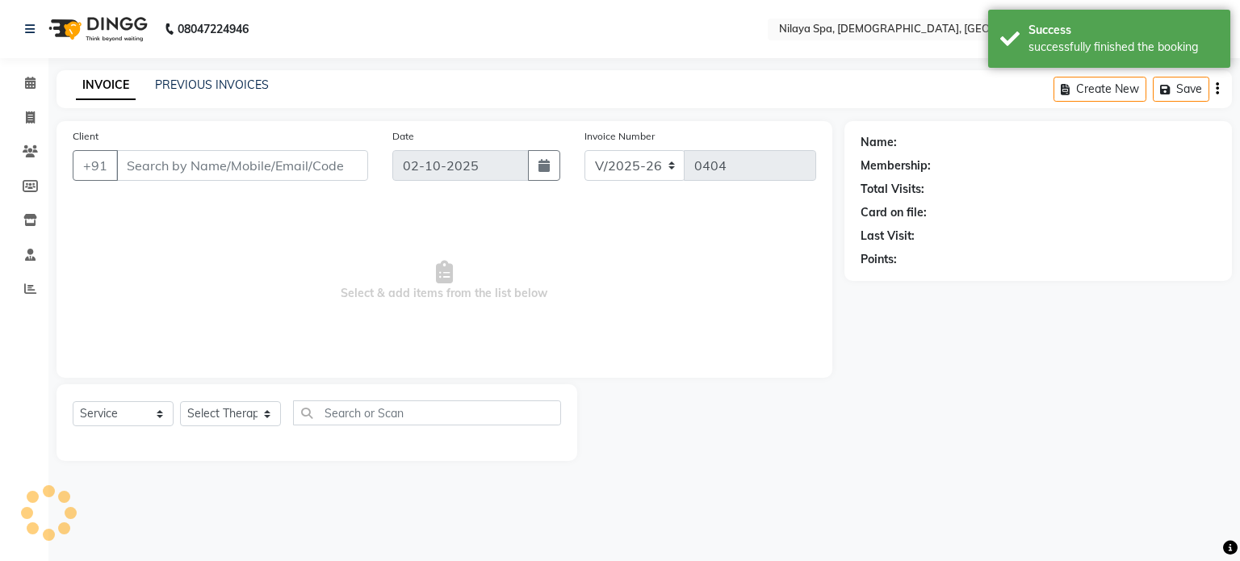
type input "94******28"
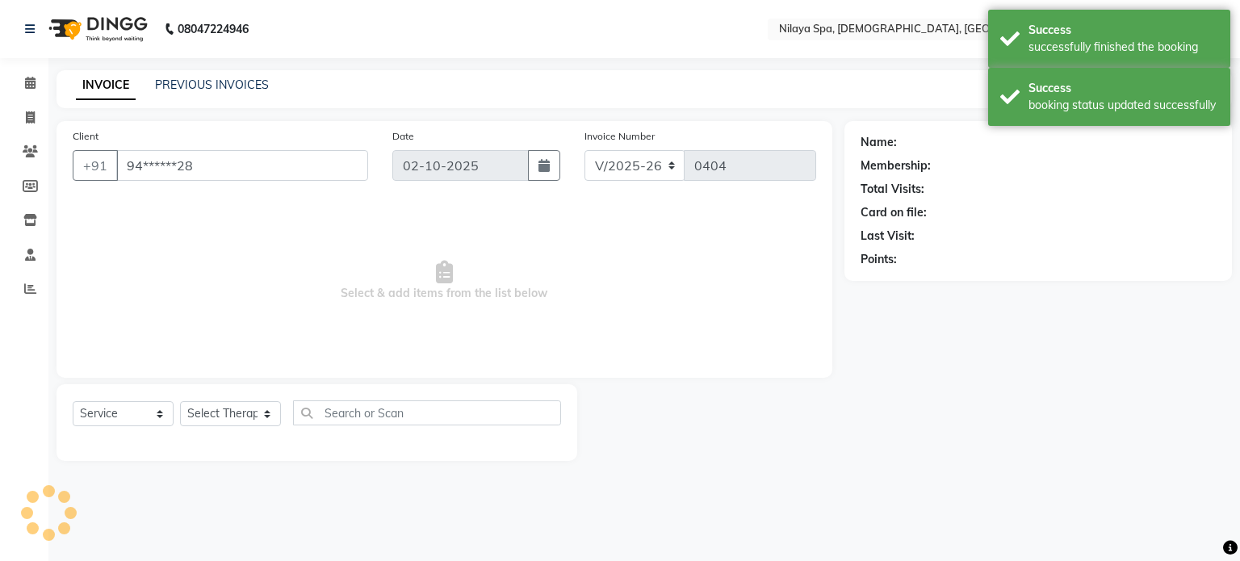
select select "87837"
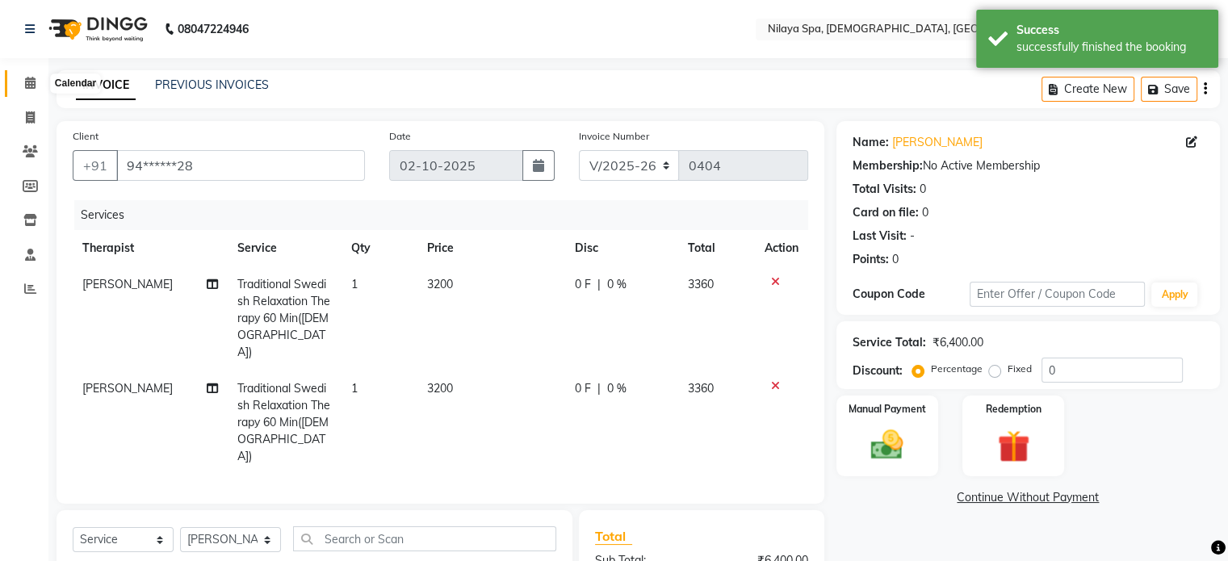
click at [32, 81] on icon at bounding box center [30, 83] width 10 height 12
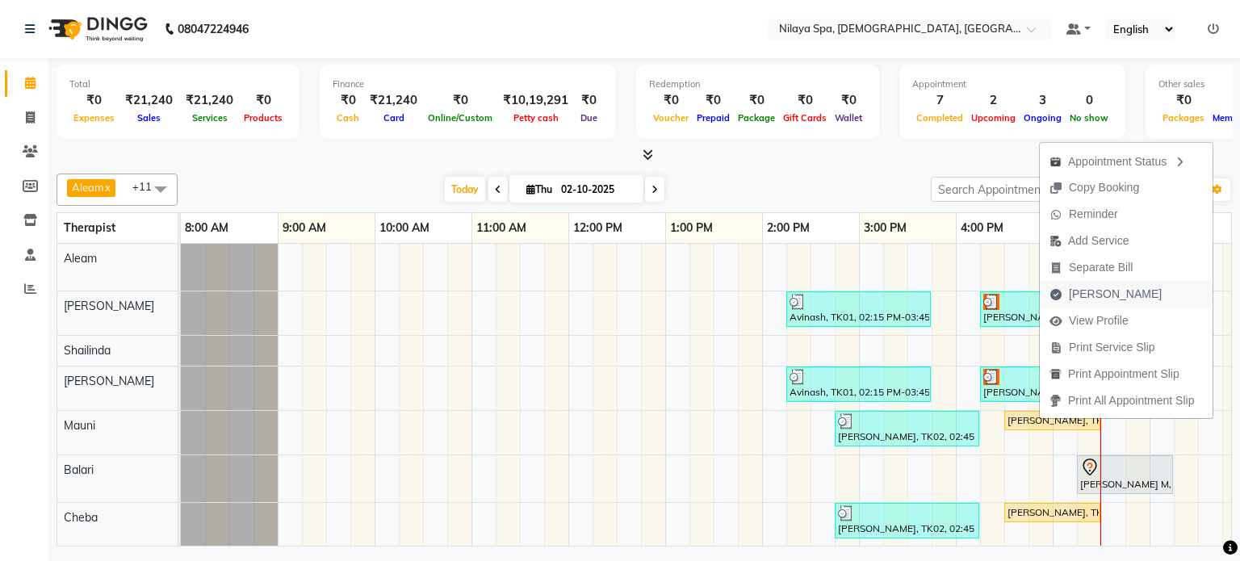
click at [1091, 293] on span "[PERSON_NAME]" at bounding box center [1115, 294] width 93 height 17
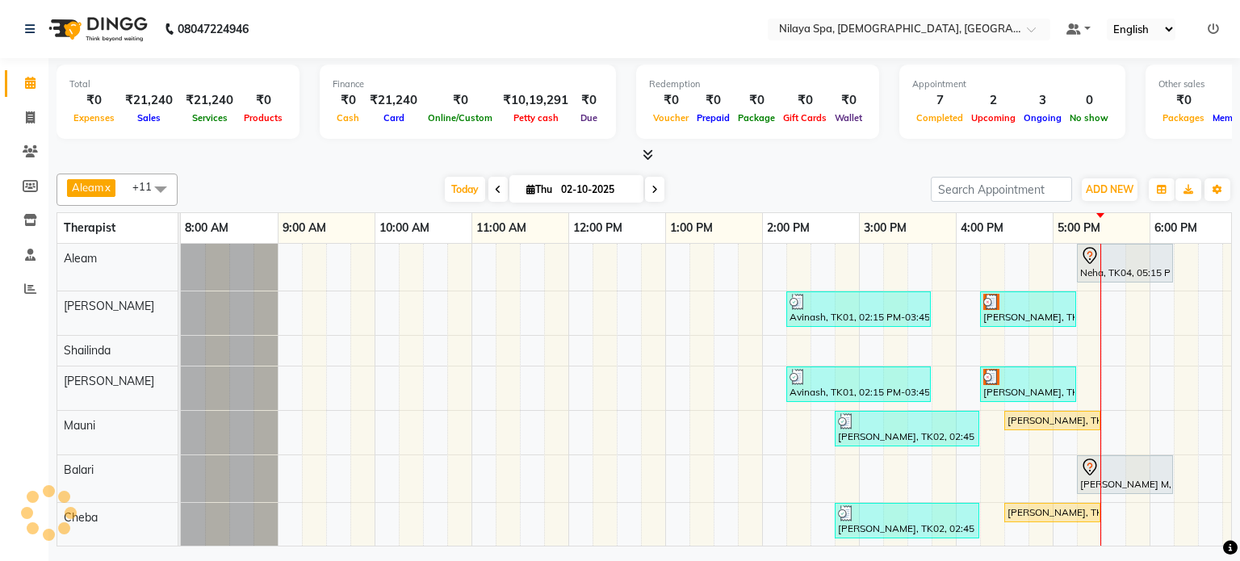
select select "8694"
select select "service"
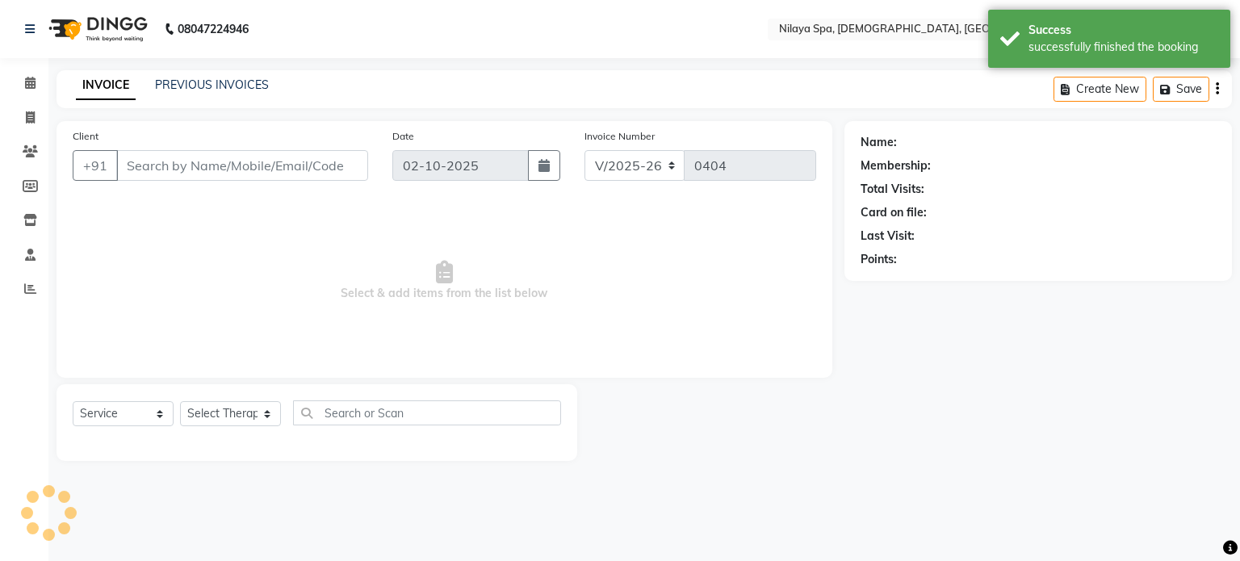
type input "94******28"
select select "87839"
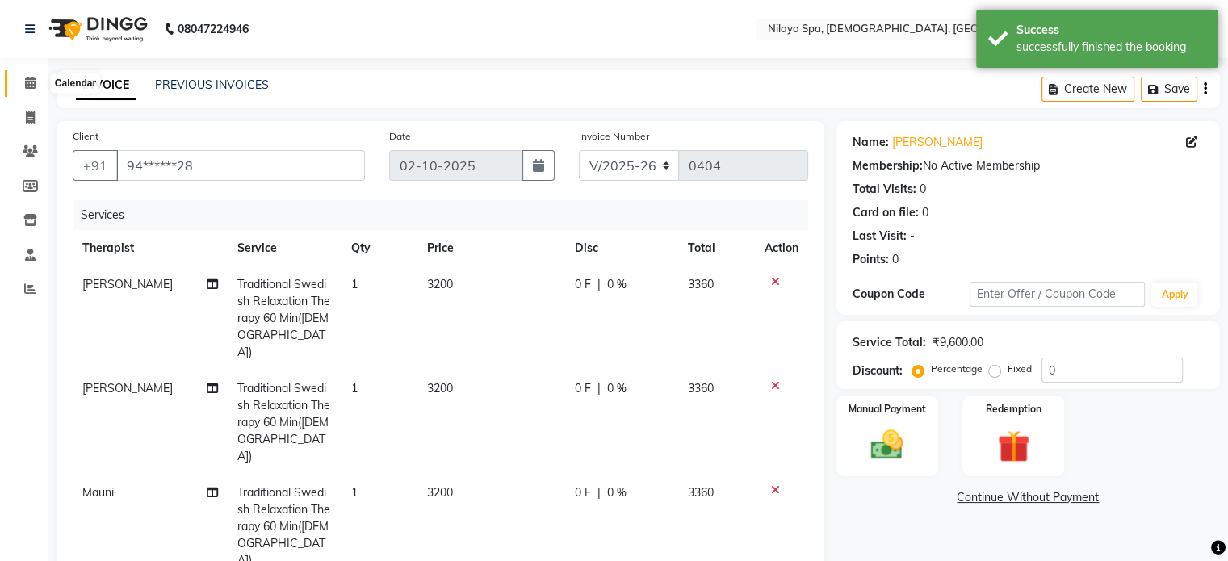
click at [32, 83] on icon at bounding box center [30, 83] width 10 height 12
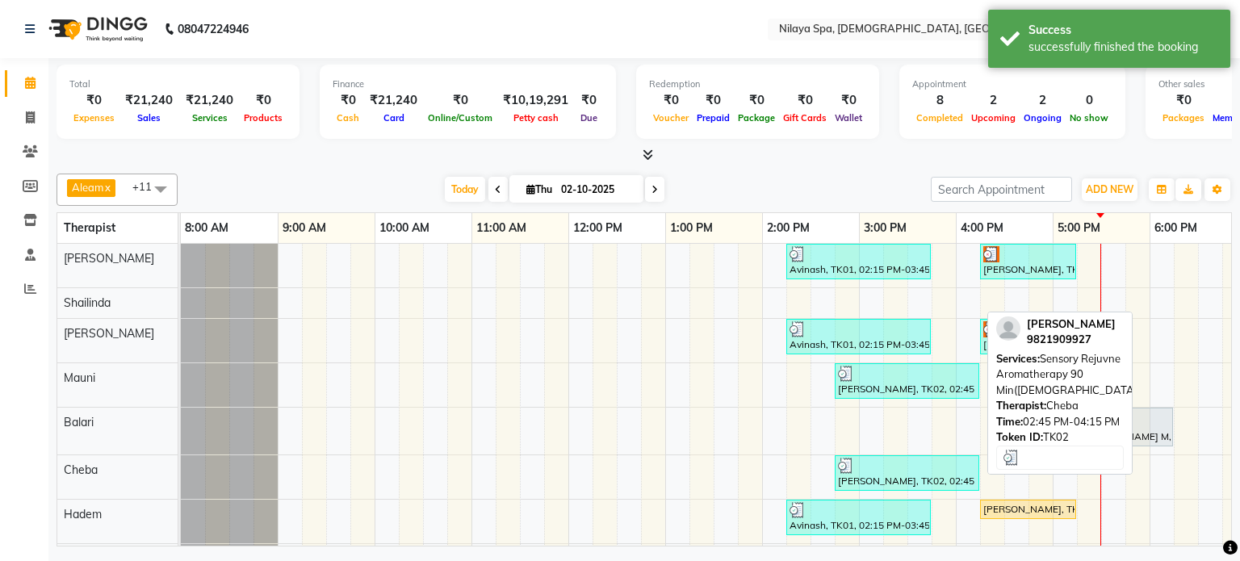
scroll to position [86, 0]
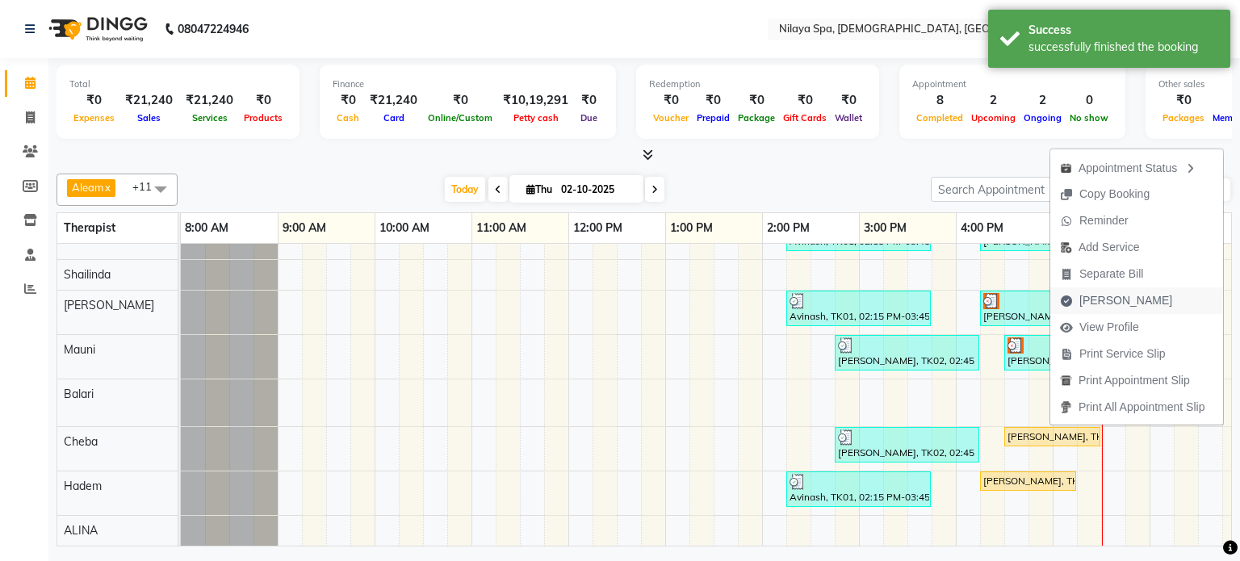
click at [1108, 300] on span "[PERSON_NAME]" at bounding box center [1125, 300] width 93 height 17
select select "service"
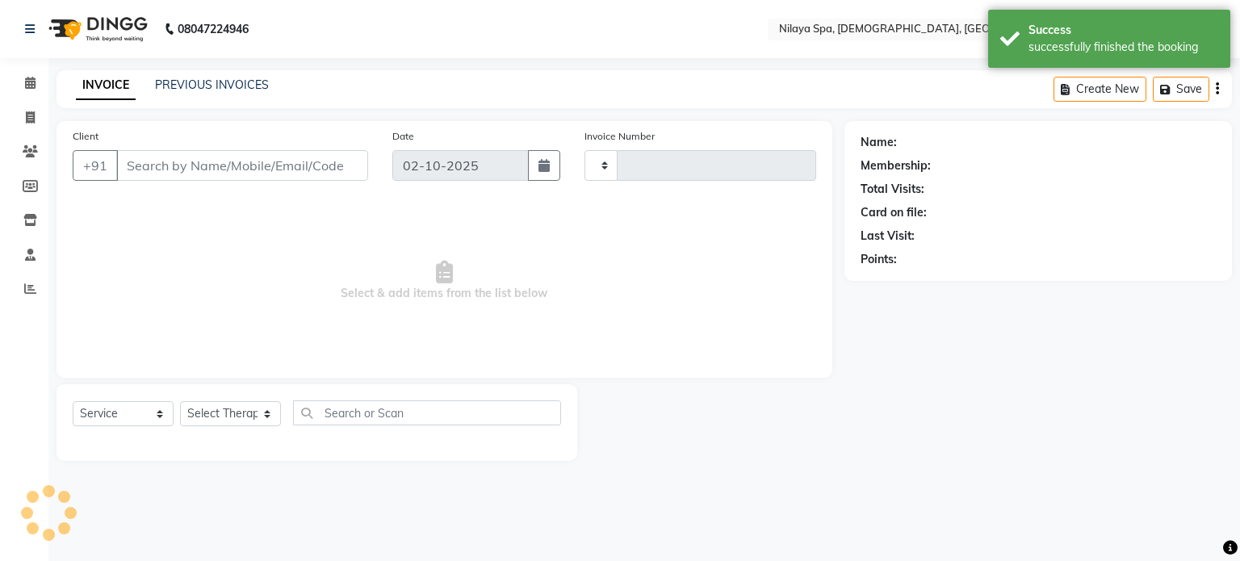
type input "0404"
select select "8694"
type input "94******28"
select select "87839"
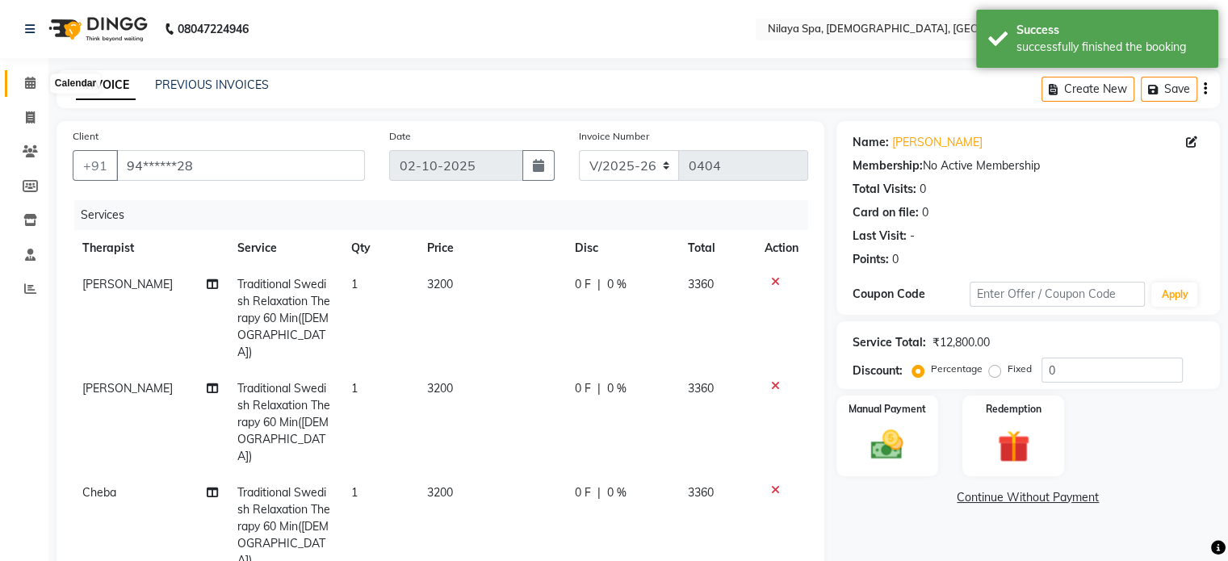
click at [27, 84] on icon at bounding box center [30, 83] width 10 height 12
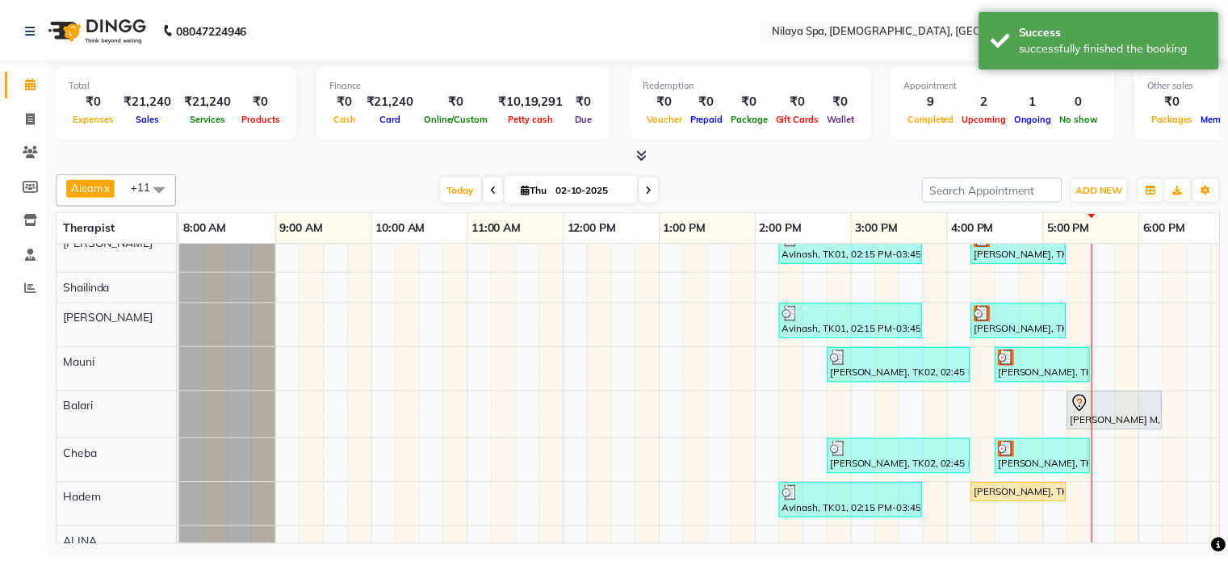
scroll to position [86, 0]
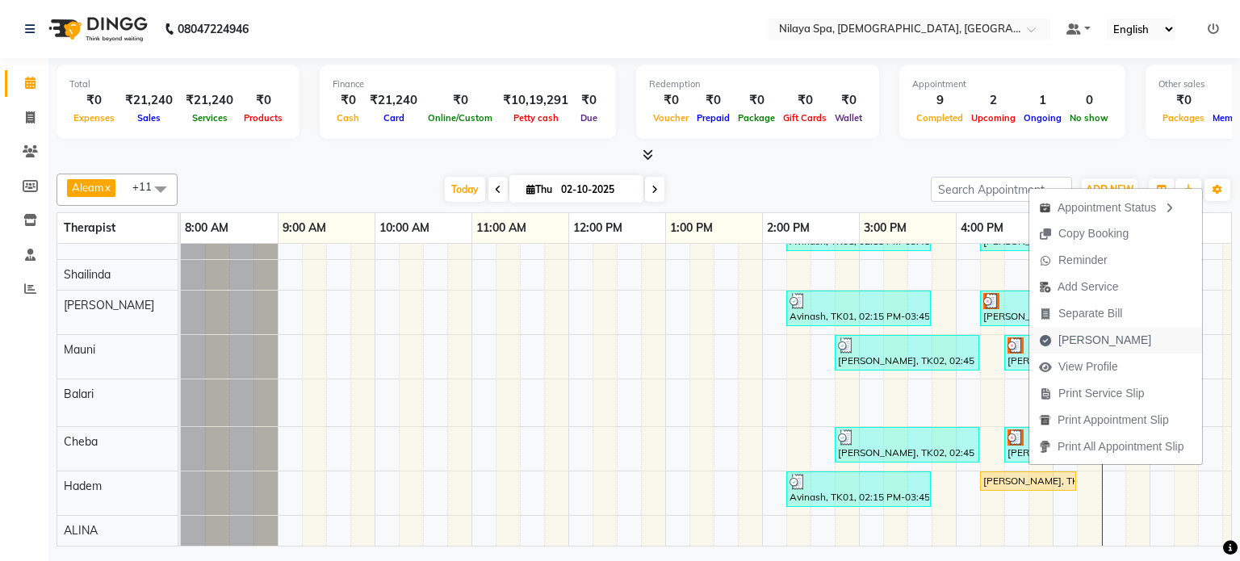
click at [1104, 340] on span "[PERSON_NAME]" at bounding box center [1104, 340] width 93 height 17
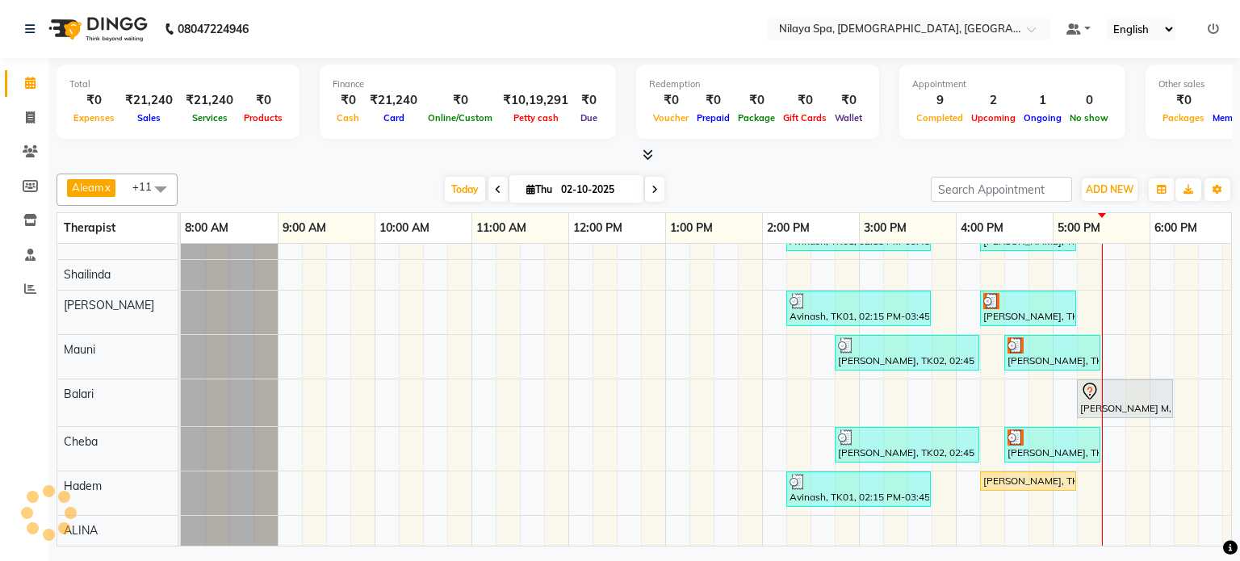
select select "8694"
select select "service"
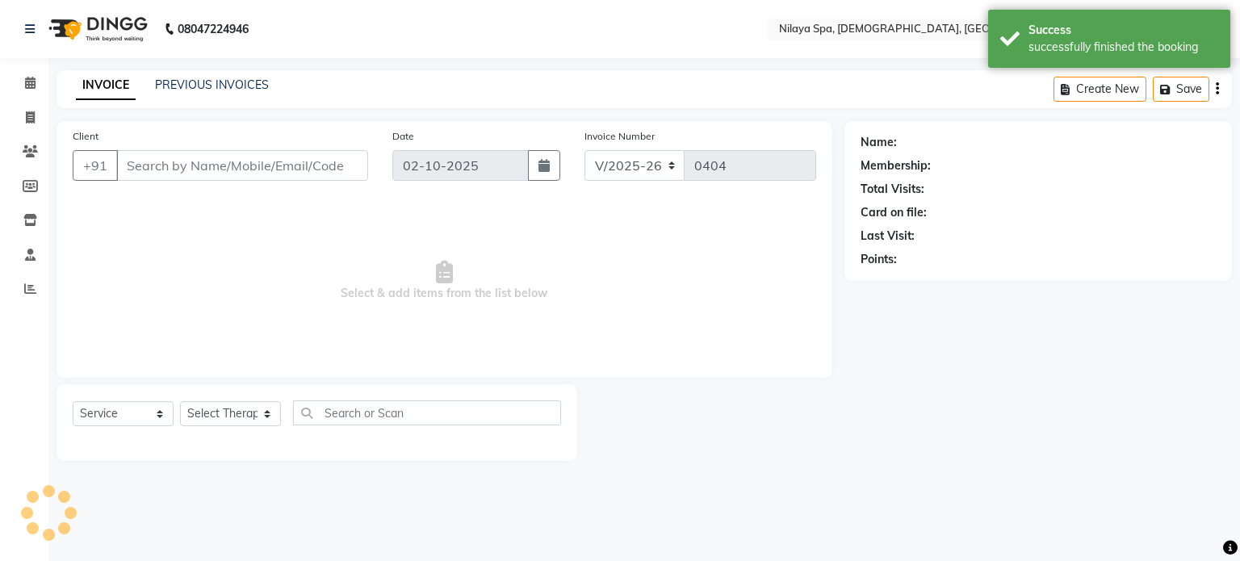
type input "94******28"
select select "87839"
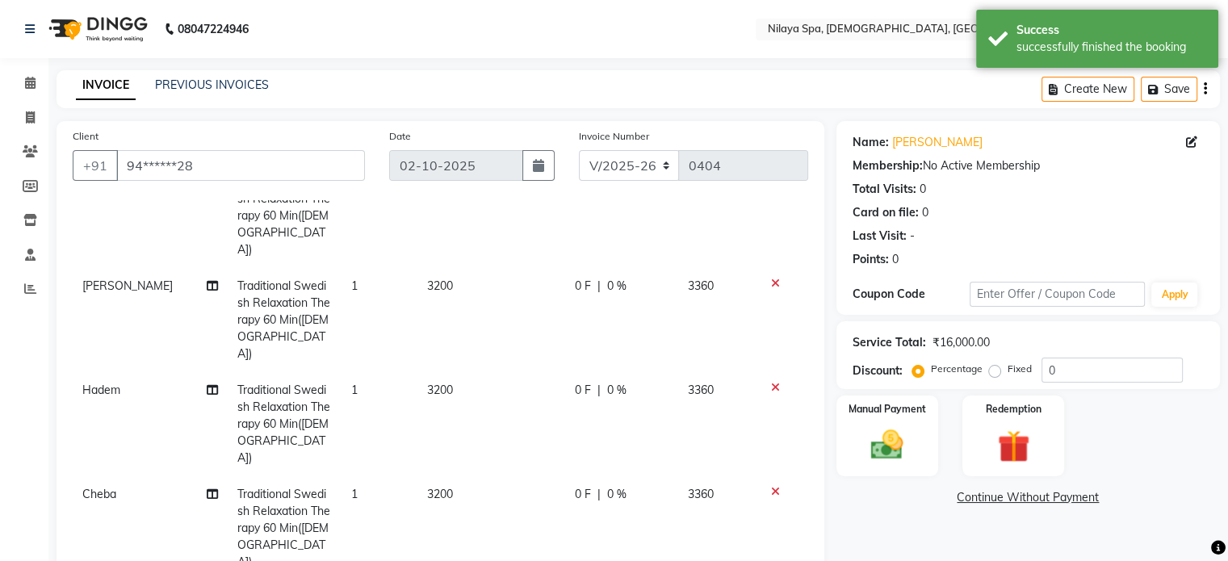
scroll to position [124, 0]
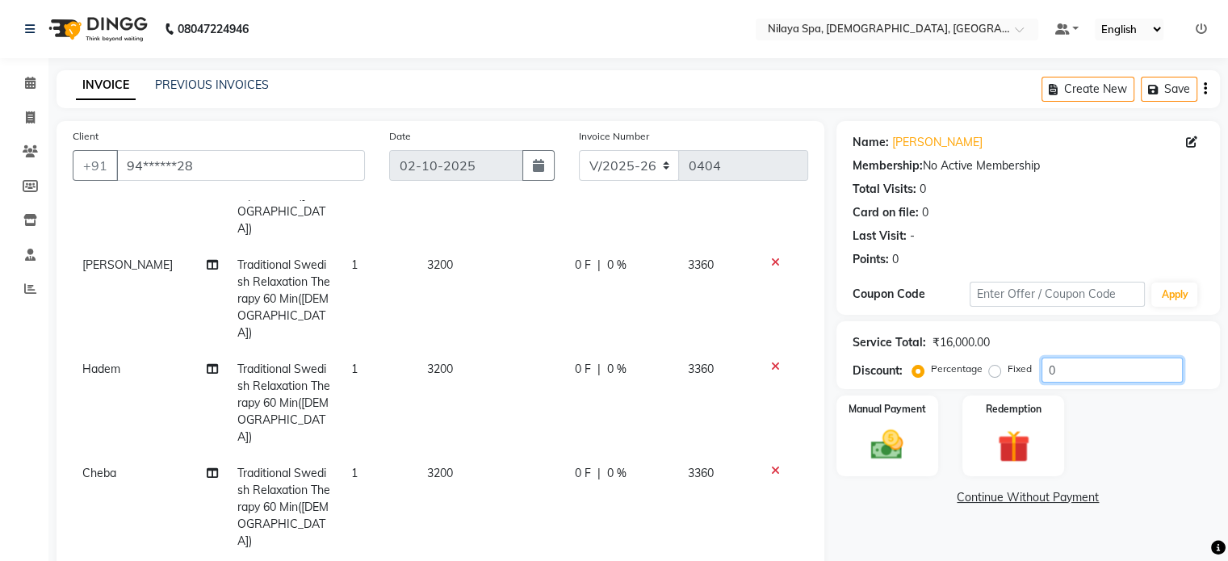
click at [1069, 362] on input "0" at bounding box center [1111, 370] width 141 height 25
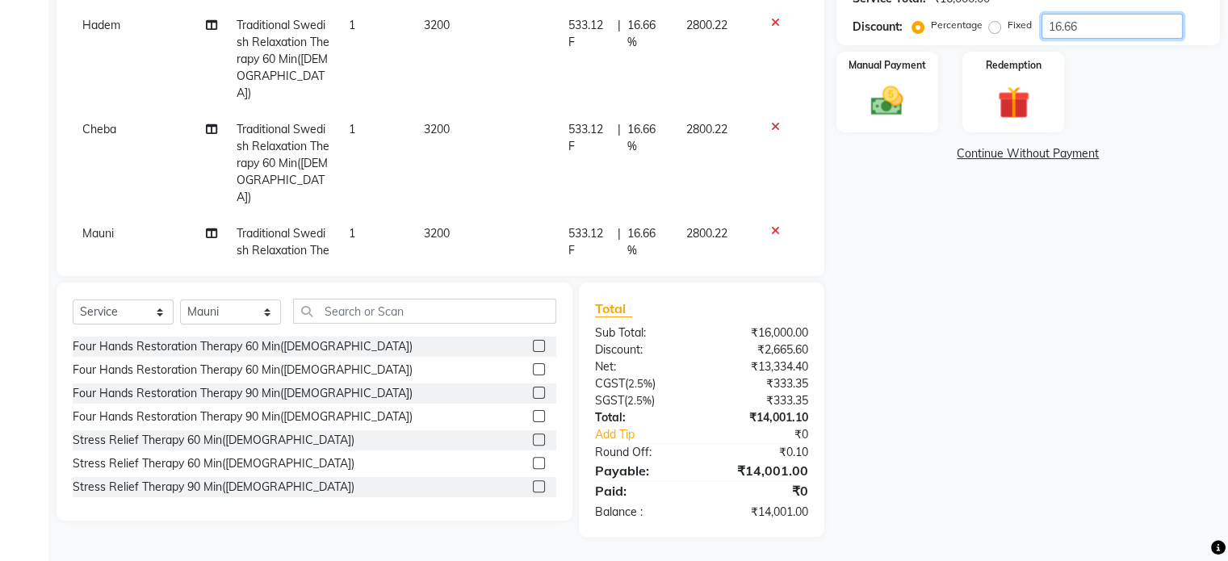
scroll to position [263, 0]
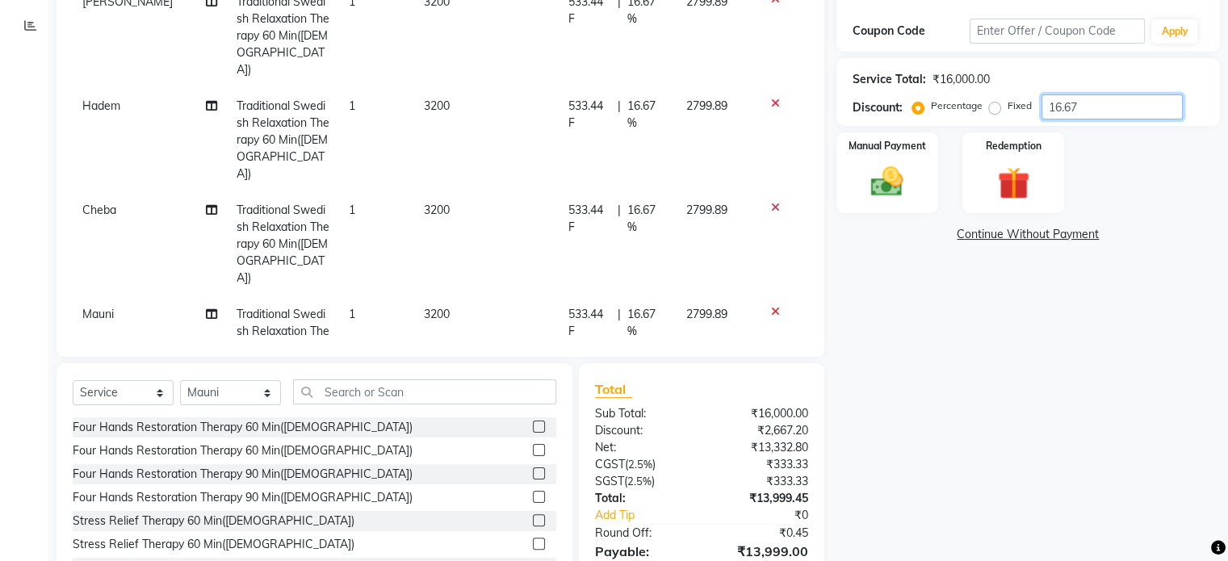
type input "16.67"
click at [683, 296] on td "2799.89" at bounding box center [716, 348] width 78 height 104
select select "87839"
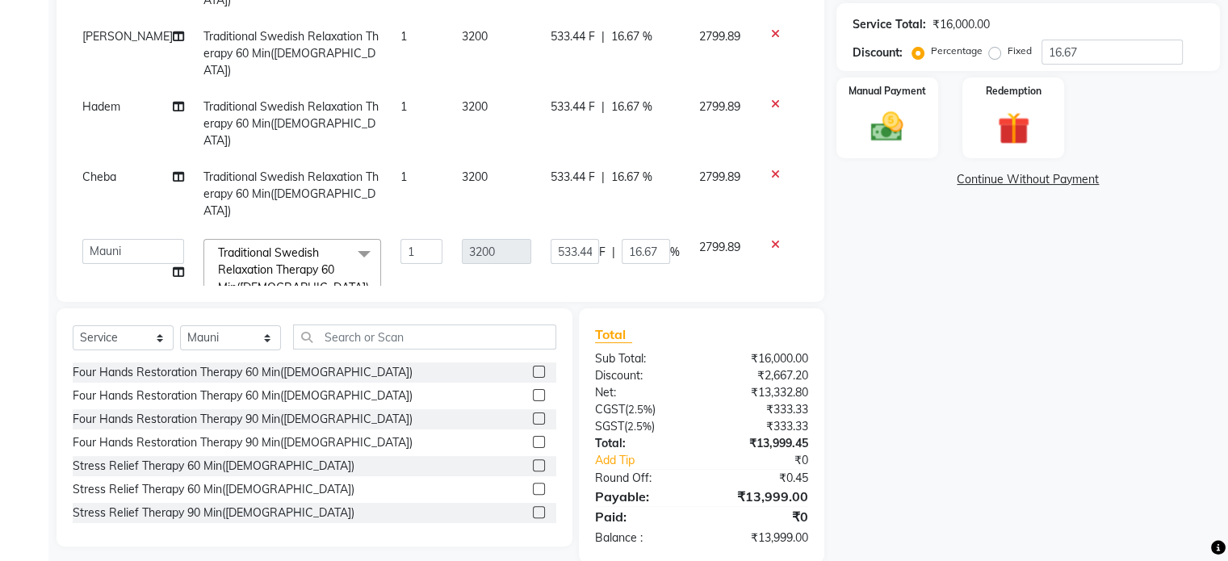
scroll to position [157, 0]
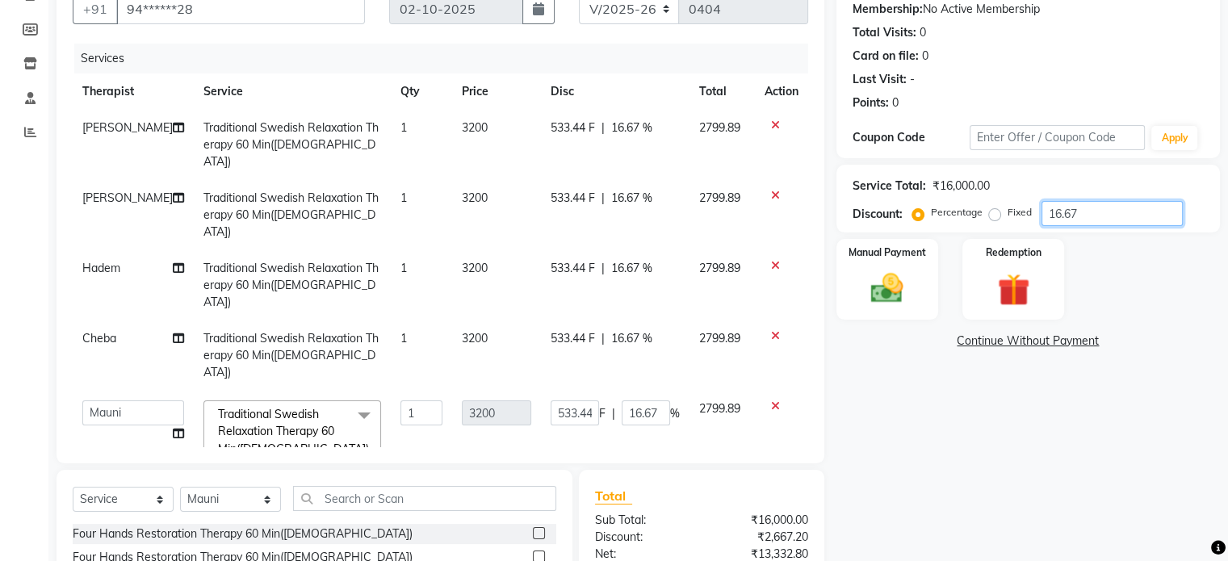
click at [1095, 211] on input "16.67" at bounding box center [1111, 213] width 141 height 25
type input "16.6"
type input "531.2"
type input "16.6"
type input "16.66"
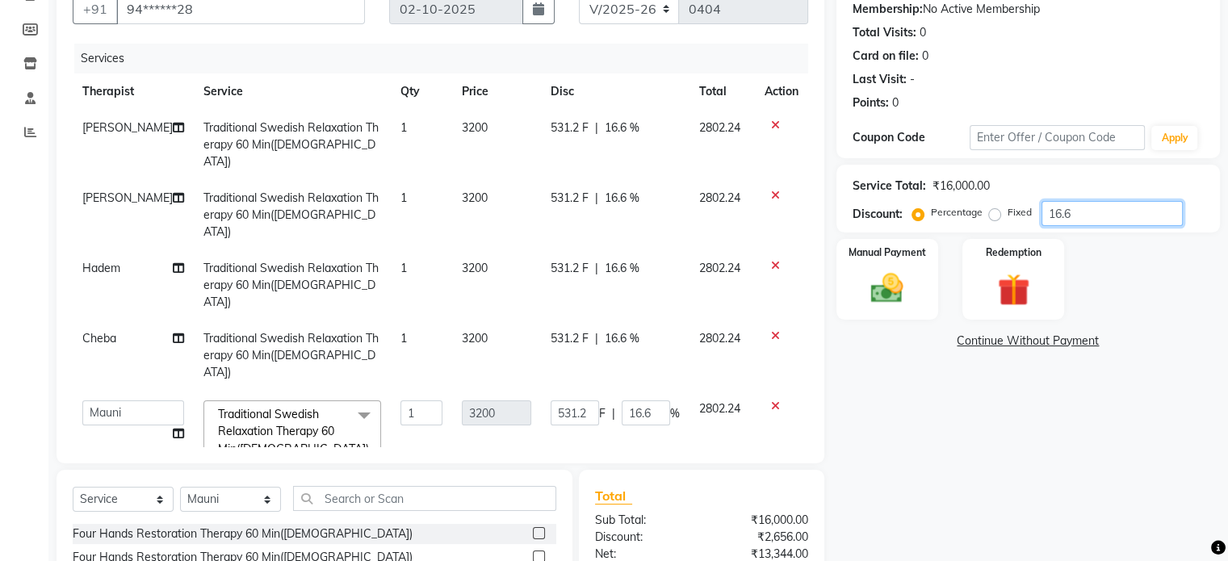
type input "533.12"
type input "16.66"
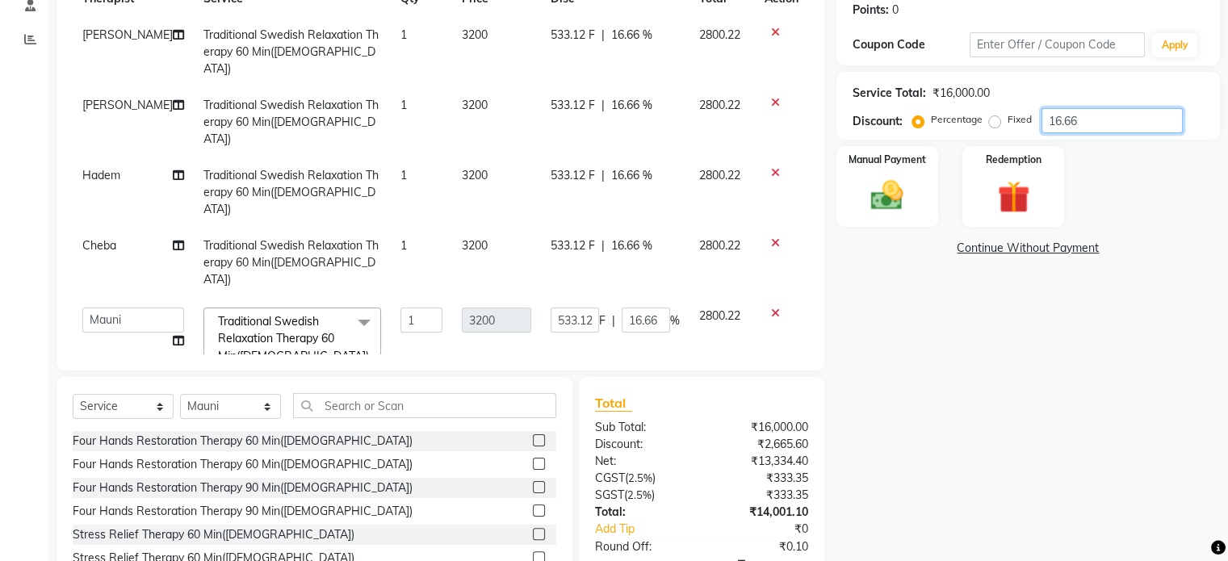
scroll to position [169, 0]
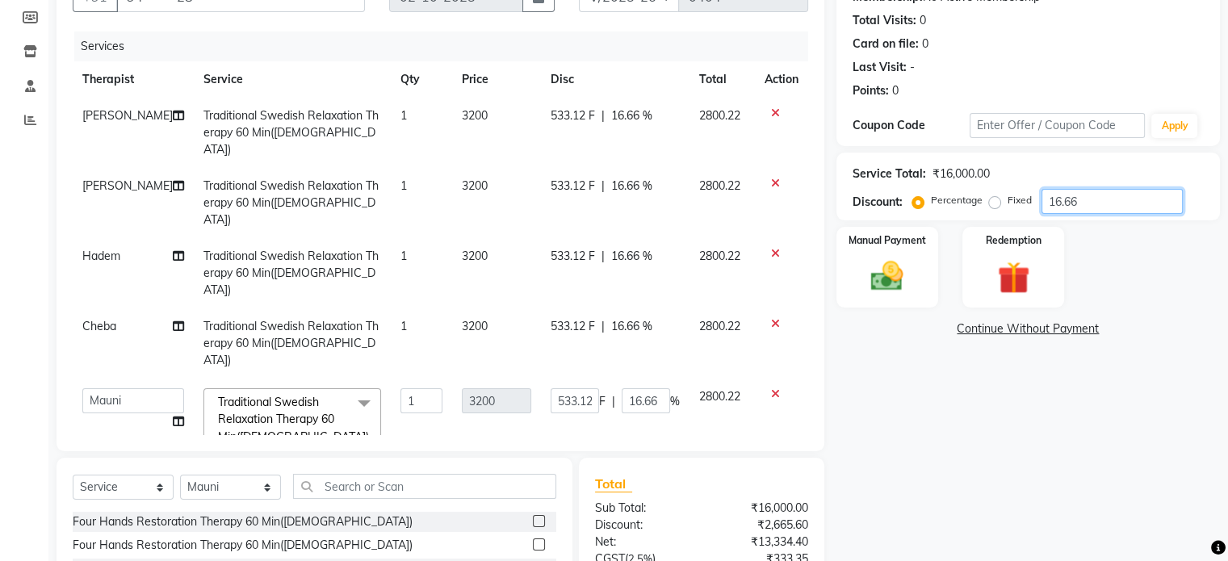
type input "16.66"
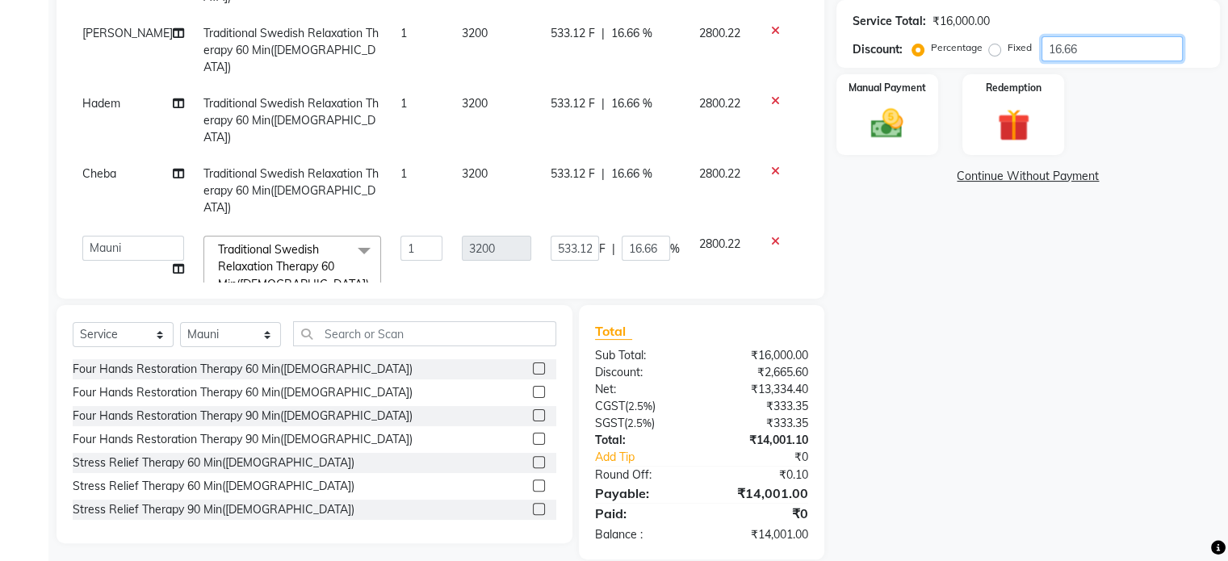
scroll to position [330, 0]
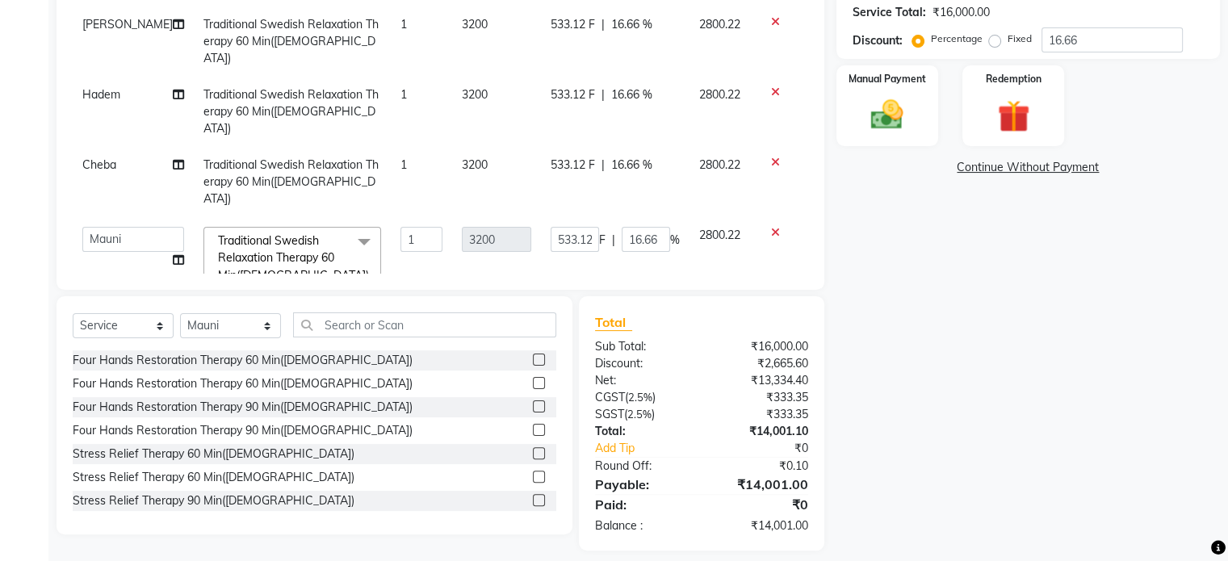
click at [904, 252] on div "Name: [PERSON_NAME] Membership: No Active Membership Total Visits: 0 Card on fi…" at bounding box center [1034, 171] width 396 height 760
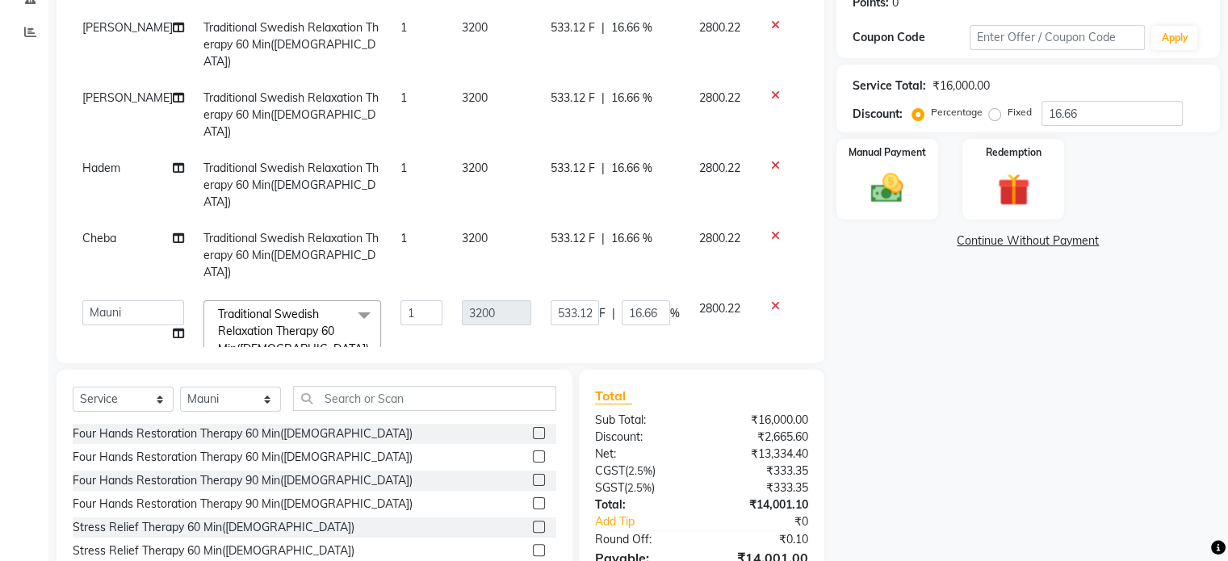
scroll to position [169, 0]
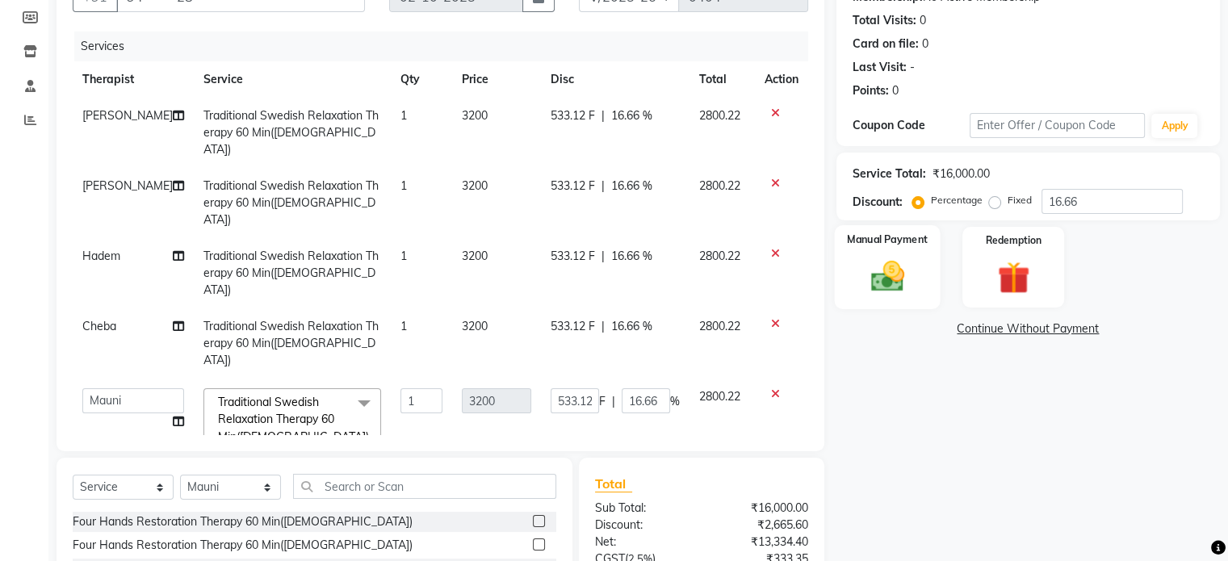
click at [885, 261] on img at bounding box center [887, 277] width 54 height 39
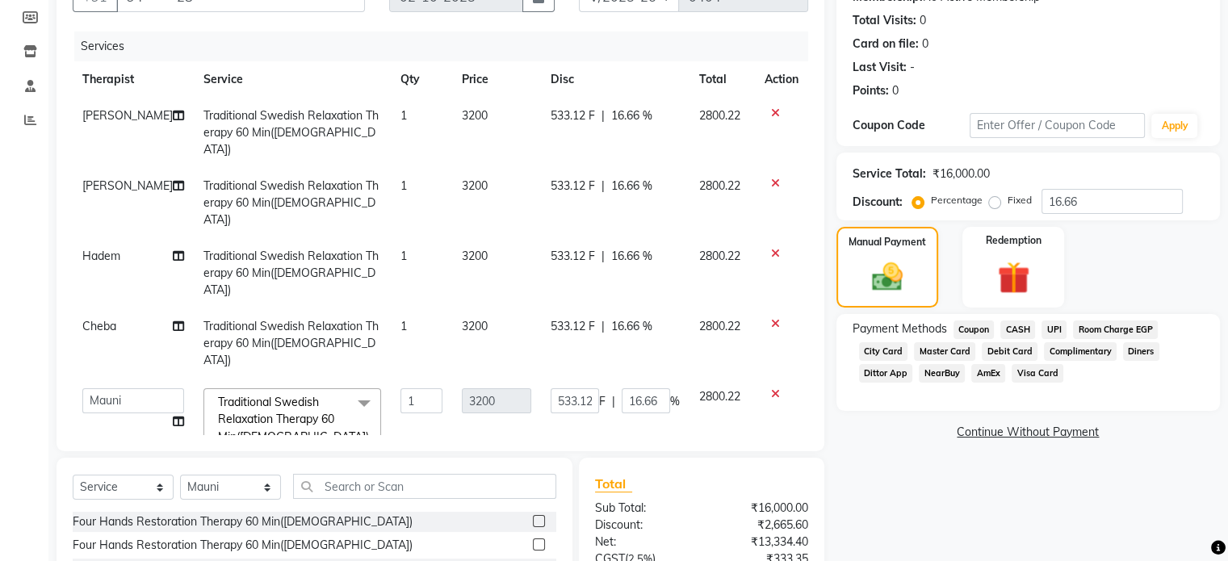
click at [1017, 327] on span "CASH" at bounding box center [1017, 329] width 35 height 19
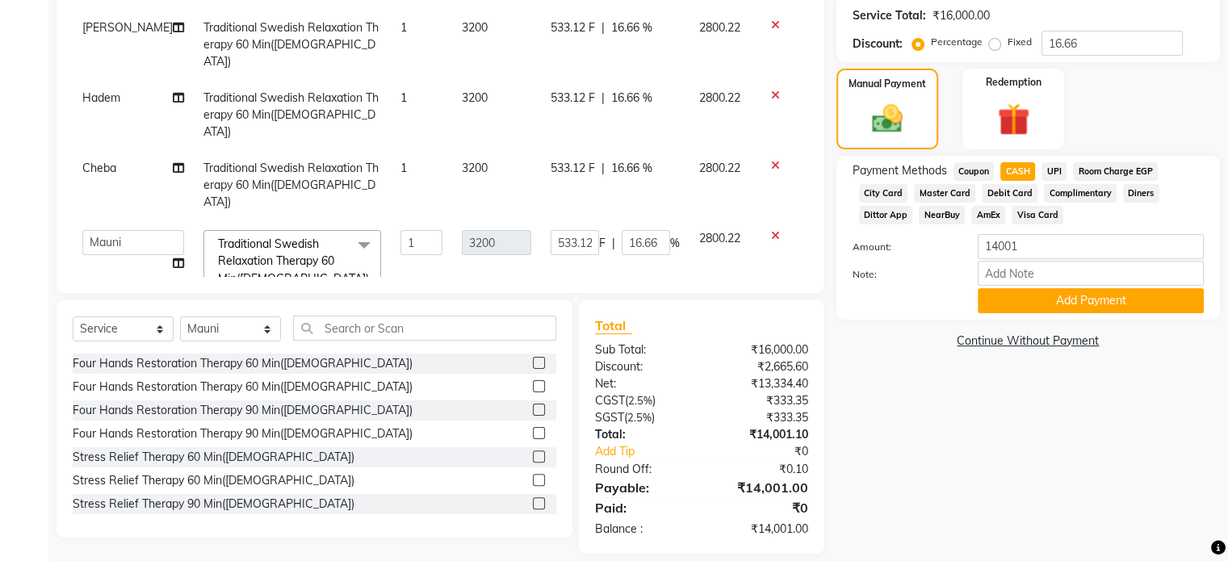
scroll to position [330, 0]
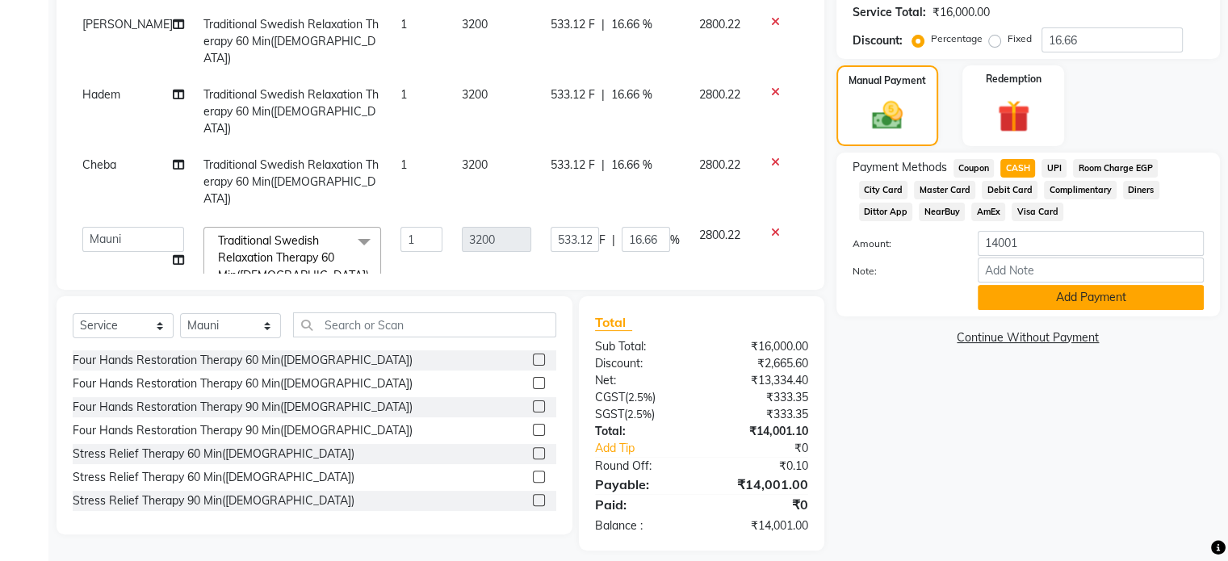
click at [1066, 300] on button "Add Payment" at bounding box center [1091, 297] width 226 height 25
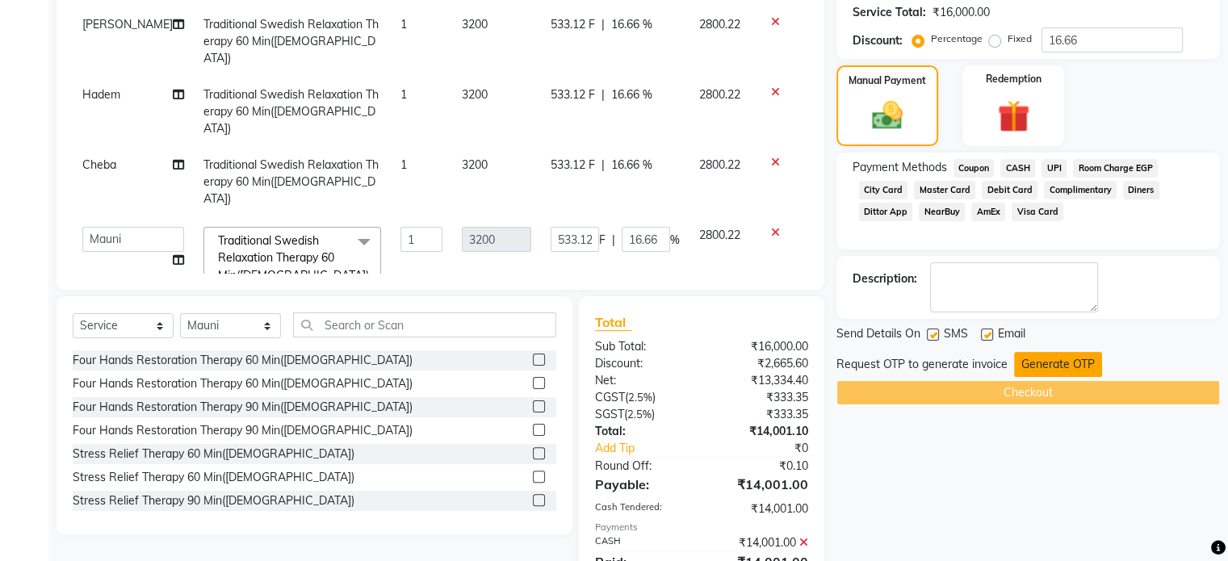
click at [1060, 362] on button "Generate OTP" at bounding box center [1058, 364] width 88 height 25
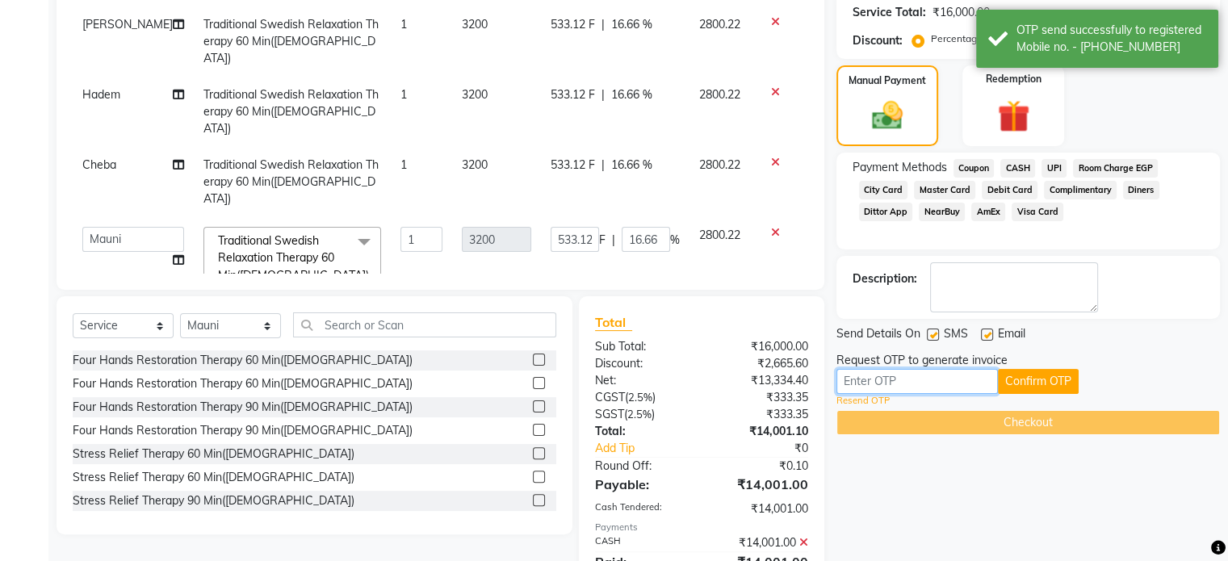
click at [918, 380] on input "text" at bounding box center [916, 381] width 161 height 25
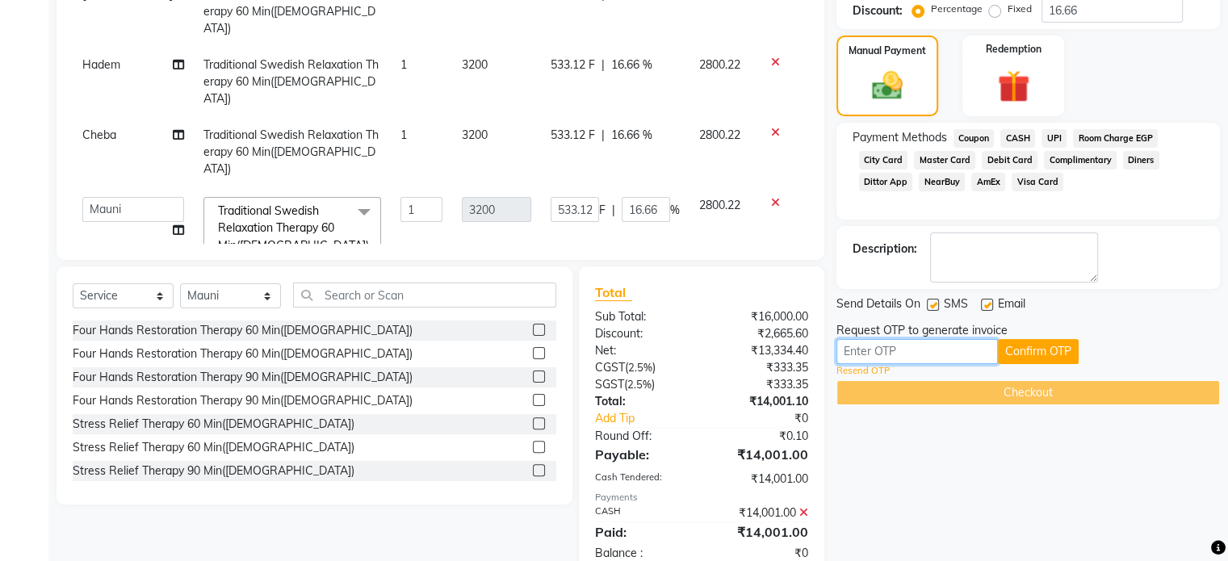
scroll to position [388, 0]
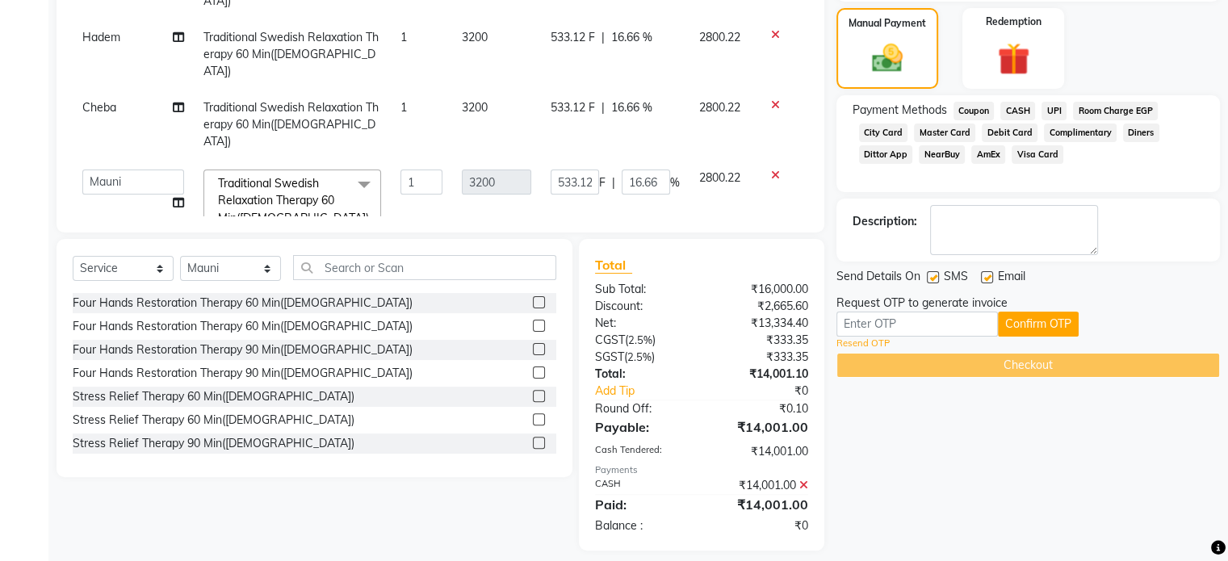
click at [865, 344] on link "Resend OTP" at bounding box center [862, 344] width 53 height 14
click at [874, 330] on input "text" at bounding box center [916, 324] width 161 height 25
type input "4281"
click at [1040, 325] on button "Confirm OTP" at bounding box center [1038, 324] width 81 height 25
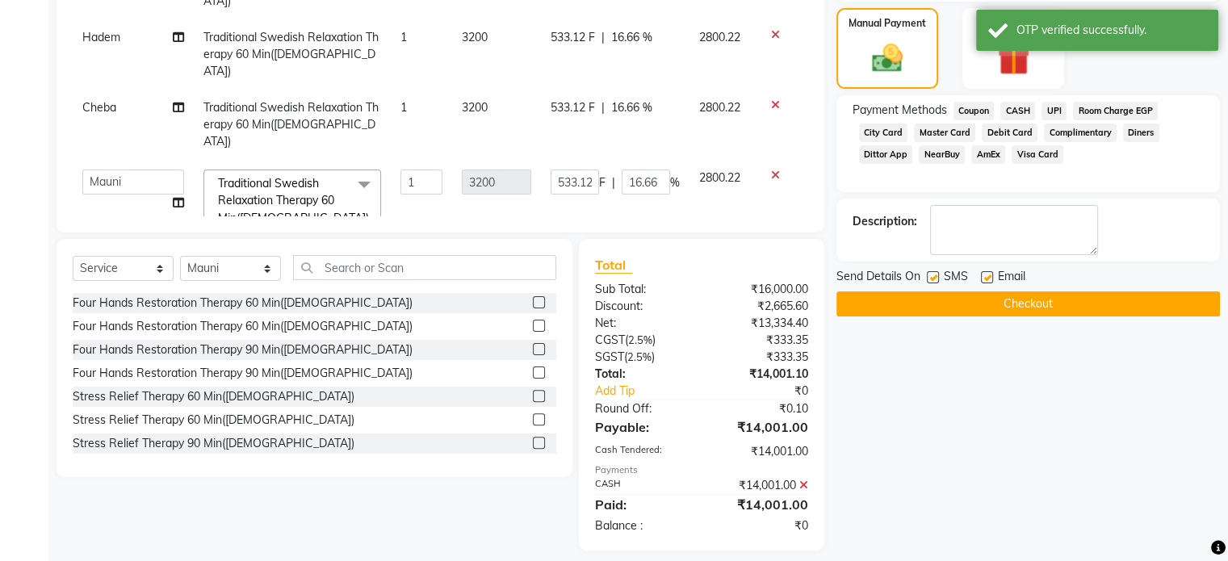
click at [1033, 305] on button "Checkout" at bounding box center [1027, 303] width 383 height 25
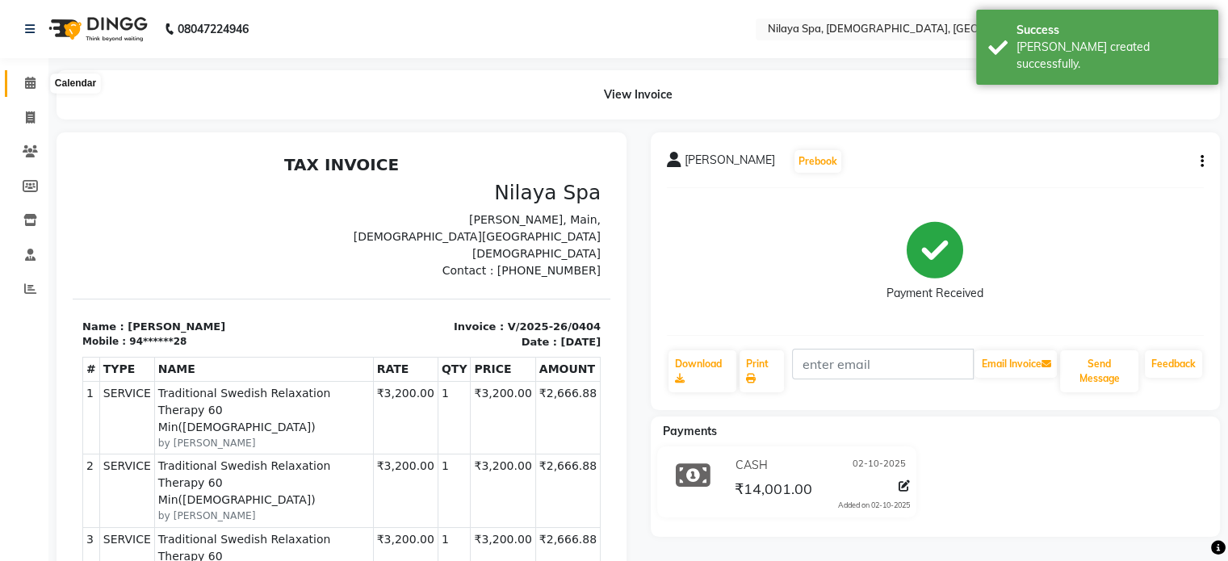
click at [27, 81] on icon at bounding box center [30, 83] width 10 height 12
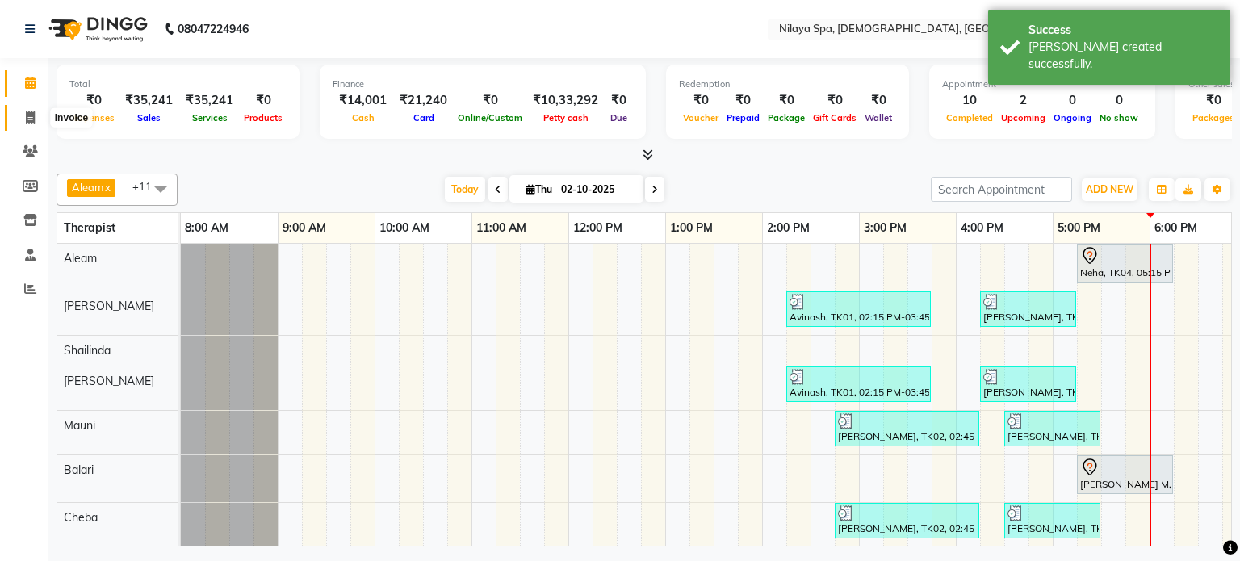
click at [28, 111] on icon at bounding box center [30, 117] width 9 height 12
select select "service"
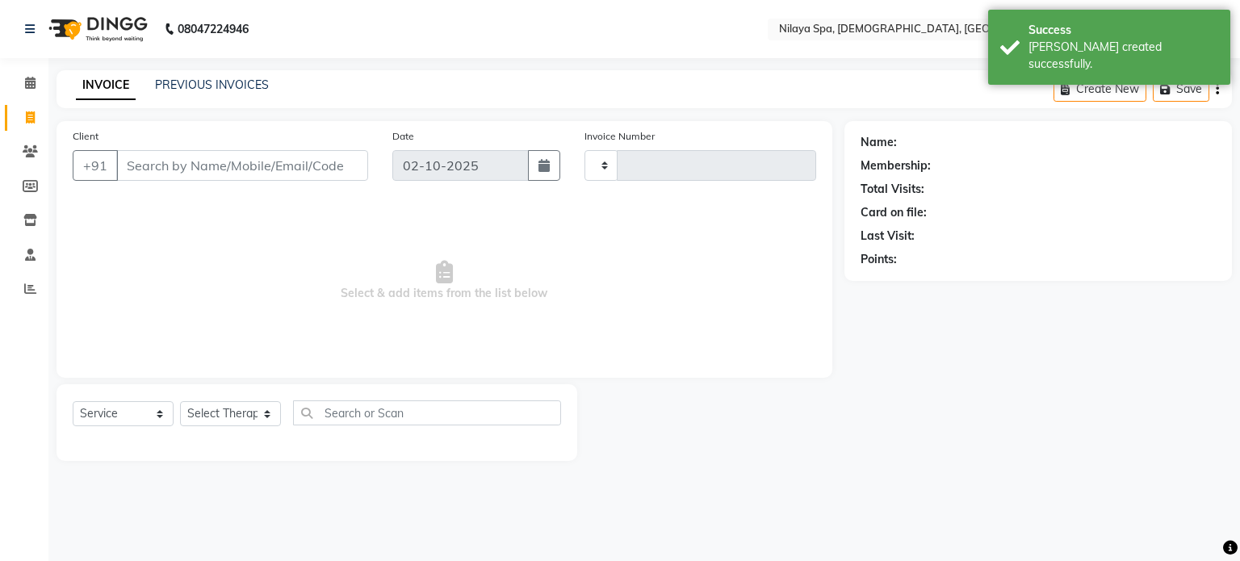
type input "0405"
select select "8694"
click at [178, 76] on div "INVOICE PREVIOUS INVOICES Create New Save" at bounding box center [644, 89] width 1175 height 38
click at [182, 81] on link "PREVIOUS INVOICES" at bounding box center [212, 85] width 114 height 15
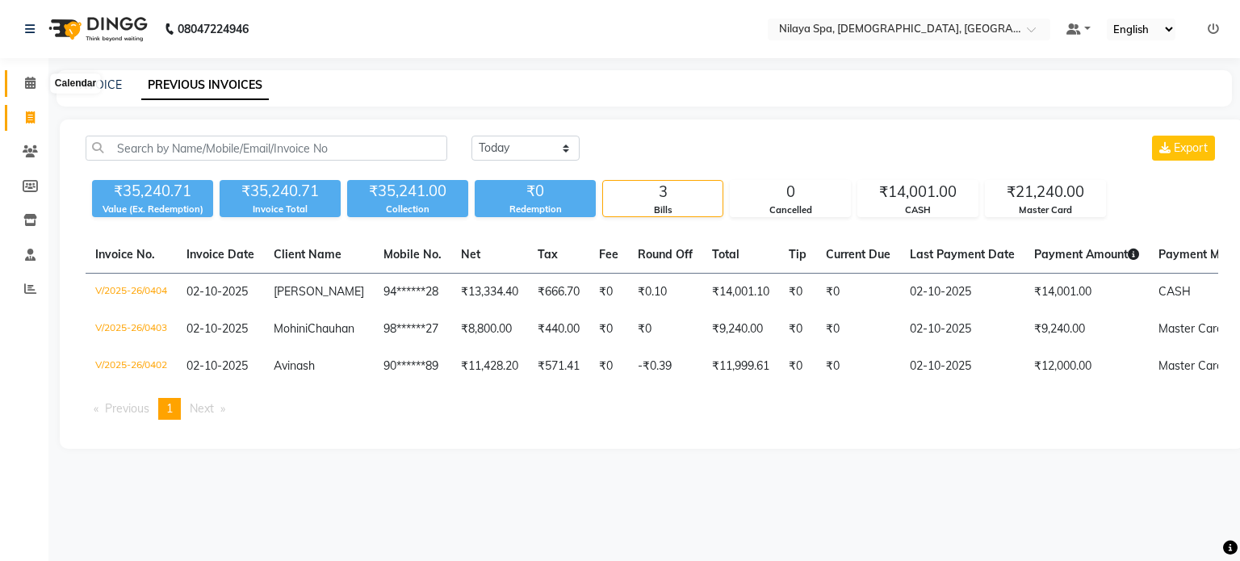
click at [32, 80] on icon at bounding box center [30, 83] width 10 height 12
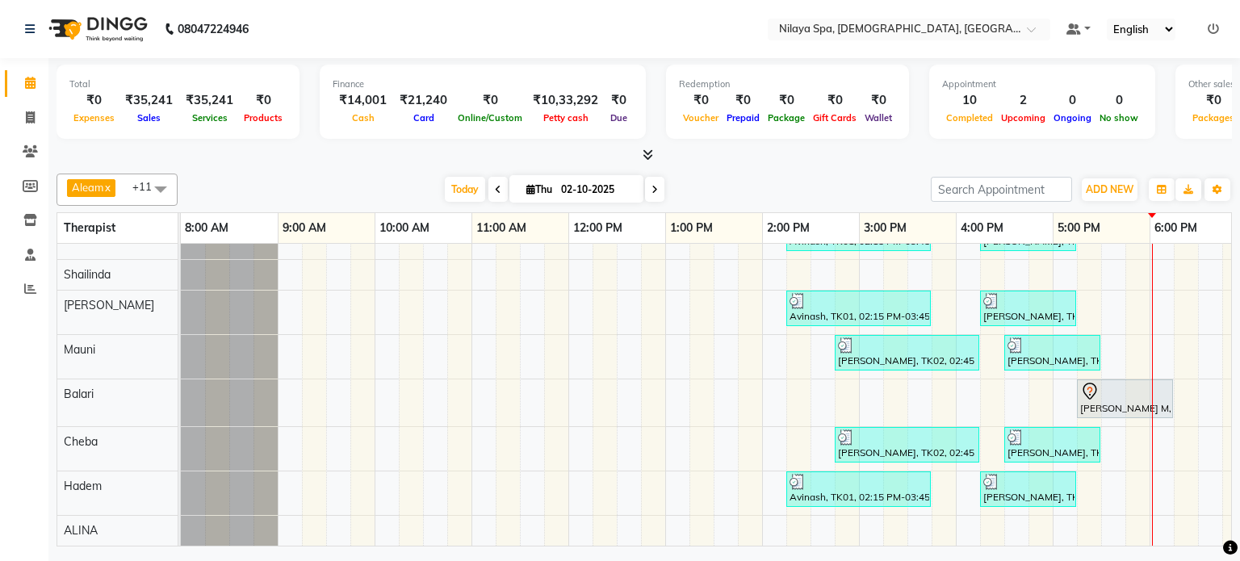
scroll to position [86, 0]
click at [29, 149] on icon at bounding box center [30, 151] width 15 height 12
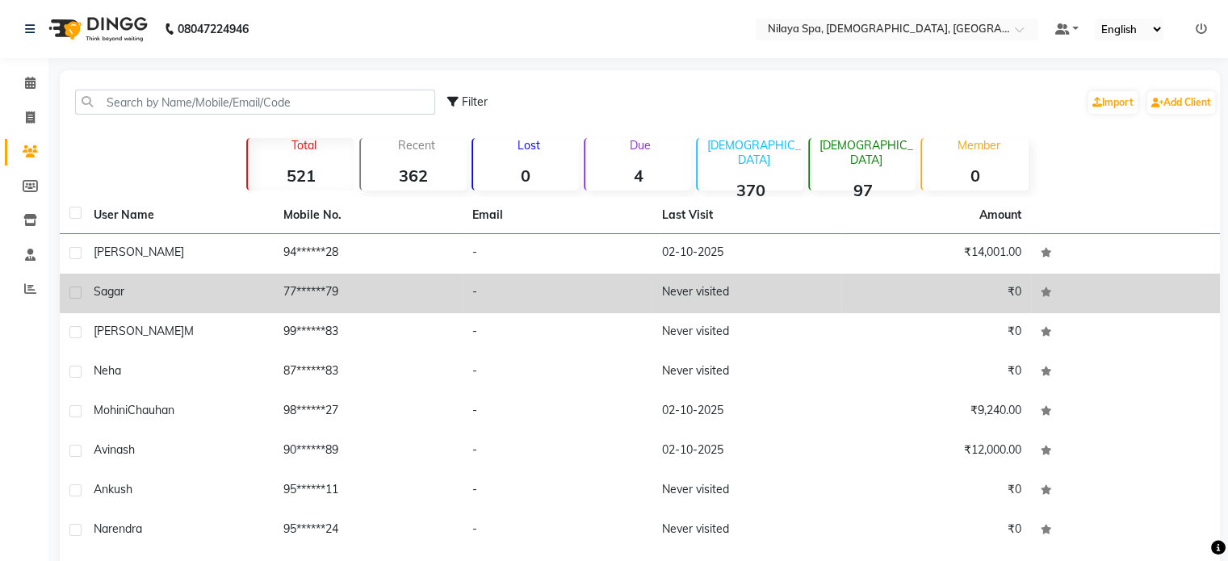
click at [116, 293] on span "Sagar" at bounding box center [109, 291] width 31 height 15
click at [116, 293] on td "Sagar" at bounding box center [179, 294] width 190 height 40
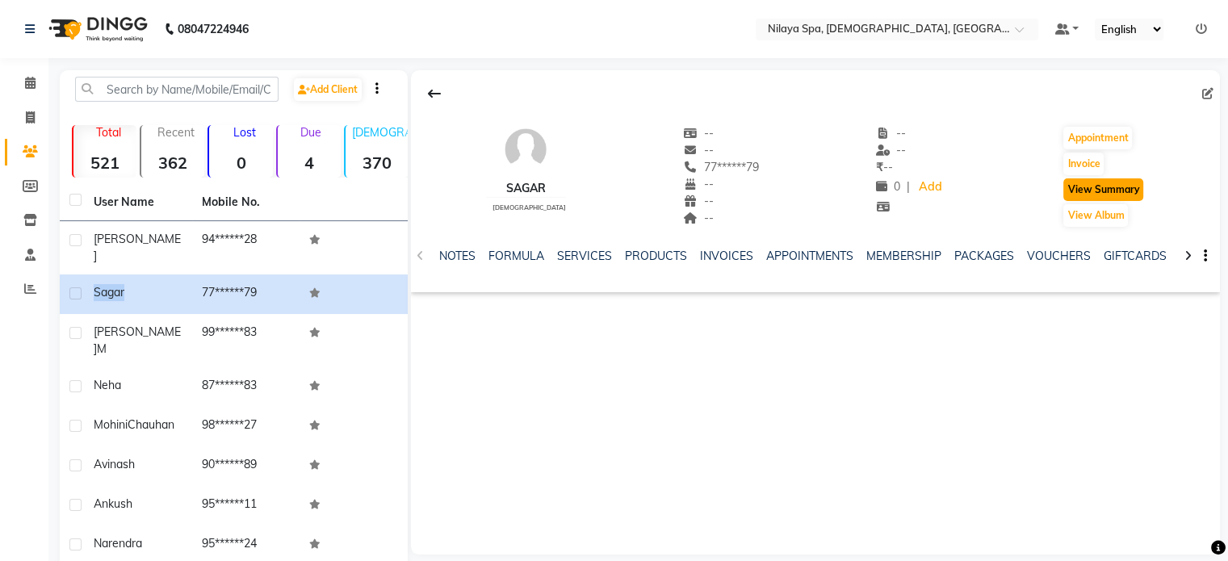
click at [1091, 188] on button "View Summary" at bounding box center [1103, 189] width 80 height 23
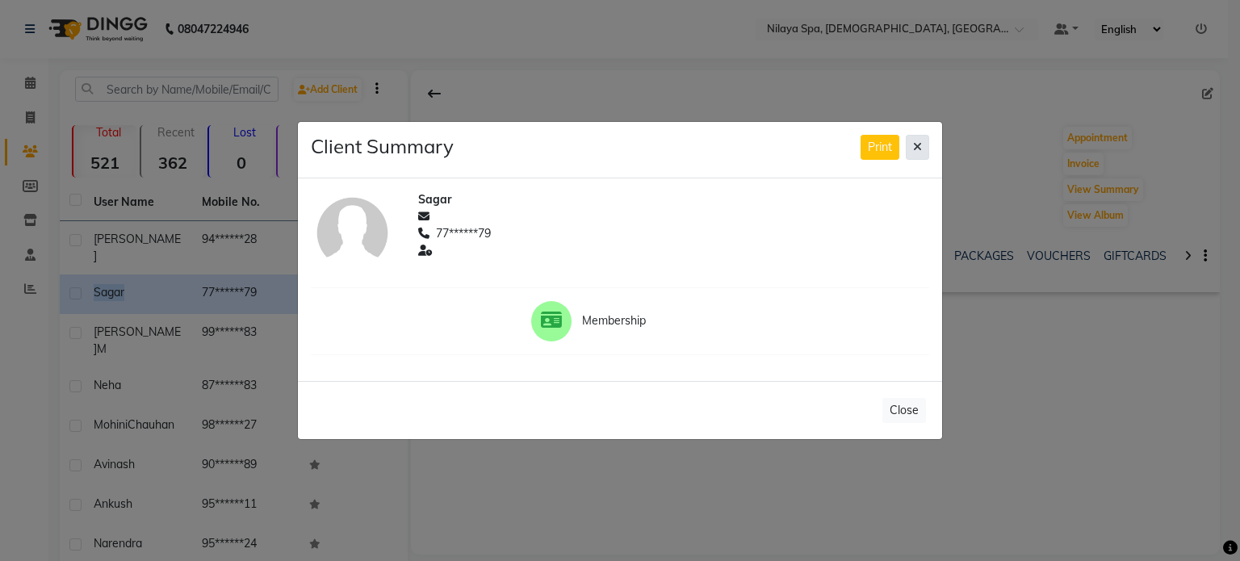
click at [917, 146] on icon at bounding box center [917, 146] width 9 height 11
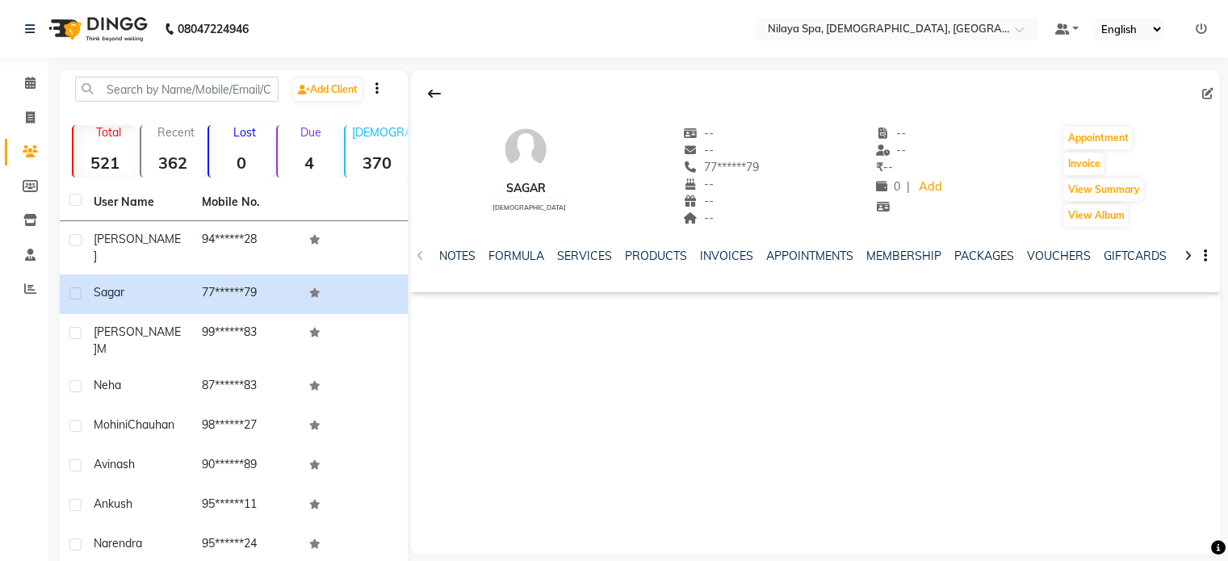
click at [1190, 253] on icon at bounding box center [1187, 255] width 7 height 11
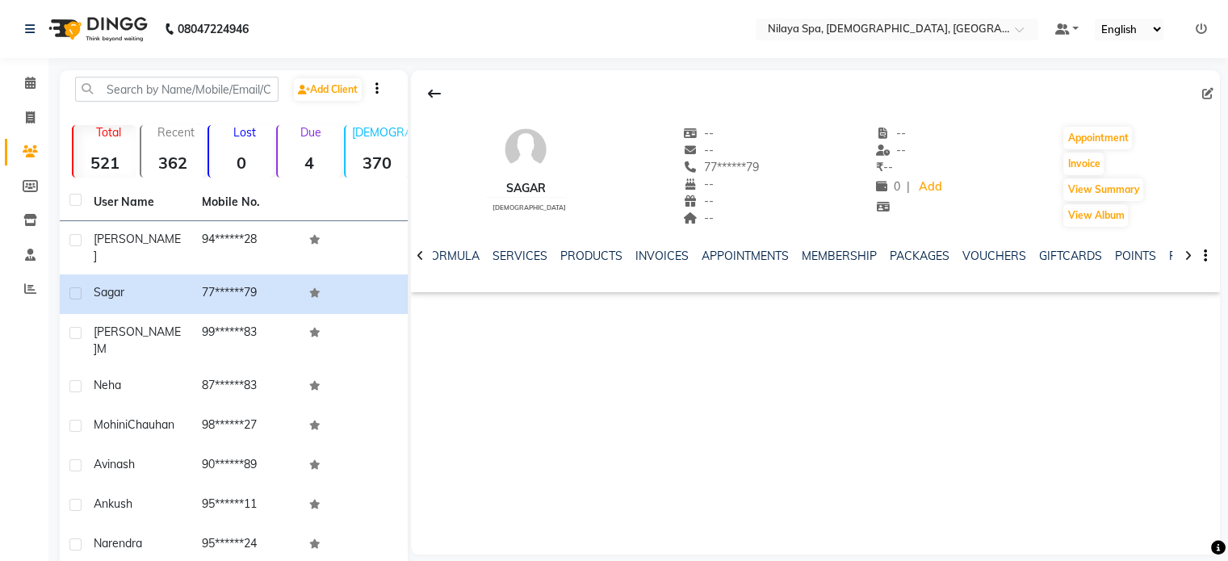
click at [1190, 253] on icon at bounding box center [1187, 255] width 7 height 11
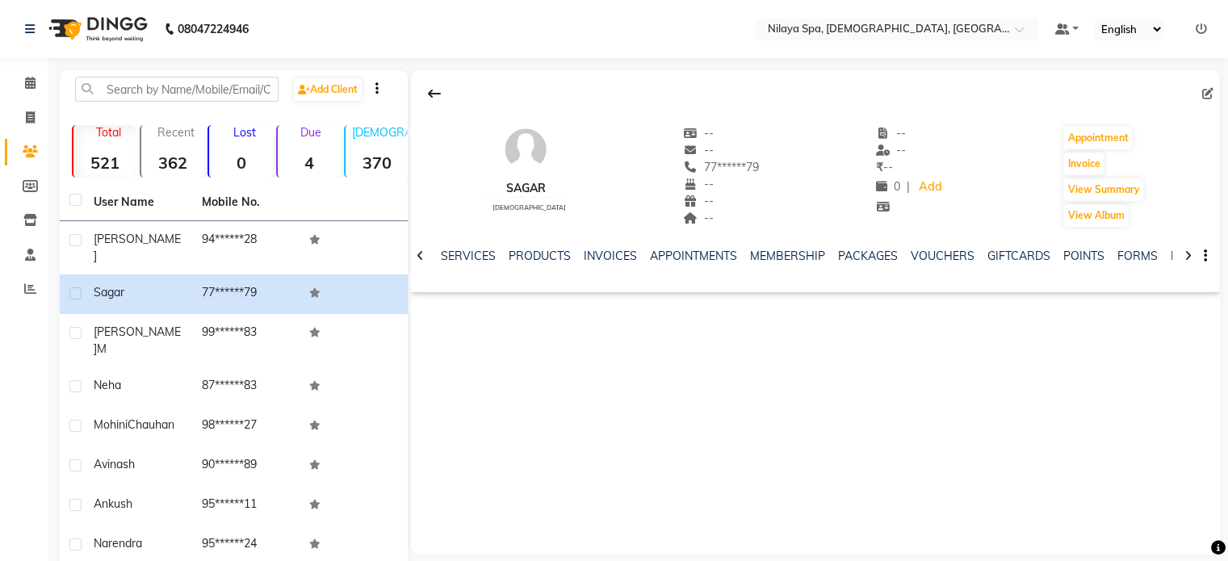
click at [1190, 253] on icon at bounding box center [1187, 255] width 7 height 11
click at [1190, 253] on div "NOTES FORMULA SERVICES PRODUCTS INVOICES APPOINTMENTS MEMBERSHIP PACKAGES VOUCH…" at bounding box center [815, 256] width 809 height 56
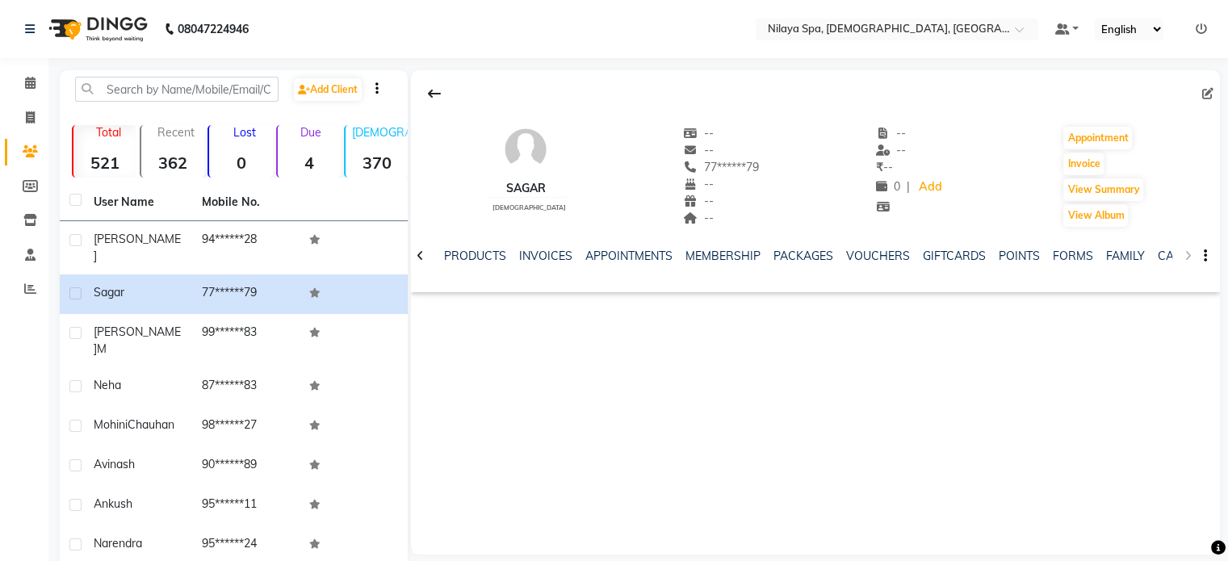
click at [1190, 253] on div "NOTES FORMULA SERVICES PRODUCTS INVOICES APPOINTMENTS MEMBERSHIP PACKAGES VOUCH…" at bounding box center [815, 256] width 809 height 56
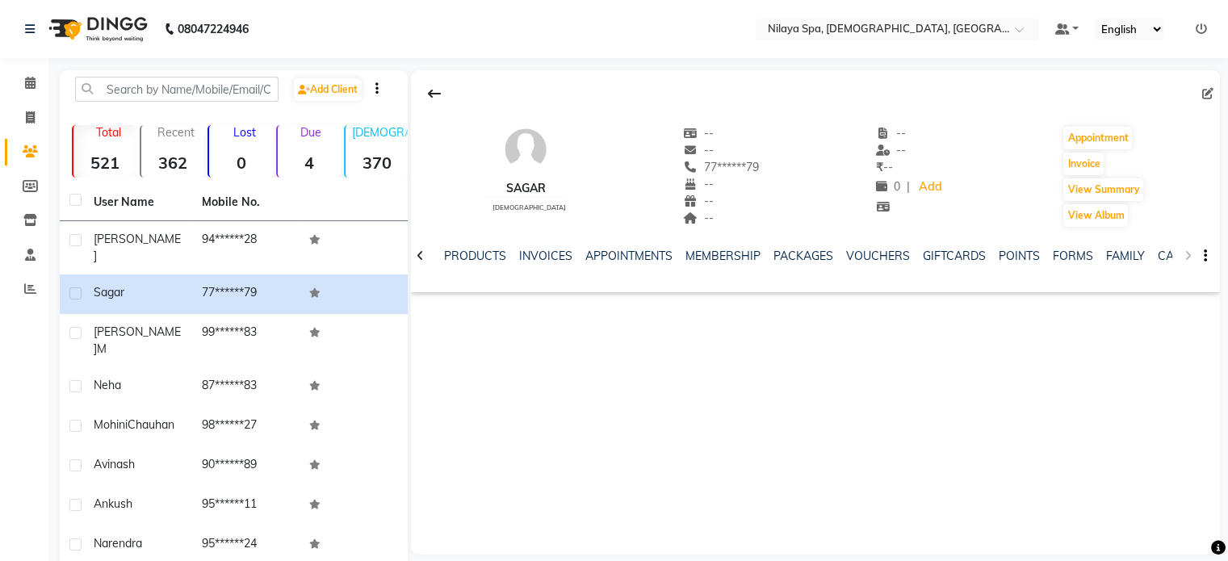
click at [1190, 253] on div "NOTES FORMULA SERVICES PRODUCTS INVOICES APPOINTMENTS MEMBERSHIP PACKAGES VOUCH…" at bounding box center [815, 256] width 809 height 56
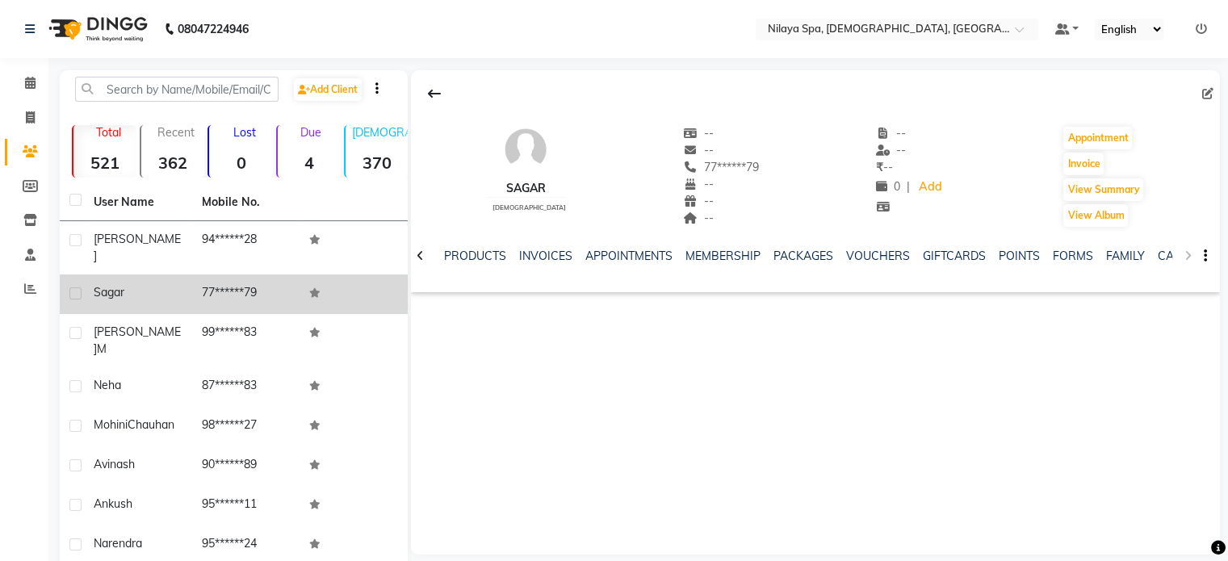
click at [101, 285] on span "Sagar" at bounding box center [109, 292] width 31 height 15
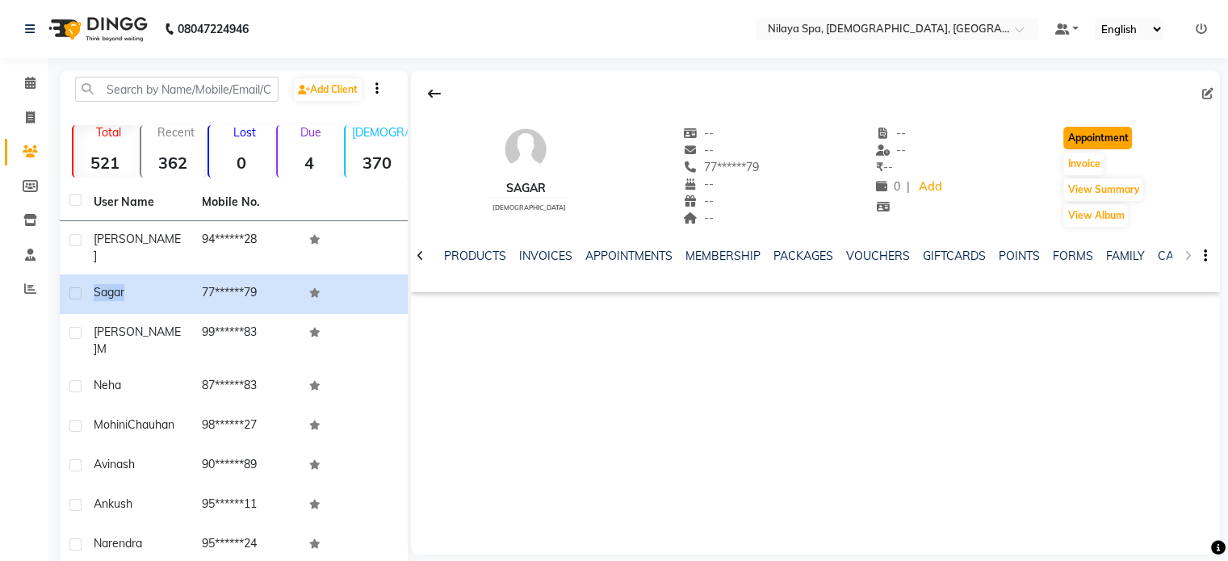
click at [1101, 135] on button "Appointment" at bounding box center [1097, 138] width 69 height 23
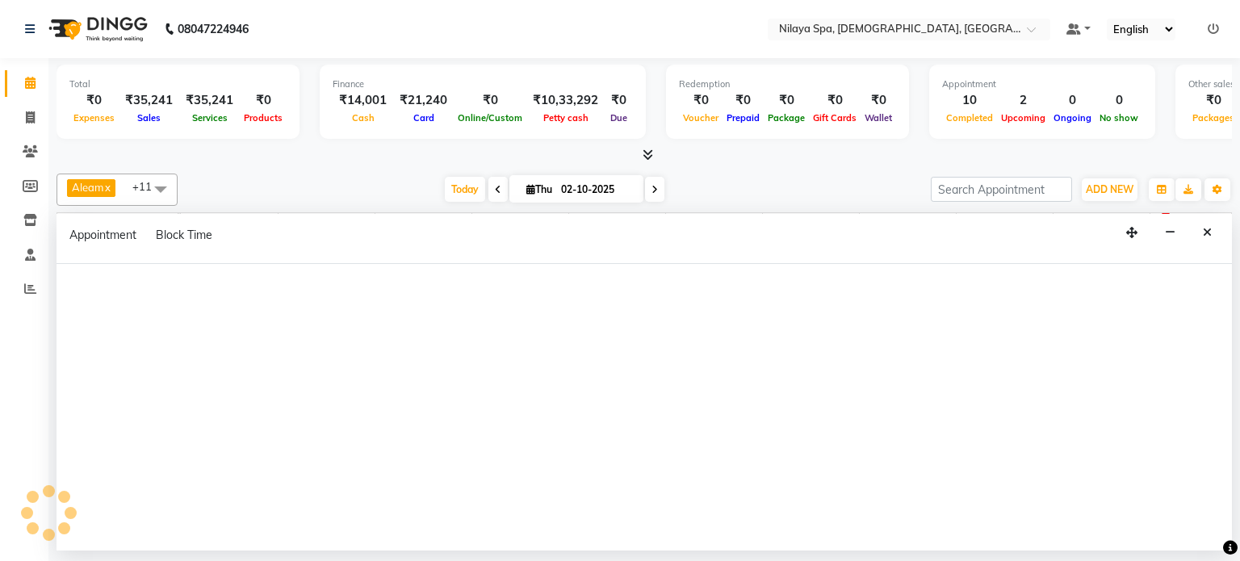
select select "540"
select select "tentative"
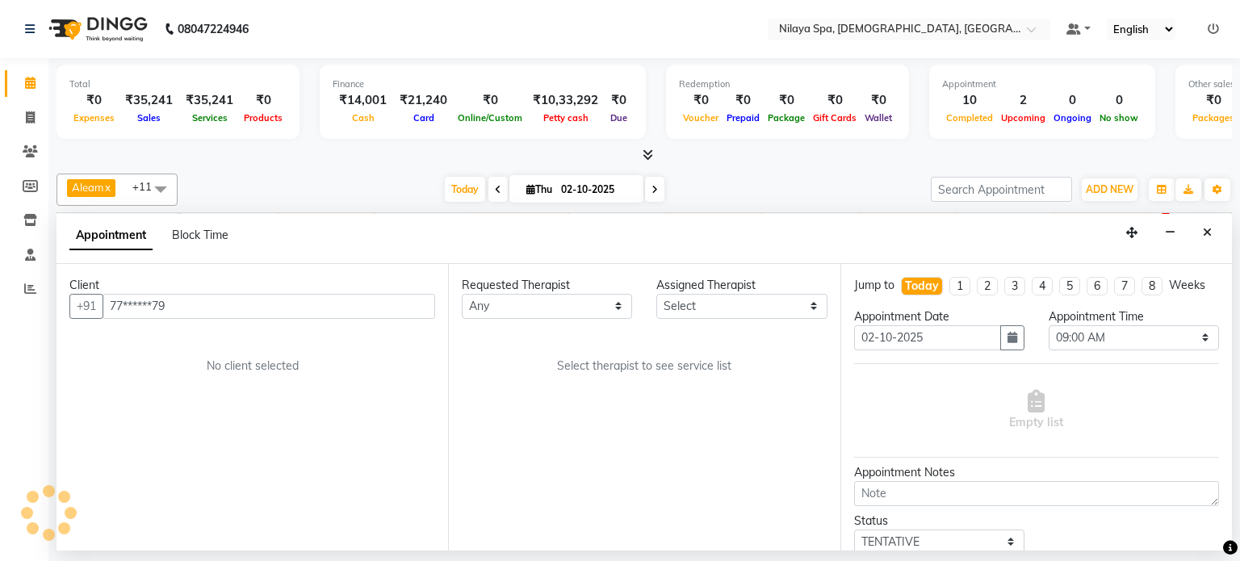
scroll to position [0, 499]
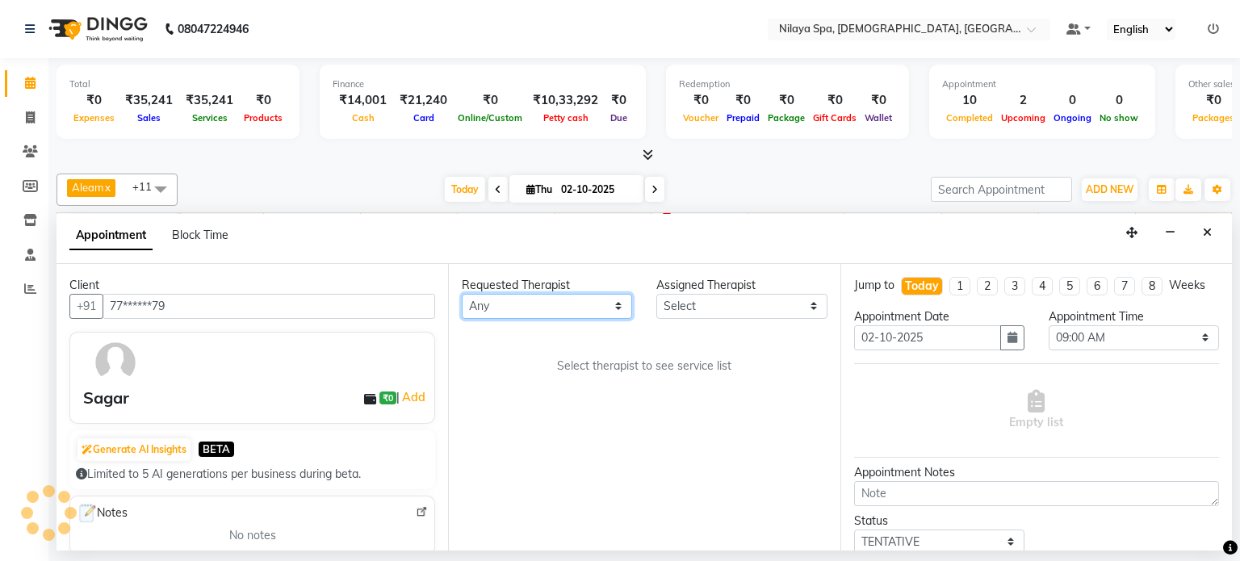
click at [619, 306] on select "Any Aleam [PERSON_NAME] [PERSON_NAME] [PERSON_NAME] [PERSON_NAME] [PERSON_NAME]" at bounding box center [547, 306] width 170 height 25
select select "91634"
click at [462, 294] on select "Any Aleam [PERSON_NAME] [PERSON_NAME] [PERSON_NAME] [PERSON_NAME] [PERSON_NAME]" at bounding box center [547, 306] width 170 height 25
select select "91634"
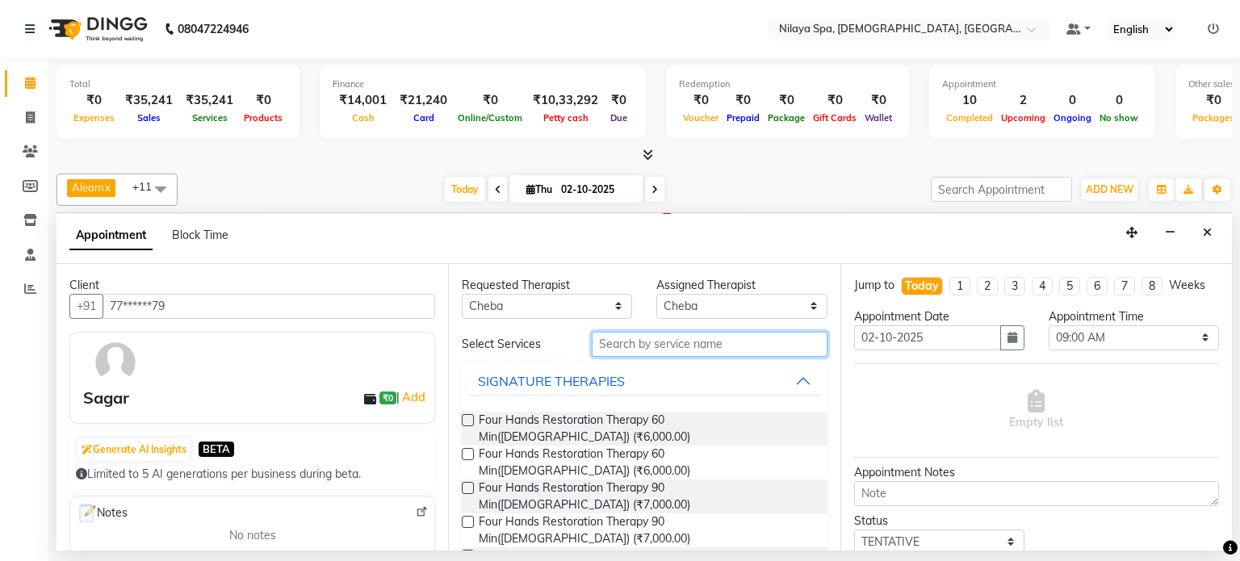
click at [628, 341] on input "text" at bounding box center [710, 344] width 236 height 25
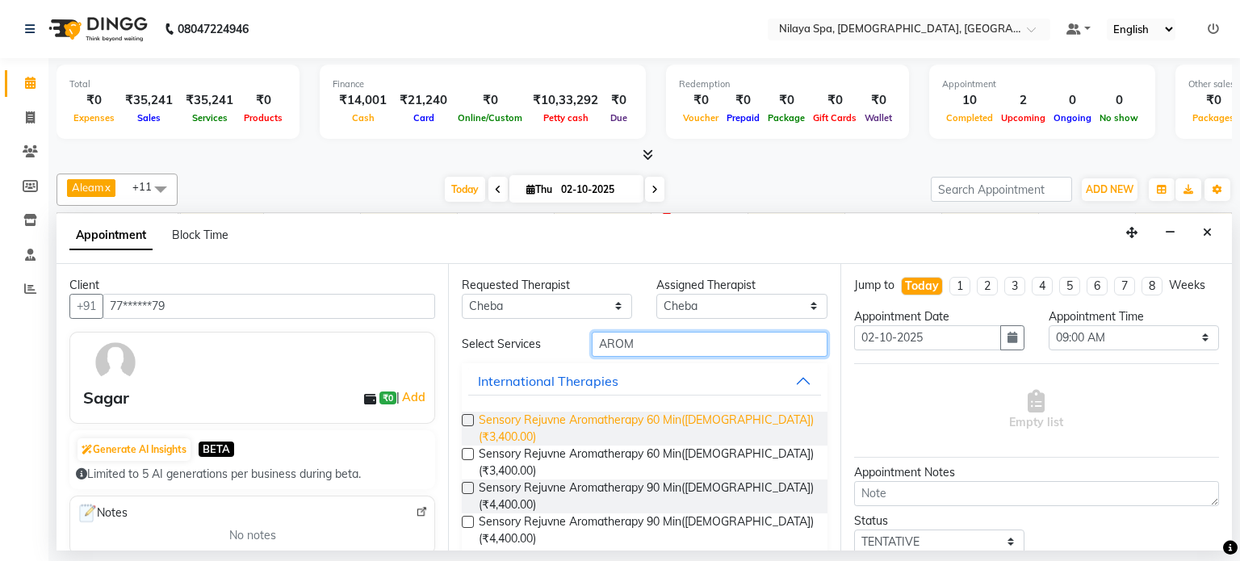
type input "AROM"
click at [661, 414] on span "Sensory Rejuvne Aromatherapy 60 Min([DEMOGRAPHIC_DATA]) (₹3,400.00)" at bounding box center [646, 429] width 335 height 34
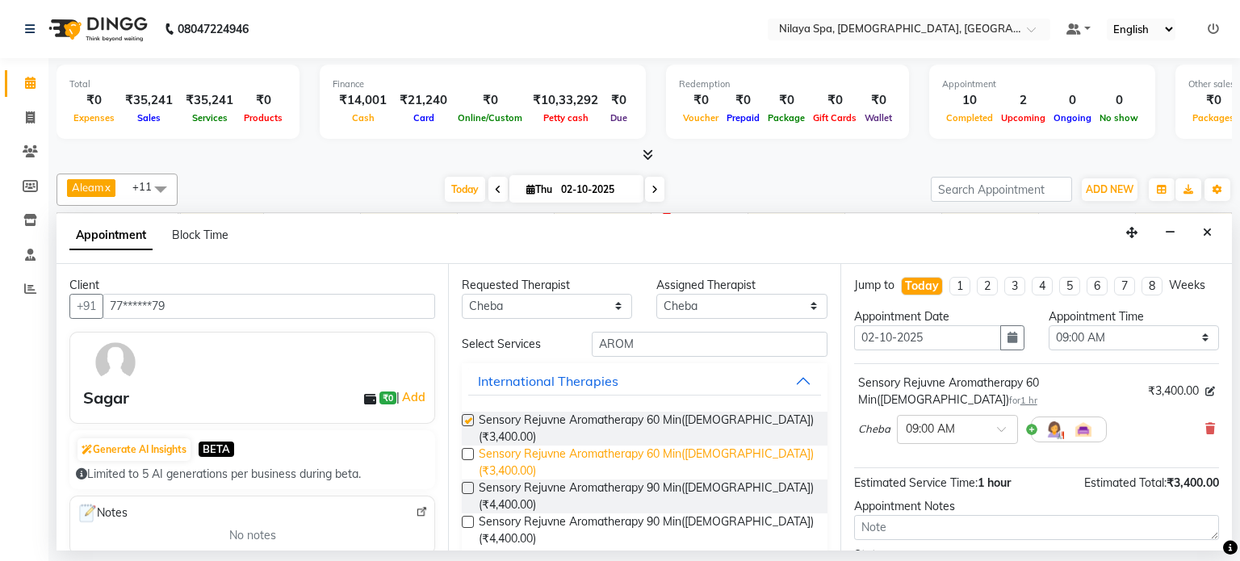
checkbox input "false"
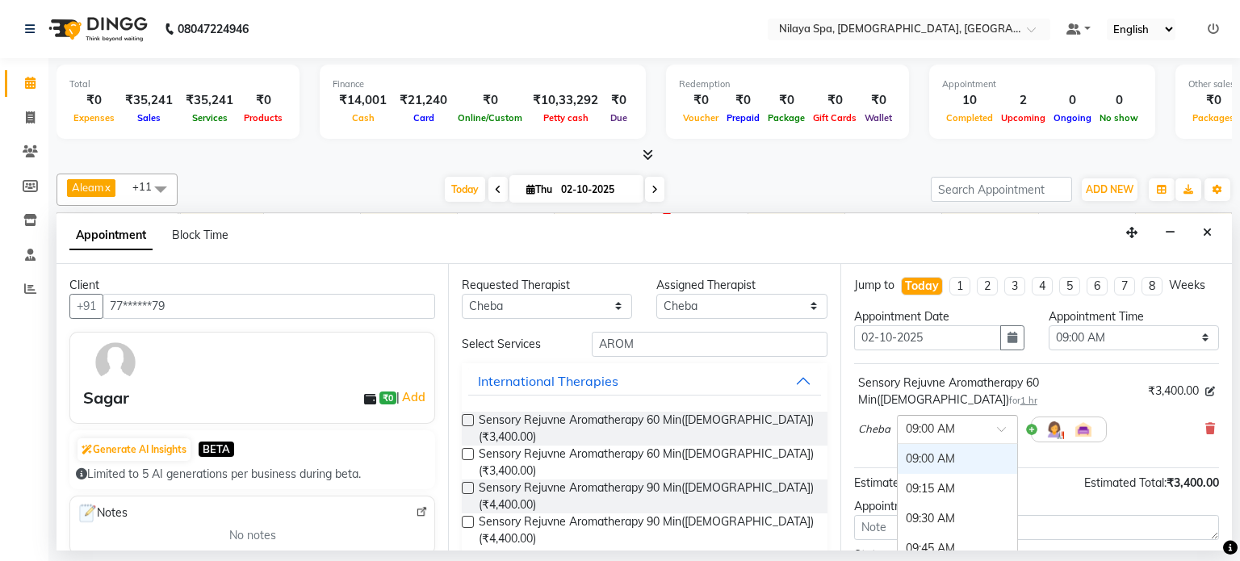
click at [1001, 425] on span at bounding box center [1007, 433] width 20 height 17
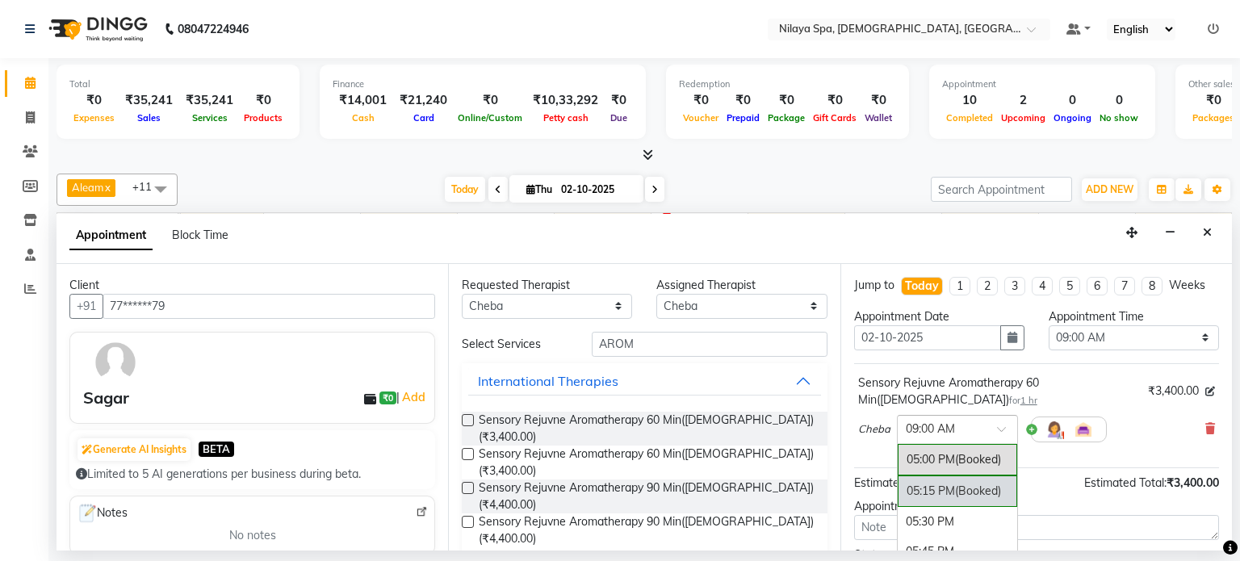
scroll to position [1049, 0]
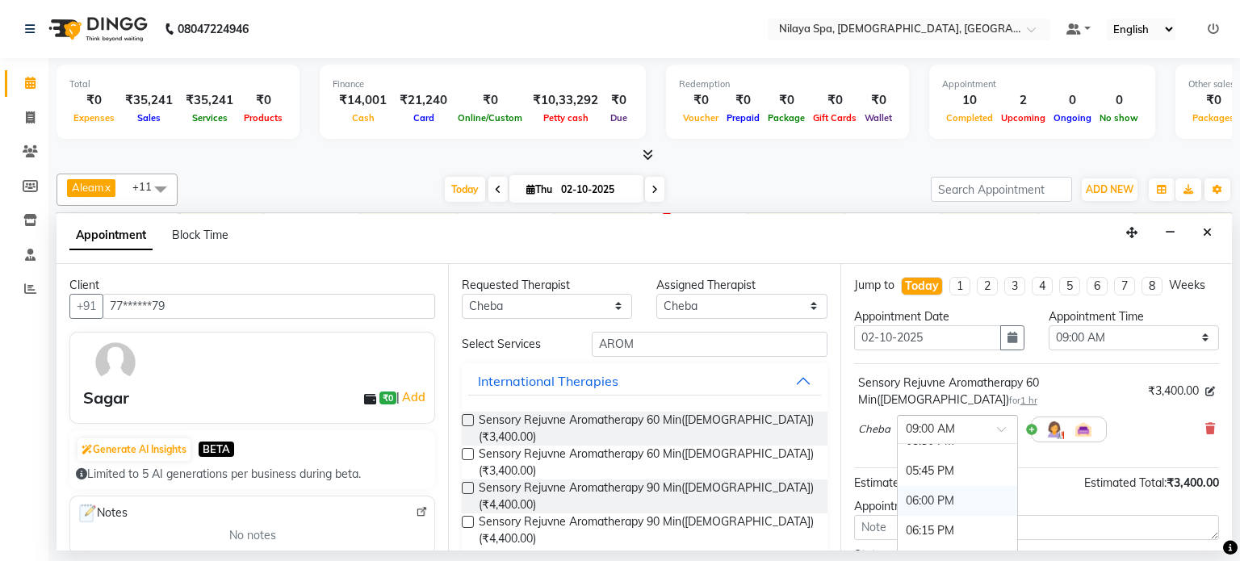
click at [917, 486] on div "06:00 PM" at bounding box center [957, 501] width 119 height 30
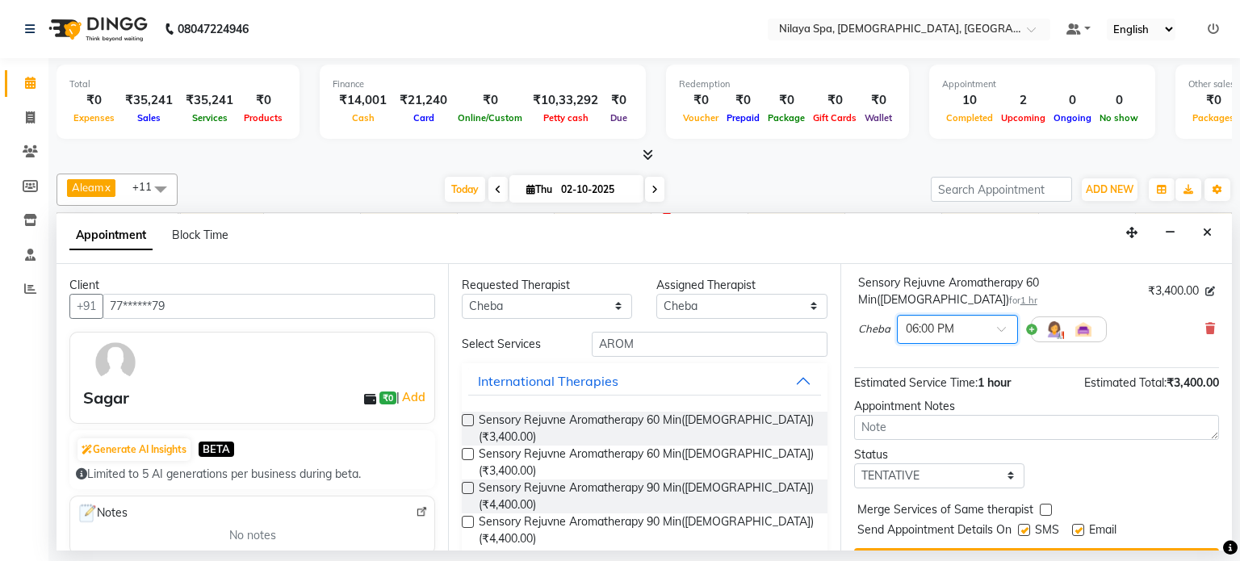
scroll to position [122, 0]
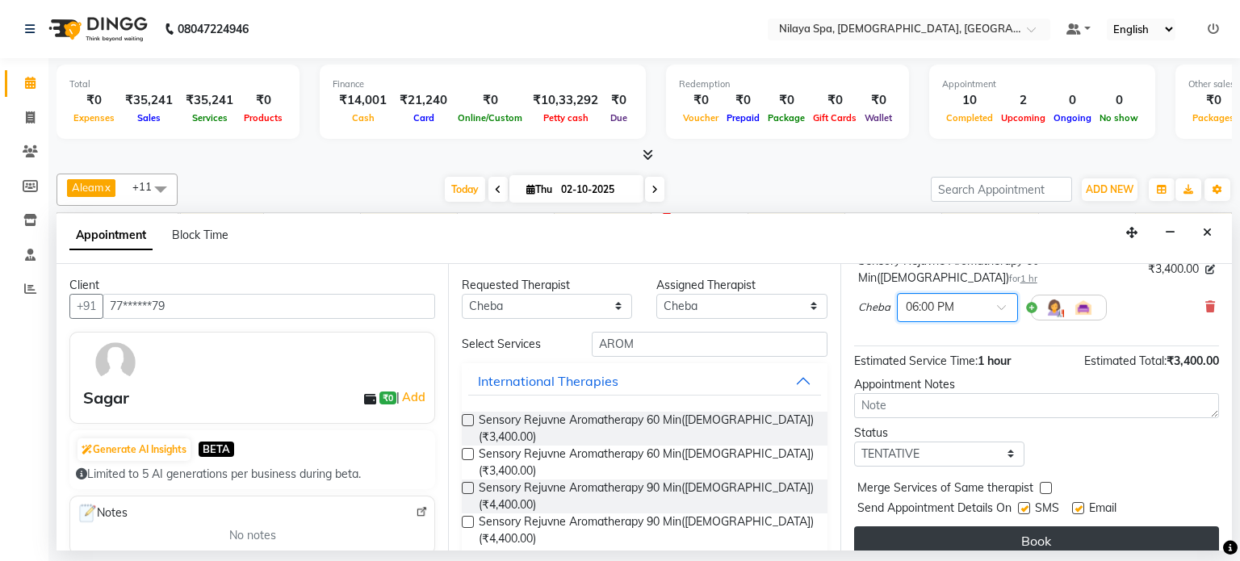
click at [974, 526] on button "Book" at bounding box center [1036, 540] width 365 height 29
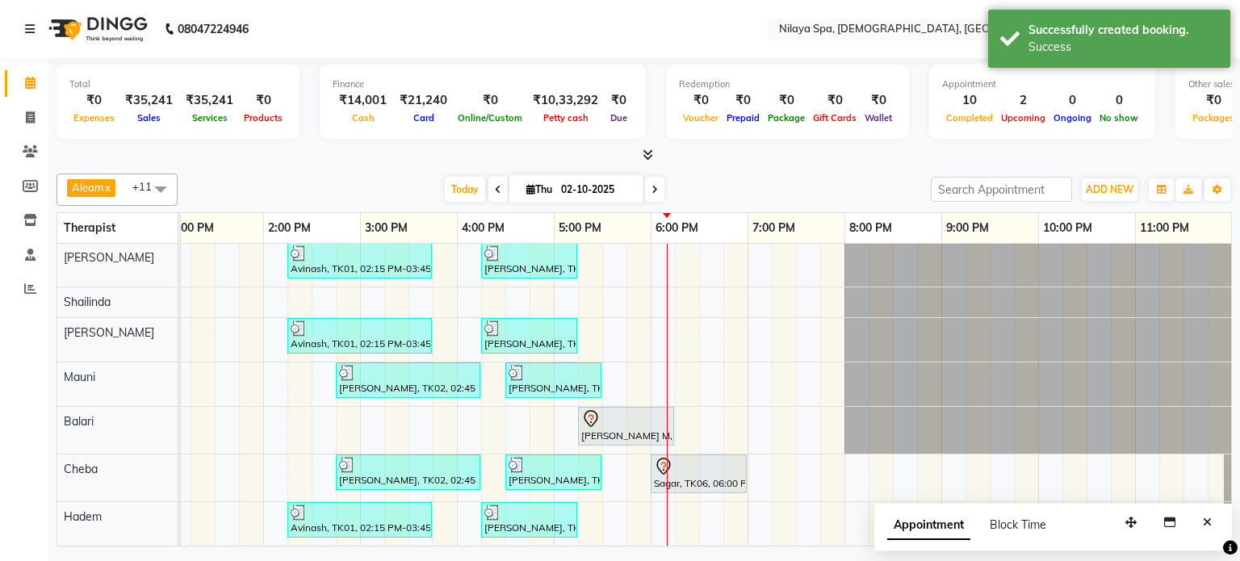
scroll to position [90, 0]
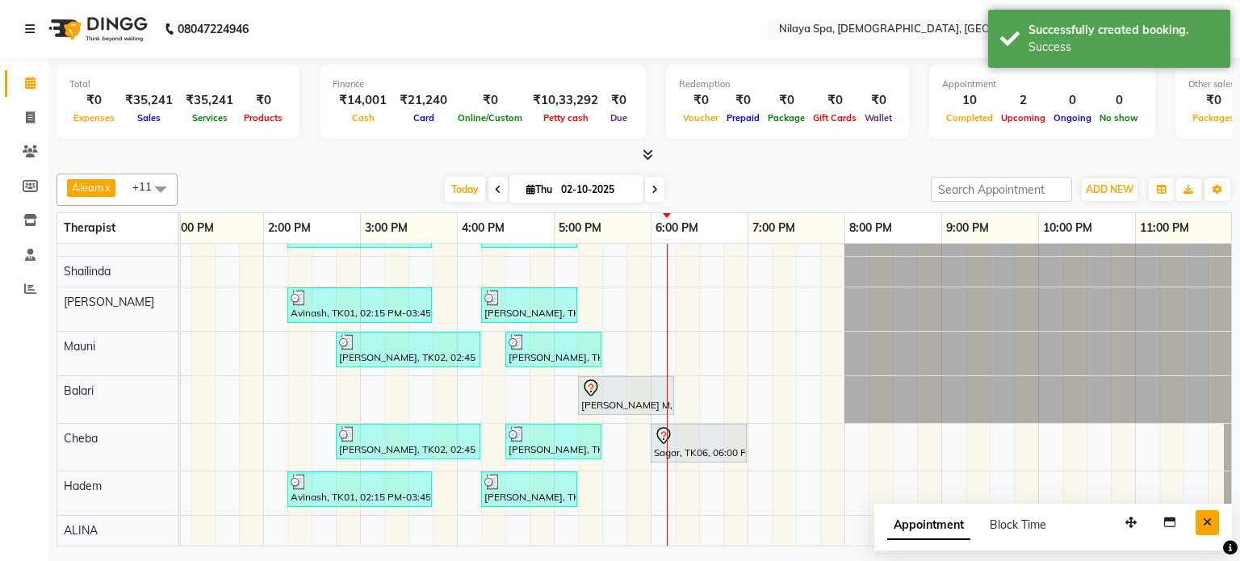
click at [1209, 524] on icon "Close" at bounding box center [1207, 522] width 9 height 11
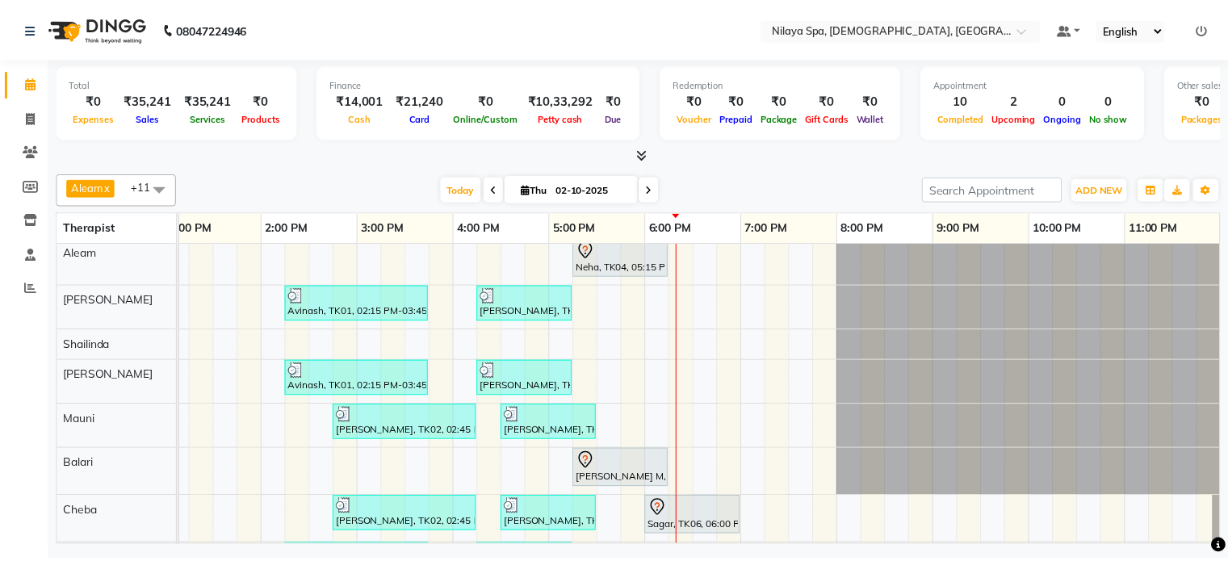
scroll to position [0, 0]
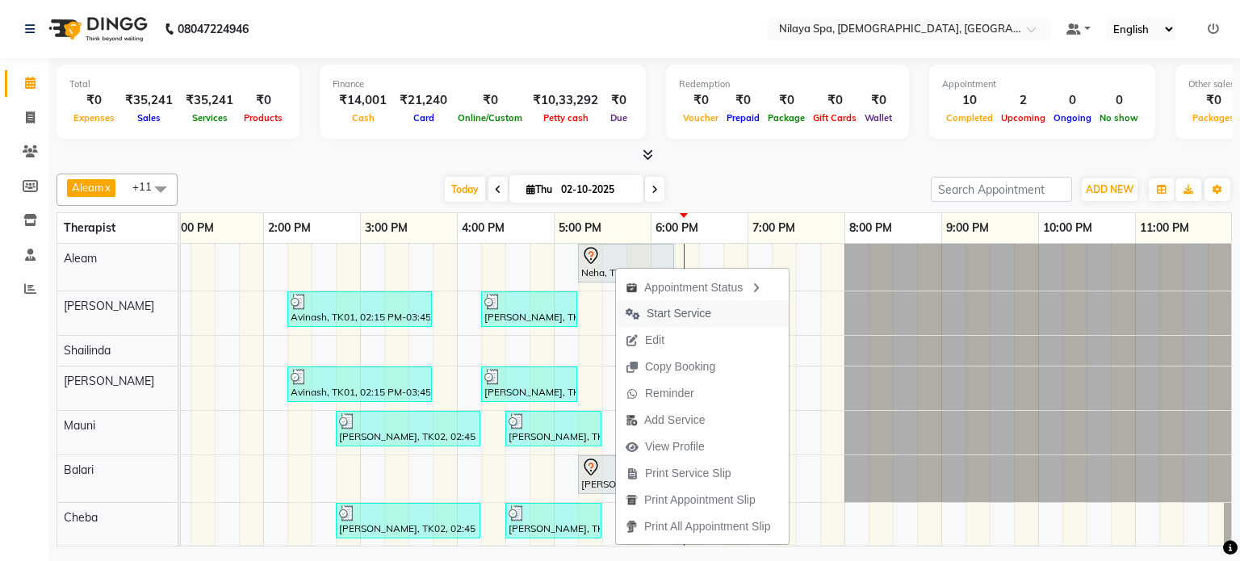
click at [672, 309] on span "Start Service" at bounding box center [679, 313] width 65 height 17
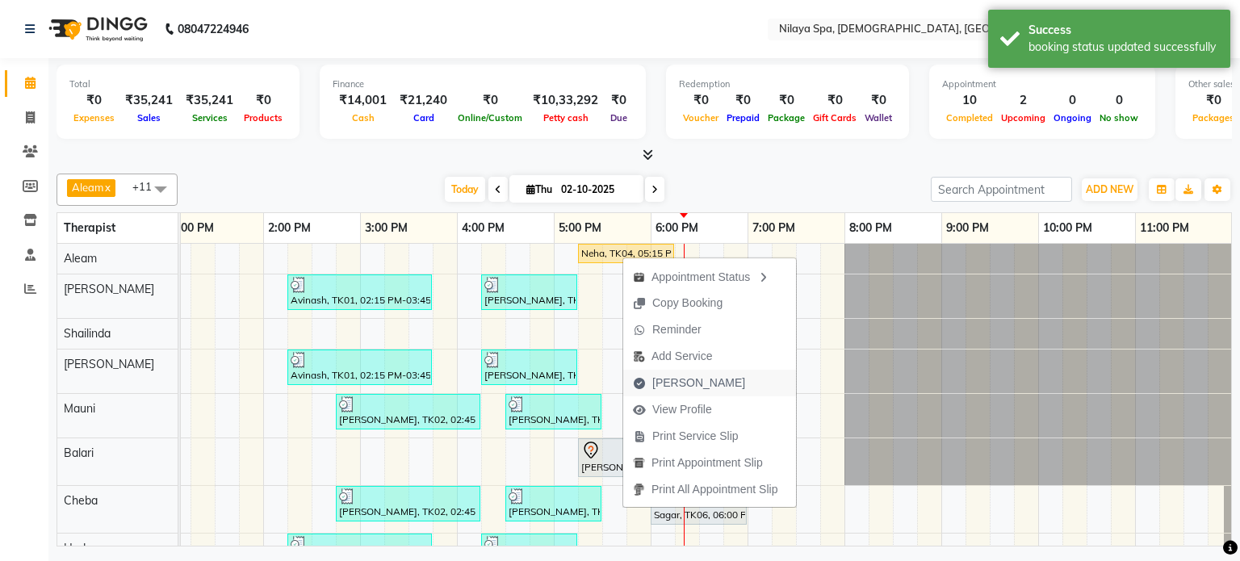
click at [674, 381] on span "[PERSON_NAME]" at bounding box center [698, 383] width 93 height 17
select select "service"
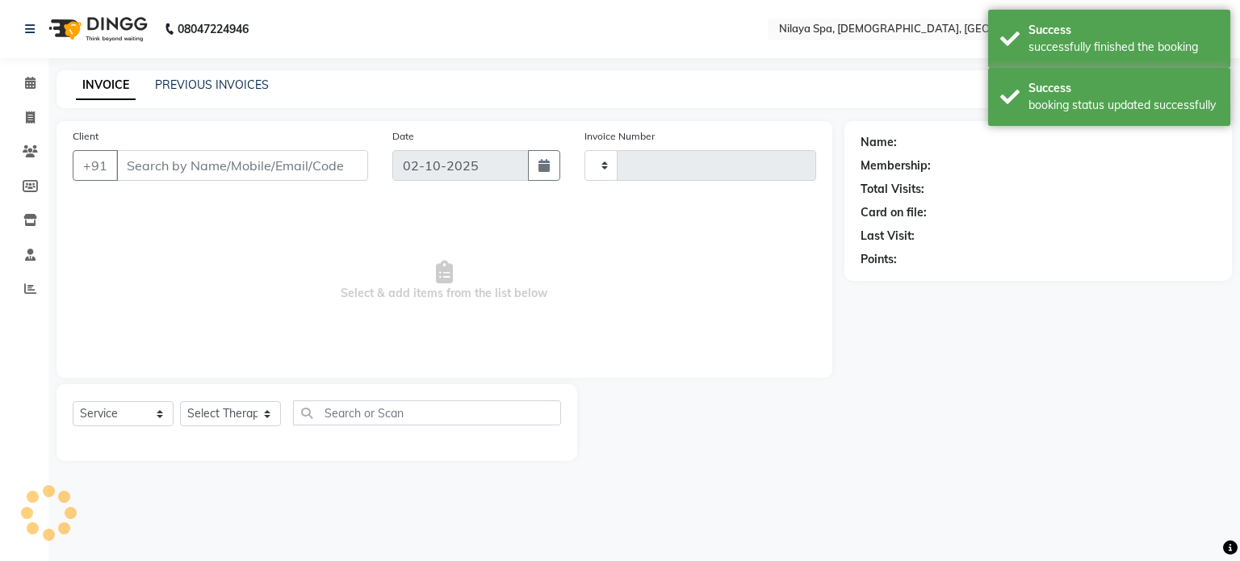
type input "0405"
select select "8694"
type input "87******83"
select select "87834"
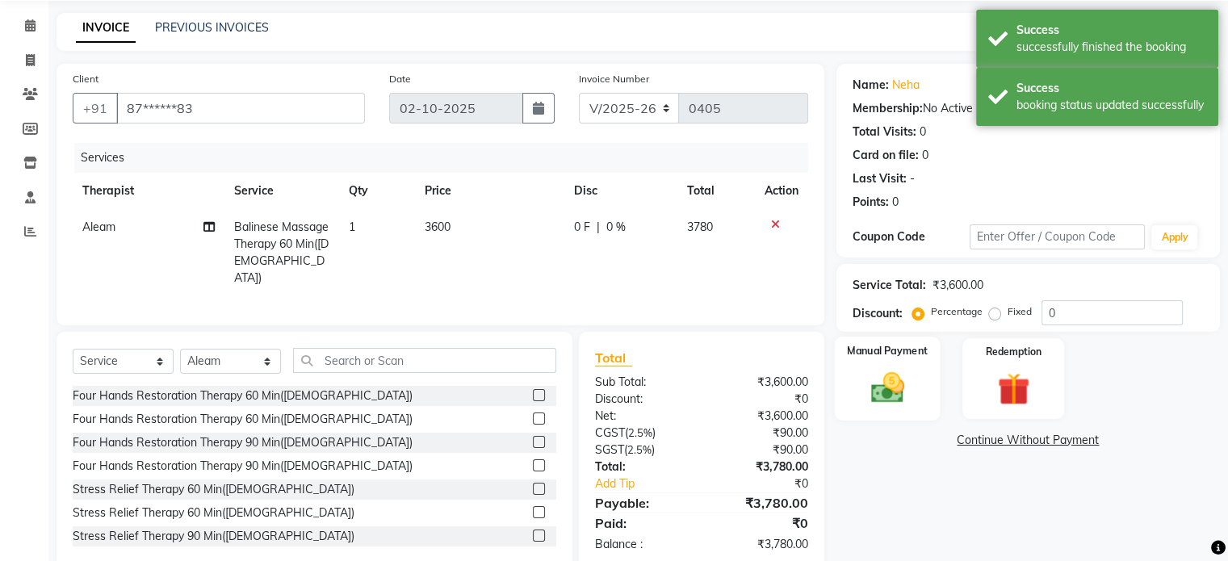
scroll to position [86, 0]
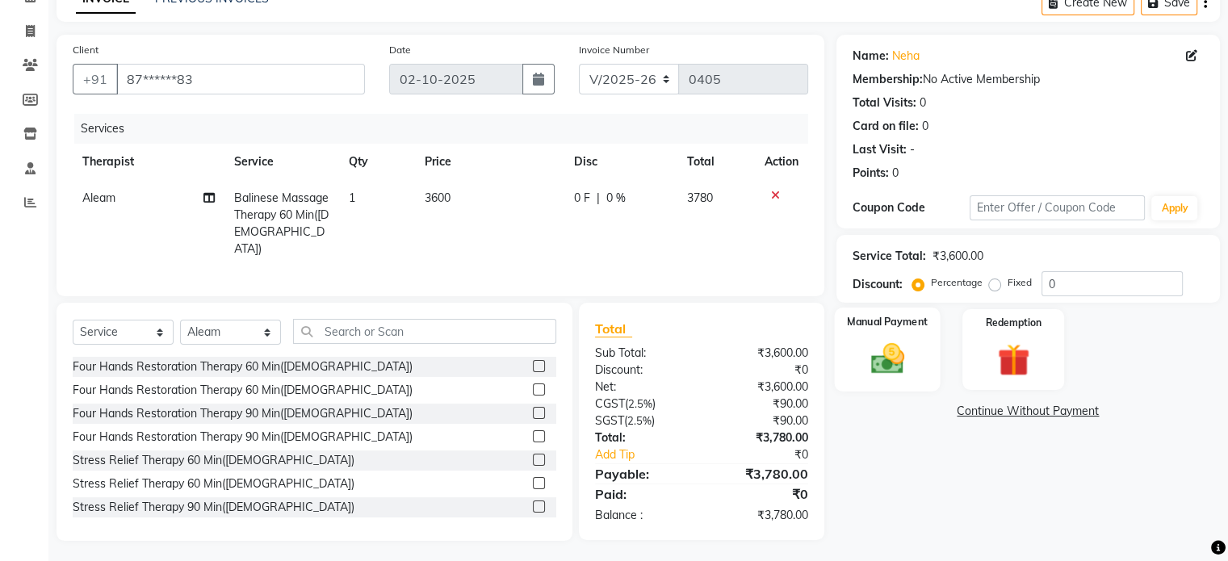
click at [871, 341] on img at bounding box center [887, 359] width 54 height 39
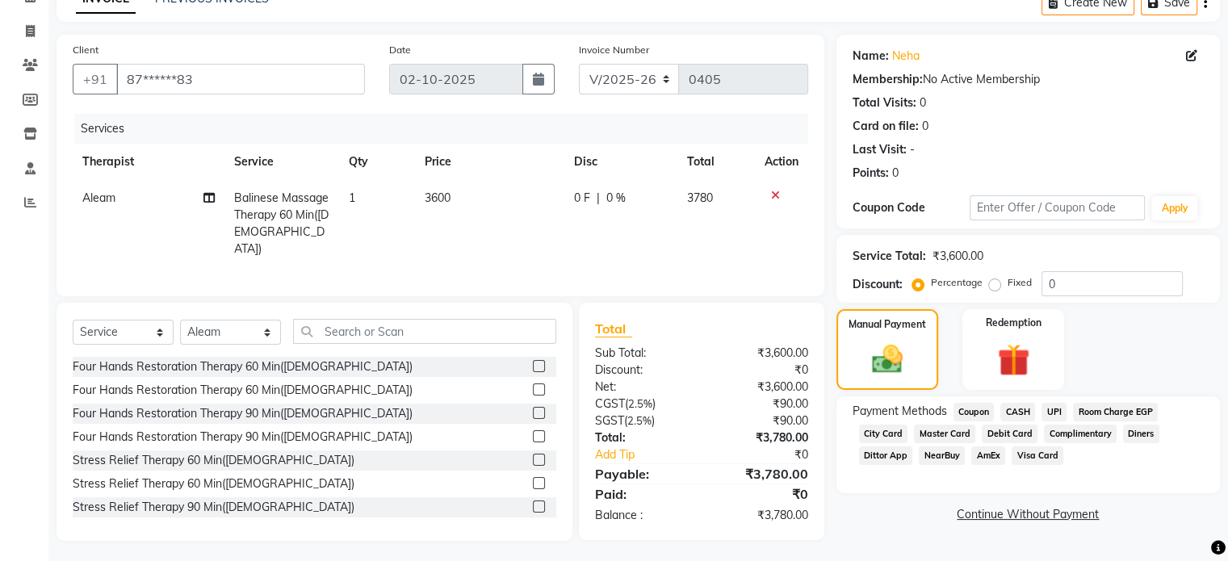
click at [935, 432] on span "Master Card" at bounding box center [944, 434] width 61 height 19
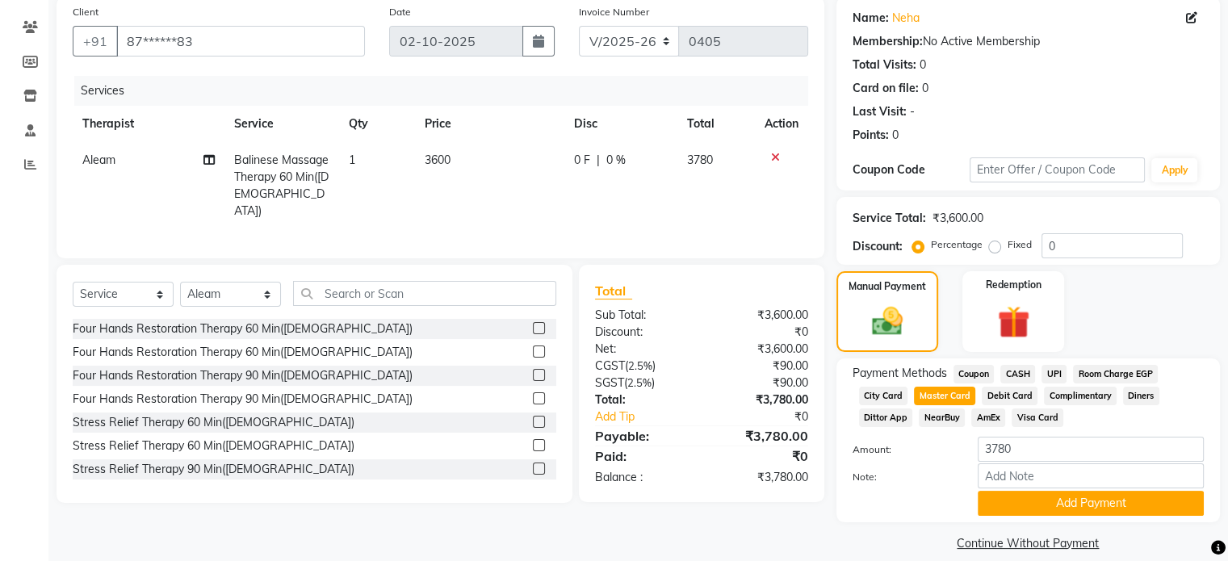
scroll to position [145, 0]
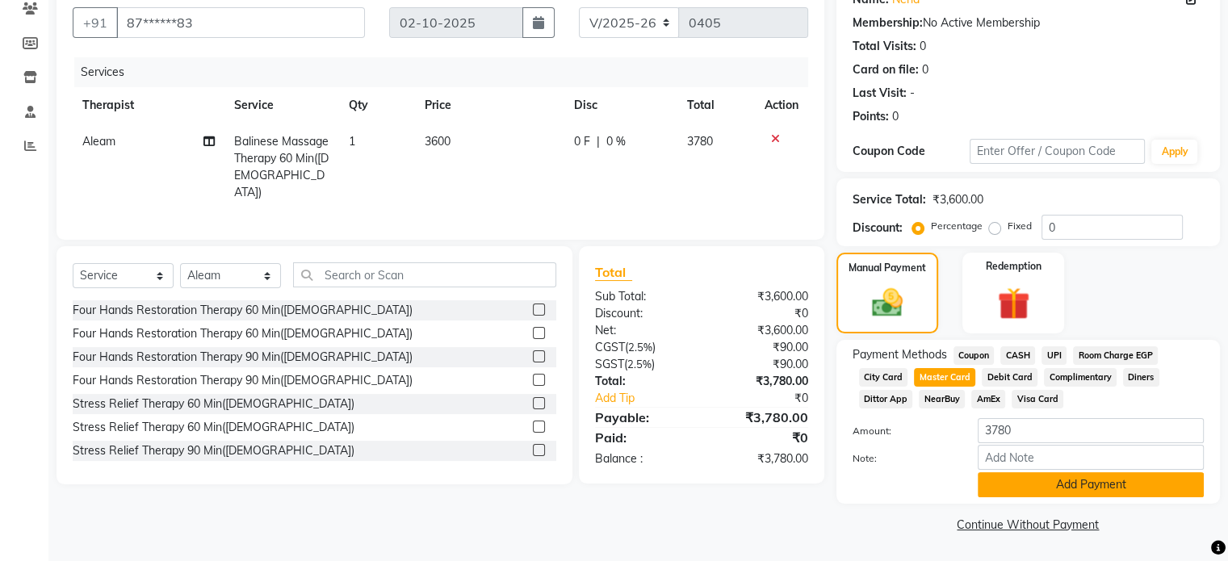
click at [1087, 484] on button "Add Payment" at bounding box center [1091, 484] width 226 height 25
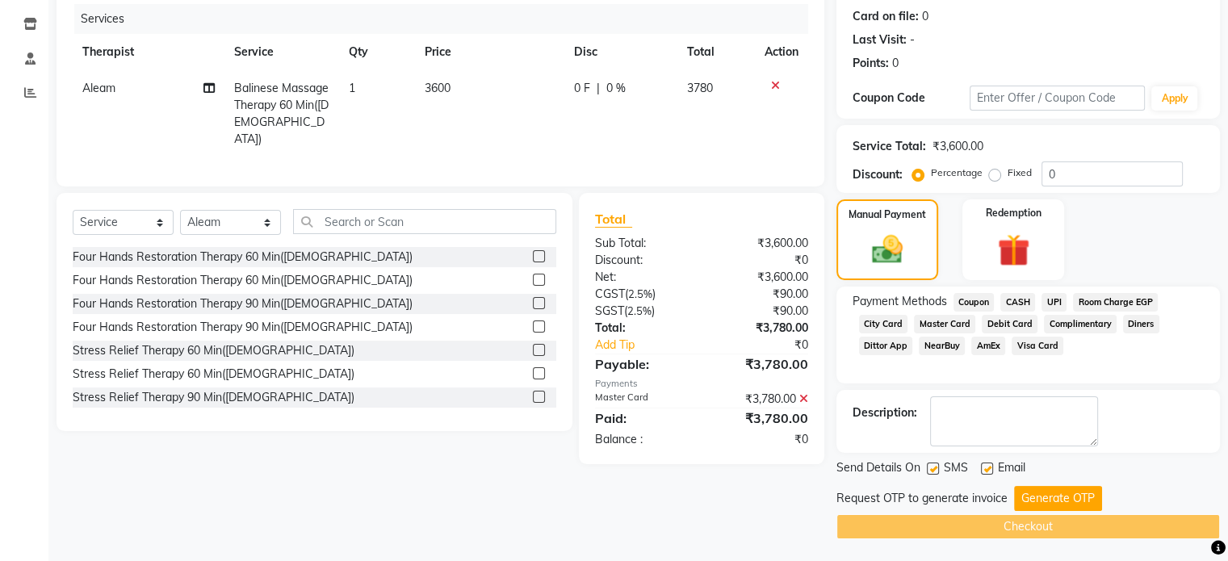
scroll to position [197, 0]
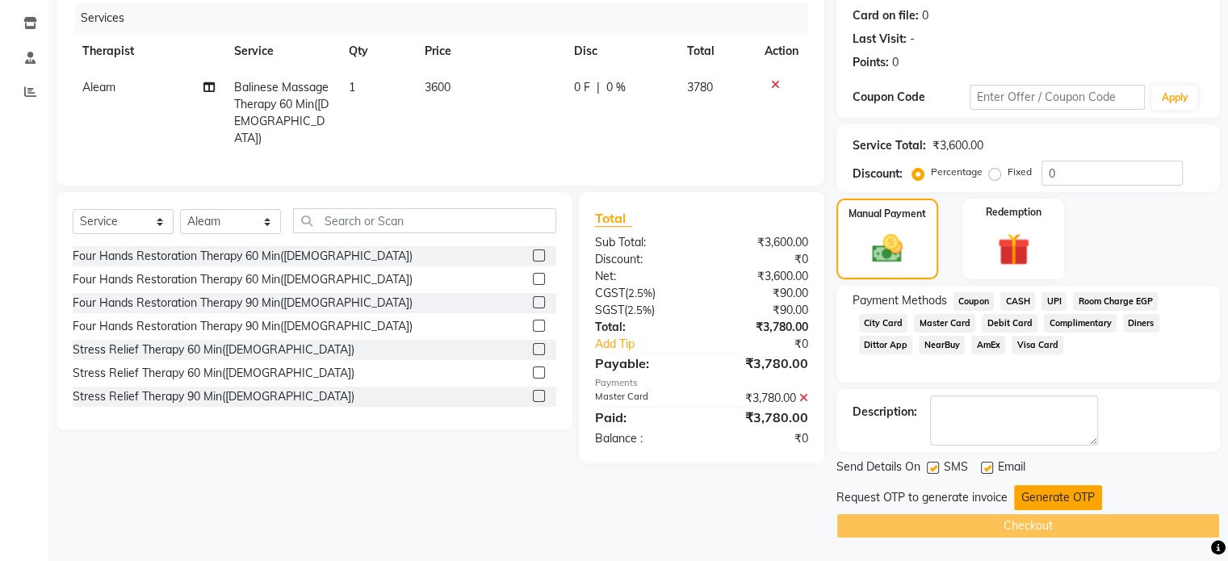
click at [1062, 500] on button "Generate OTP" at bounding box center [1058, 497] width 88 height 25
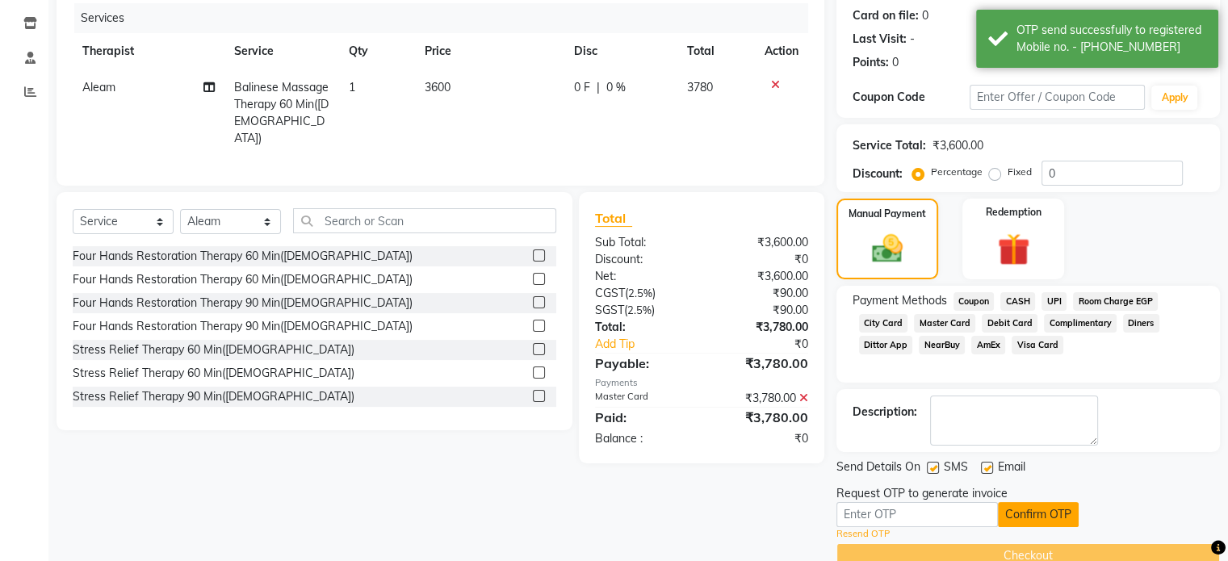
click at [1036, 513] on button "Confirm OTP" at bounding box center [1038, 514] width 81 height 25
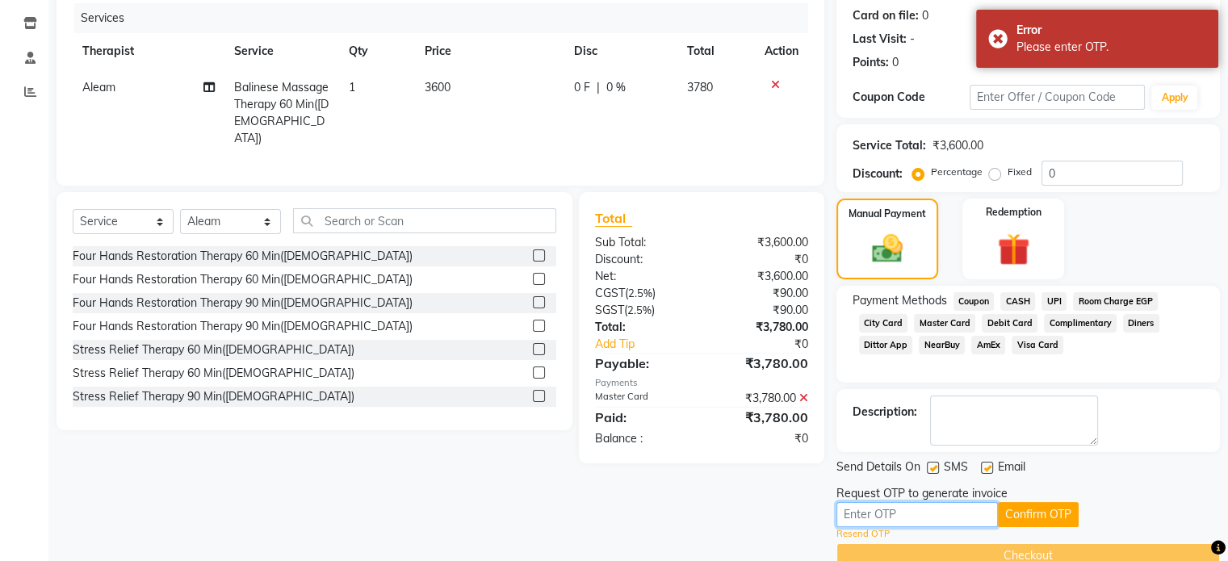
click at [894, 516] on input "text" at bounding box center [916, 514] width 161 height 25
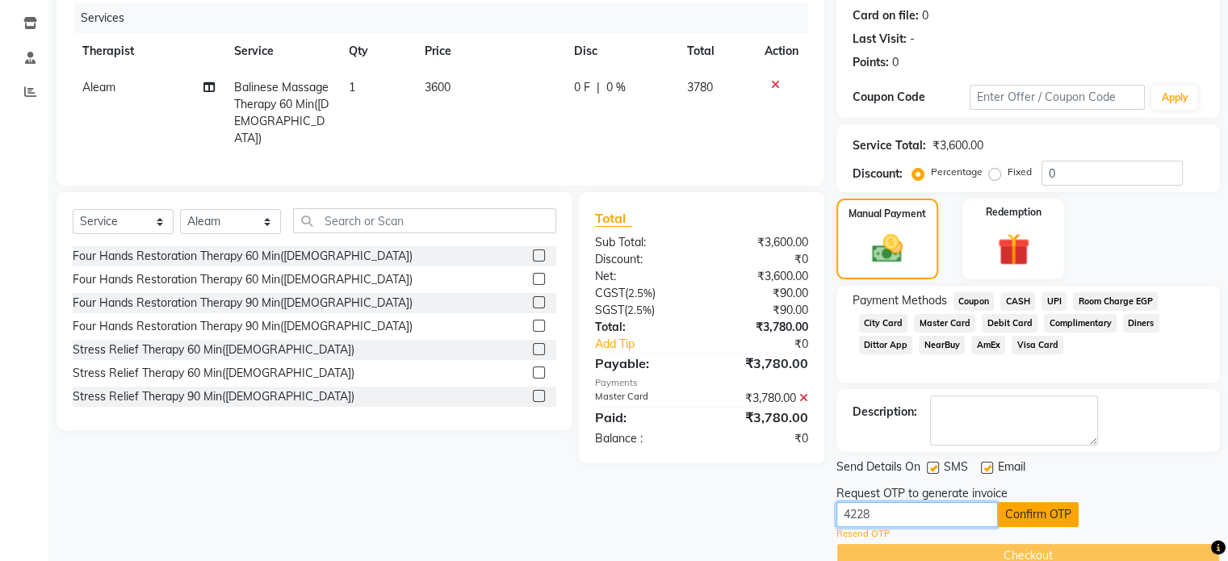
type input "4228"
click at [1054, 511] on button "Confirm OTP" at bounding box center [1038, 514] width 81 height 25
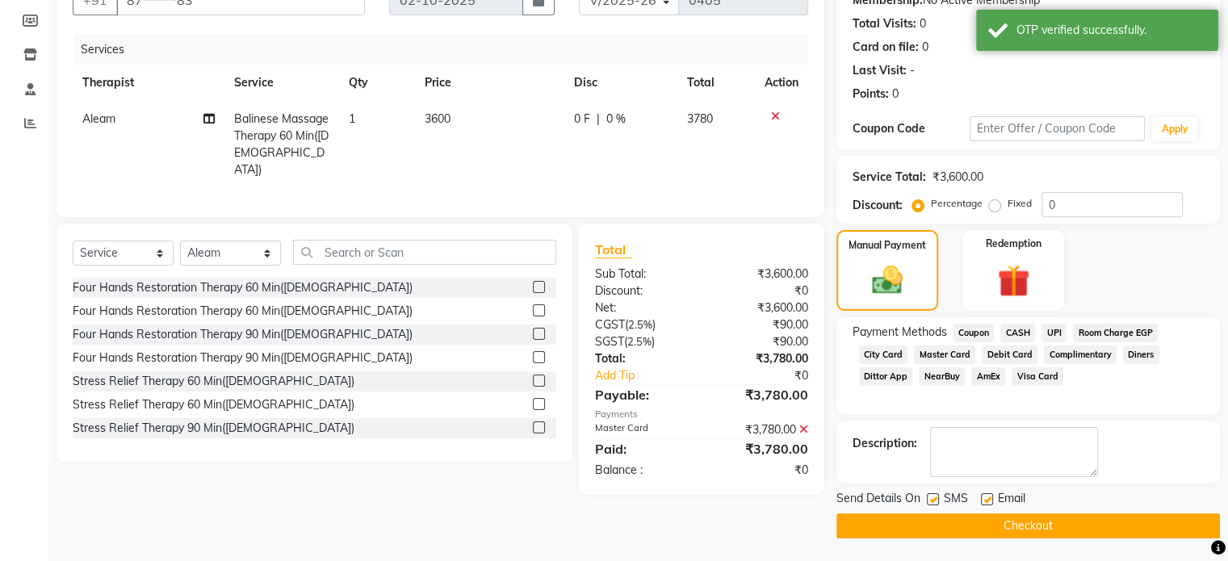
click at [1029, 524] on button "Checkout" at bounding box center [1027, 525] width 383 height 25
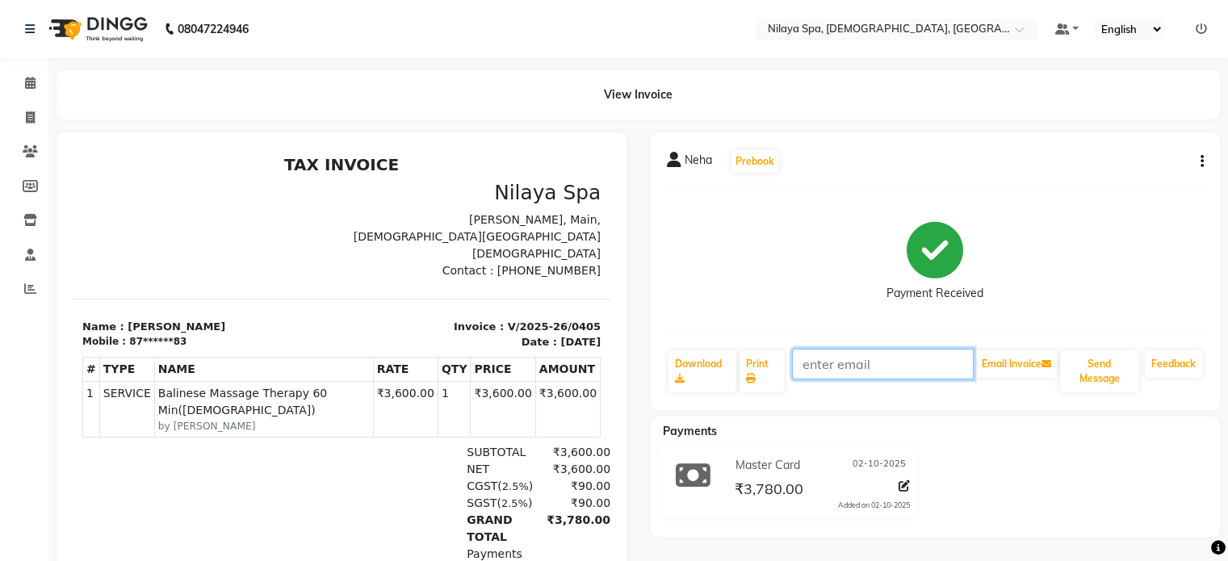
click at [848, 368] on input "text" at bounding box center [883, 364] width 182 height 31
click at [30, 82] on icon at bounding box center [30, 83] width 10 height 12
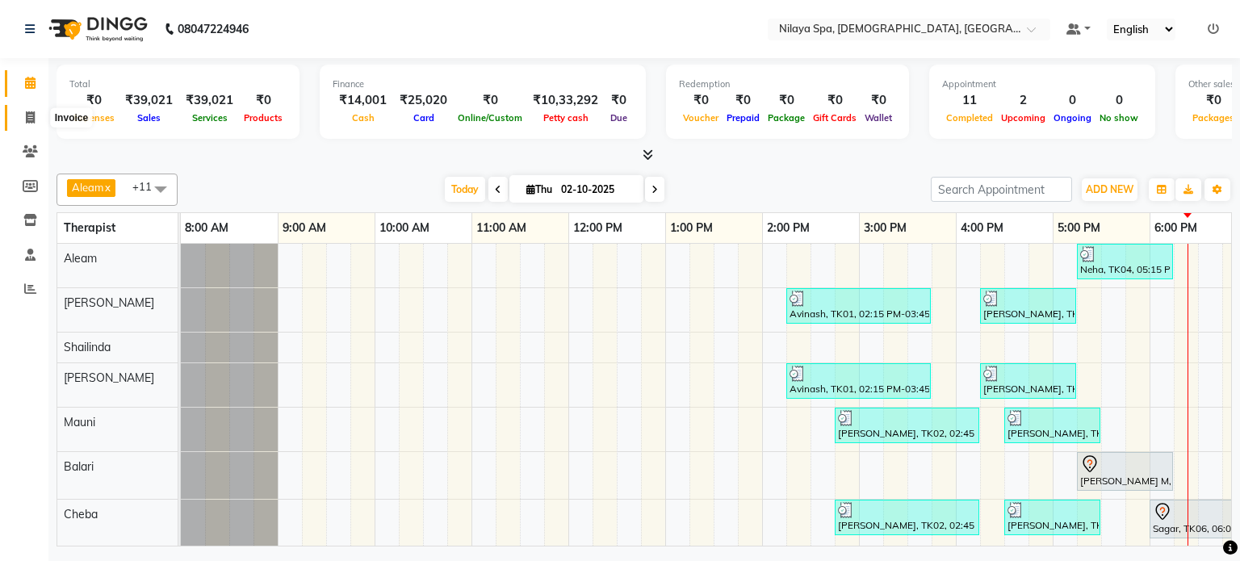
click at [31, 116] on icon at bounding box center [30, 117] width 9 height 12
select select "8694"
select select "service"
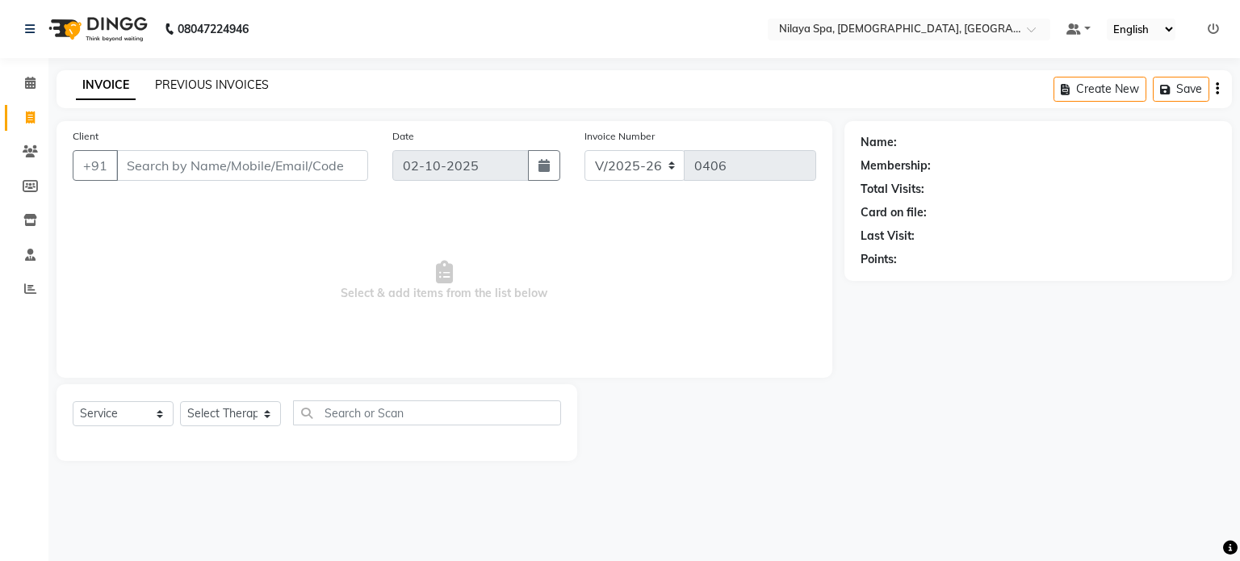
click at [200, 87] on link "PREVIOUS INVOICES" at bounding box center [212, 85] width 114 height 15
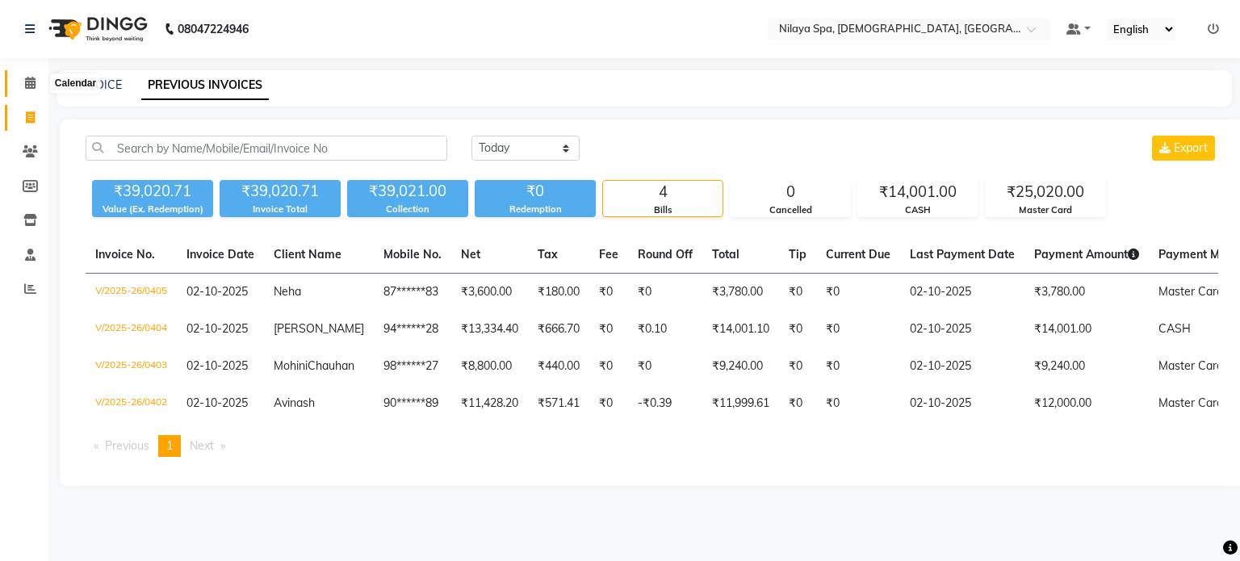
click at [27, 82] on icon at bounding box center [30, 83] width 10 height 12
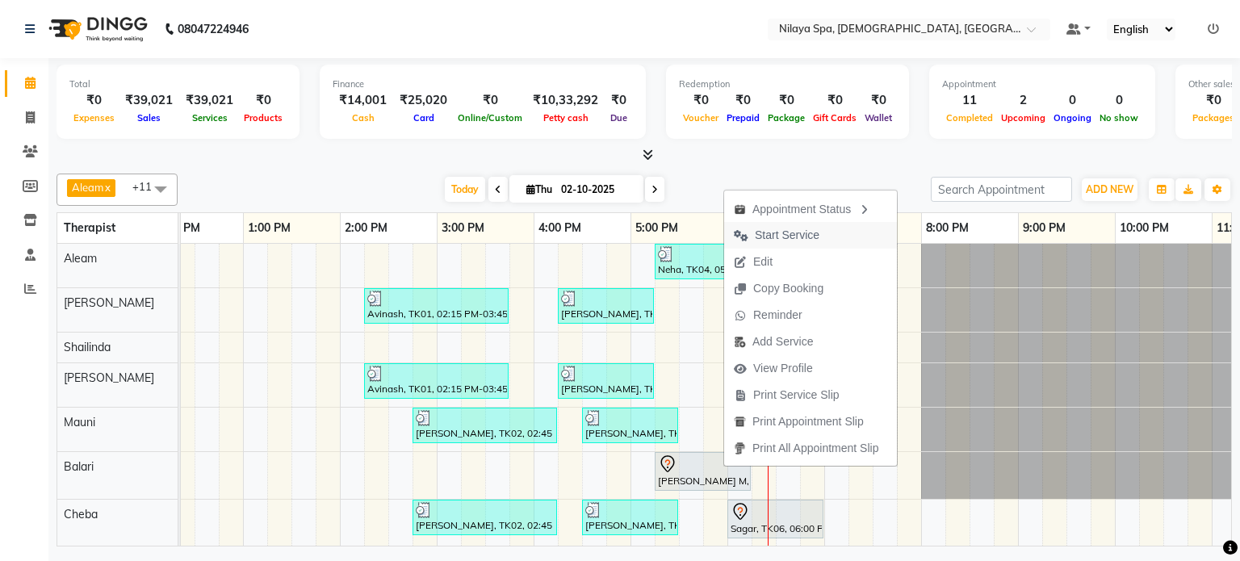
click at [774, 229] on span "Start Service" at bounding box center [787, 235] width 65 height 17
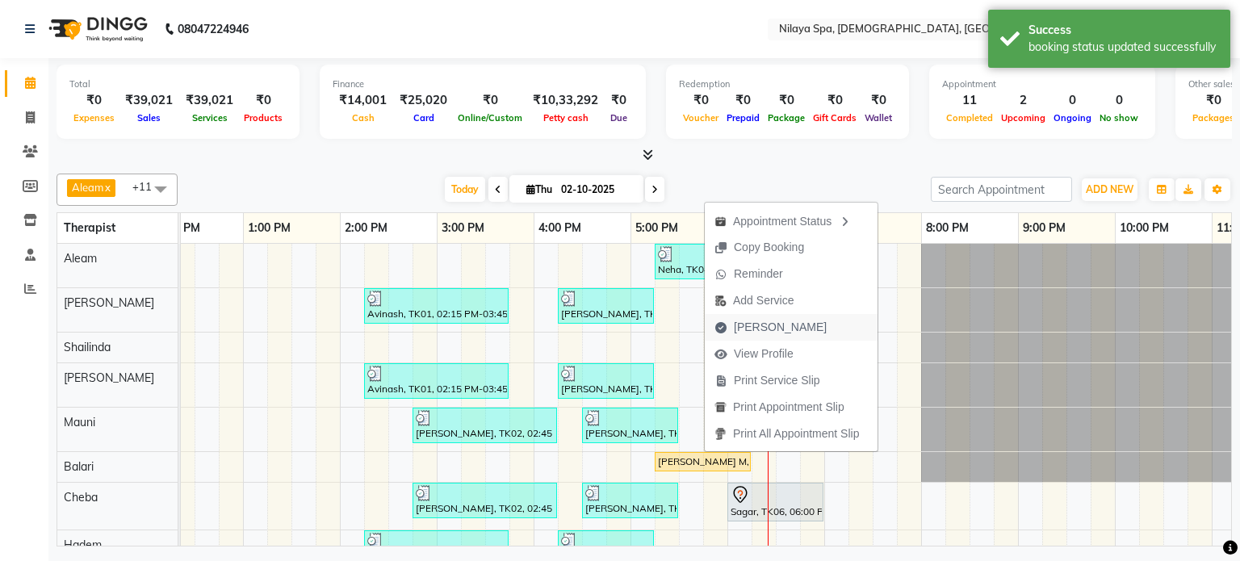
click at [765, 327] on span "[PERSON_NAME]" at bounding box center [780, 327] width 93 height 17
select select "8694"
select select "service"
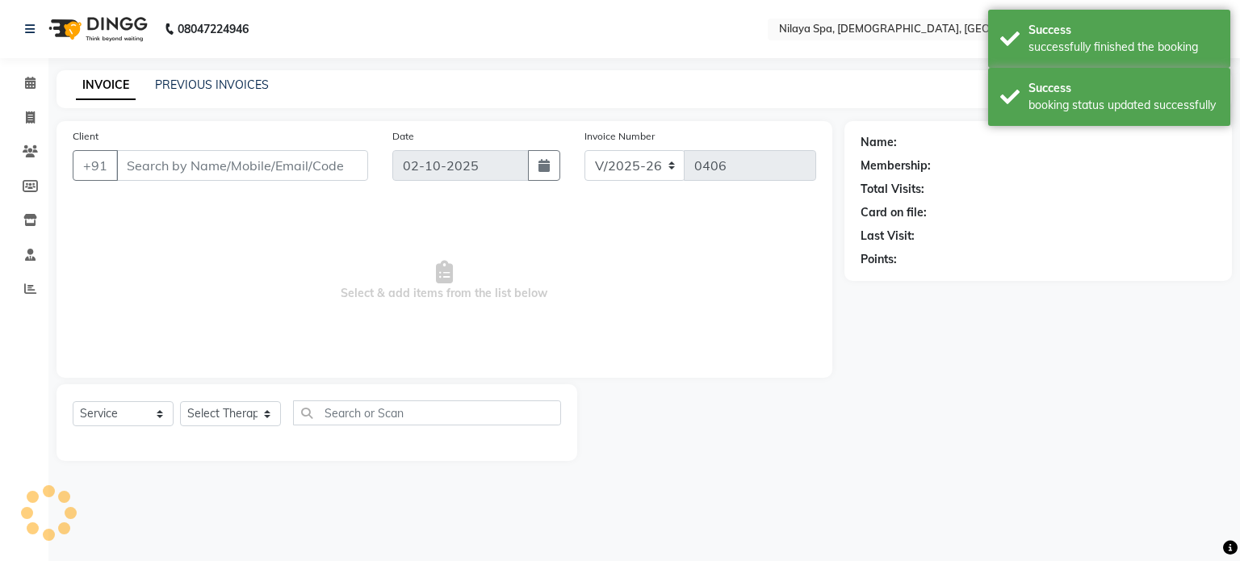
type input "99******83"
select select "87840"
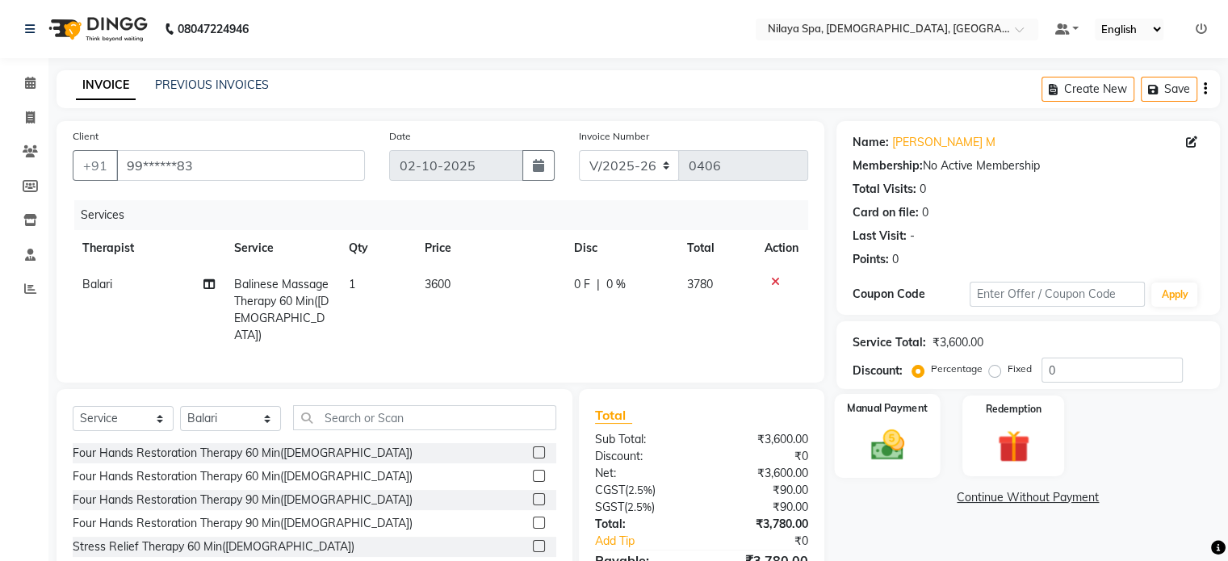
click at [886, 431] on img at bounding box center [887, 445] width 54 height 39
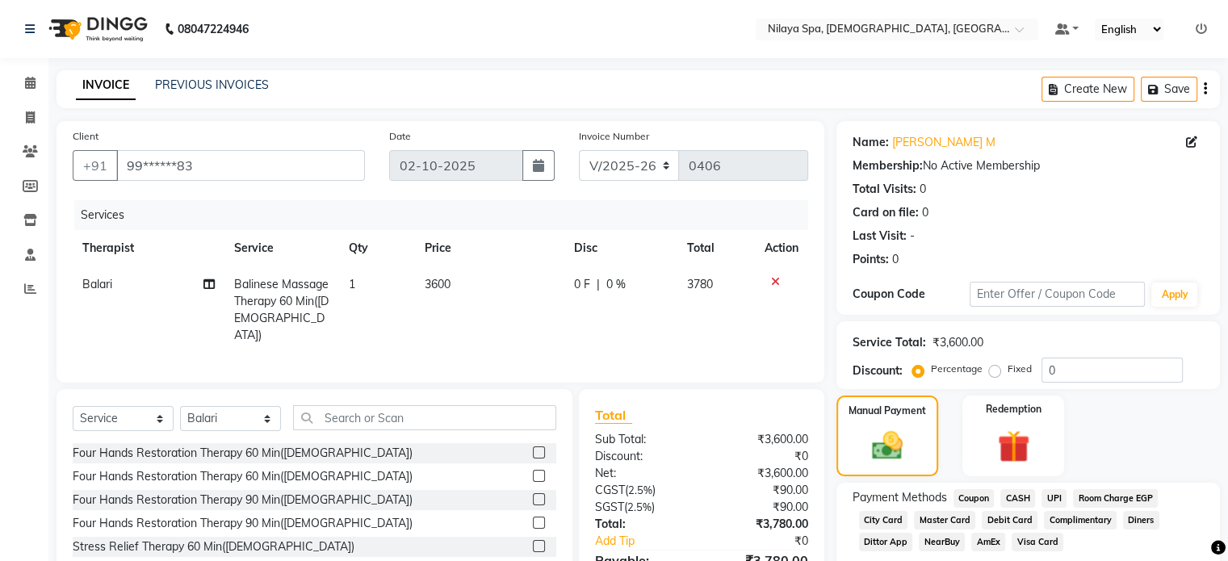
click at [1054, 495] on span "UPI" at bounding box center [1053, 498] width 25 height 19
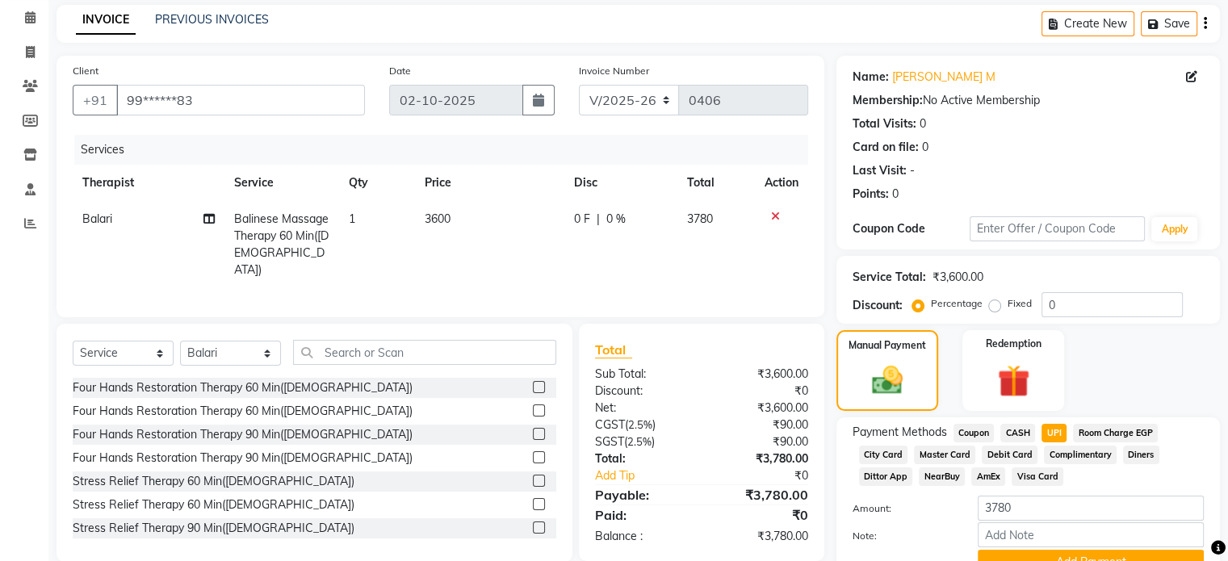
scroll to position [145, 0]
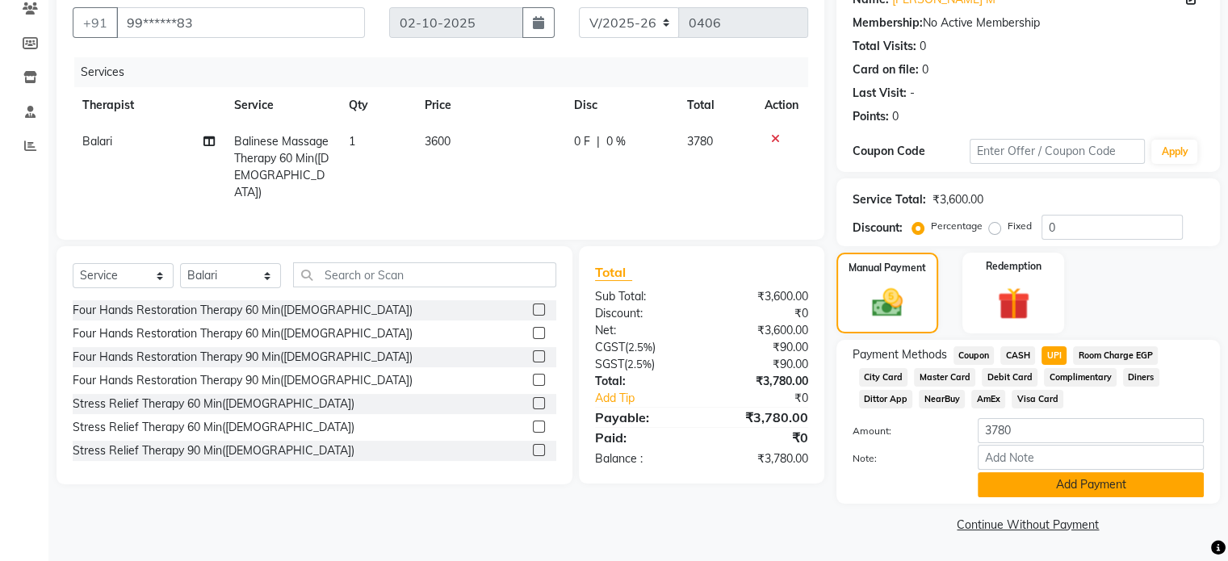
click at [1080, 483] on button "Add Payment" at bounding box center [1091, 484] width 226 height 25
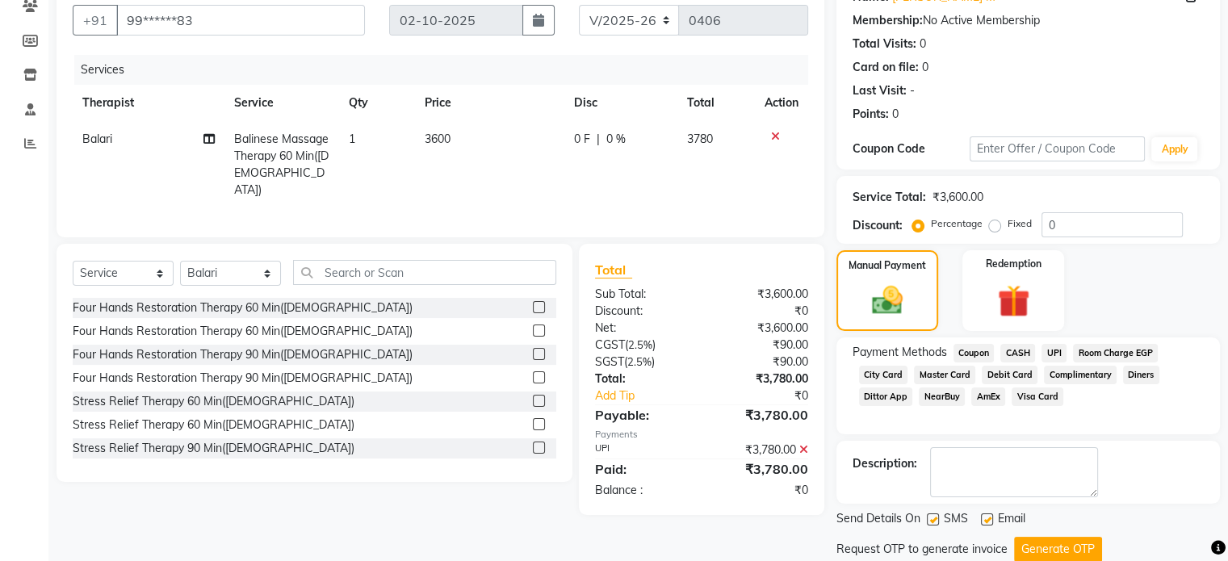
scroll to position [197, 0]
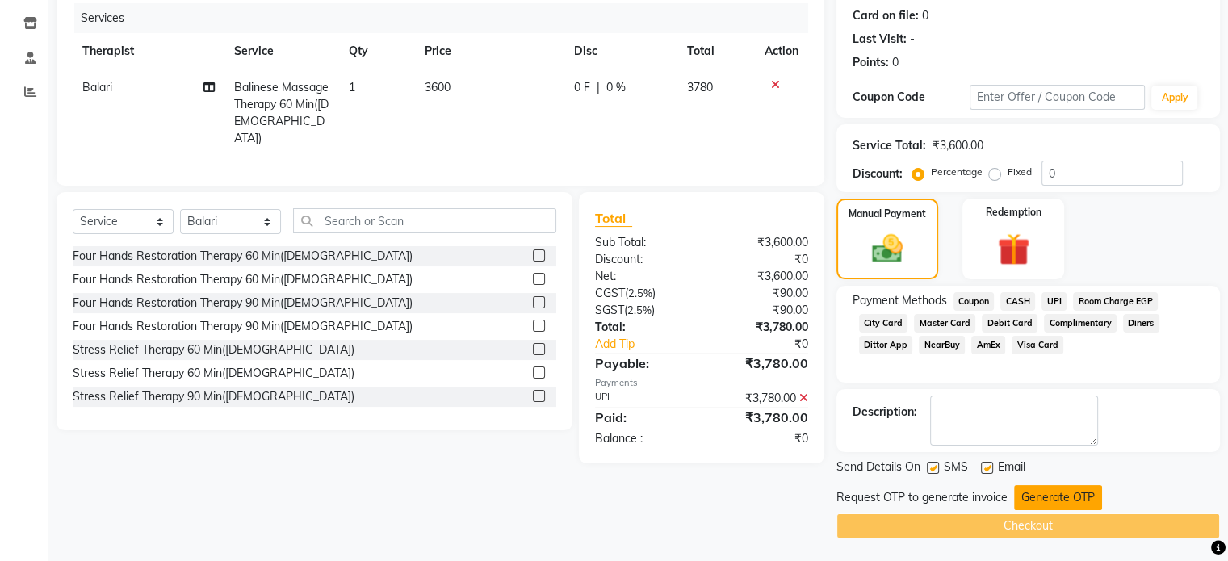
click at [1047, 496] on button "Generate OTP" at bounding box center [1058, 497] width 88 height 25
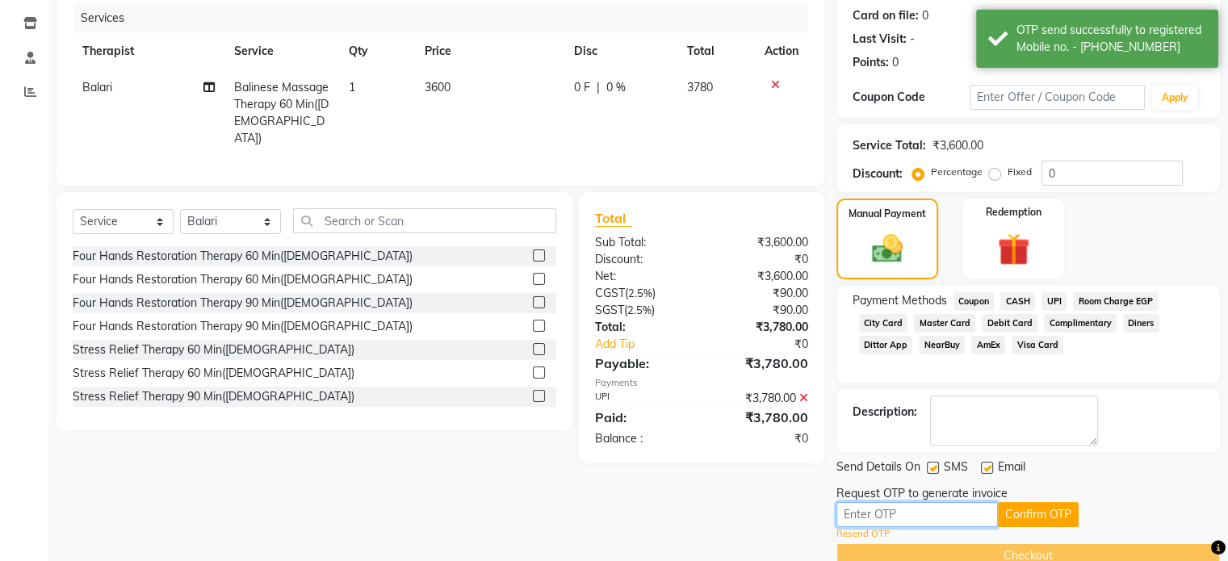
click at [961, 513] on input "text" at bounding box center [916, 514] width 161 height 25
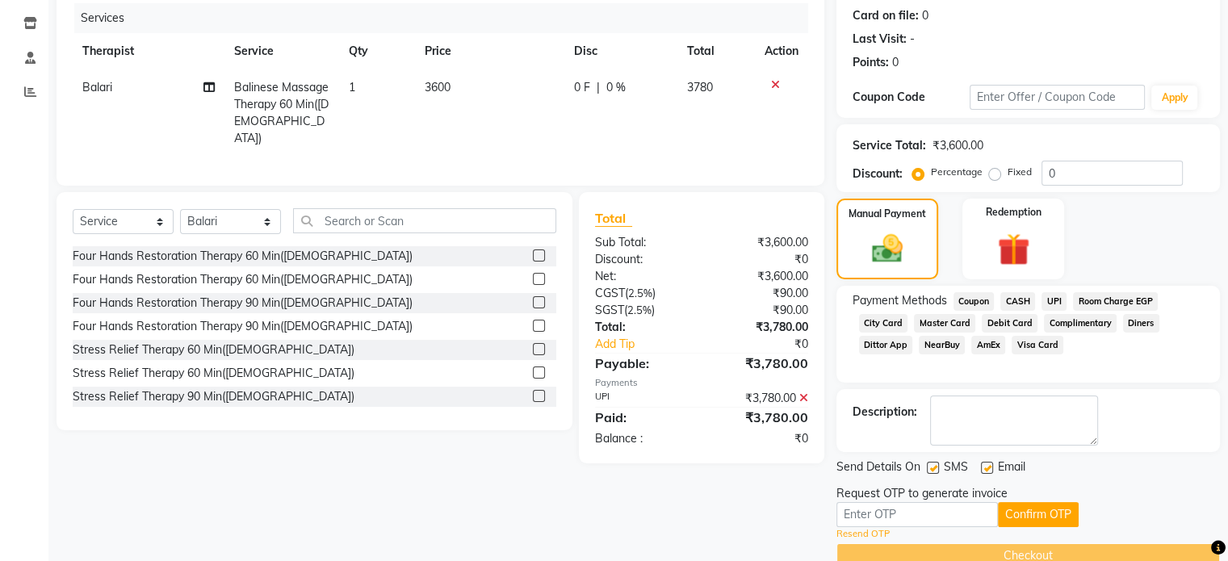
click at [869, 531] on link "Resend OTP" at bounding box center [862, 534] width 53 height 14
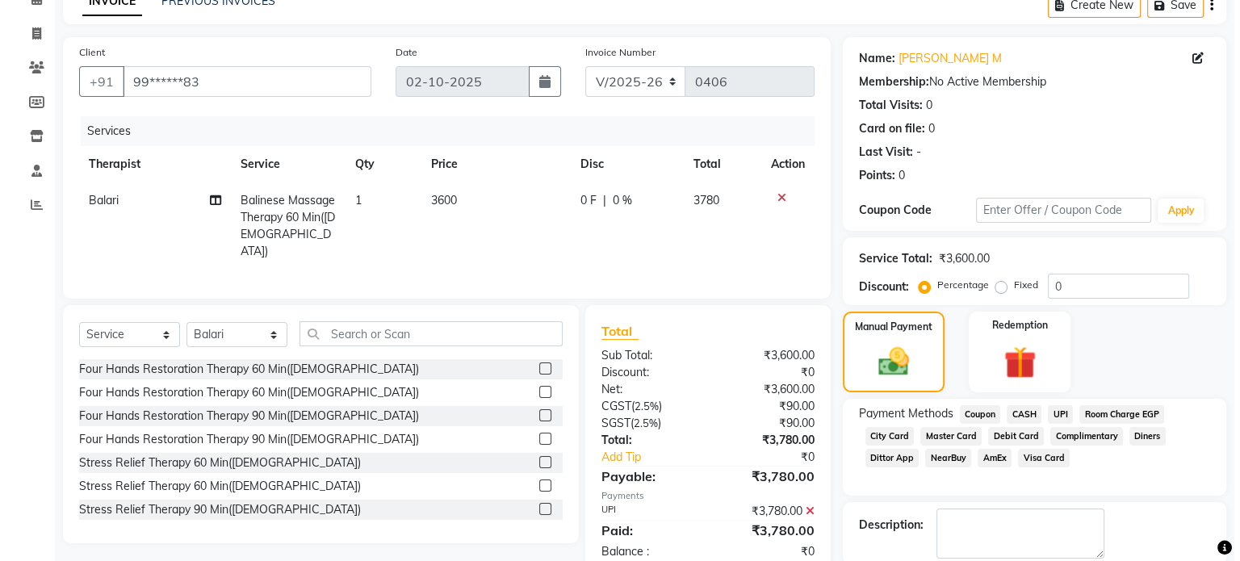
scroll to position [0, 0]
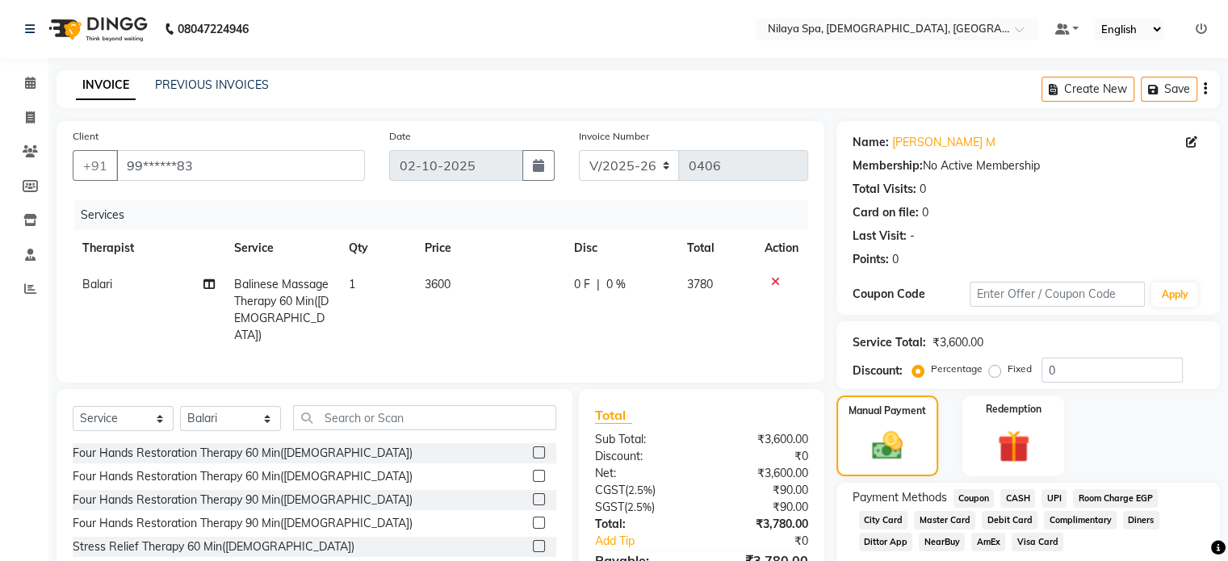
click at [1192, 138] on icon at bounding box center [1191, 141] width 11 height 11
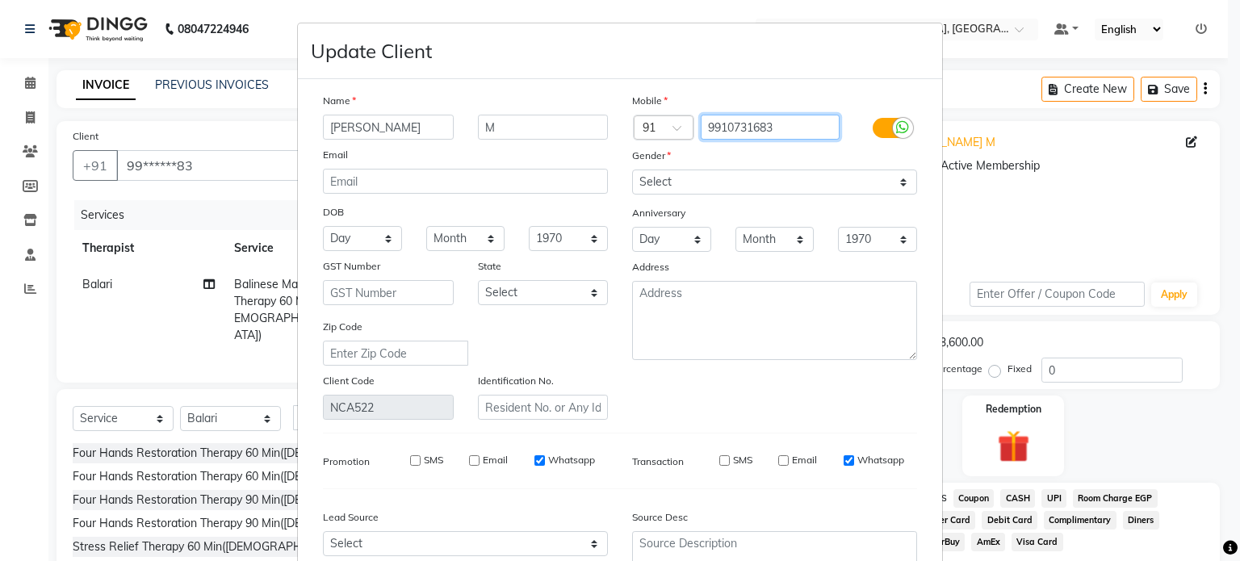
click at [777, 127] on input "9910731683" at bounding box center [771, 127] width 140 height 25
type input "9"
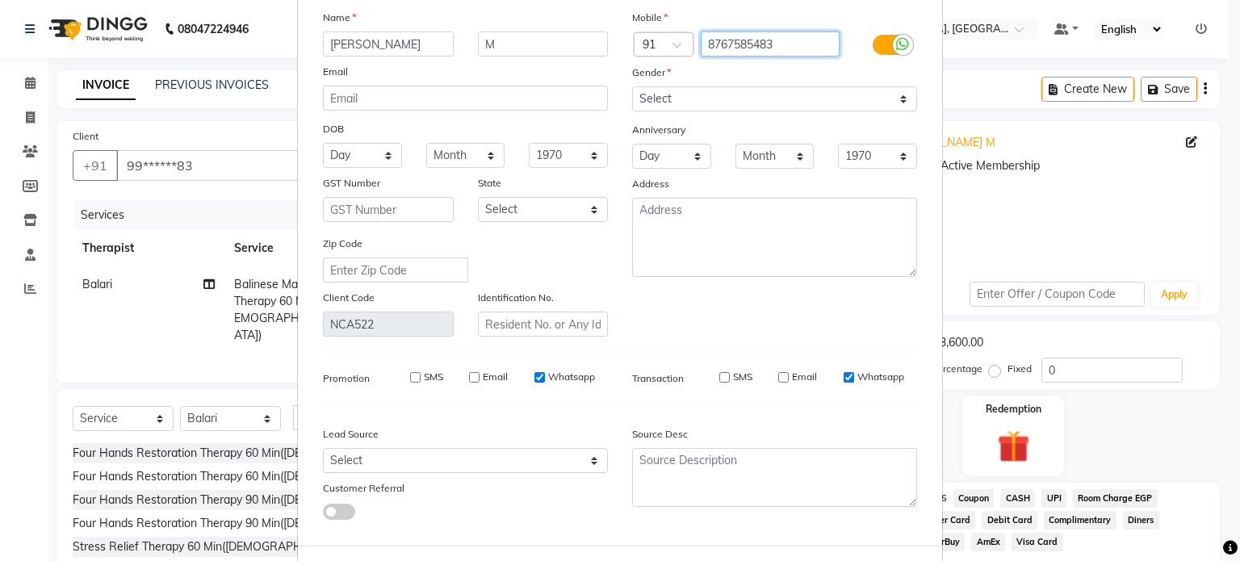
scroll to position [163, 0]
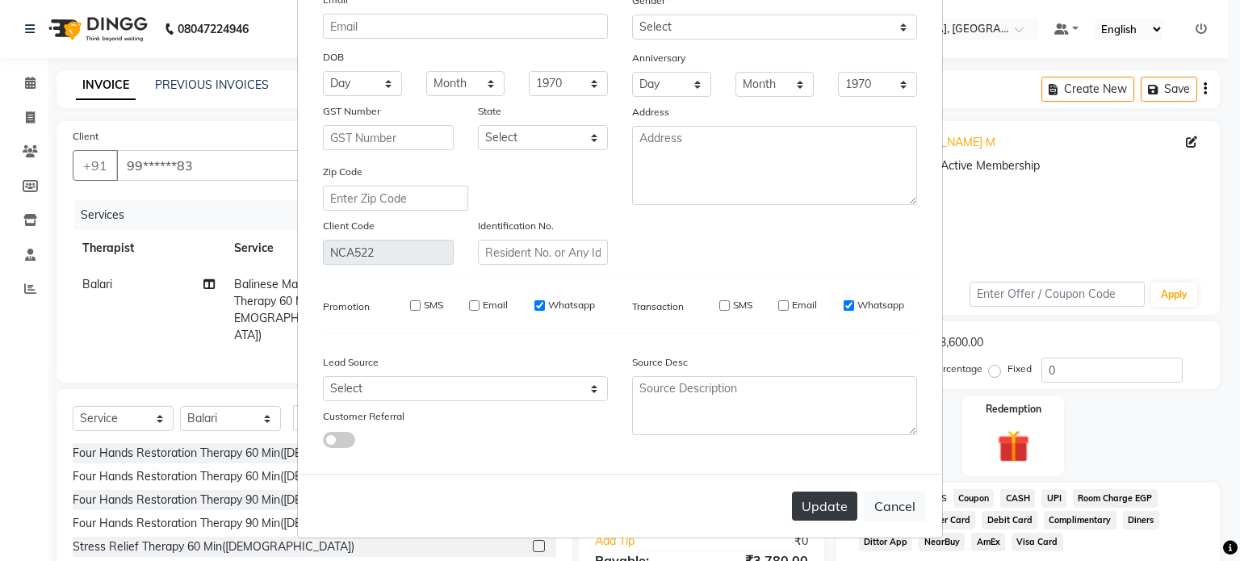
click at [812, 505] on button "Update" at bounding box center [824, 506] width 65 height 29
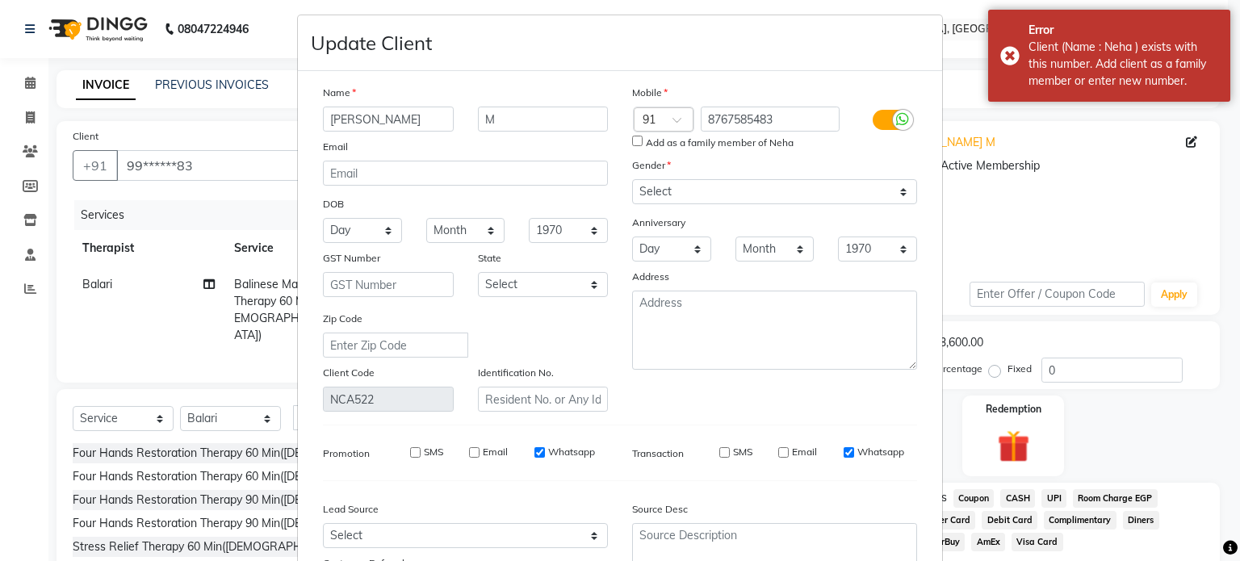
scroll to position [0, 0]
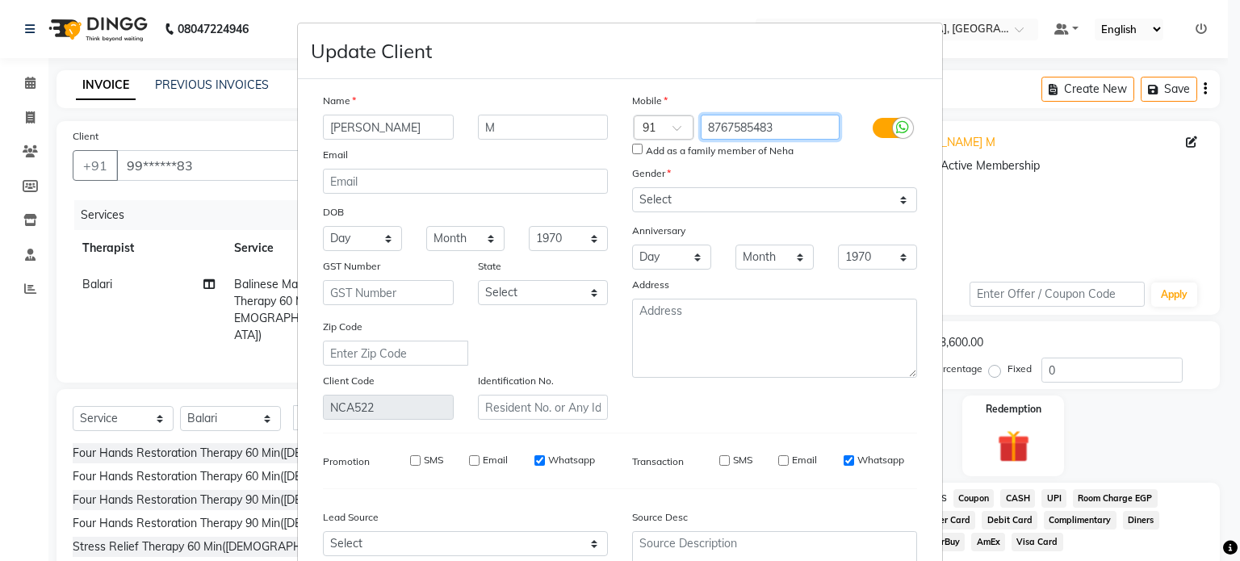
click at [777, 127] on input "8767585483" at bounding box center [771, 127] width 140 height 25
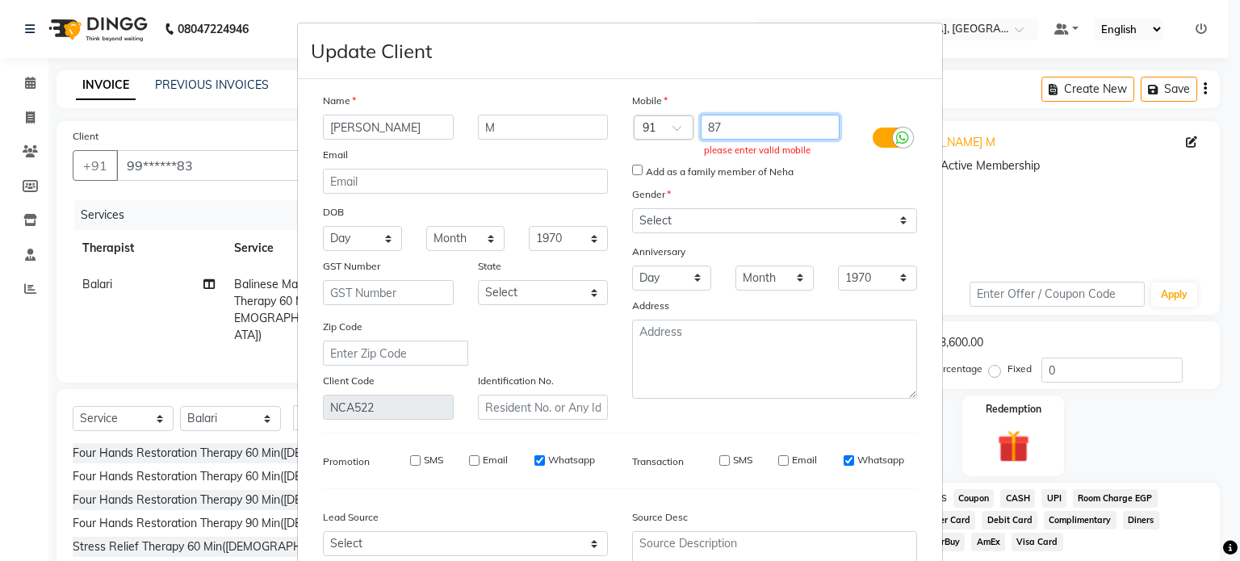
type input "8"
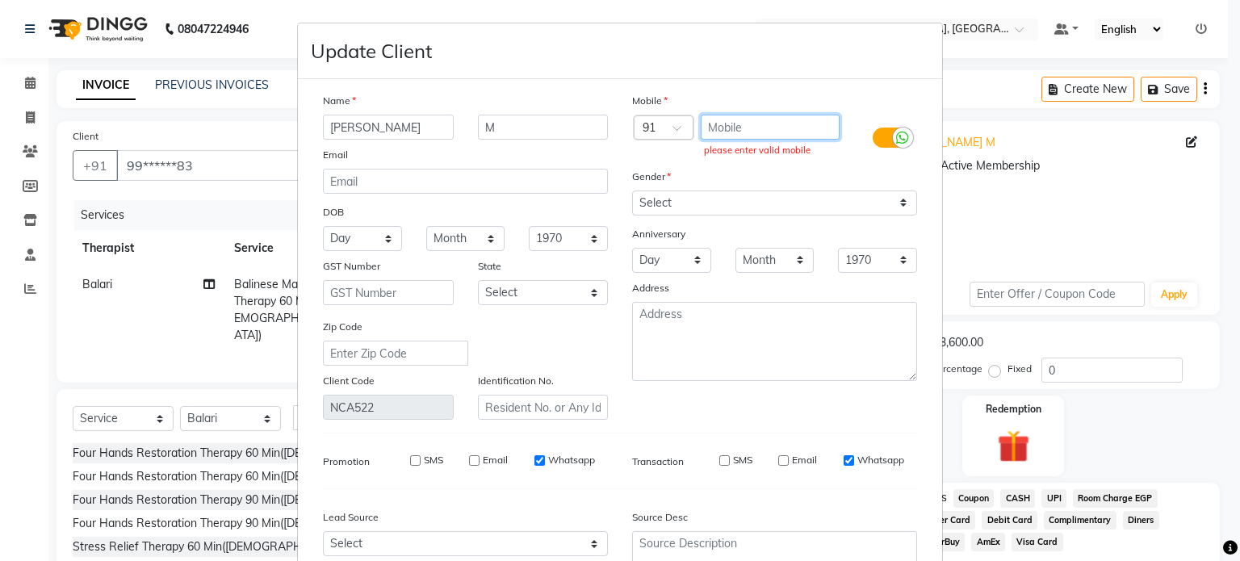
paste input "9910731683"
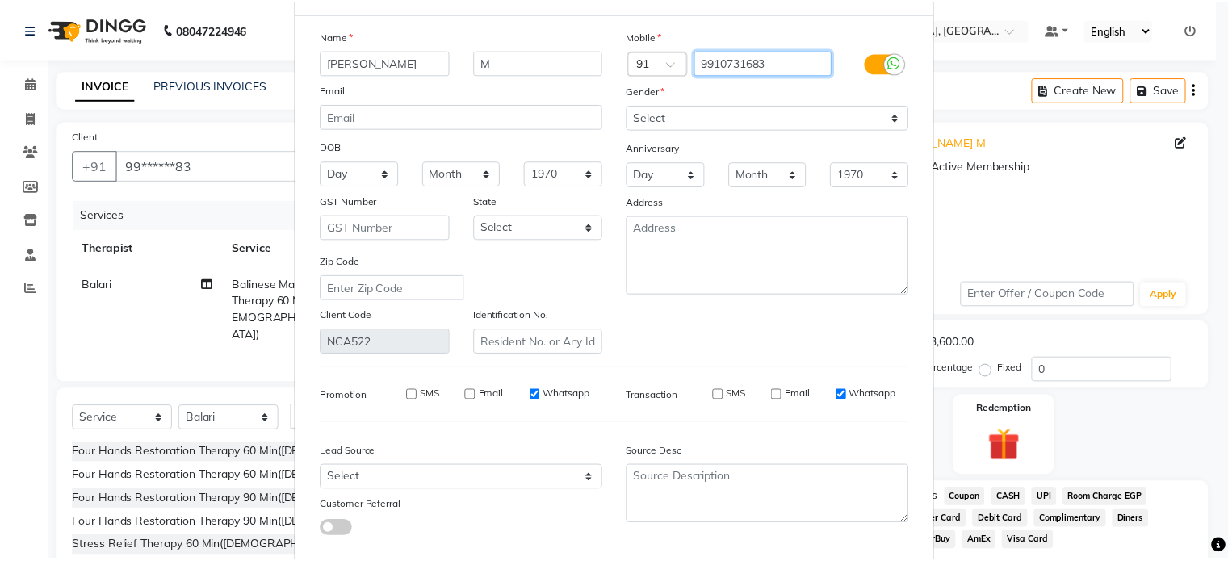
scroll to position [163, 0]
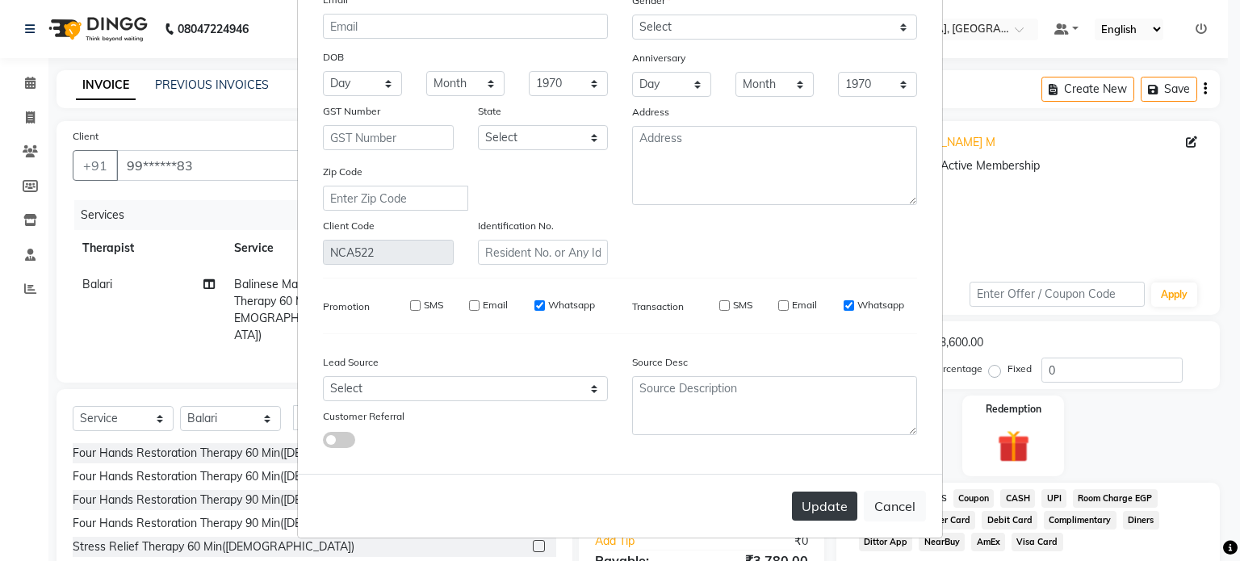
type input "9910731683"
click at [817, 513] on button "Update" at bounding box center [824, 506] width 65 height 29
select select
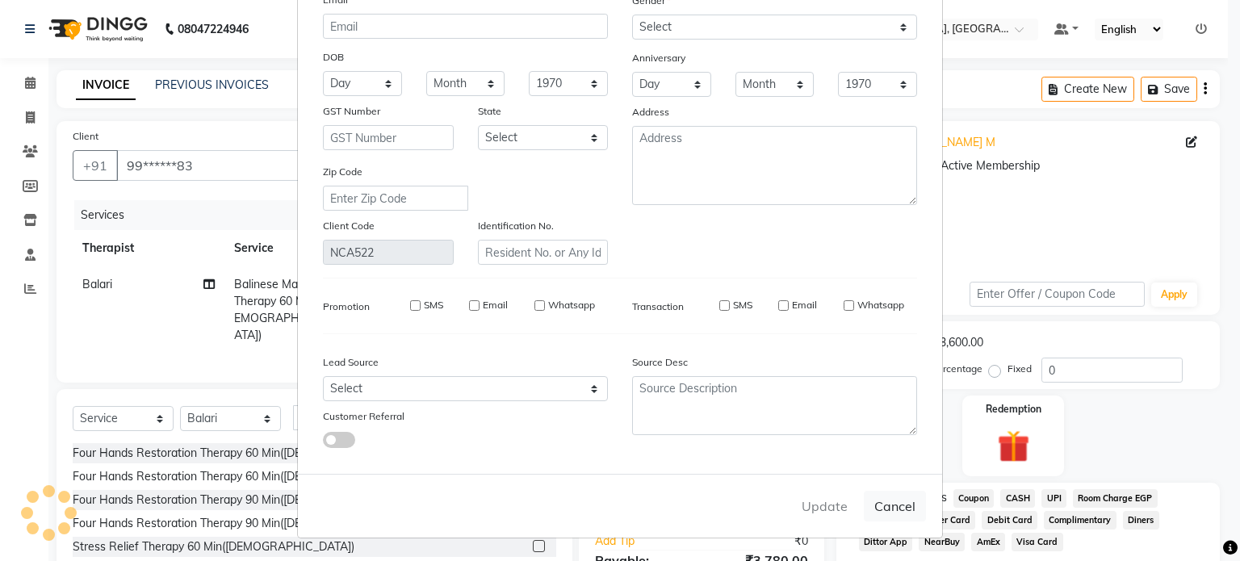
select select
checkbox input "false"
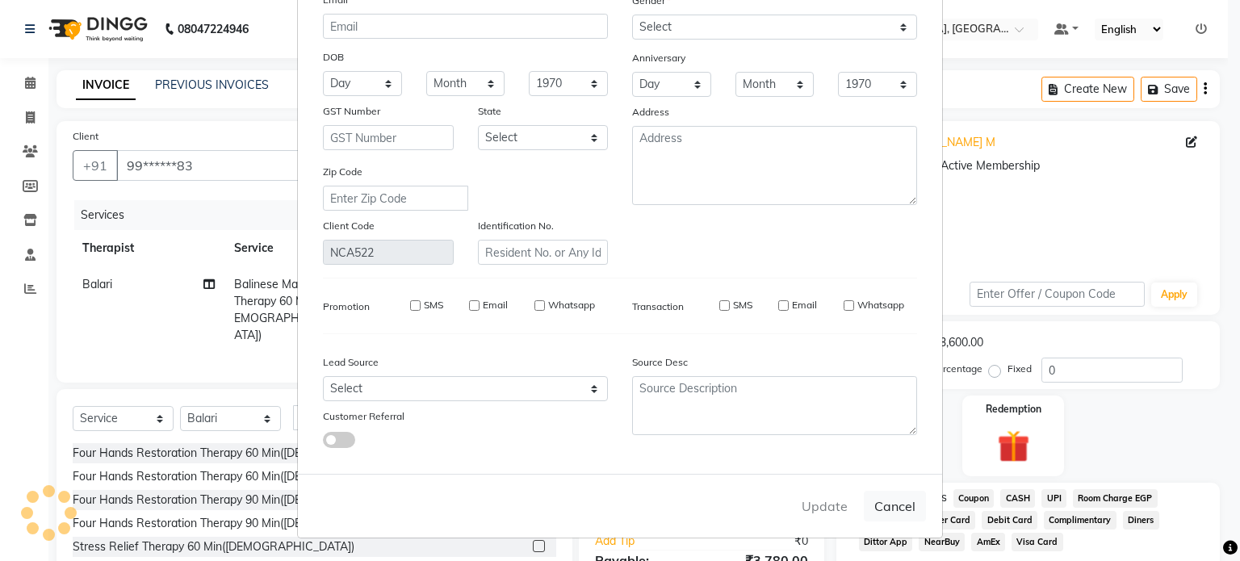
checkbox input "false"
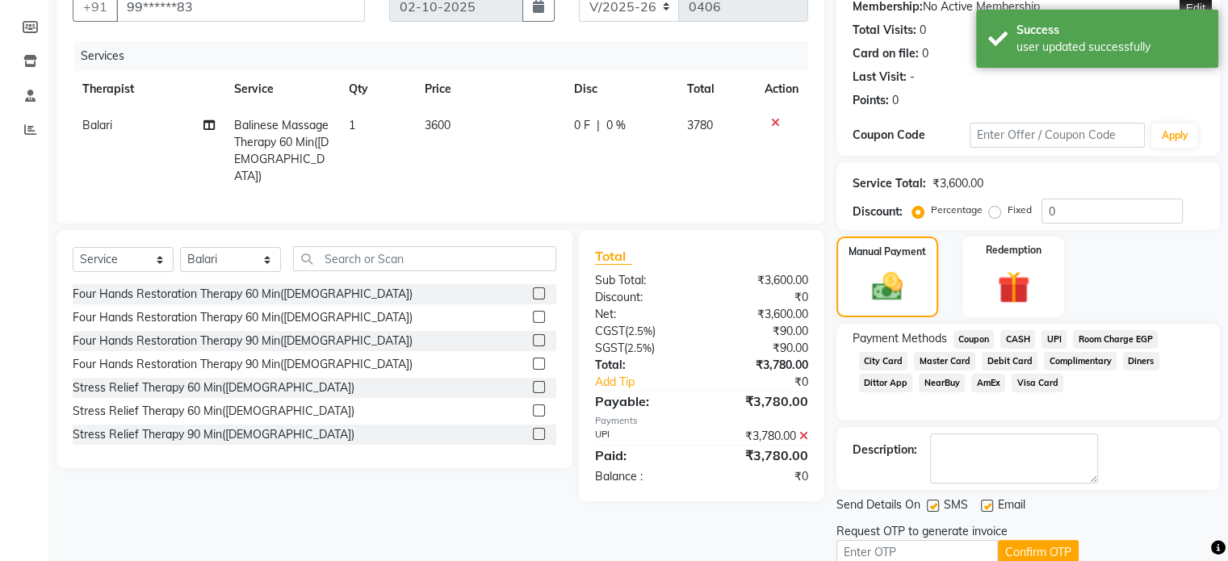
scroll to position [228, 0]
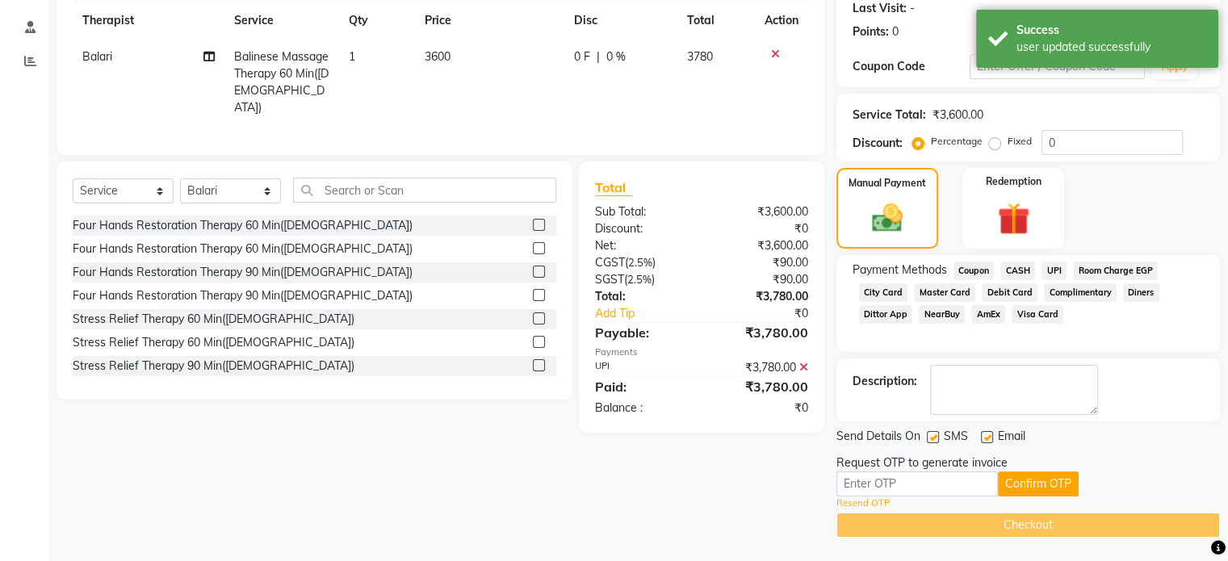
click at [872, 500] on link "Resend OTP" at bounding box center [862, 503] width 53 height 14
click at [872, 496] on input "text" at bounding box center [916, 483] width 161 height 25
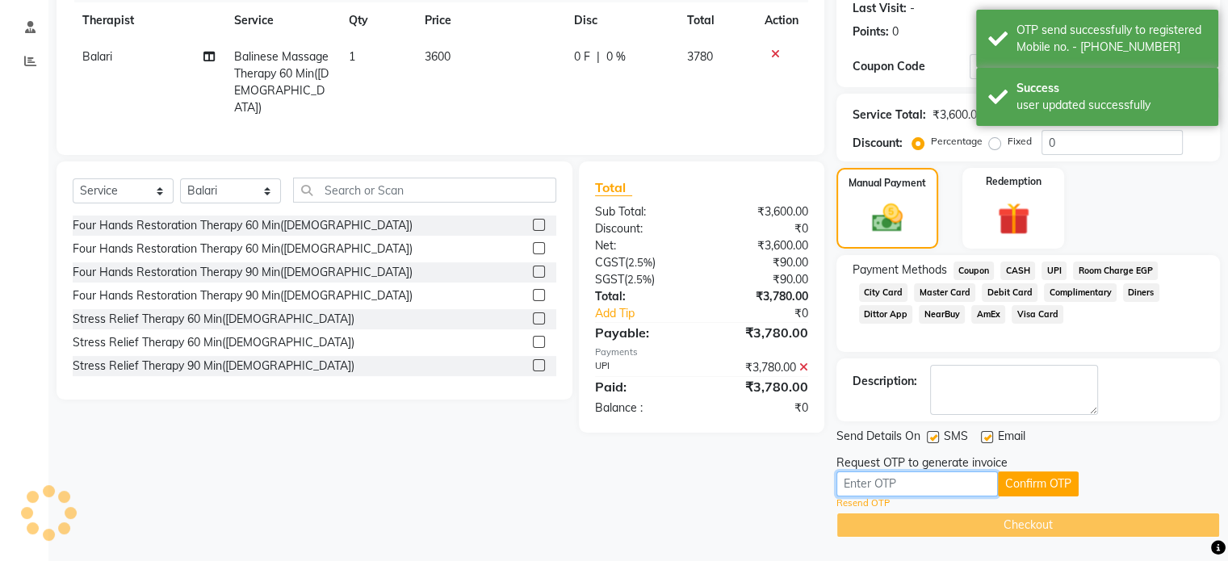
scroll to position [214, 0]
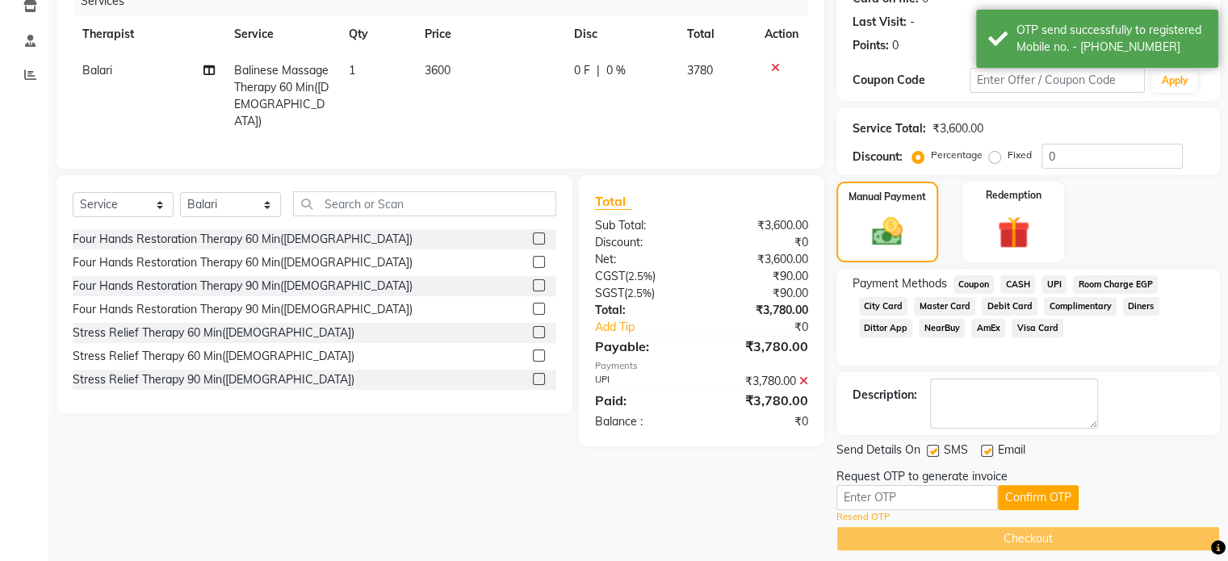
click at [864, 515] on link "Resend OTP" at bounding box center [862, 517] width 53 height 14
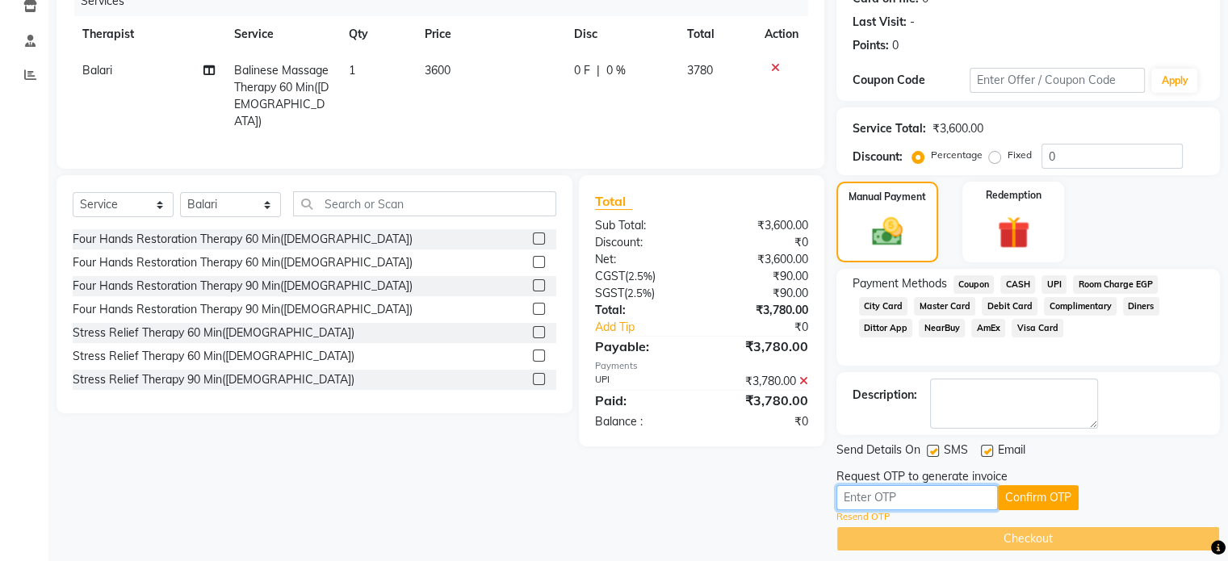
click at [903, 496] on input "text" at bounding box center [916, 497] width 161 height 25
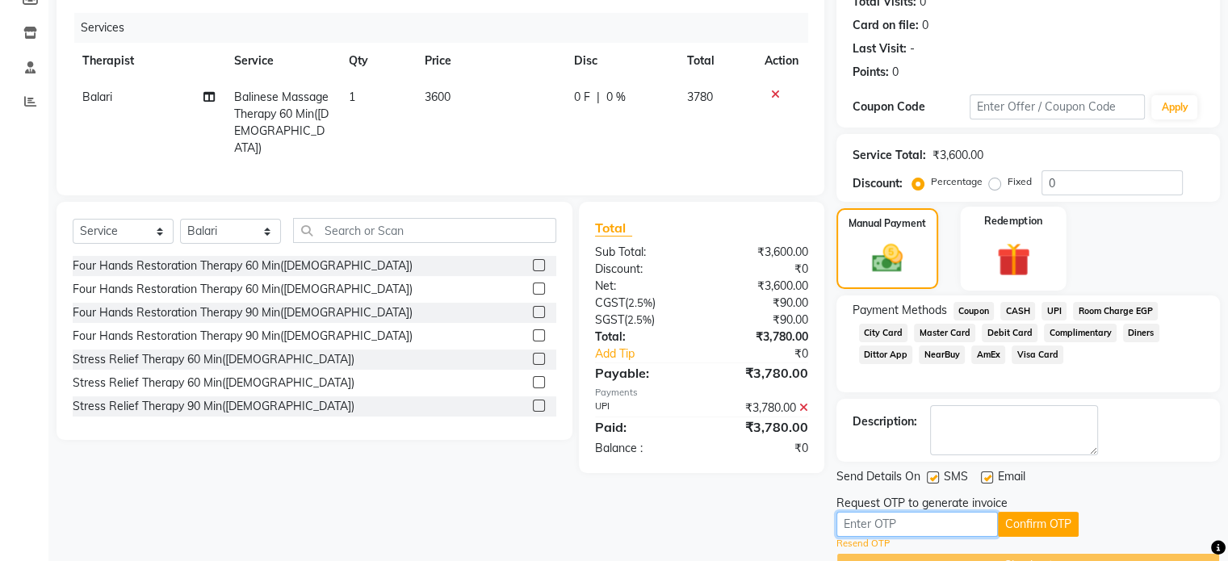
scroll to position [228, 0]
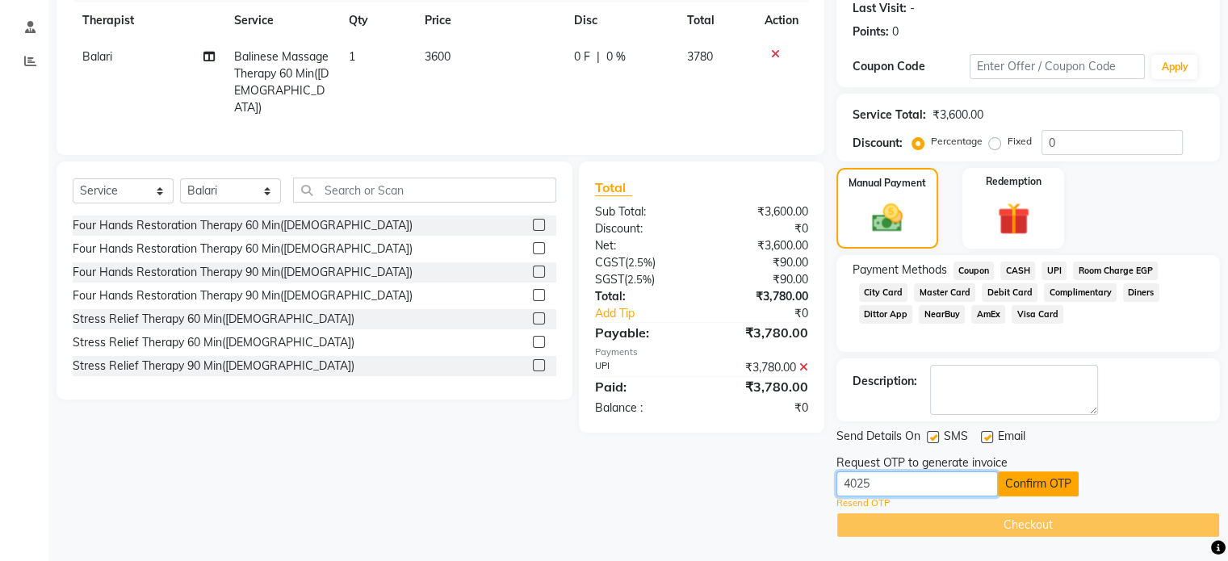
type input "4025"
click at [1046, 473] on button "Confirm OTP" at bounding box center [1038, 483] width 81 height 25
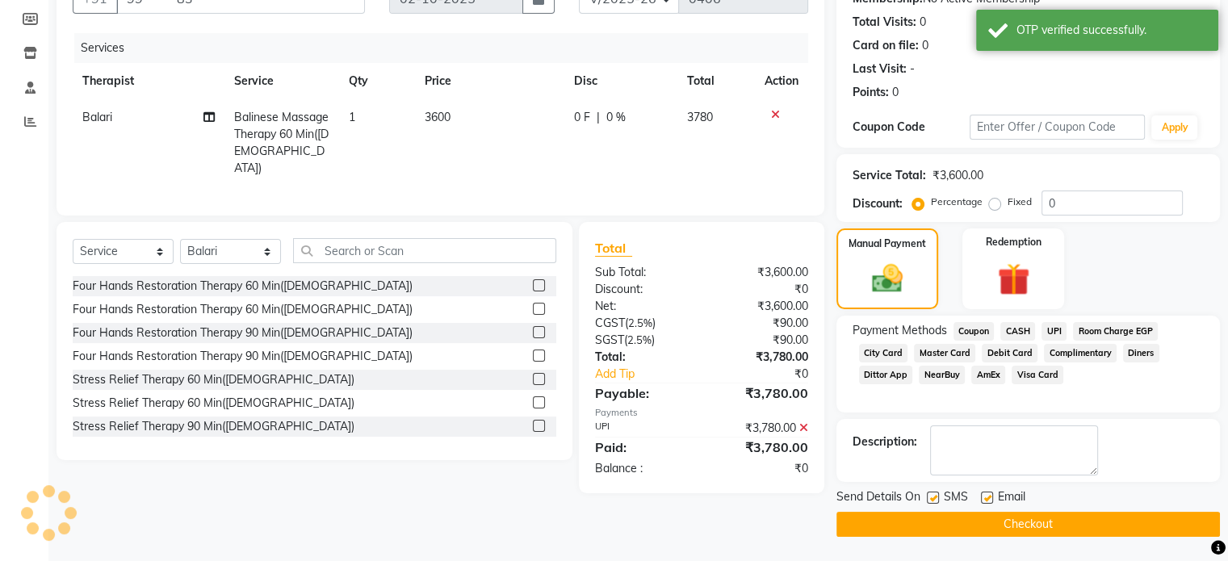
scroll to position [165, 0]
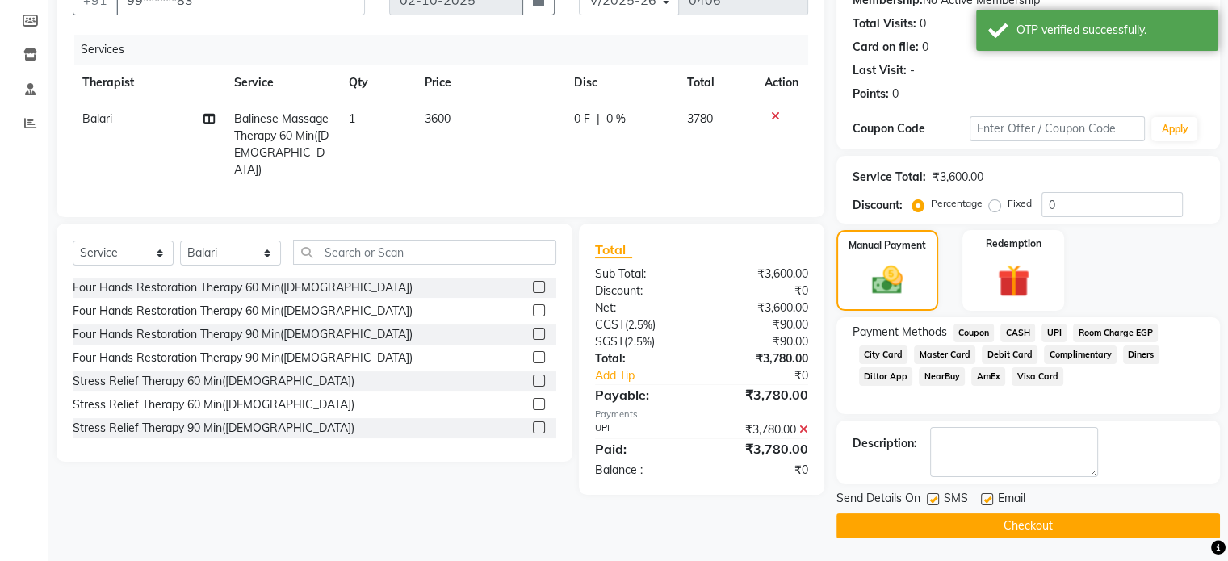
click at [994, 522] on button "Checkout" at bounding box center [1027, 525] width 383 height 25
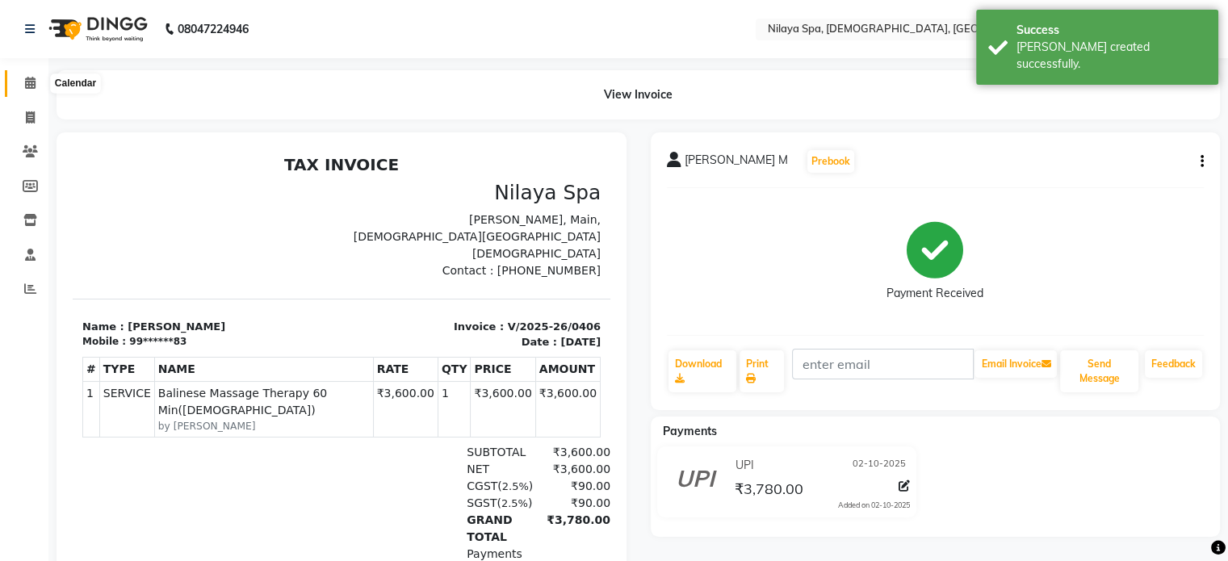
click at [28, 80] on icon at bounding box center [30, 83] width 10 height 12
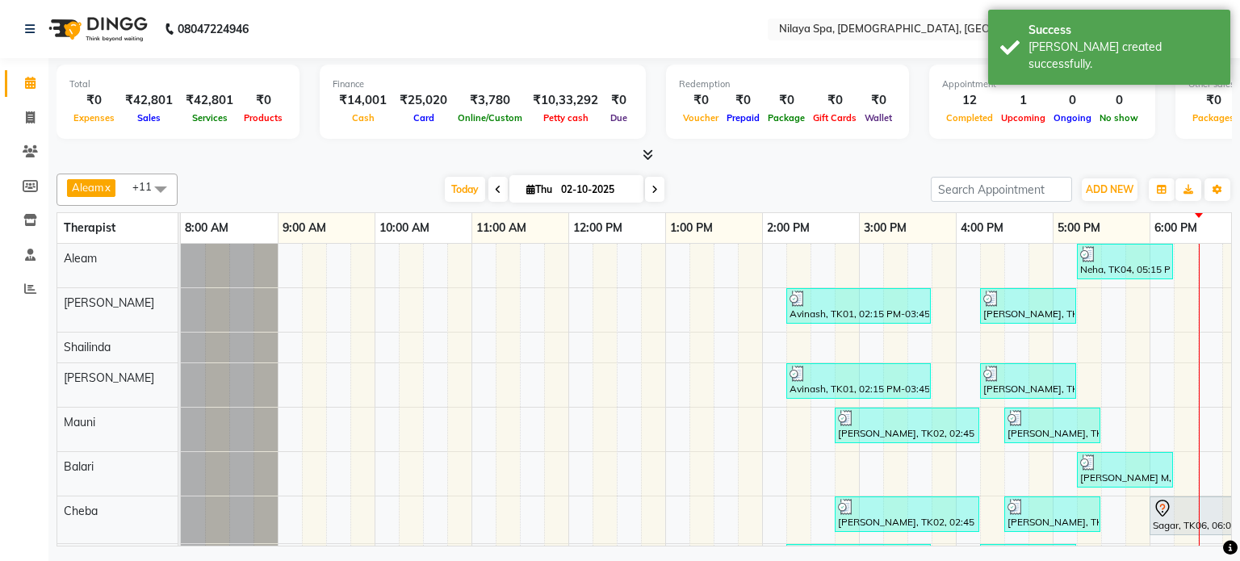
scroll to position [83, 0]
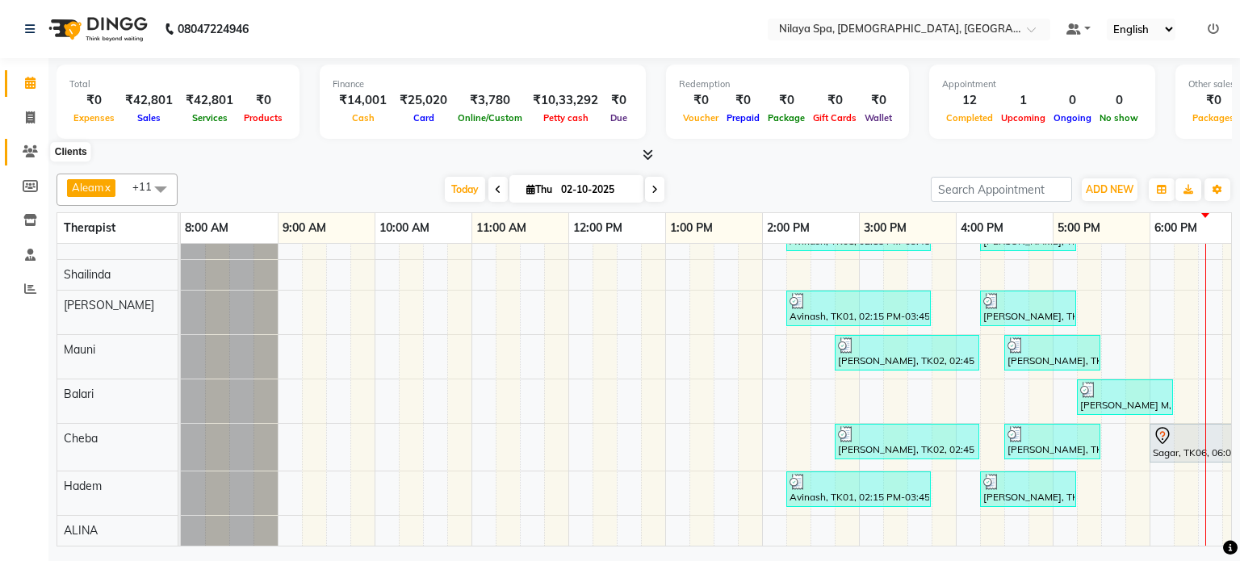
click at [23, 148] on icon at bounding box center [30, 151] width 15 height 12
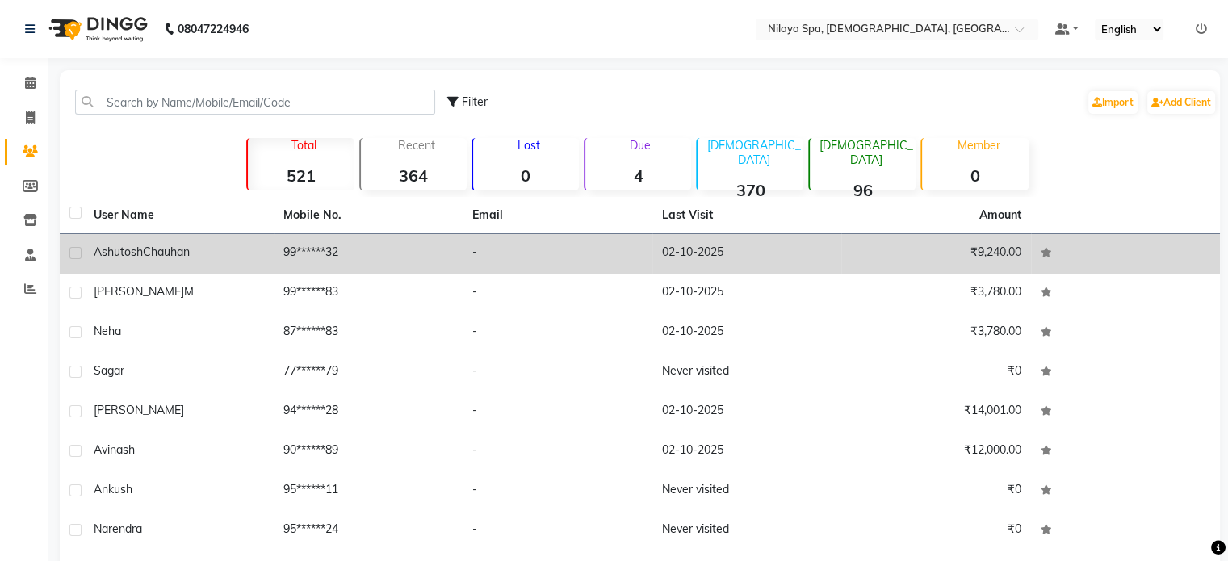
click at [153, 250] on span "Chauhan" at bounding box center [166, 252] width 47 height 15
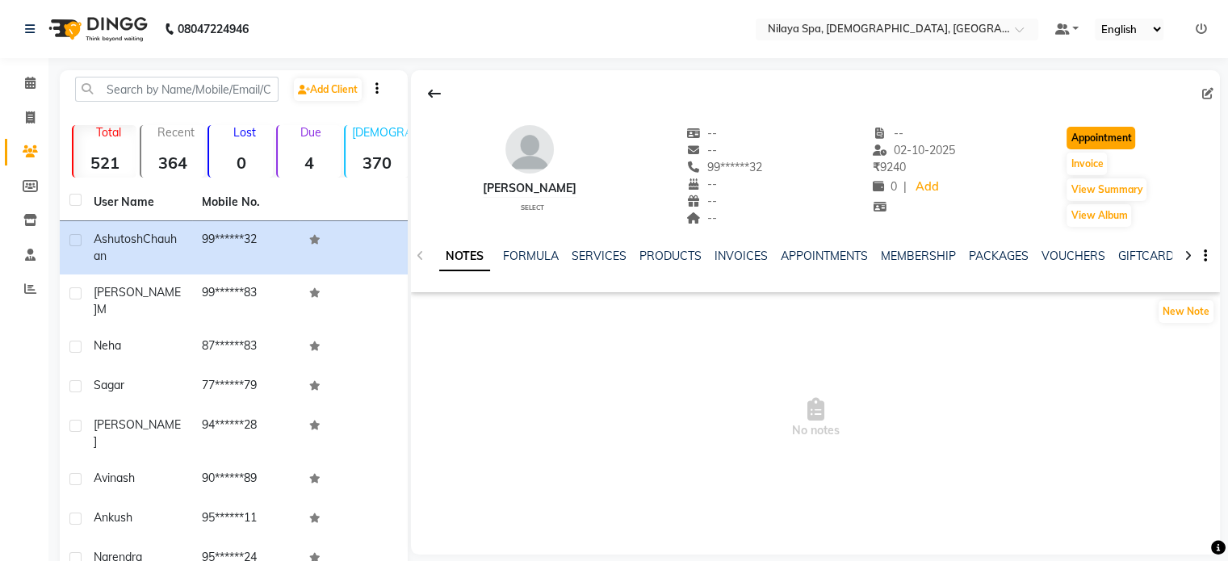
click at [1100, 137] on button "Appointment" at bounding box center [1100, 138] width 69 height 23
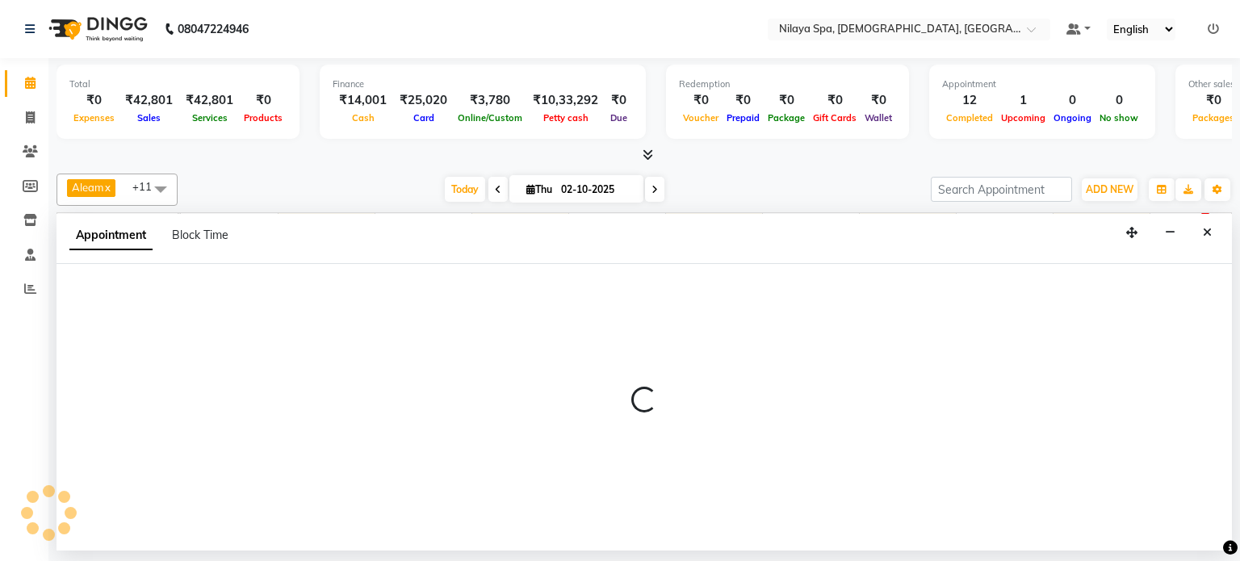
select select "540"
select select "tentative"
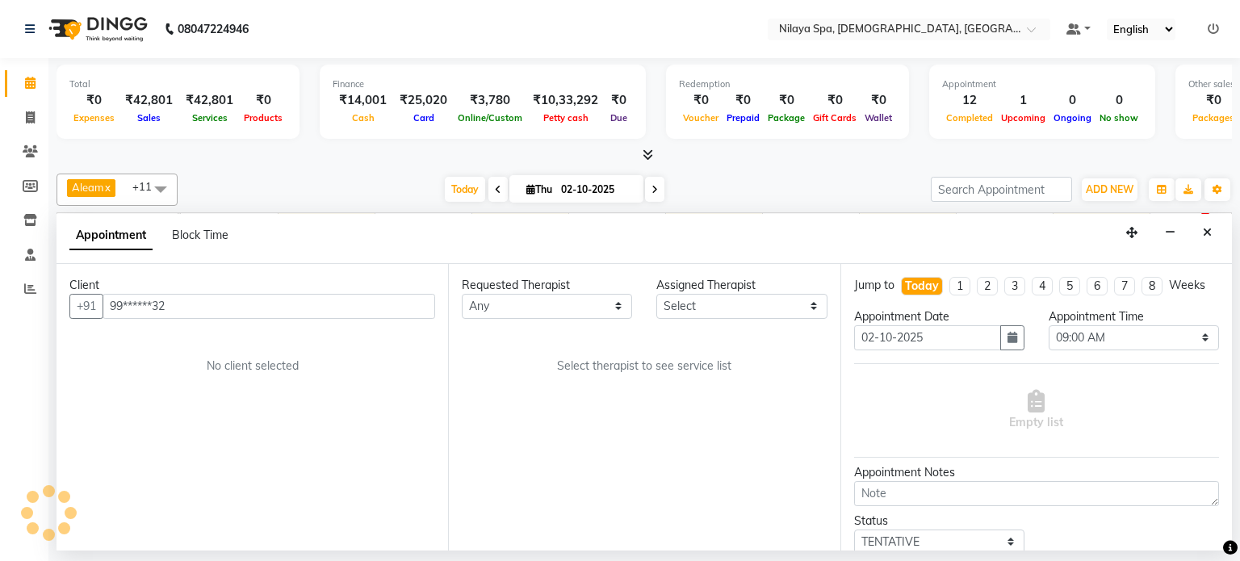
scroll to position [0, 499]
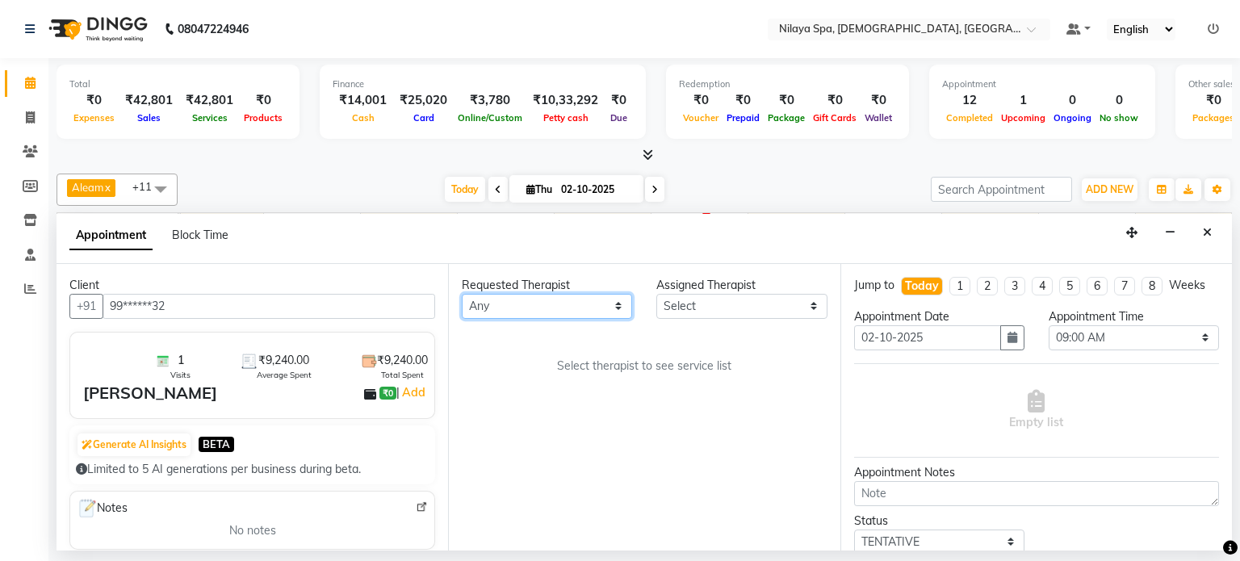
click at [550, 305] on select "Any Aleam [PERSON_NAME] [PERSON_NAME] [PERSON_NAME] [PERSON_NAME] [PERSON_NAME]" at bounding box center [547, 306] width 170 height 25
select select "87834"
click at [462, 294] on select "Any Aleam [PERSON_NAME] [PERSON_NAME] [PERSON_NAME] [PERSON_NAME] [PERSON_NAME]" at bounding box center [547, 306] width 170 height 25
select select "87834"
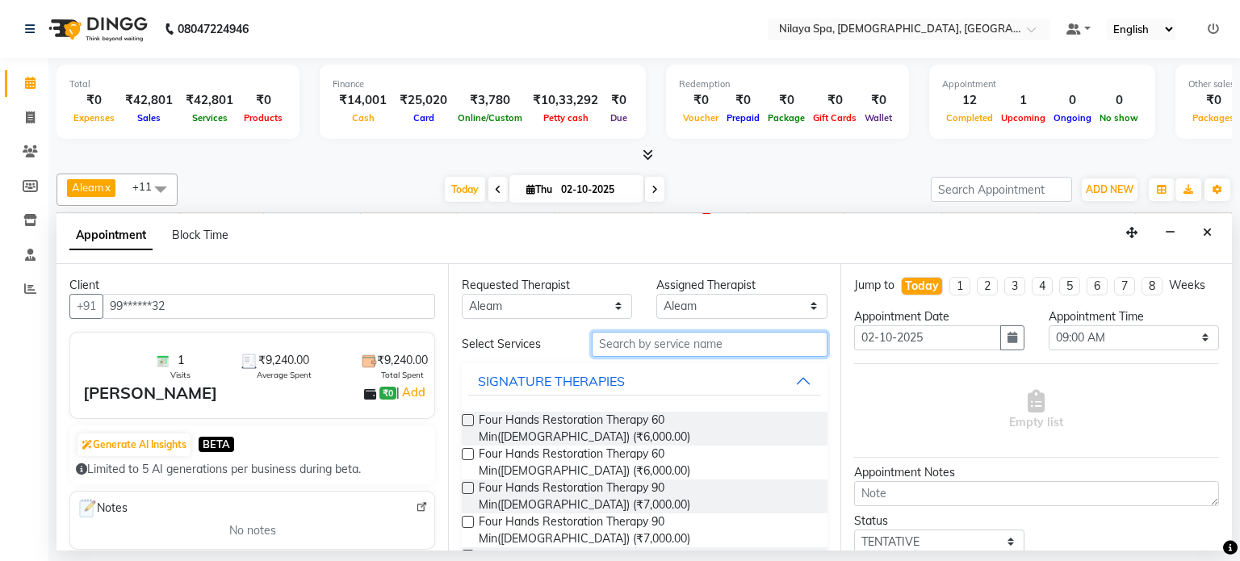
click at [633, 345] on input "text" at bounding box center [710, 344] width 236 height 25
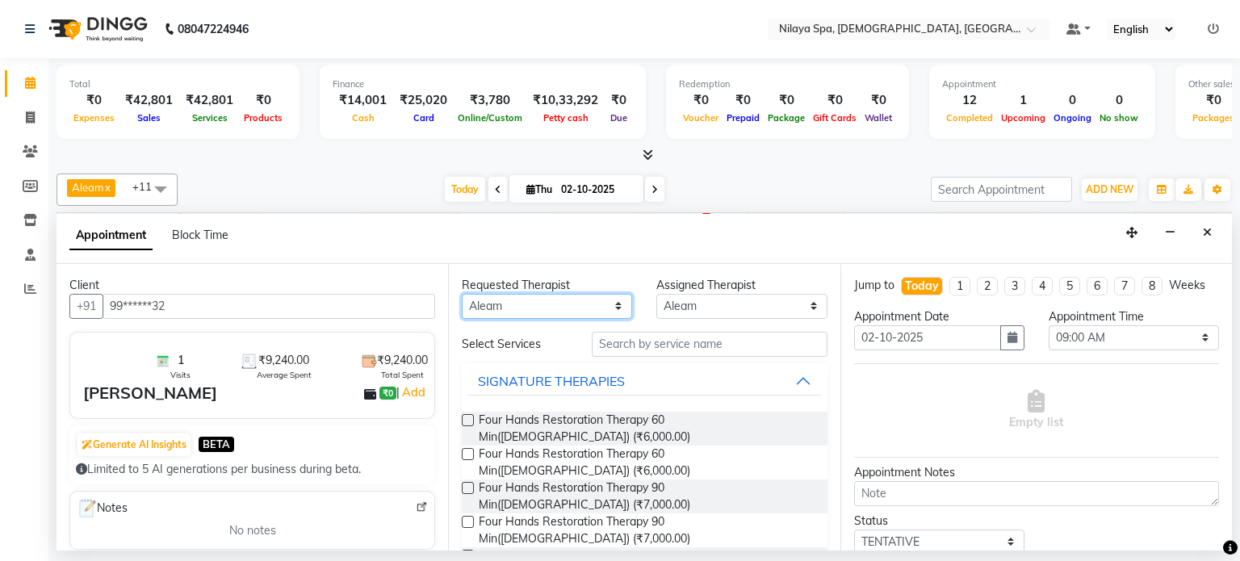
click at [612, 300] on select "Any Aleam [PERSON_NAME] [PERSON_NAME] [PERSON_NAME] [PERSON_NAME] [PERSON_NAME]" at bounding box center [547, 306] width 170 height 25
select select "92105"
click at [462, 294] on select "Any Aleam [PERSON_NAME] [PERSON_NAME] [PERSON_NAME] [PERSON_NAME] [PERSON_NAME]" at bounding box center [547, 306] width 170 height 25
select select "92105"
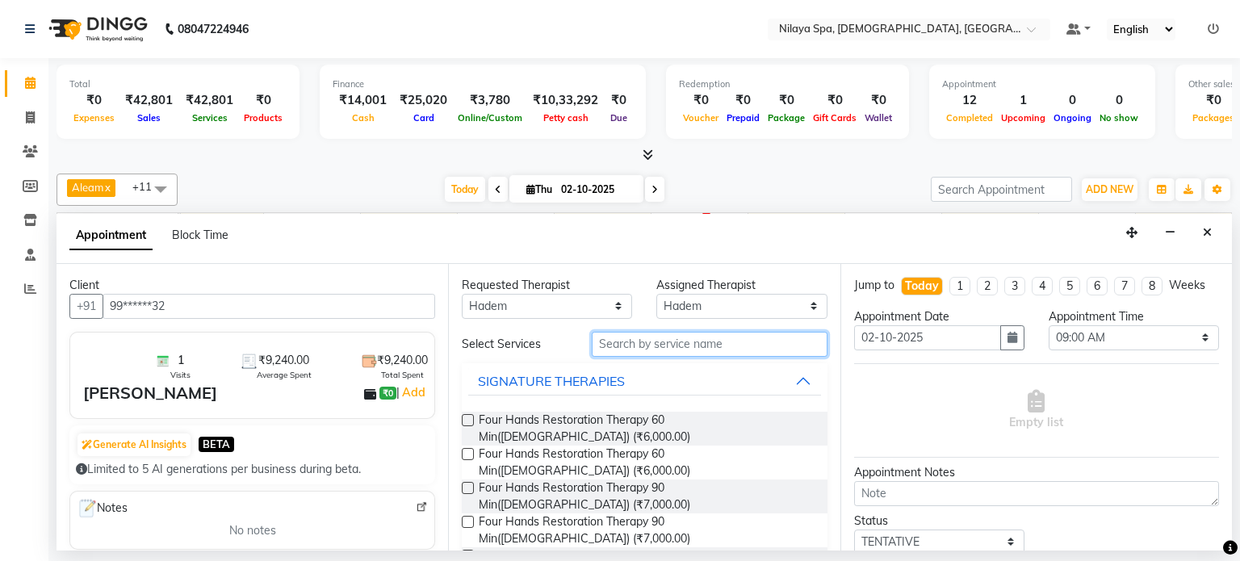
click at [626, 342] on input "text" at bounding box center [710, 344] width 236 height 25
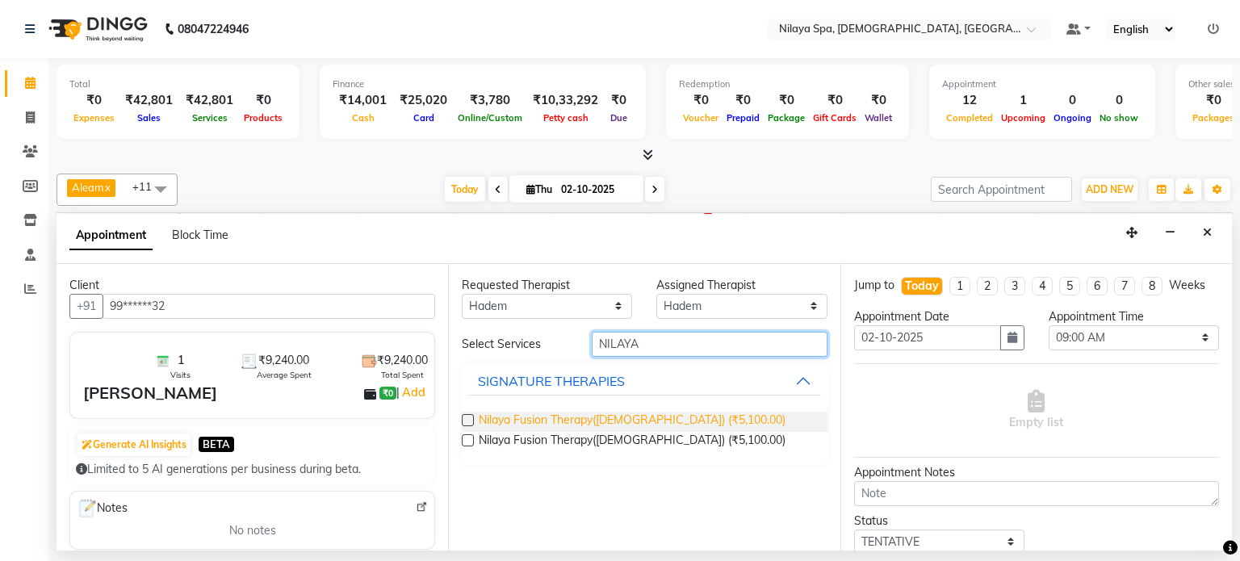
type input "NILAYA"
click at [601, 417] on span "Nilaya Fusion Therapy([DEMOGRAPHIC_DATA]) (₹5,100.00)" at bounding box center [632, 422] width 307 height 20
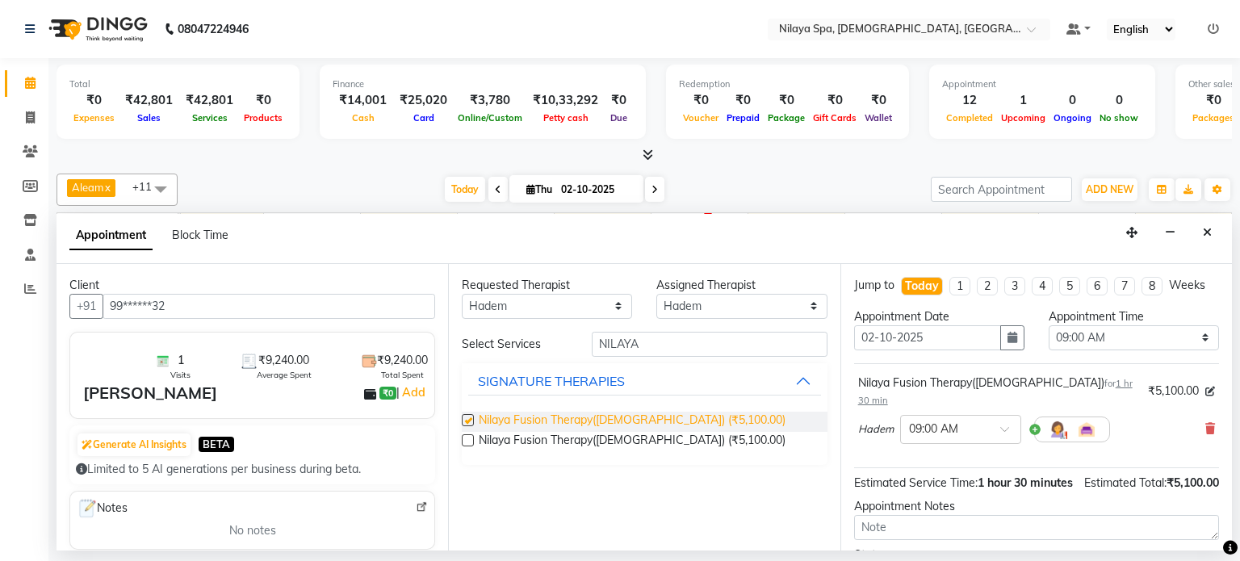
checkbox input "false"
click at [1006, 425] on span at bounding box center [1010, 433] width 20 height 17
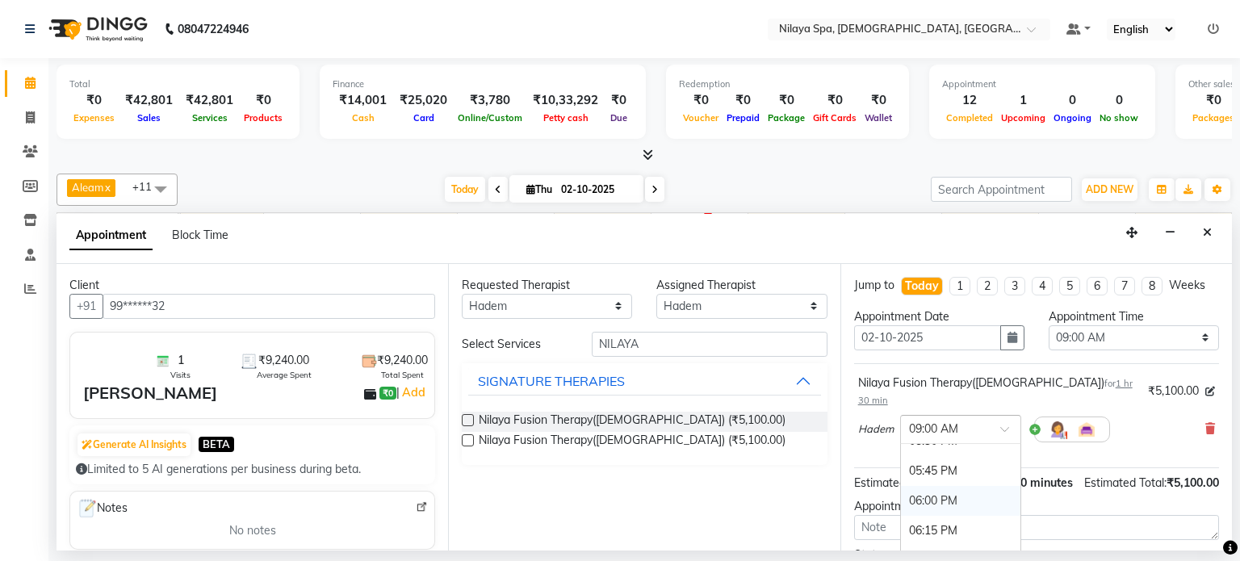
scroll to position [1130, 0]
click at [941, 495] on div "06:45 PM" at bounding box center [960, 510] width 119 height 30
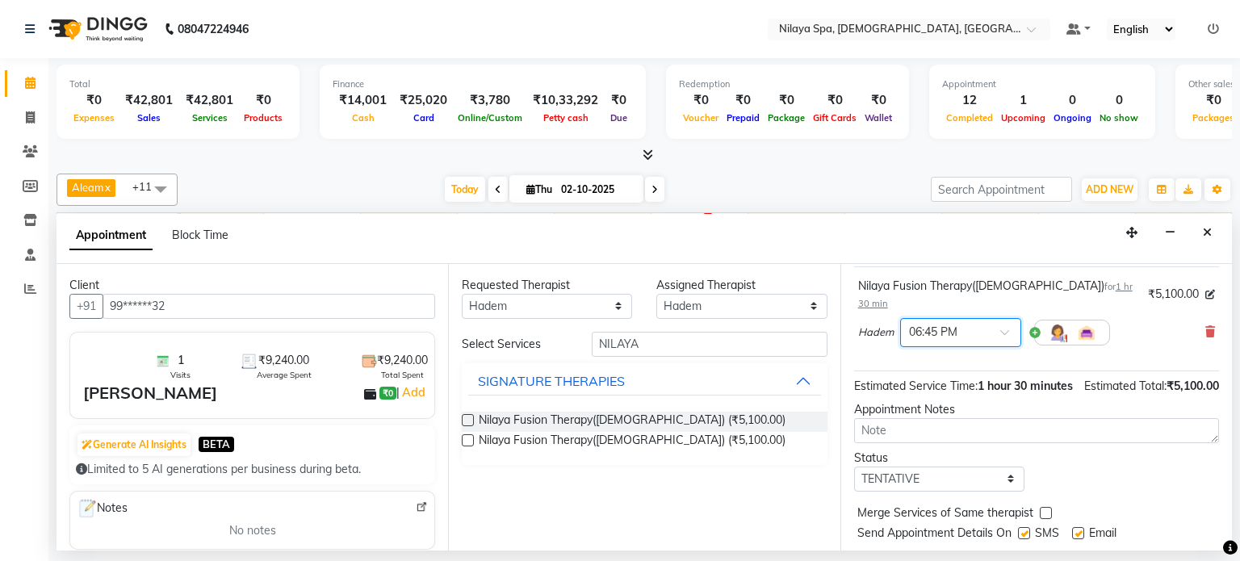
scroll to position [139, 0]
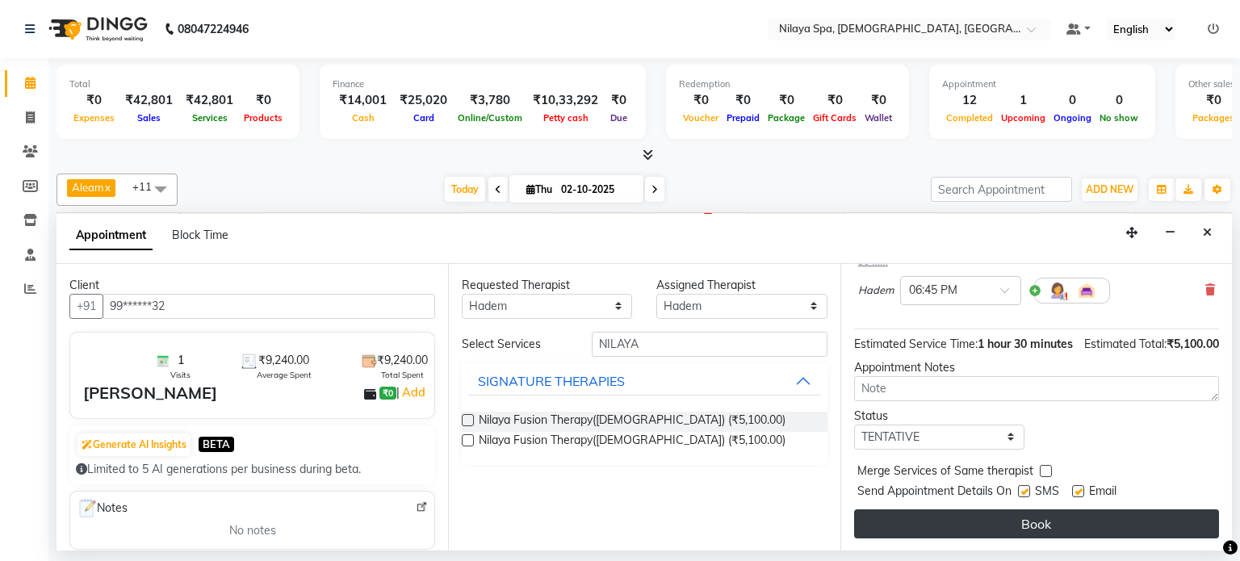
click at [997, 523] on button "Book" at bounding box center [1036, 523] width 365 height 29
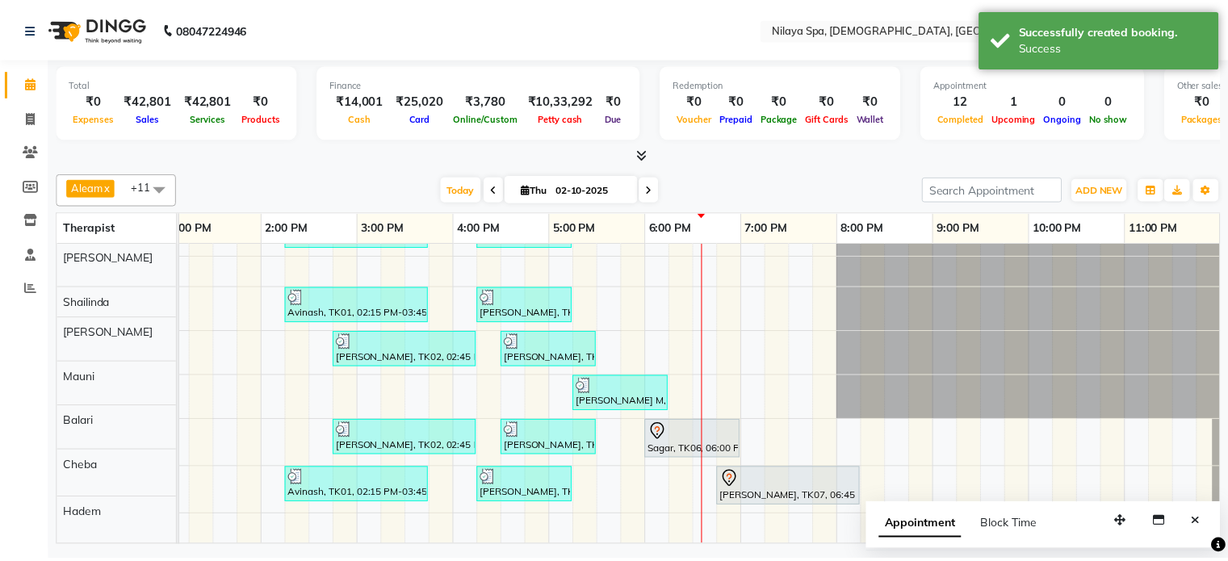
scroll to position [86, 0]
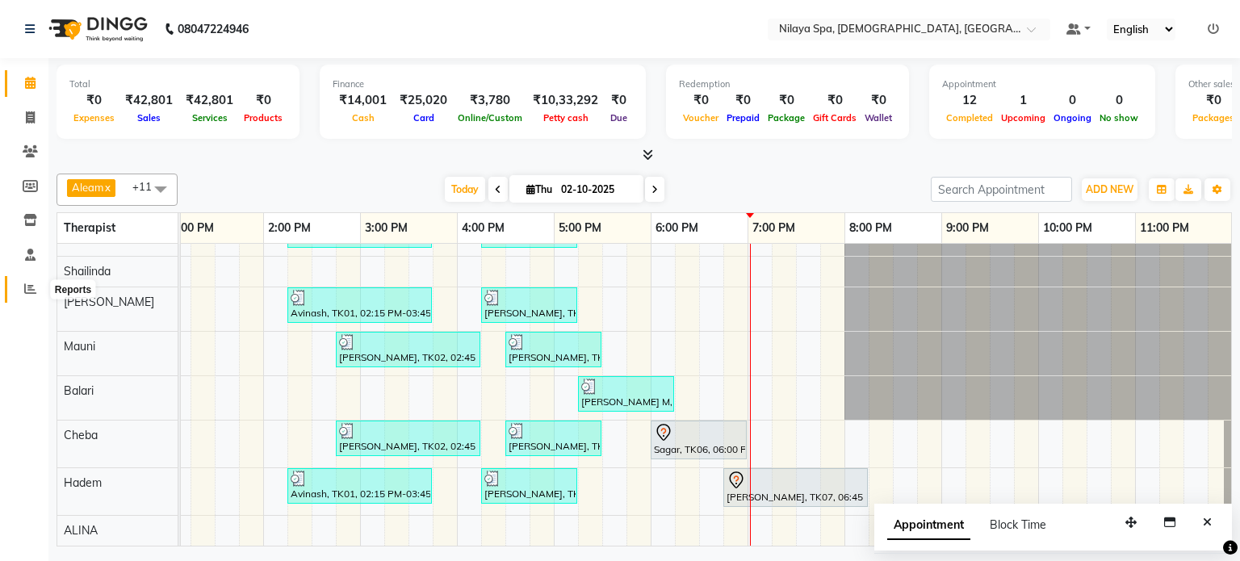
click at [25, 290] on icon at bounding box center [30, 289] width 12 height 12
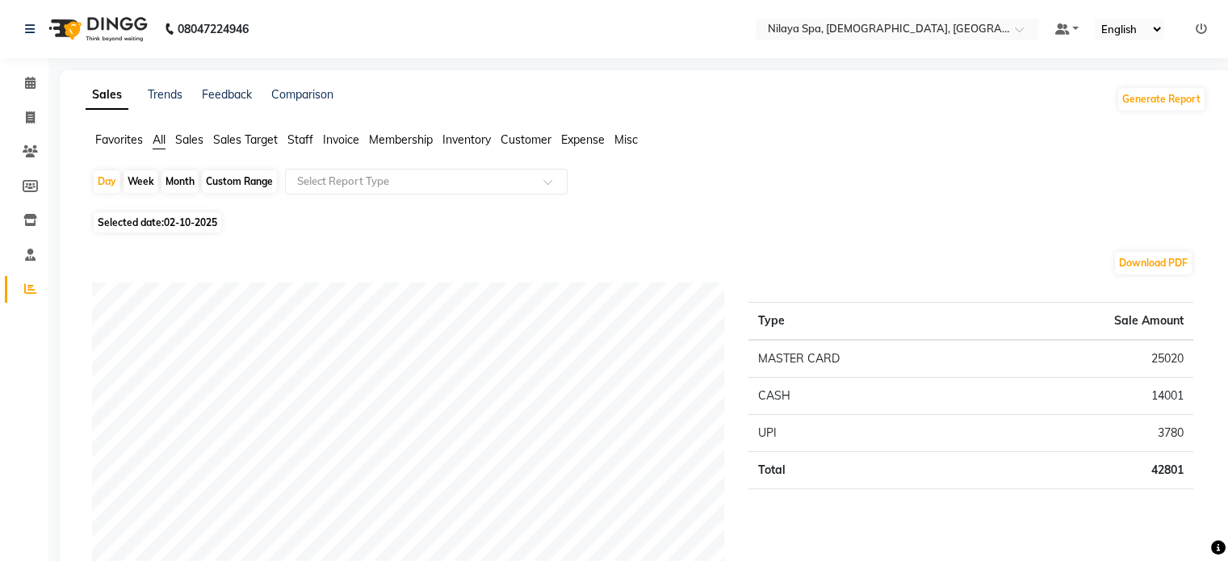
click at [187, 139] on span "Sales" at bounding box center [189, 139] width 28 height 15
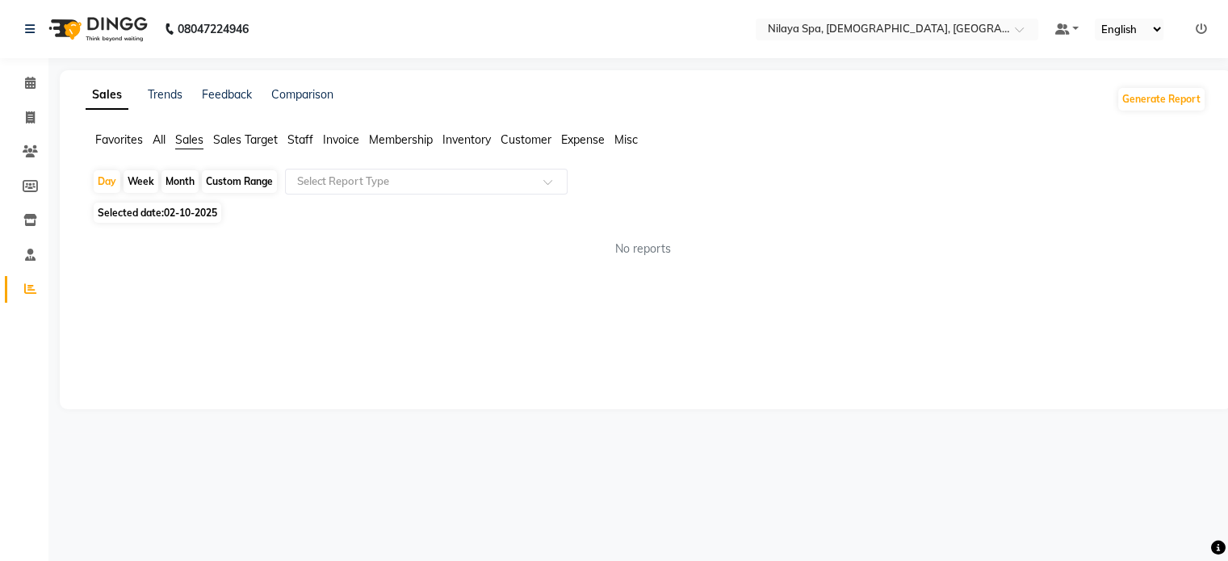
click at [187, 139] on span "Sales" at bounding box center [189, 139] width 28 height 15
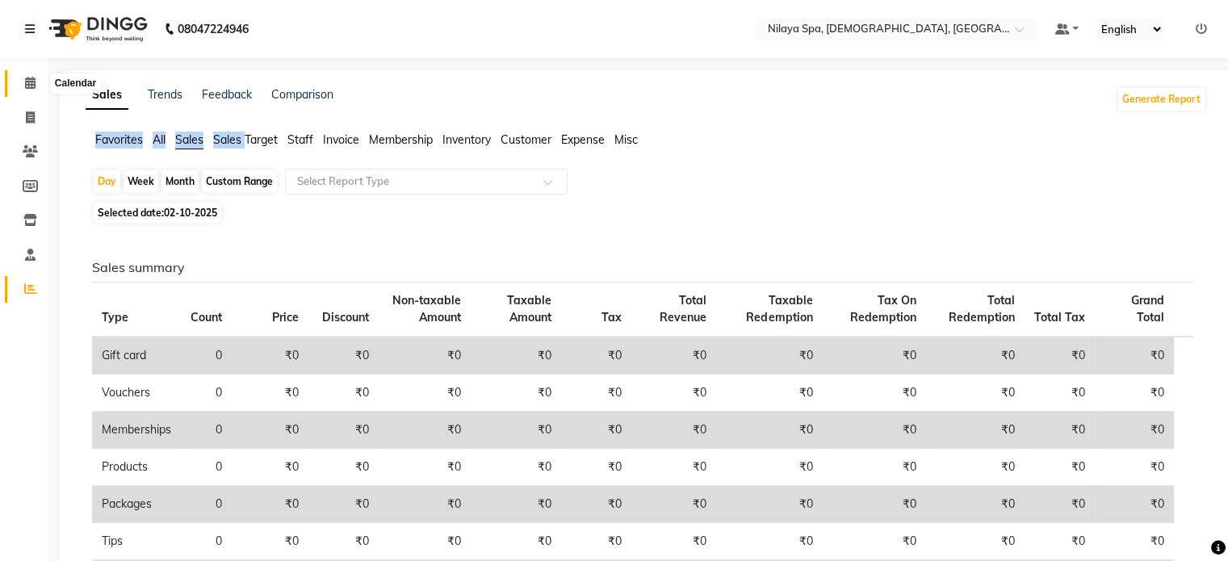
click at [27, 80] on icon at bounding box center [30, 83] width 10 height 12
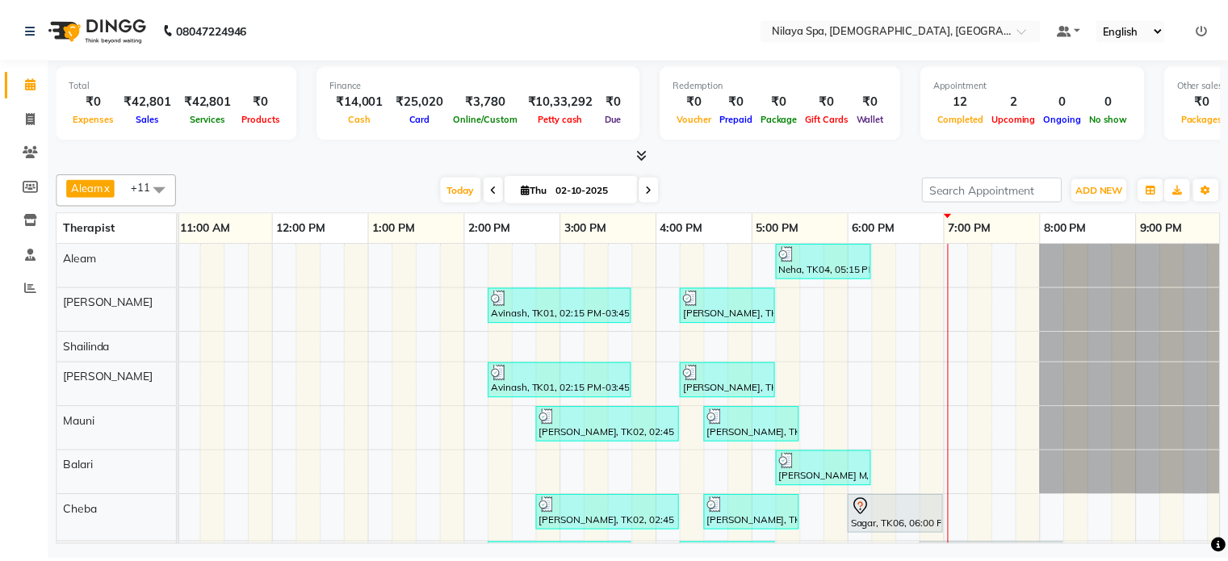
scroll to position [86, 0]
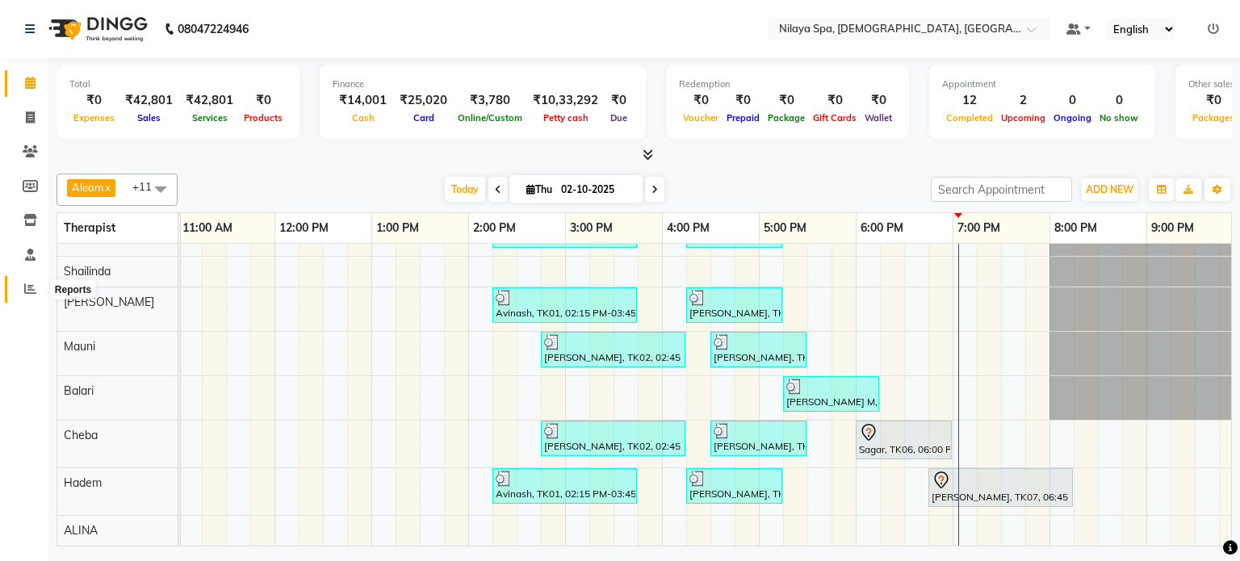
click at [29, 289] on icon at bounding box center [30, 289] width 12 height 12
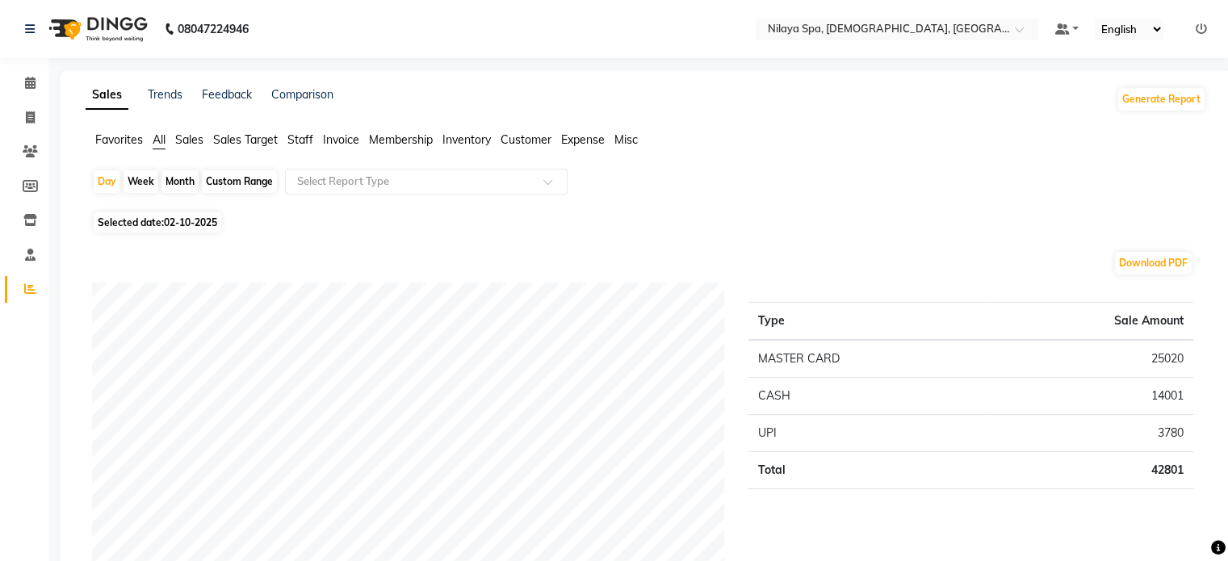
click at [194, 140] on span "Sales" at bounding box center [189, 139] width 28 height 15
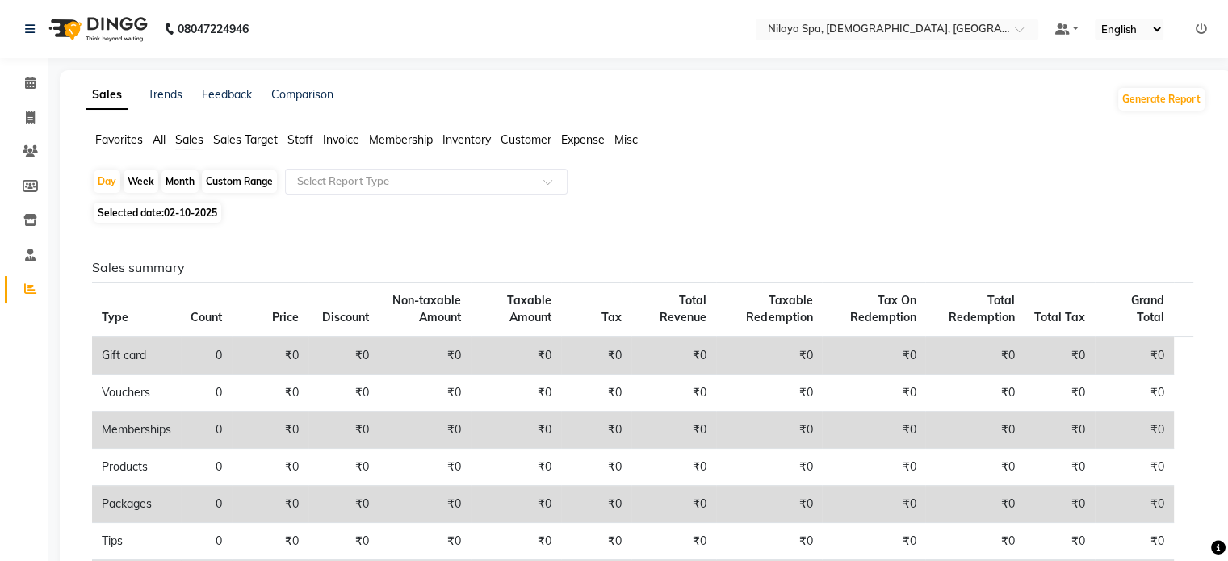
click at [175, 182] on div "Month" at bounding box center [179, 181] width 37 height 23
select select "10"
select select "2025"
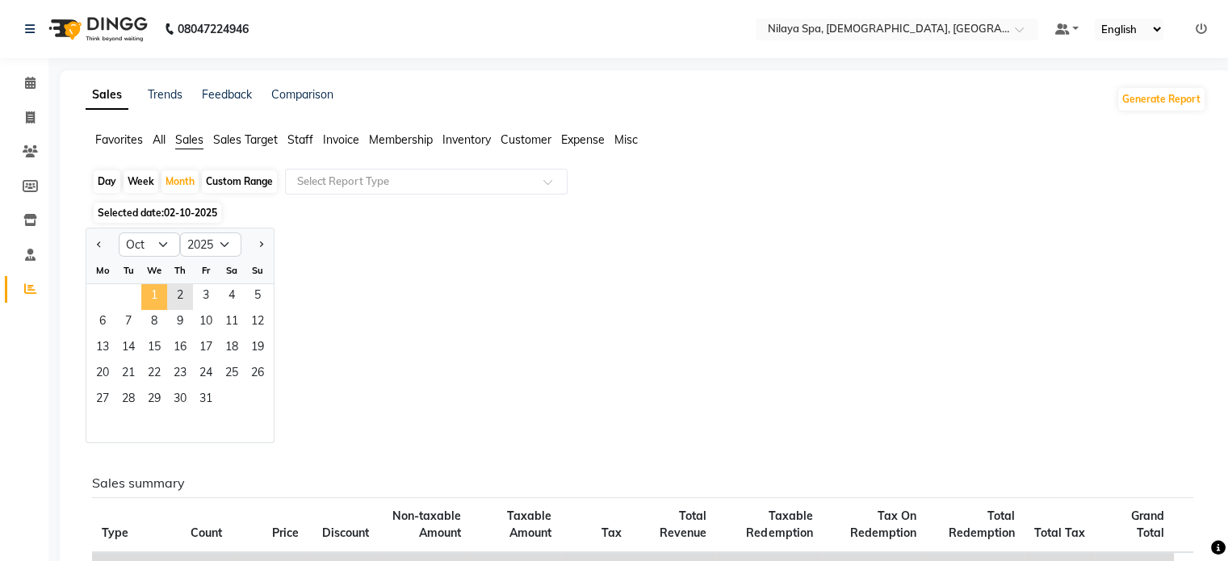
click at [154, 295] on span "1" at bounding box center [154, 297] width 26 height 26
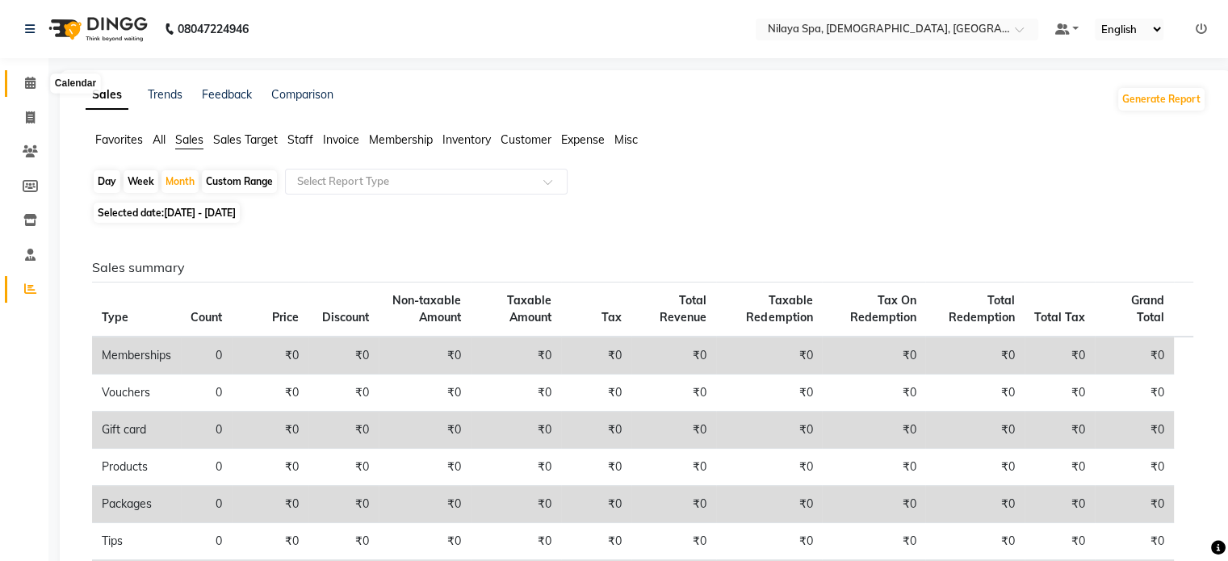
click at [32, 82] on icon at bounding box center [30, 83] width 10 height 12
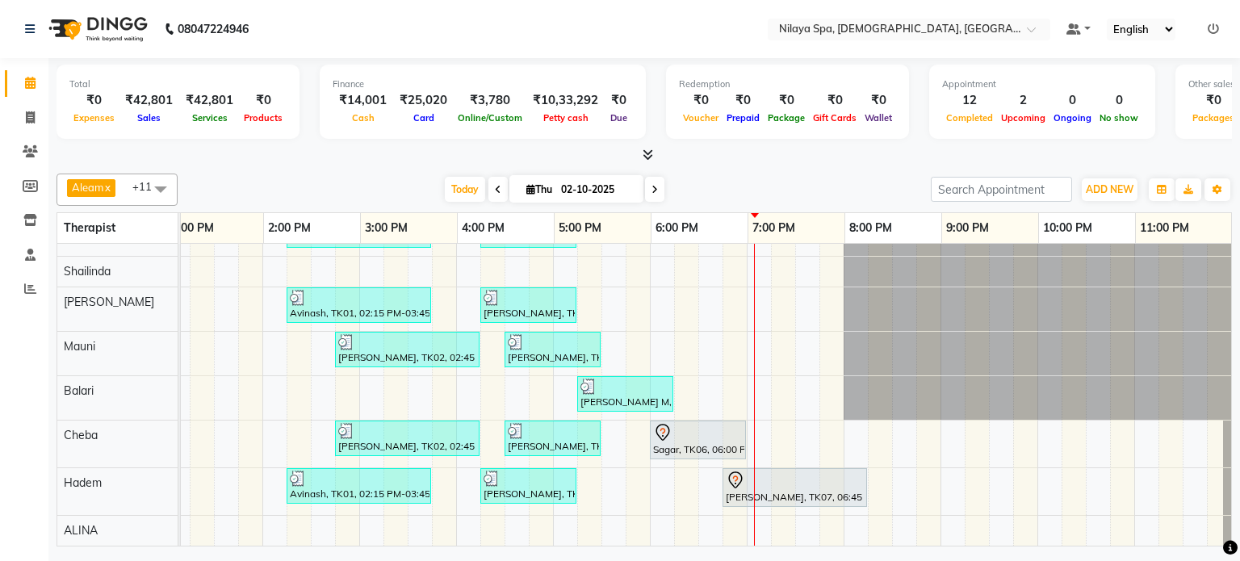
scroll to position [86, 0]
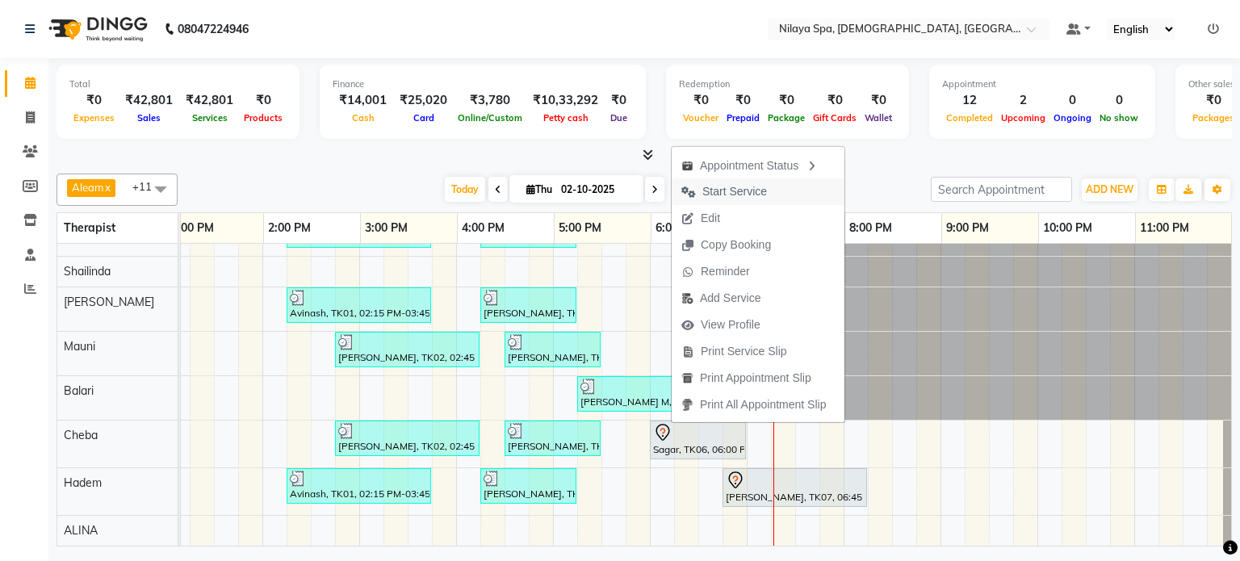
click at [727, 191] on span "Start Service" at bounding box center [734, 191] width 65 height 17
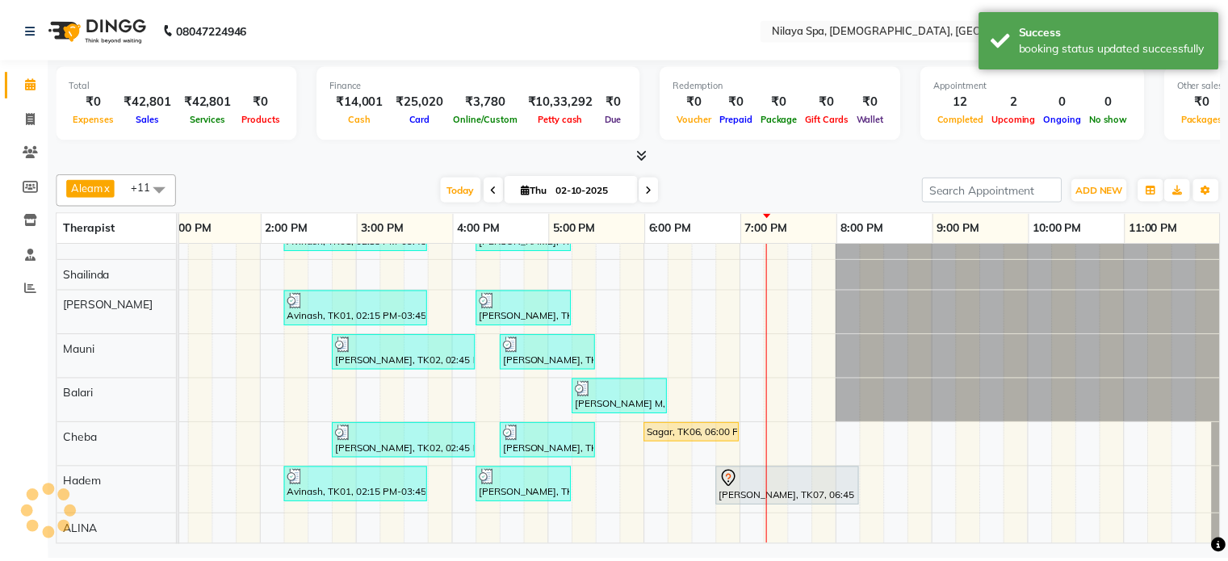
scroll to position [83, 511]
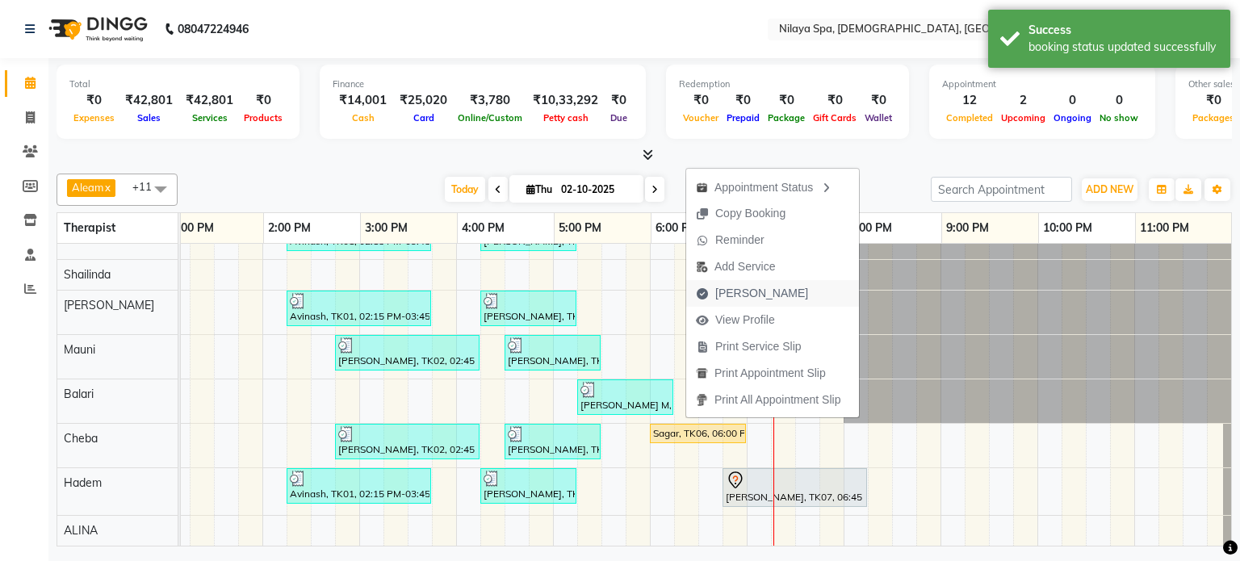
click at [750, 290] on span "[PERSON_NAME]" at bounding box center [761, 293] width 93 height 17
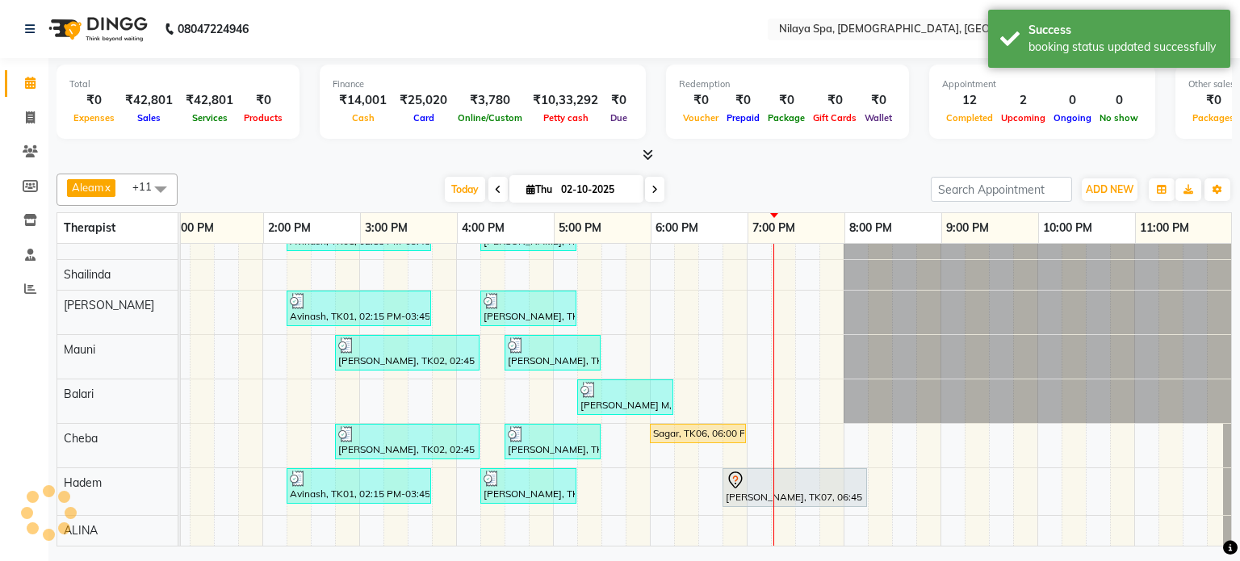
select select "8694"
select select "service"
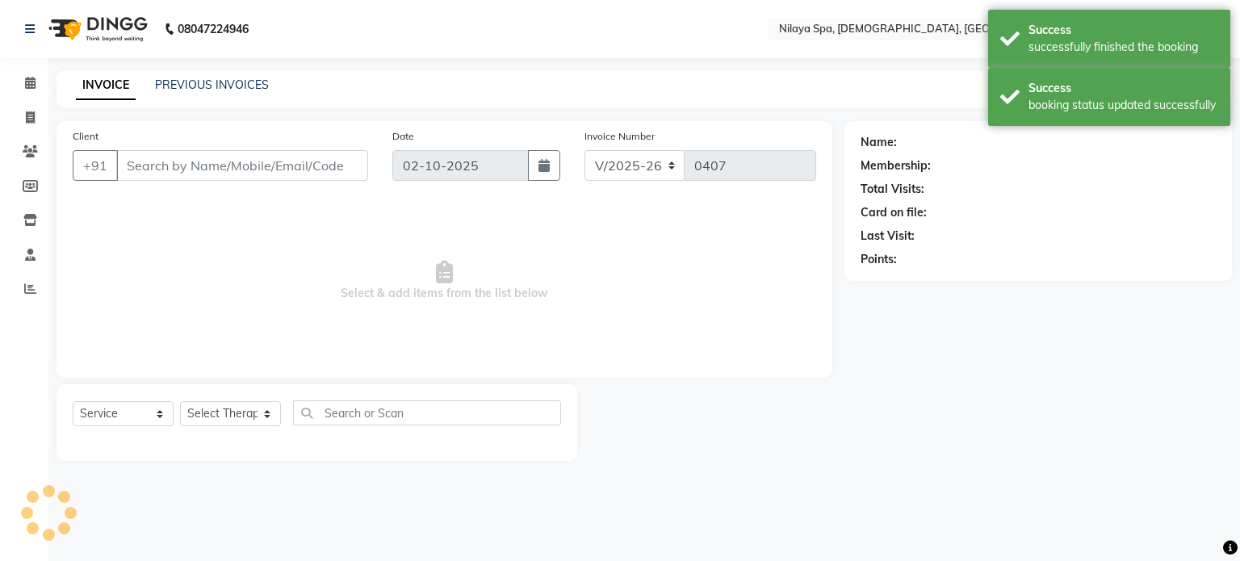
type input "77******79"
select select "91634"
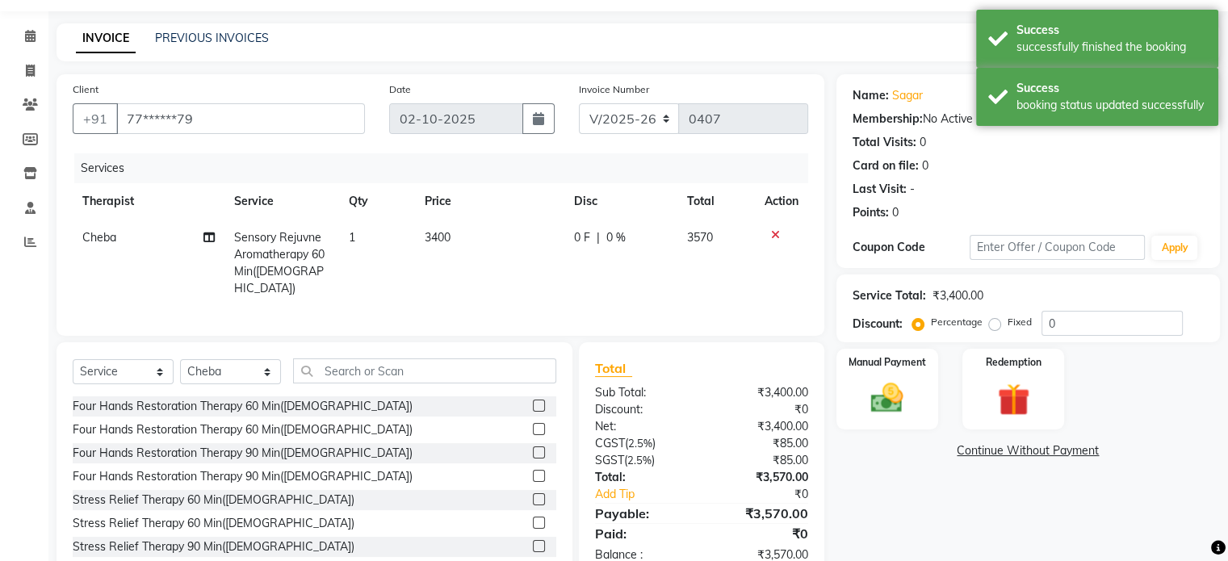
scroll to position [86, 0]
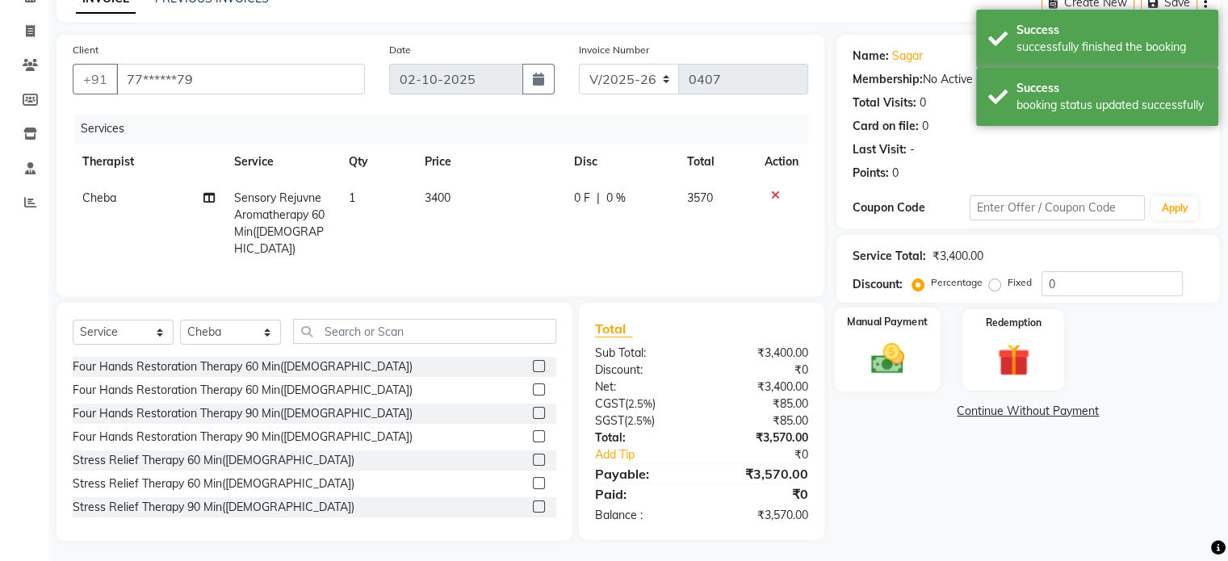
click at [886, 335] on div "Manual Payment" at bounding box center [887, 349] width 106 height 83
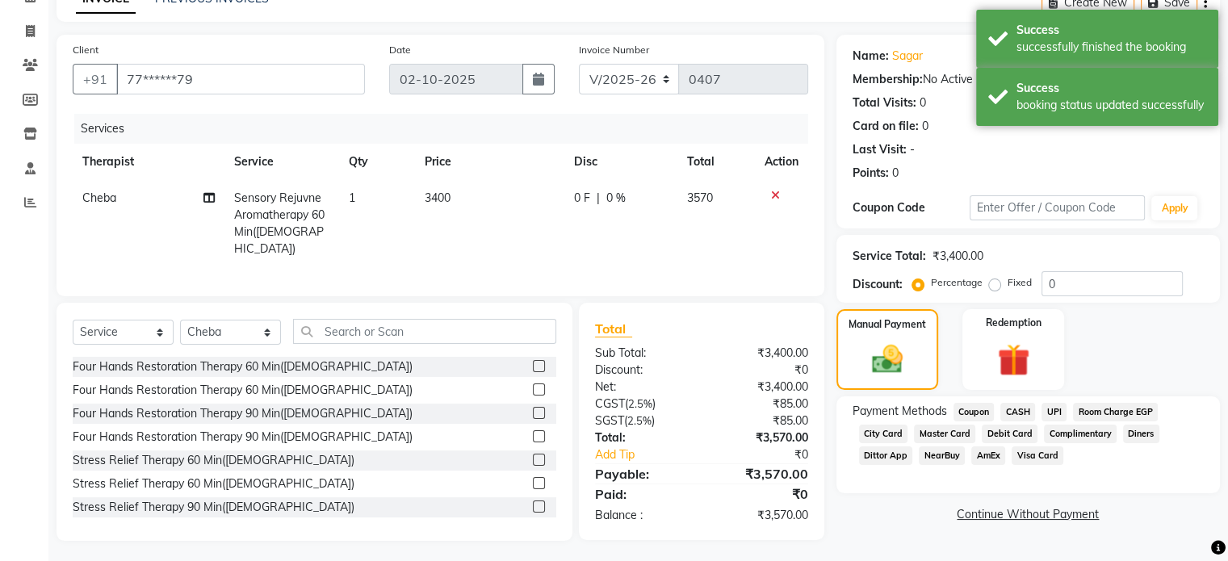
click at [1018, 409] on span "CASH" at bounding box center [1017, 412] width 35 height 19
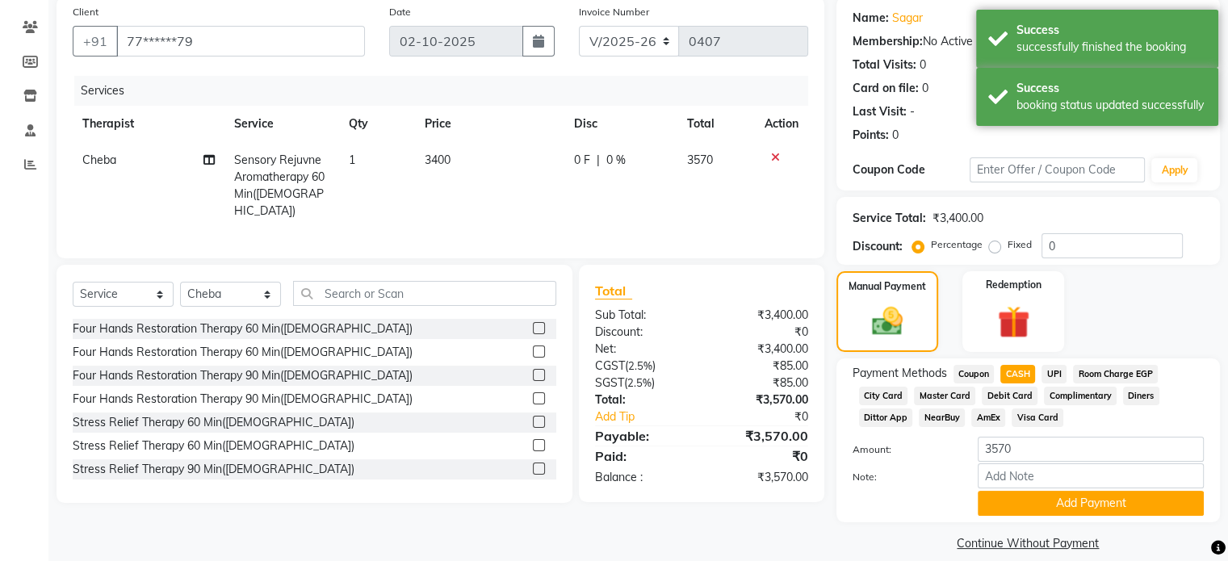
scroll to position [145, 0]
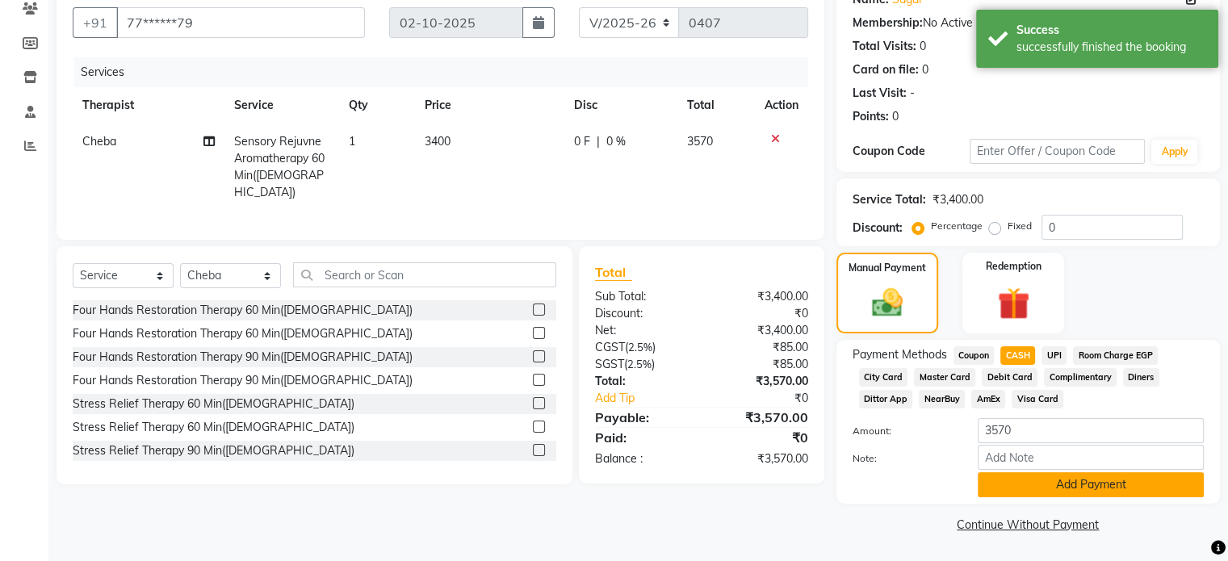
click at [1067, 484] on button "Add Payment" at bounding box center [1091, 484] width 226 height 25
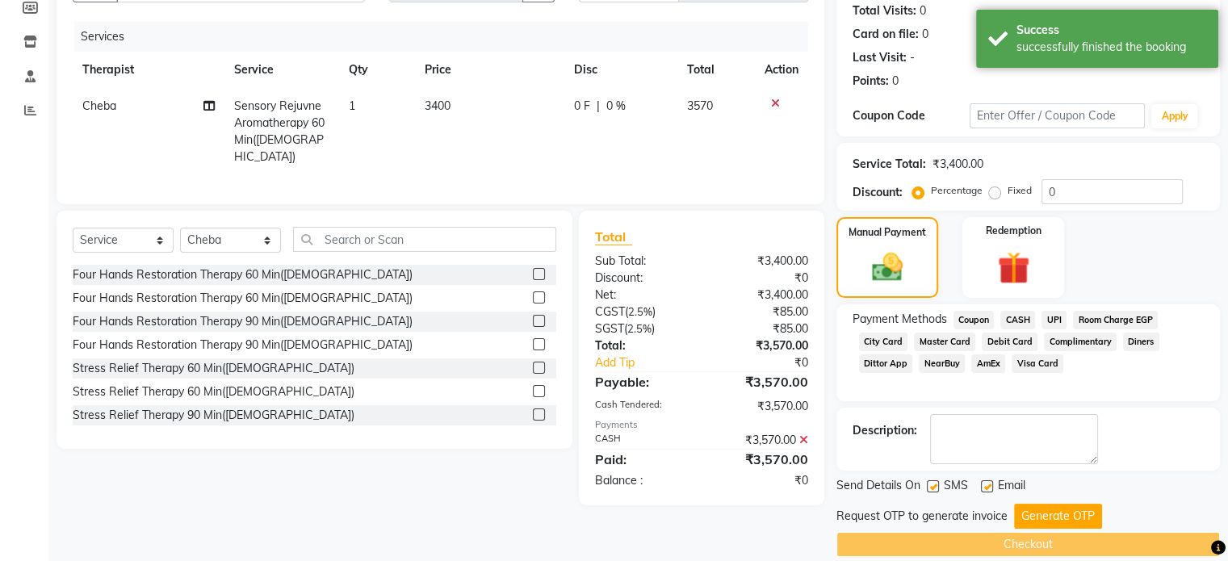
scroll to position [197, 0]
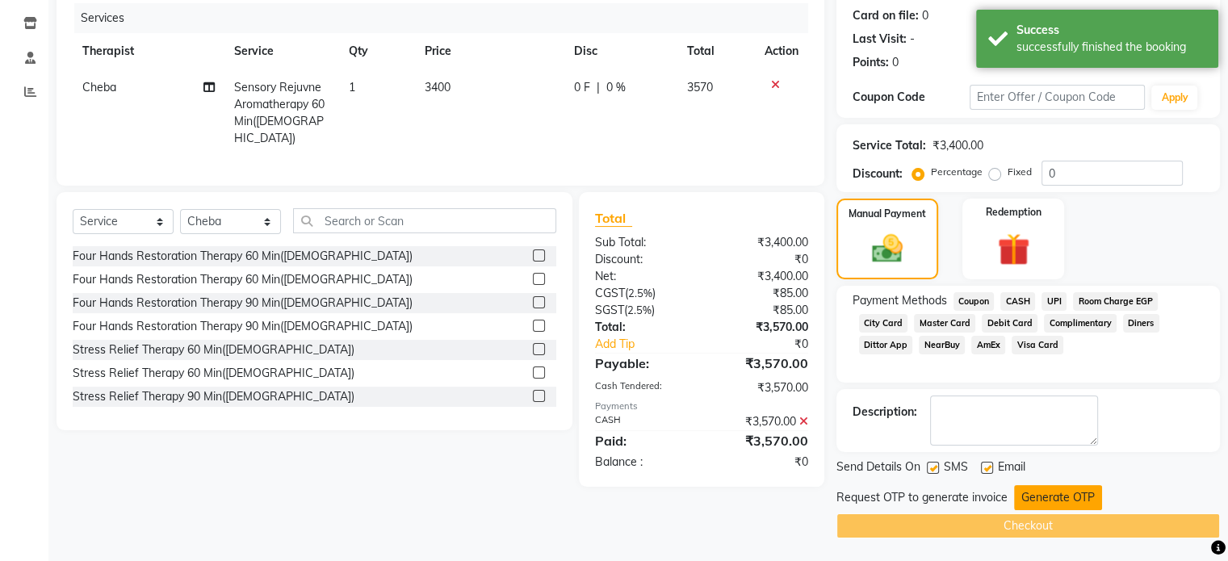
click at [1048, 490] on button "Generate OTP" at bounding box center [1058, 497] width 88 height 25
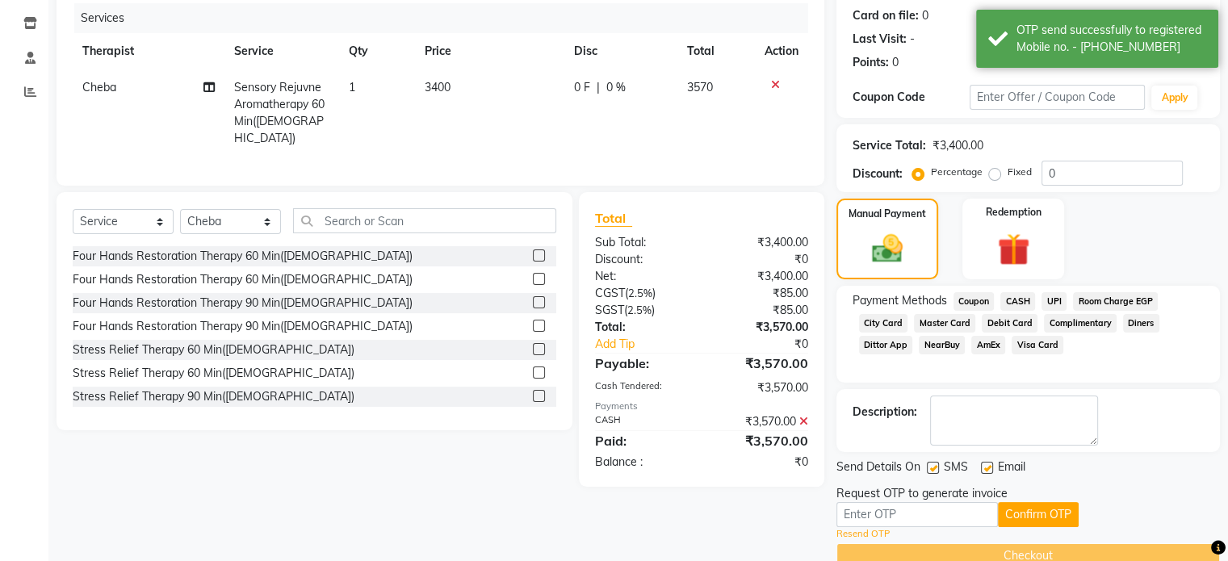
scroll to position [228, 0]
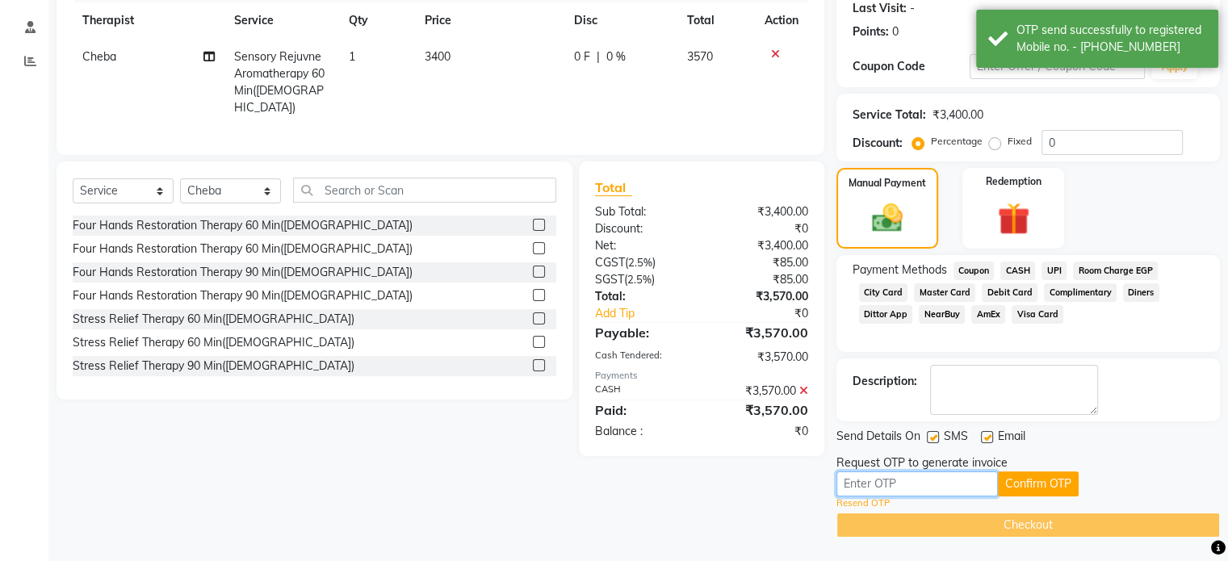
click at [891, 485] on input "text" at bounding box center [916, 483] width 161 height 25
type input "5415"
click at [1043, 481] on button "Confirm OTP" at bounding box center [1038, 483] width 81 height 25
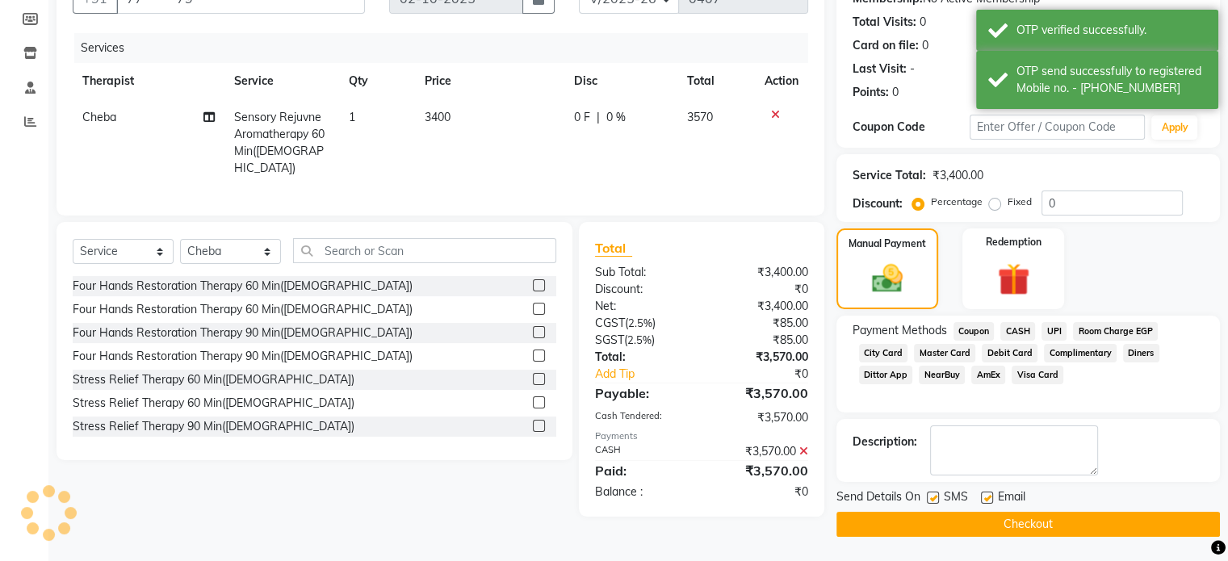
scroll to position [165, 0]
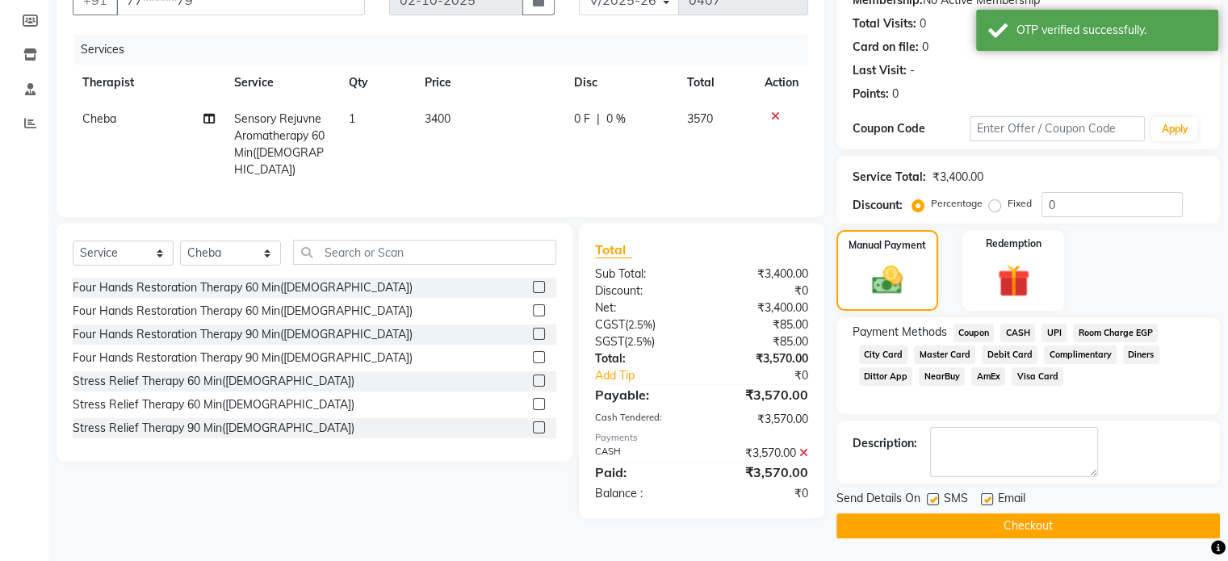
click at [1012, 522] on button "Checkout" at bounding box center [1027, 525] width 383 height 25
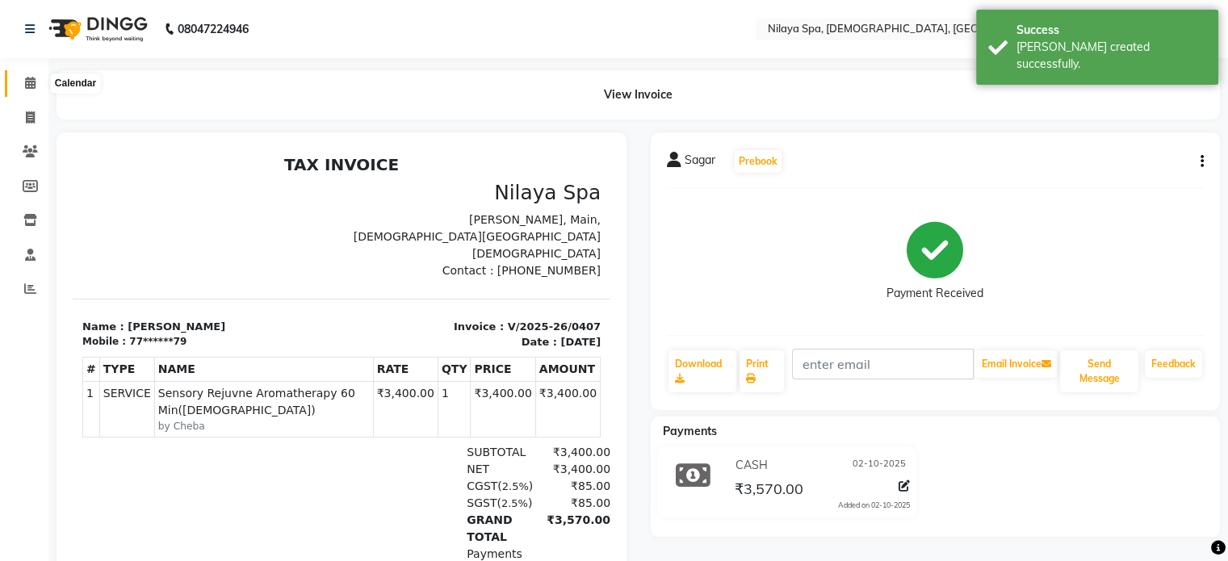
click at [29, 78] on icon at bounding box center [30, 83] width 10 height 12
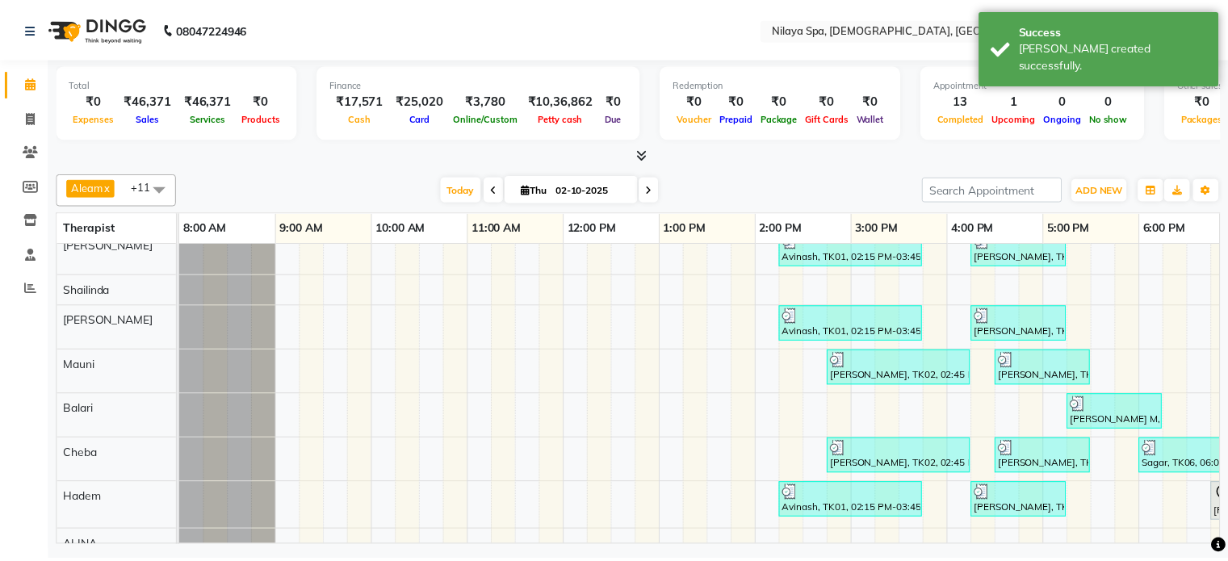
scroll to position [83, 0]
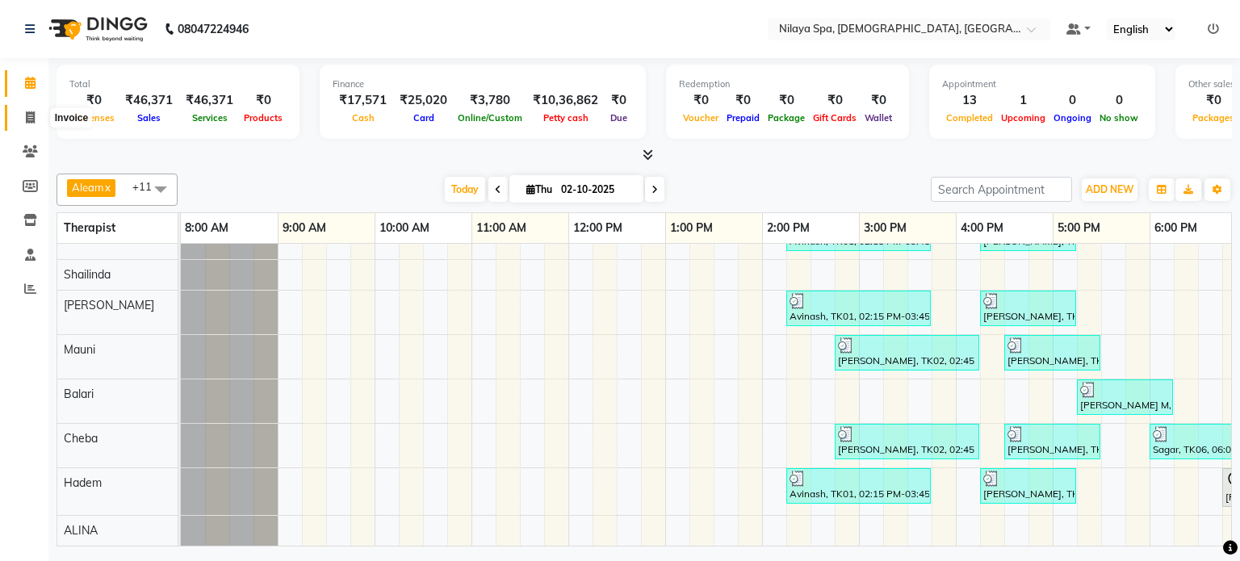
click at [29, 116] on icon at bounding box center [30, 117] width 9 height 12
select select "8694"
select select "service"
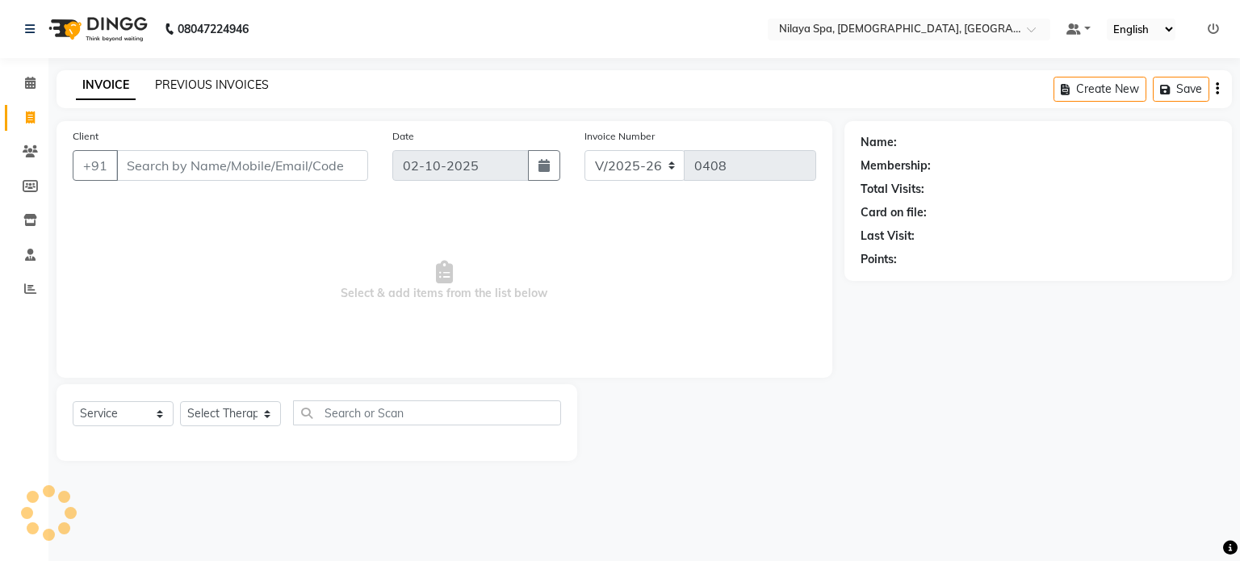
click at [179, 83] on link "PREVIOUS INVOICES" at bounding box center [212, 85] width 114 height 15
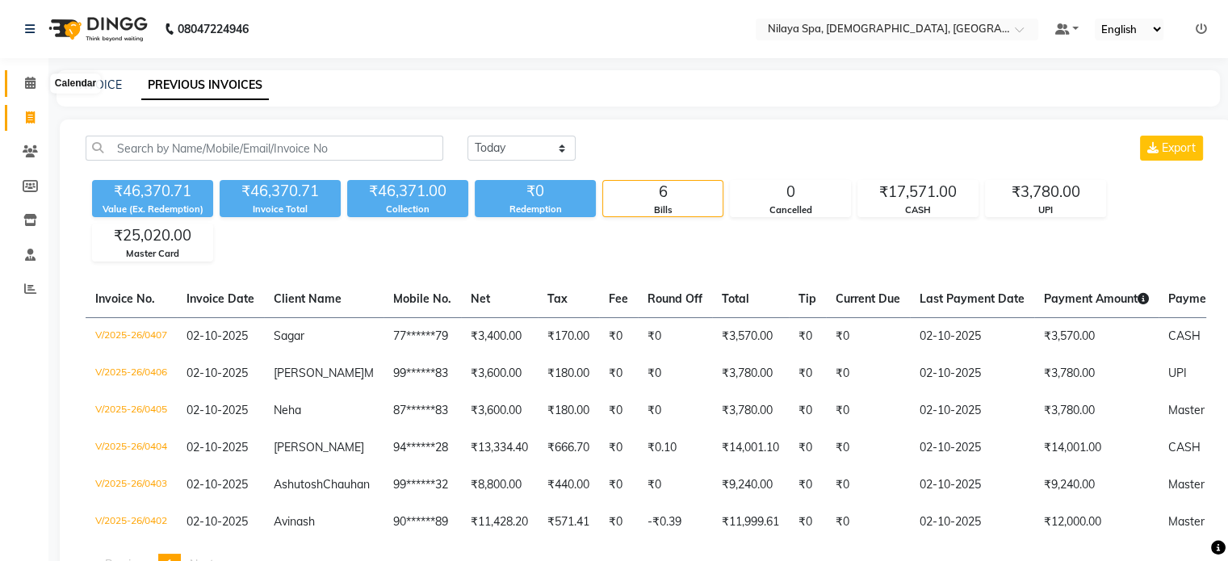
click at [31, 85] on icon at bounding box center [30, 83] width 10 height 12
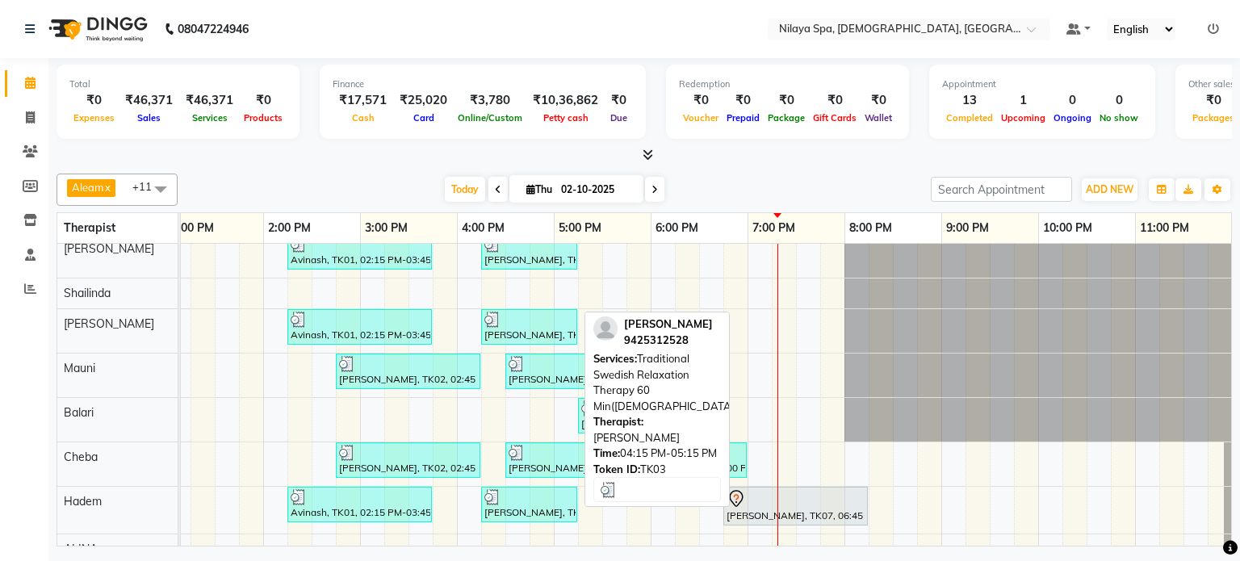
scroll to position [83, 0]
